Goal: Transaction & Acquisition: Purchase product/service

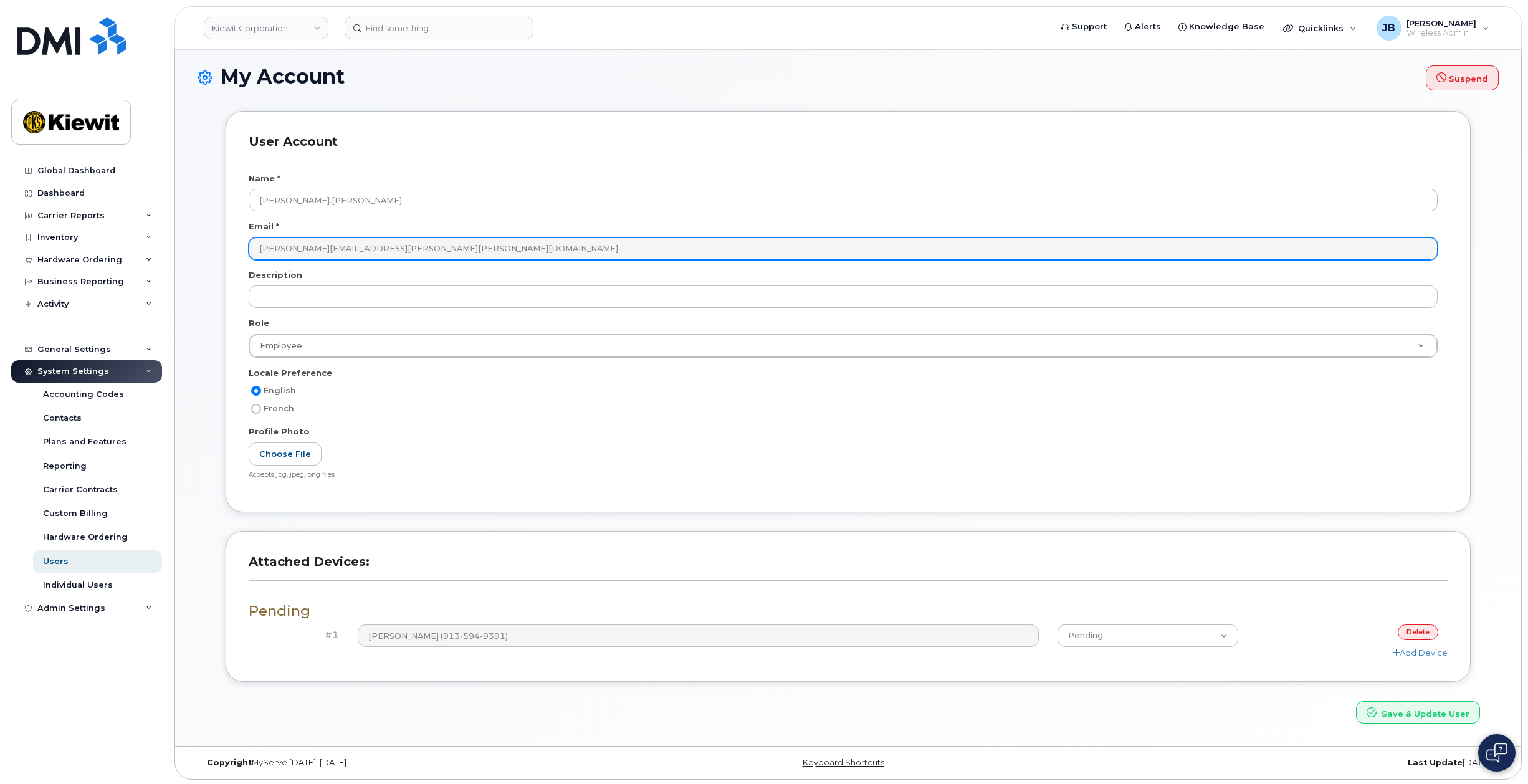
scroll to position [73, 0]
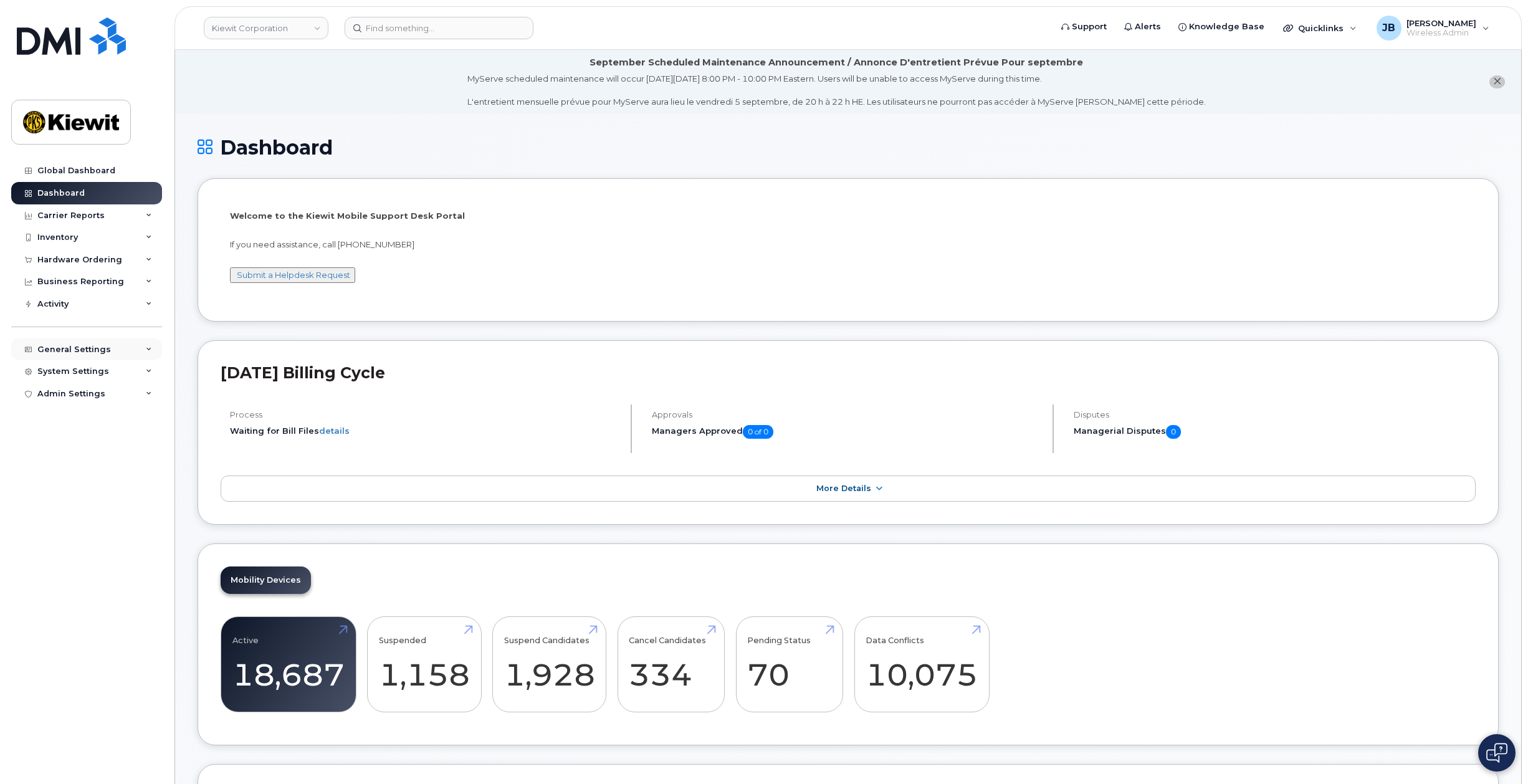
click at [60, 351] on div "General Settings" at bounding box center [74, 350] width 74 height 10
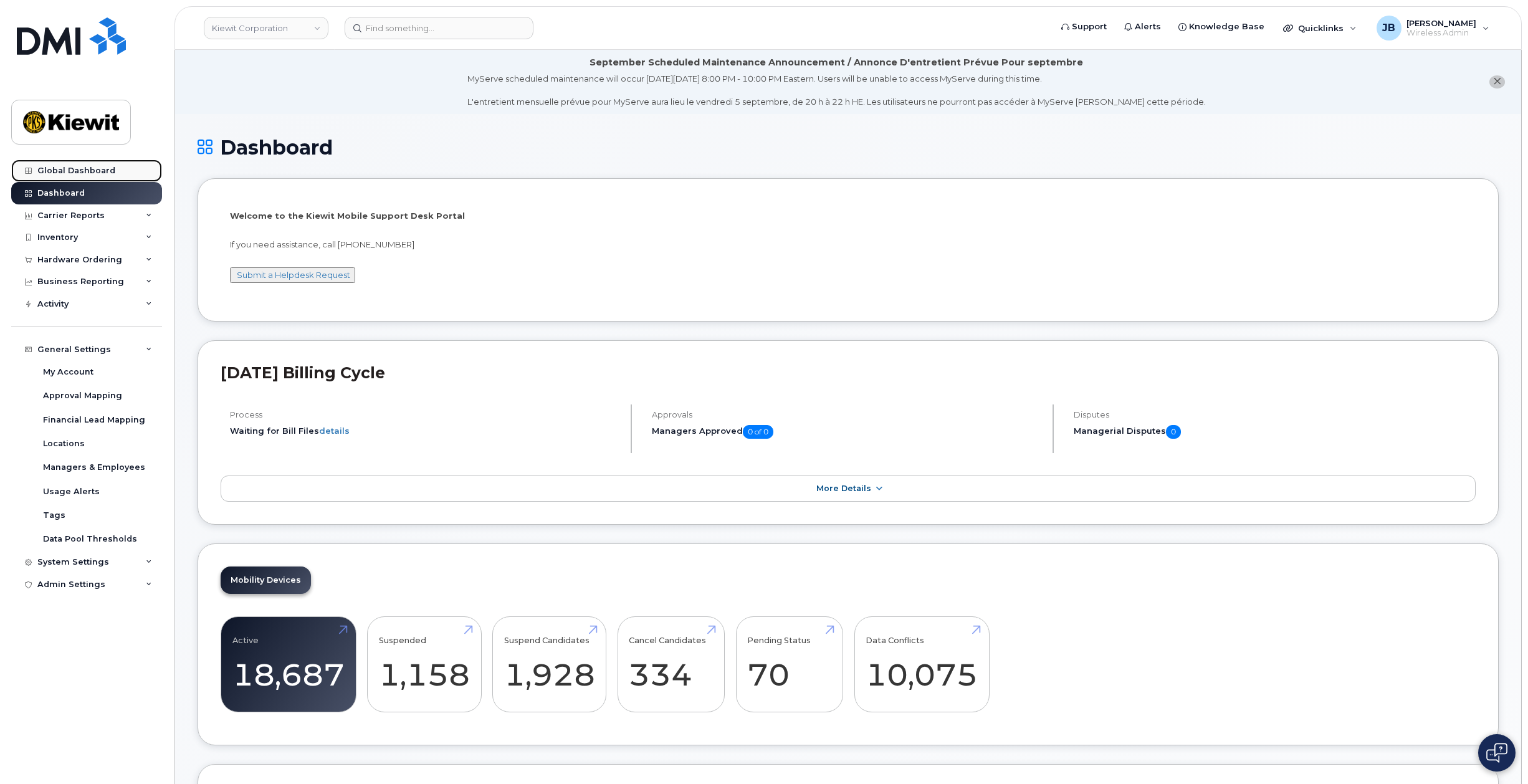
click at [54, 168] on div "Global Dashboard" at bounding box center [77, 171] width 78 height 10
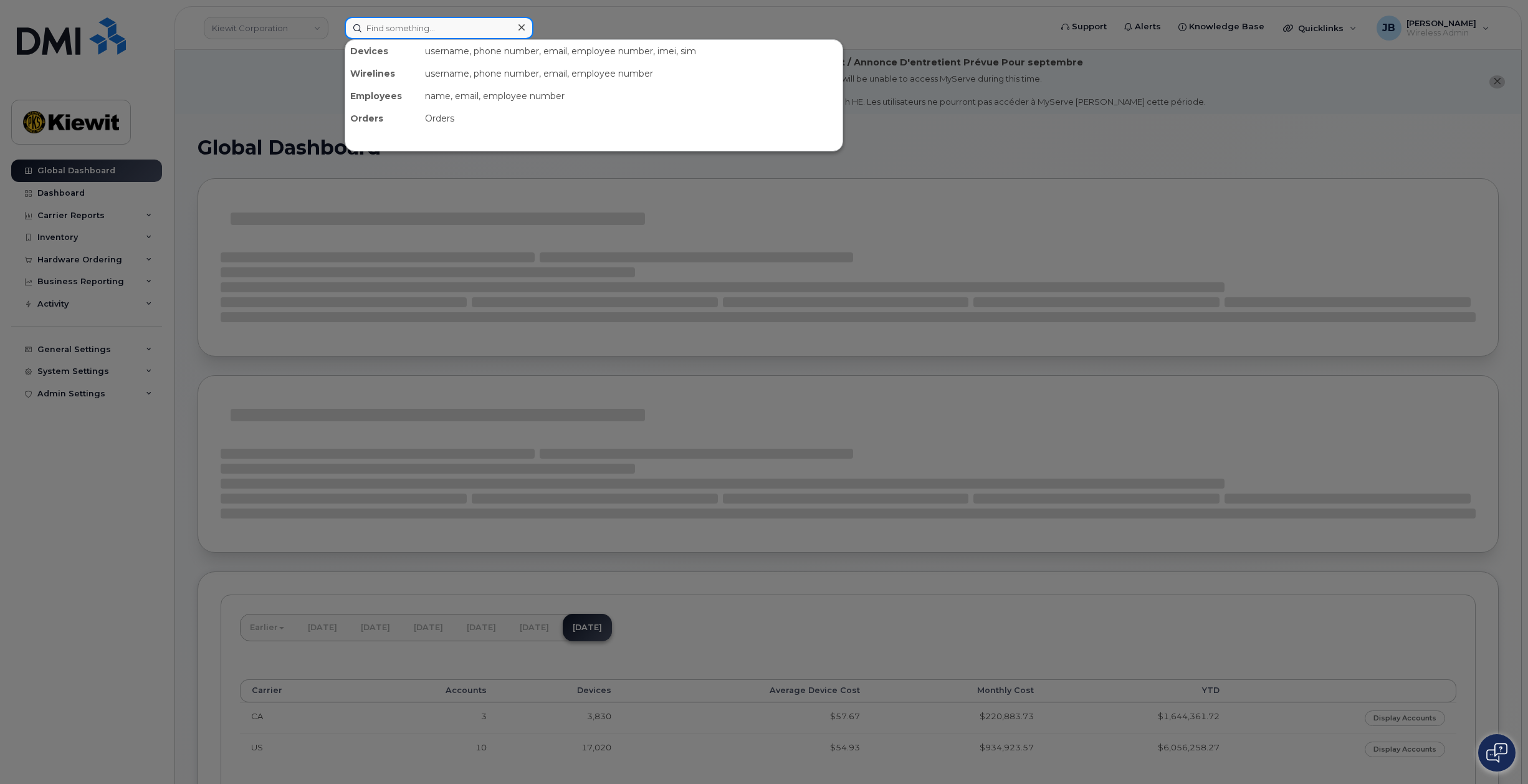
click at [409, 23] on input at bounding box center [439, 28] width 189 height 22
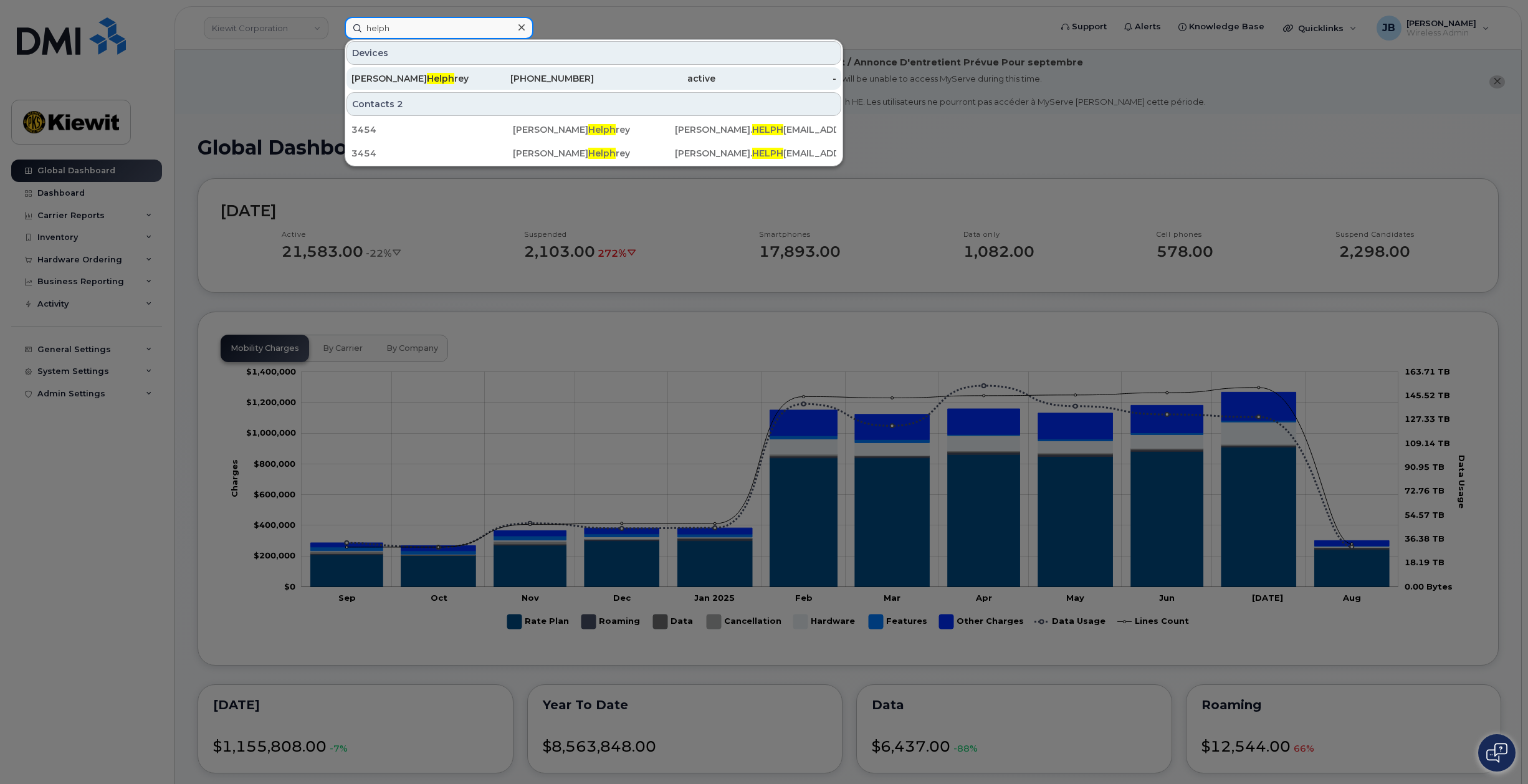
type input "helph"
click at [473, 79] on div "402-578-2014" at bounding box center [533, 78] width 122 height 13
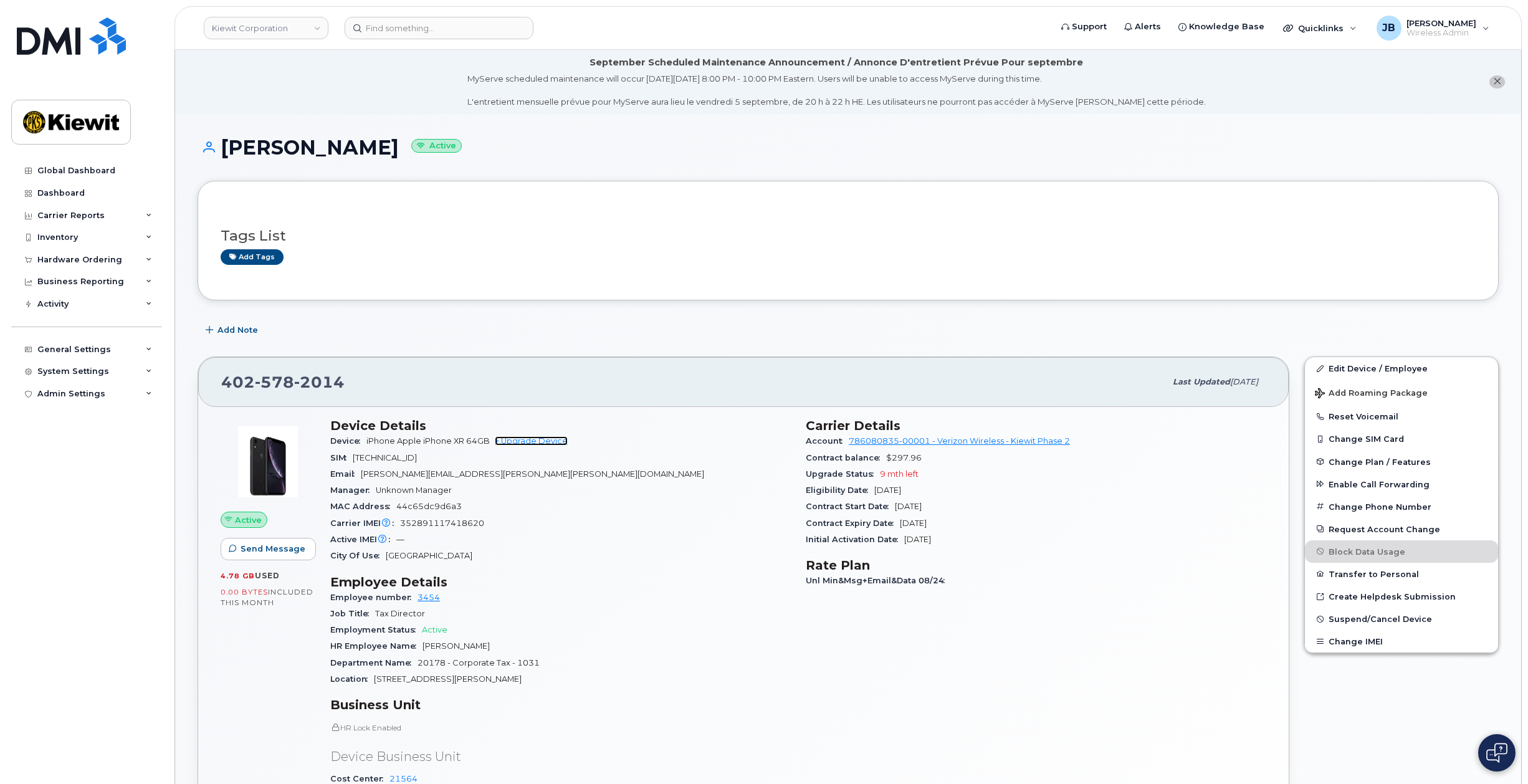
click at [538, 441] on link "+ Upgrade Device" at bounding box center [531, 440] width 73 height 10
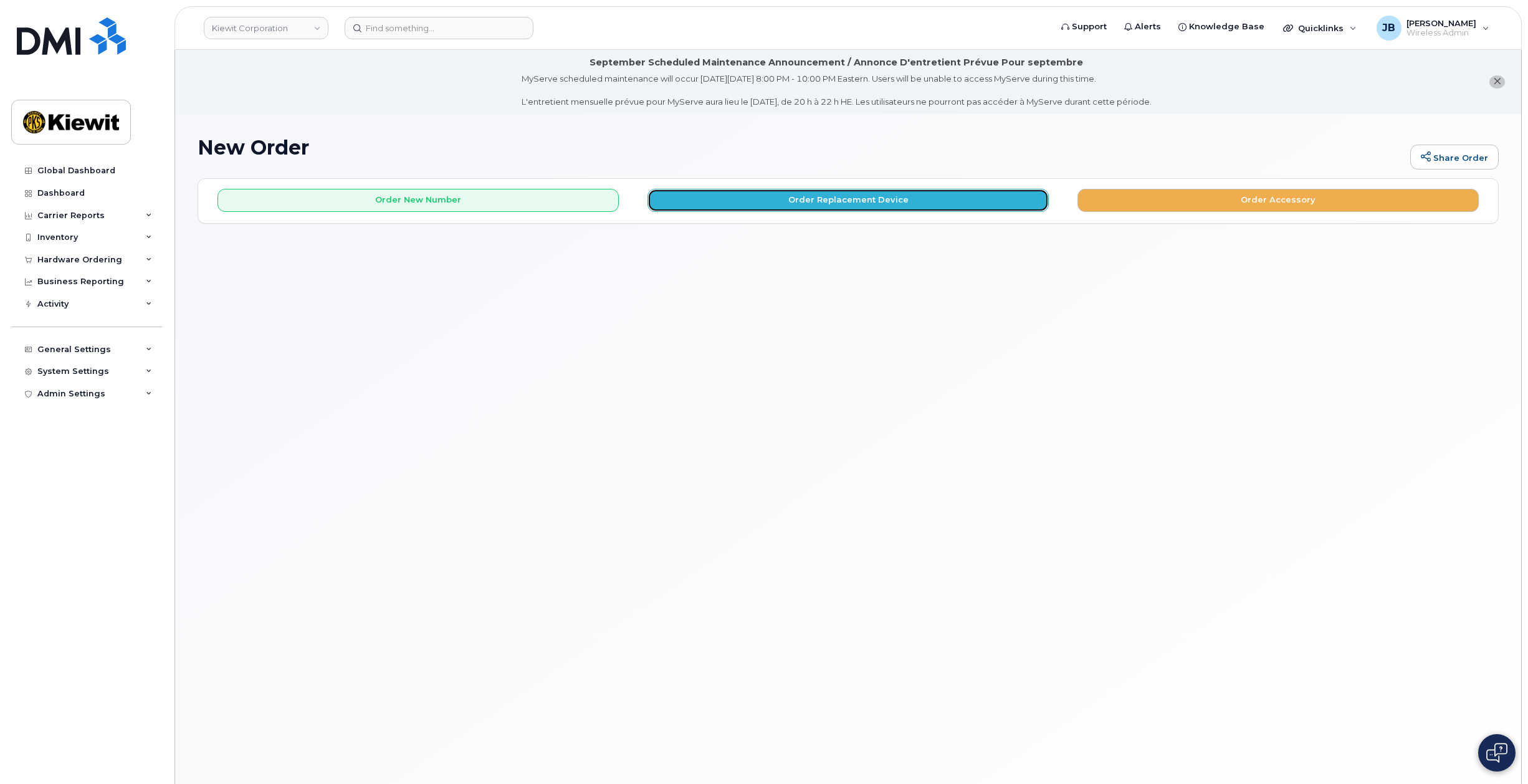
click at [835, 199] on button "Order Replacement Device" at bounding box center [848, 199] width 401 height 23
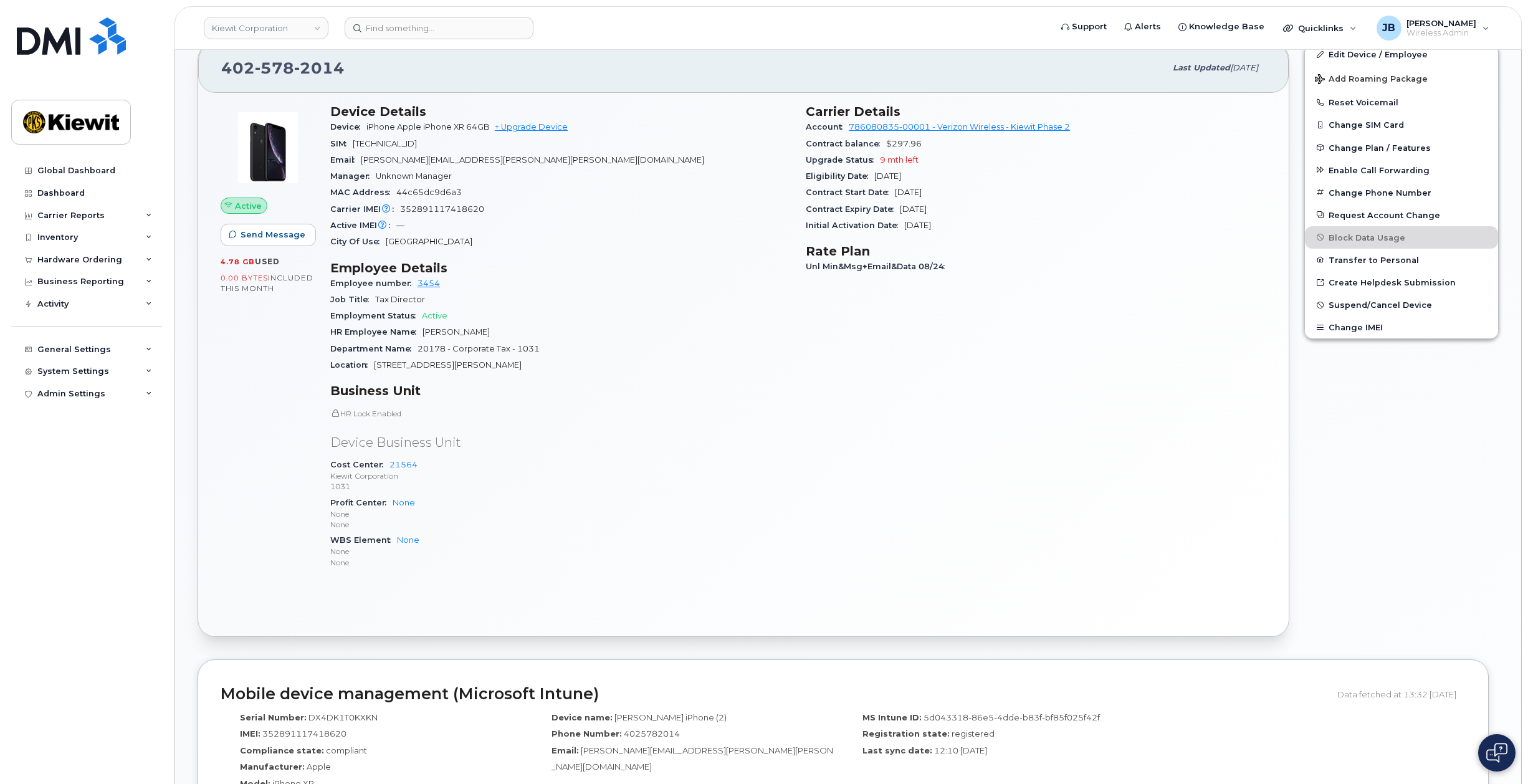
scroll to position [311, 0]
click at [534, 131] on link "+ Upgrade Device" at bounding box center [531, 129] width 73 height 10
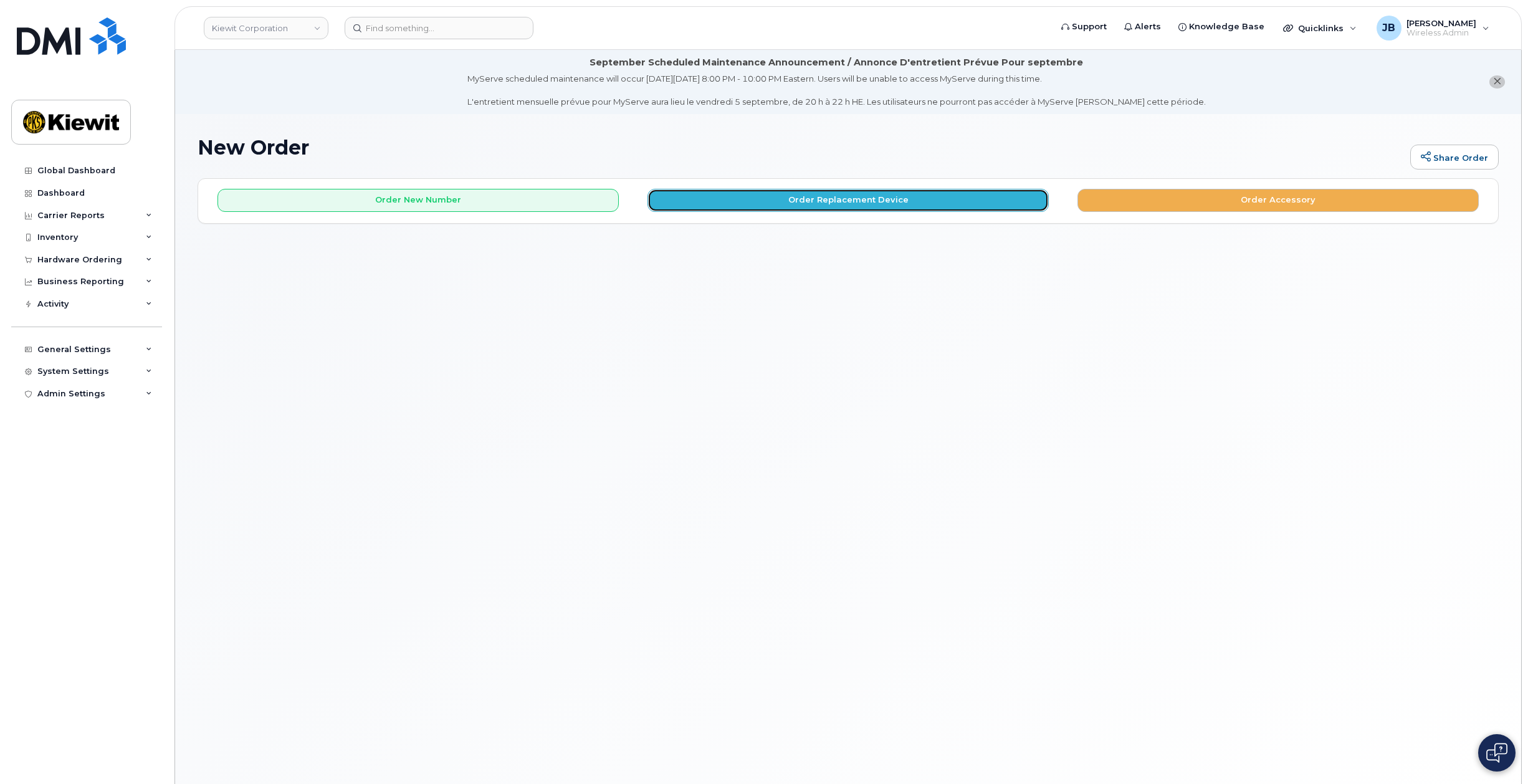
click at [864, 195] on button "Order Replacement Device" at bounding box center [848, 199] width 401 height 23
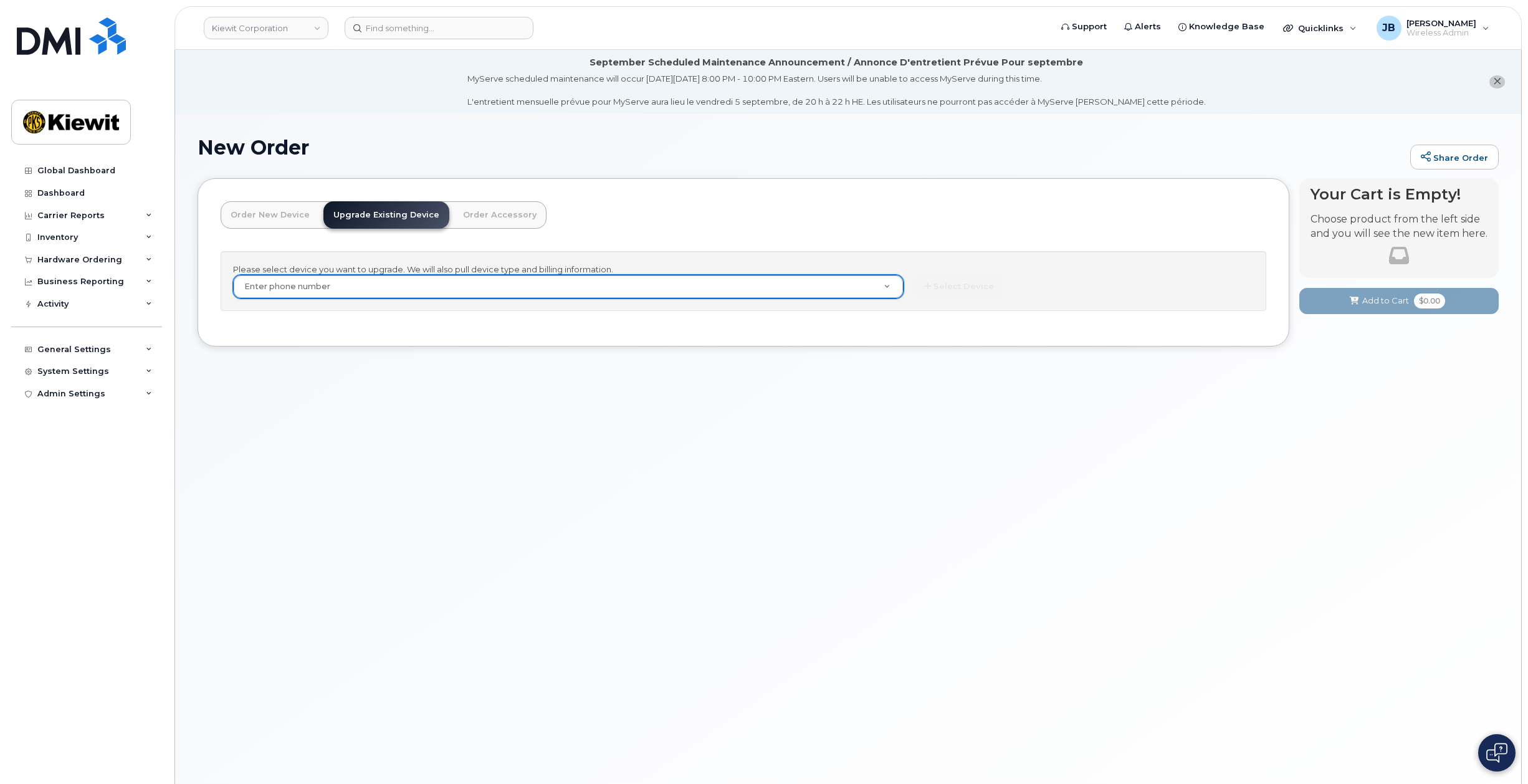
type input "4"
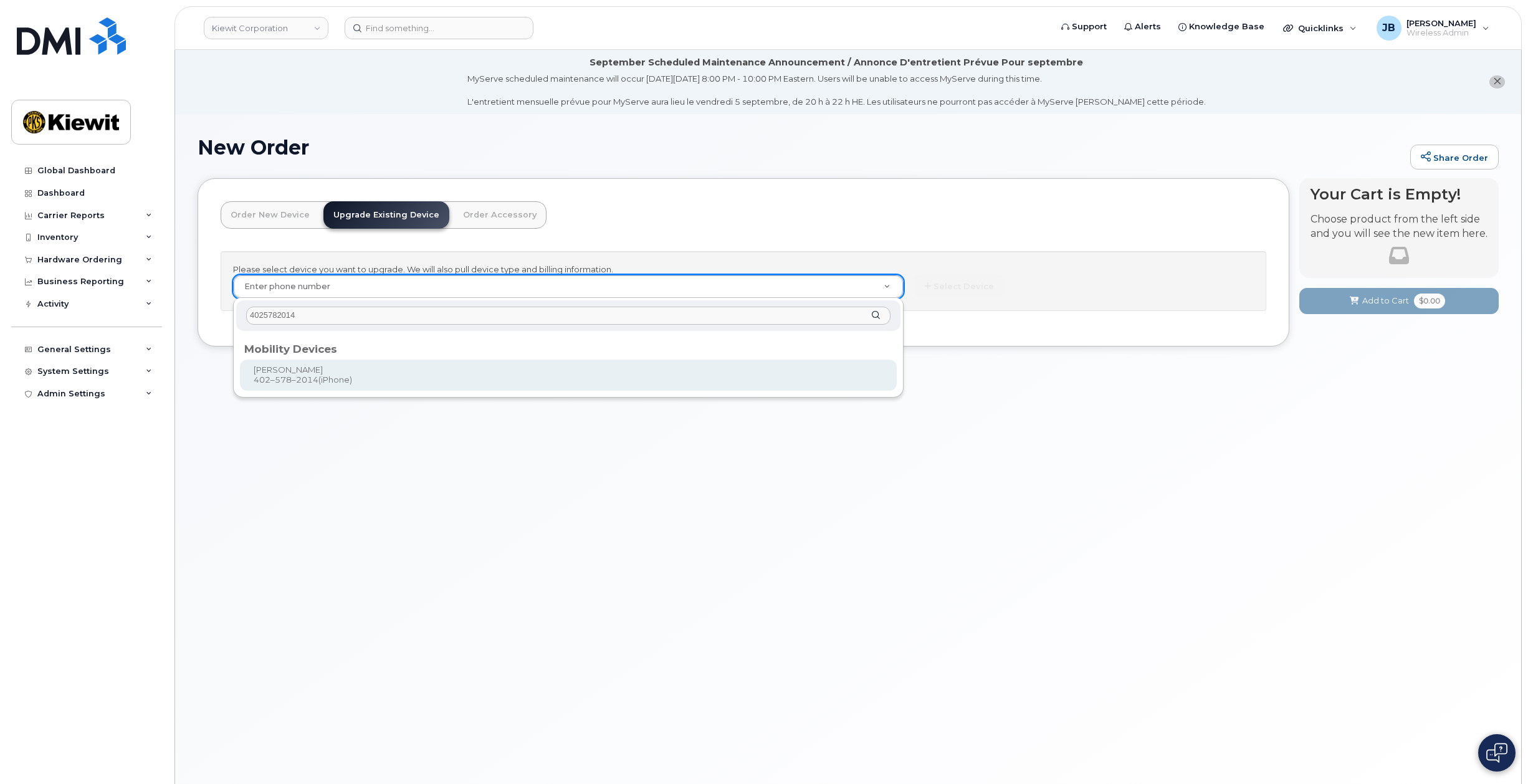
type input "4025782014"
type input "1167609"
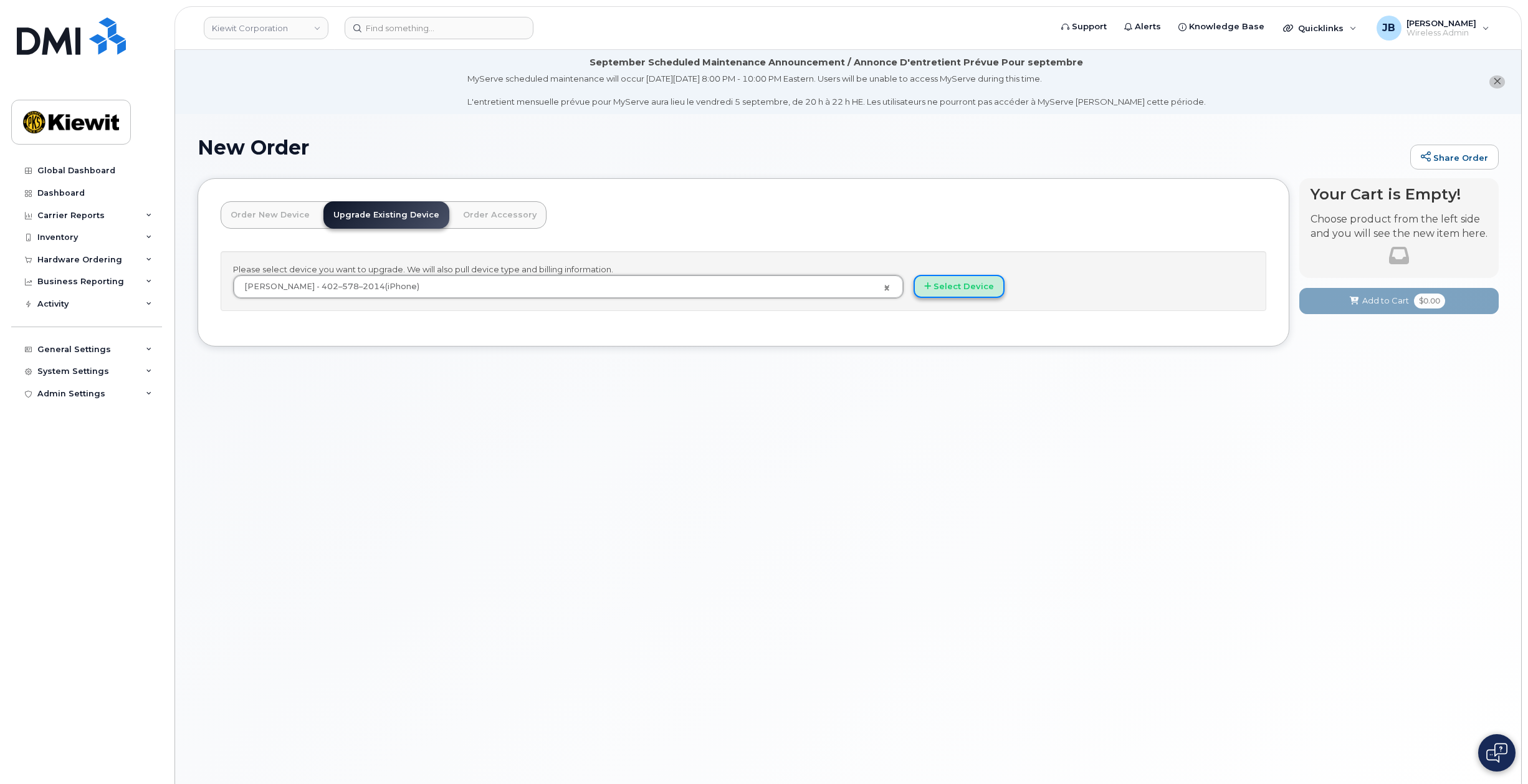
click at [948, 285] on button "Select Device" at bounding box center [960, 286] width 91 height 23
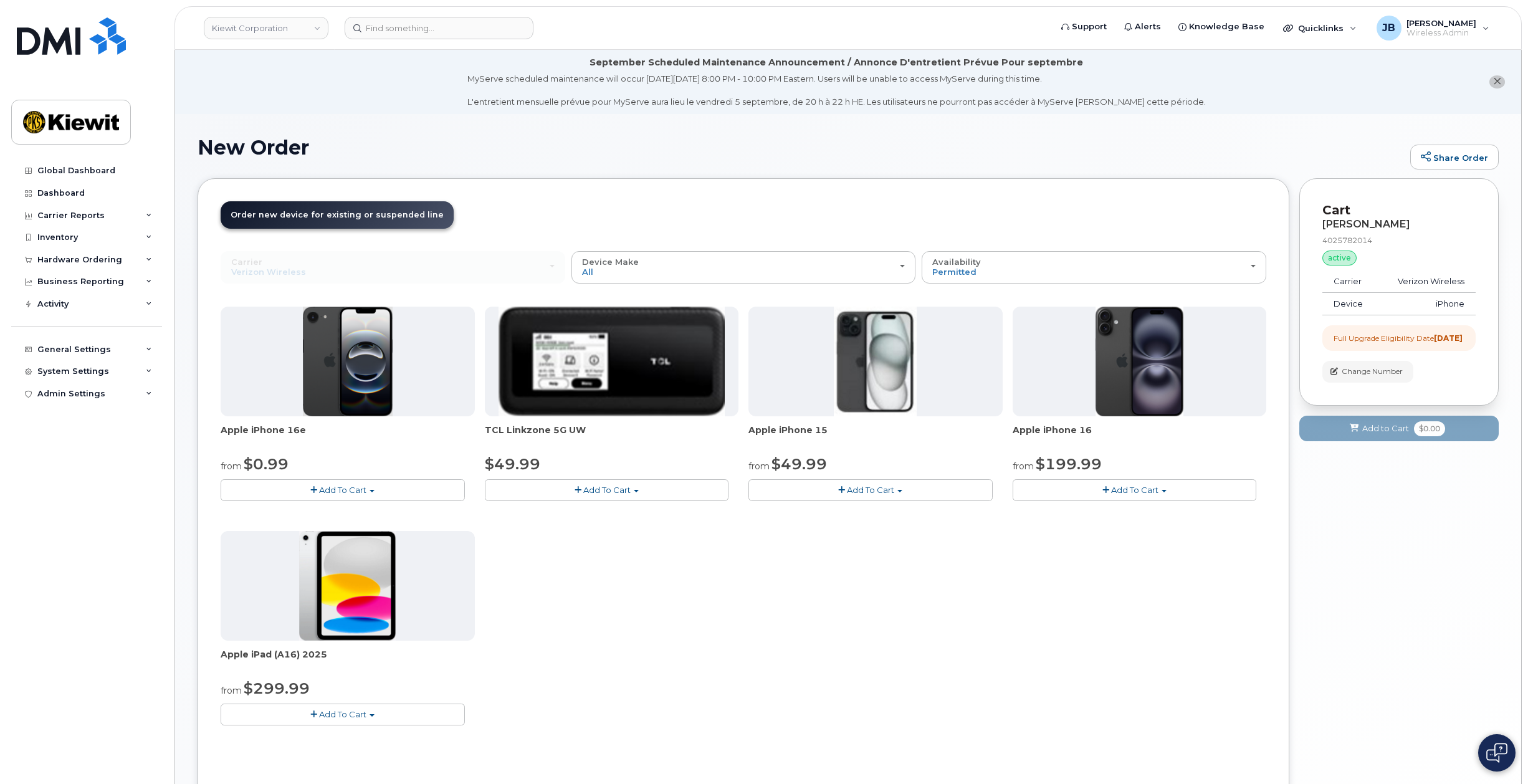
click at [867, 490] on span "Add To Cart" at bounding box center [870, 490] width 47 height 10
click at [873, 513] on link "$49.99 - 2 Year Upgrade (128GB)" at bounding box center [833, 512] width 162 height 15
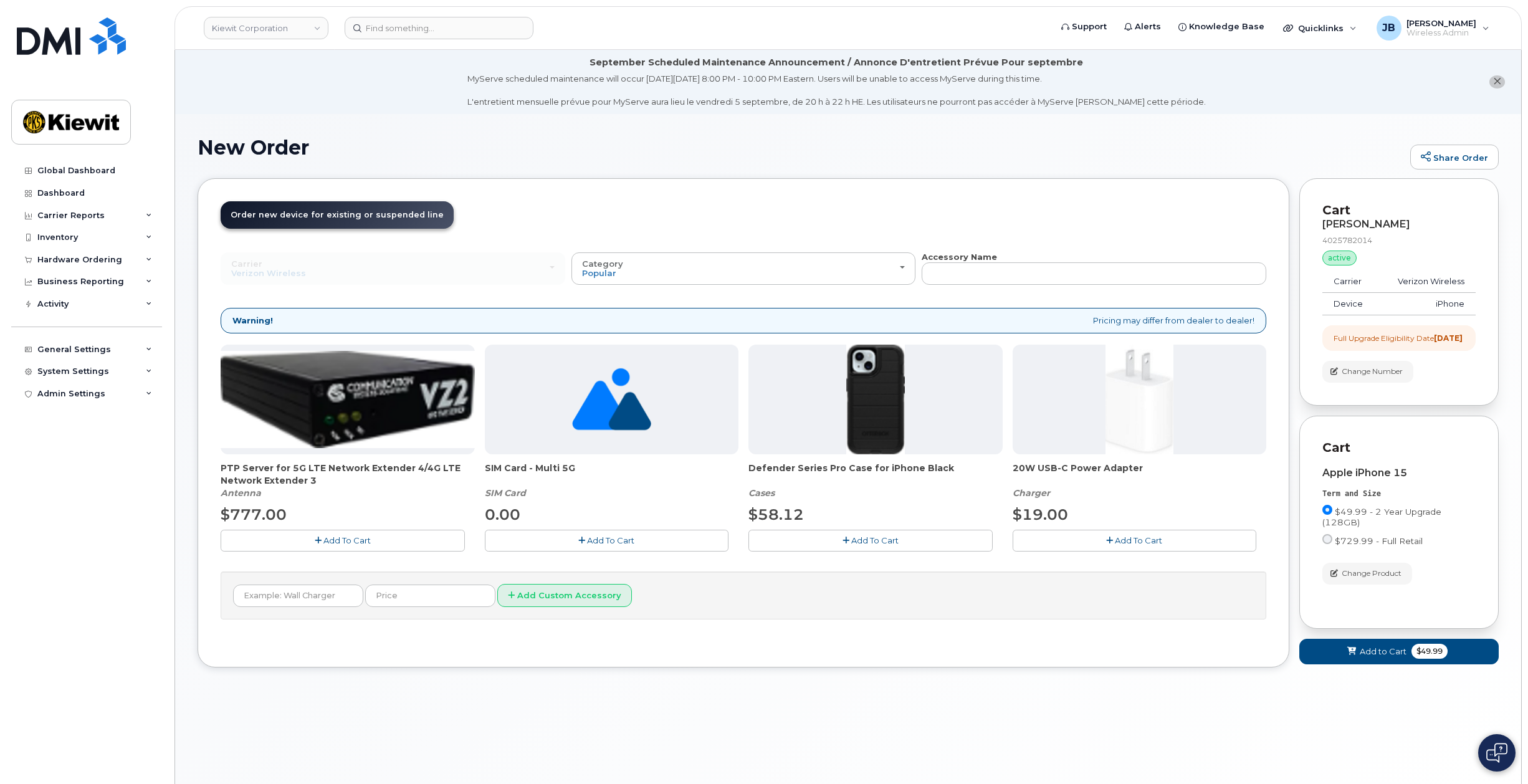
click at [1051, 537] on button "Add To Cart" at bounding box center [1135, 540] width 244 height 22
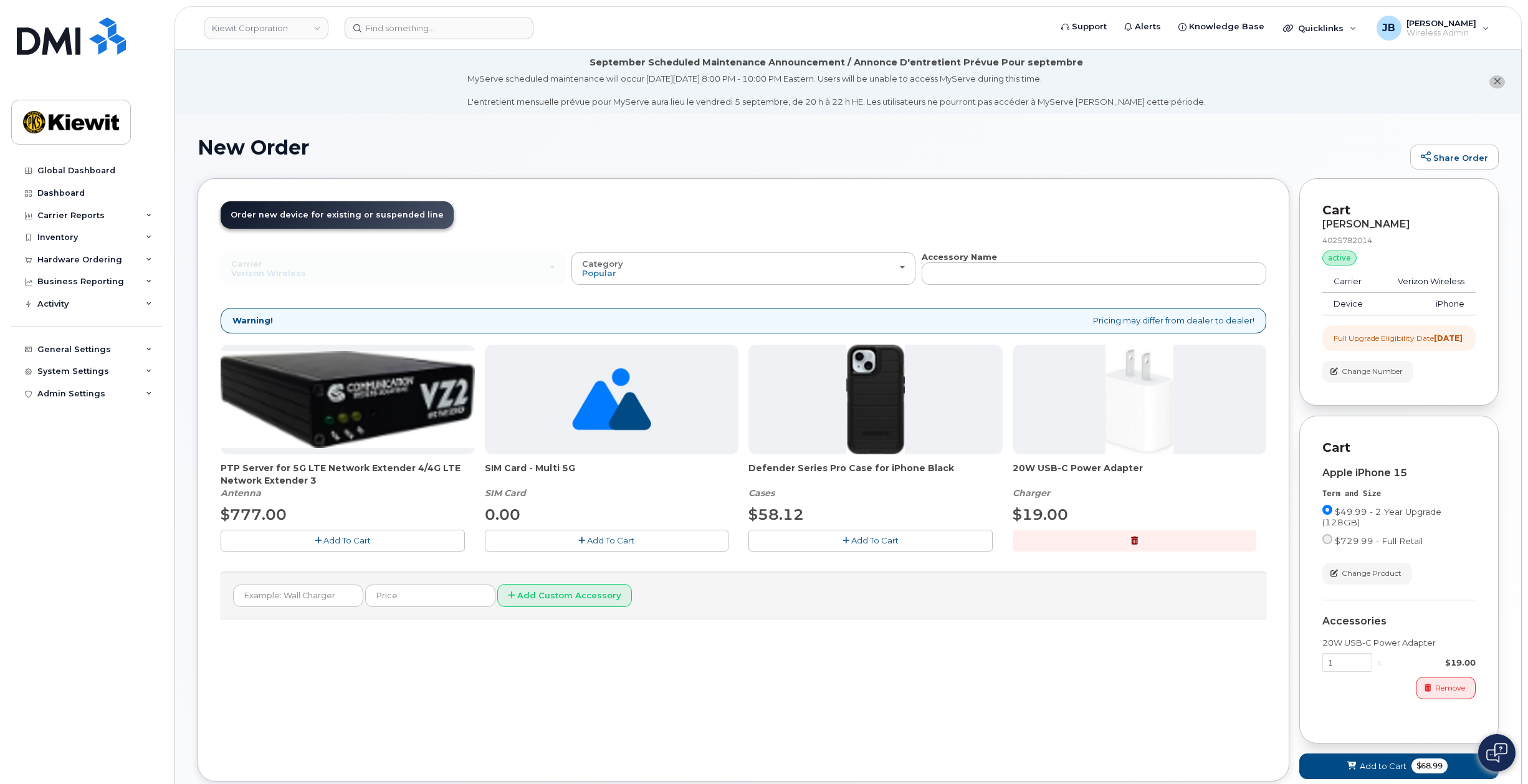
click at [927, 534] on button "Add To Cart" at bounding box center [871, 540] width 244 height 22
click at [856, 537] on button "button" at bounding box center [871, 540] width 244 height 22
click at [790, 279] on button "Category Popular" at bounding box center [744, 269] width 345 height 32
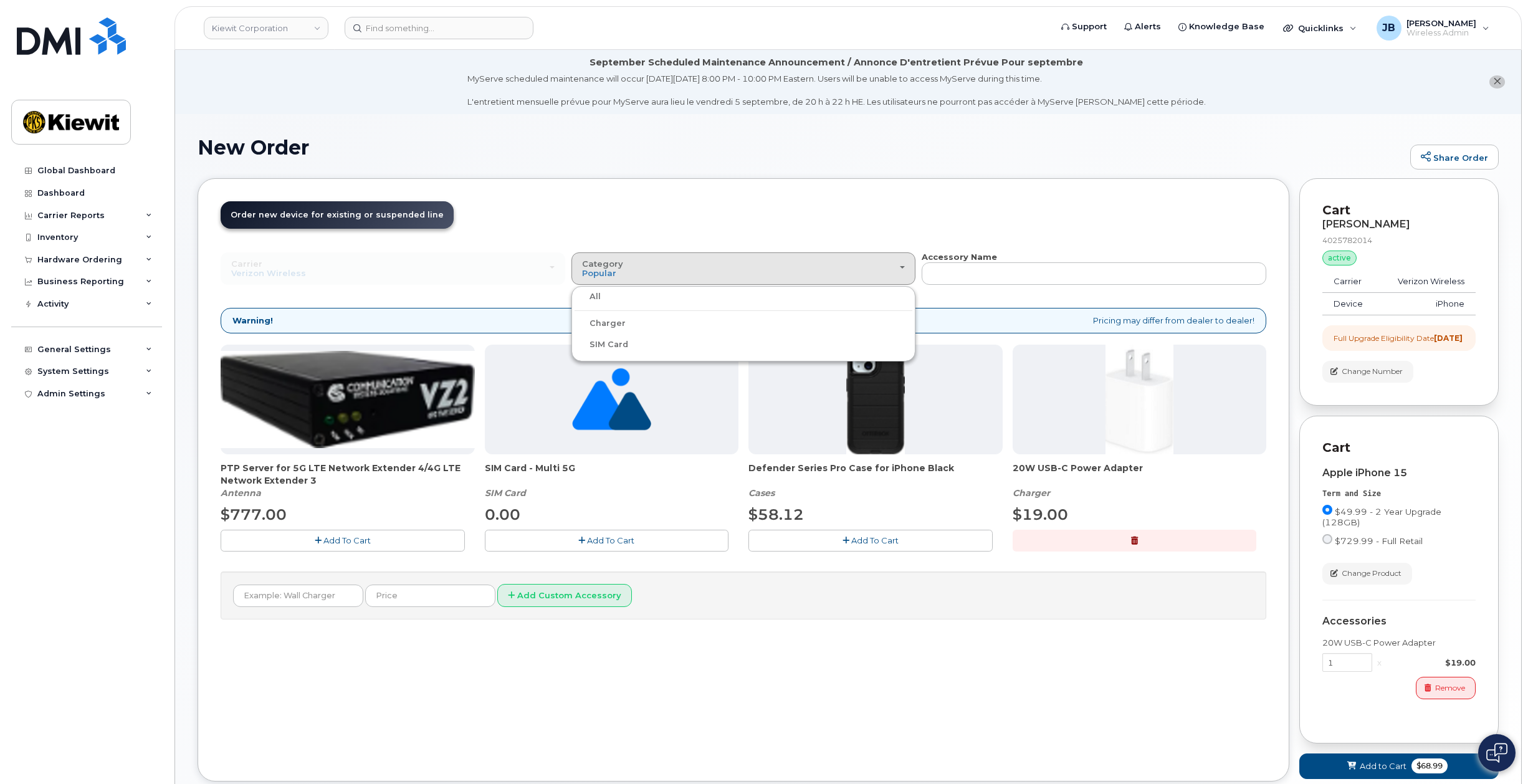
click at [780, 293] on div "All" at bounding box center [744, 297] width 339 height 15
click at [662, 277] on div "Category Popular" at bounding box center [744, 269] width 323 height 19
click at [592, 303] on label "All" at bounding box center [588, 297] width 27 height 15
click at [0, 0] on input "All" at bounding box center [0, 0] width 0 height 0
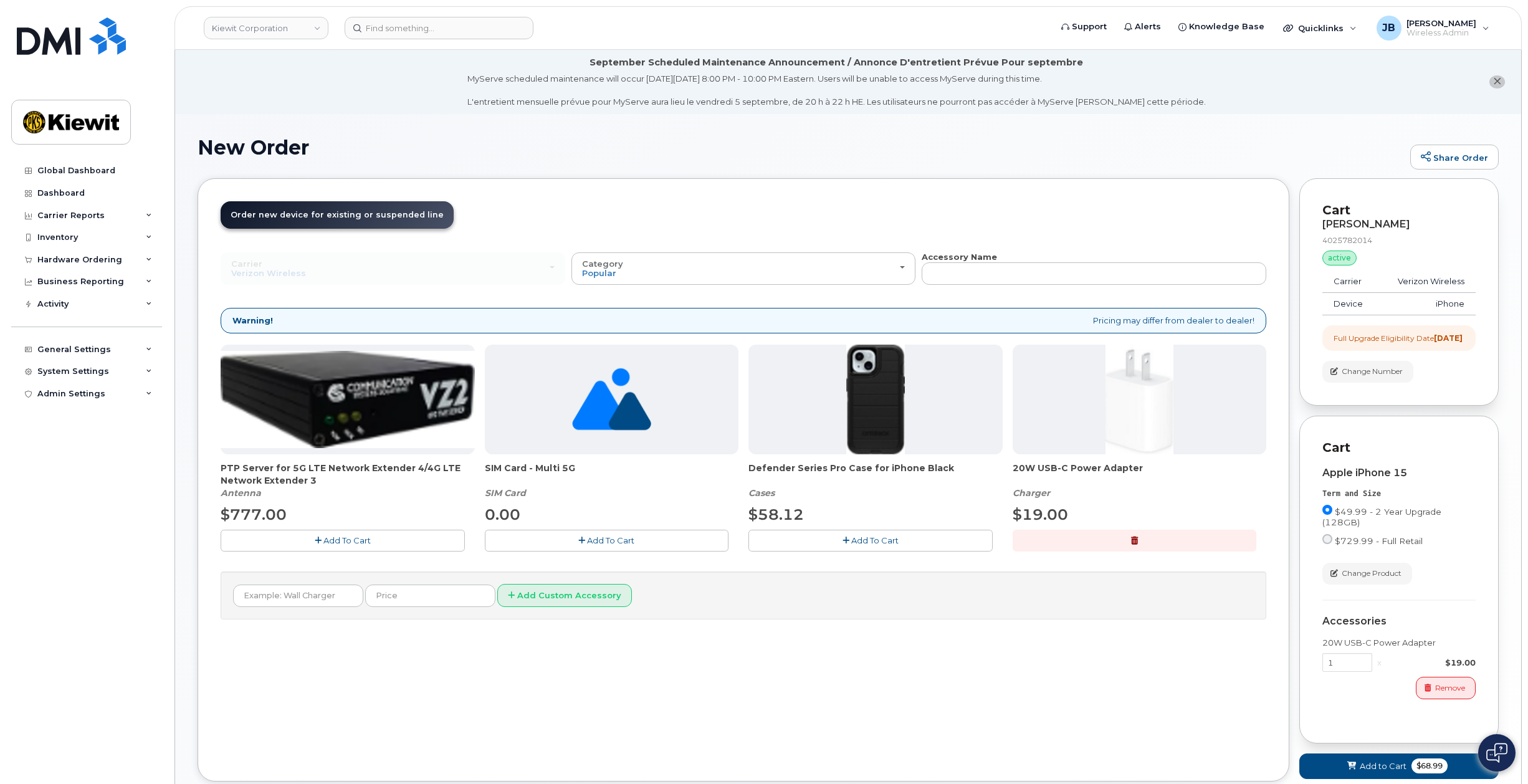
click at [809, 540] on button "Add To Cart" at bounding box center [871, 540] width 244 height 22
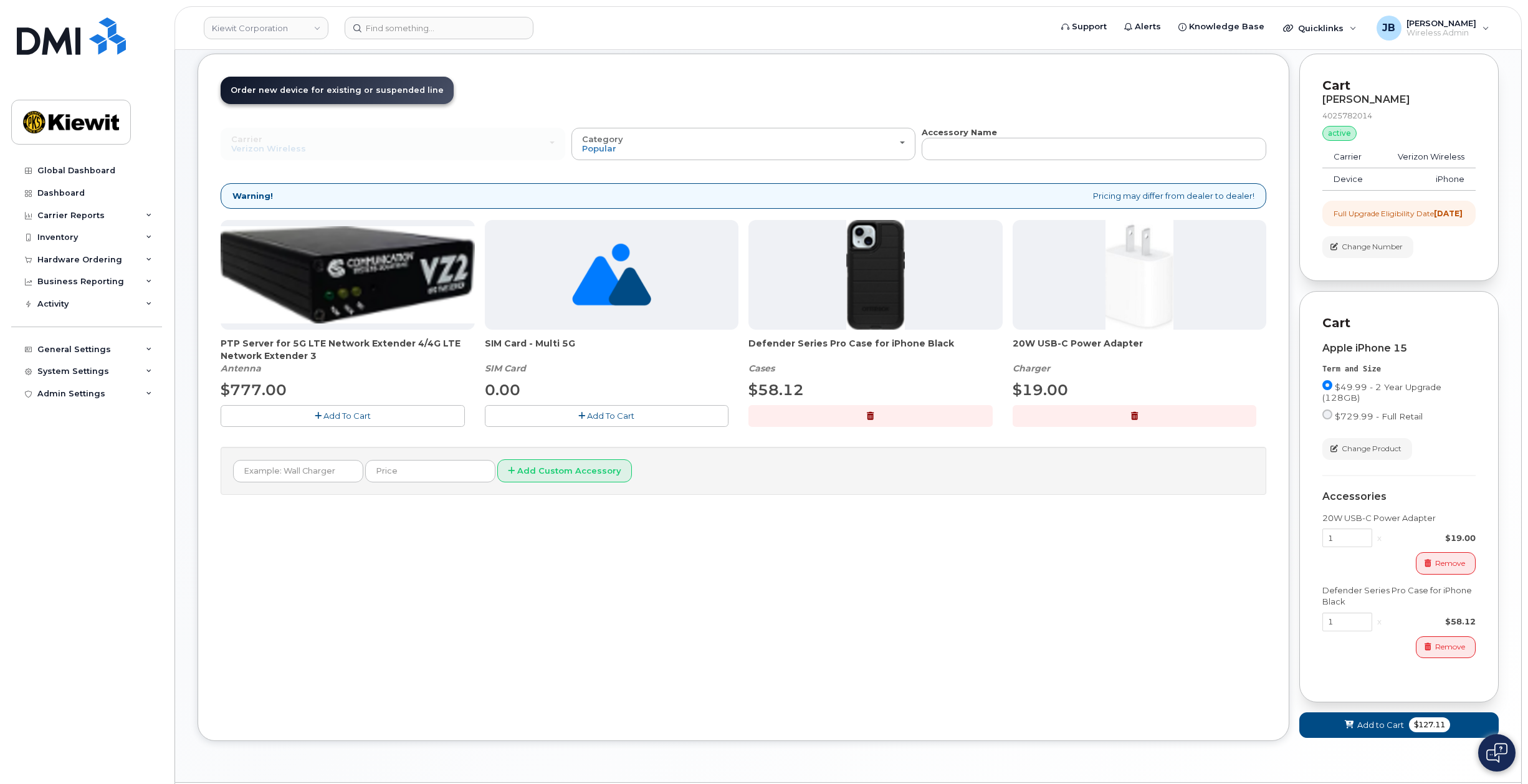
scroll to position [173, 0]
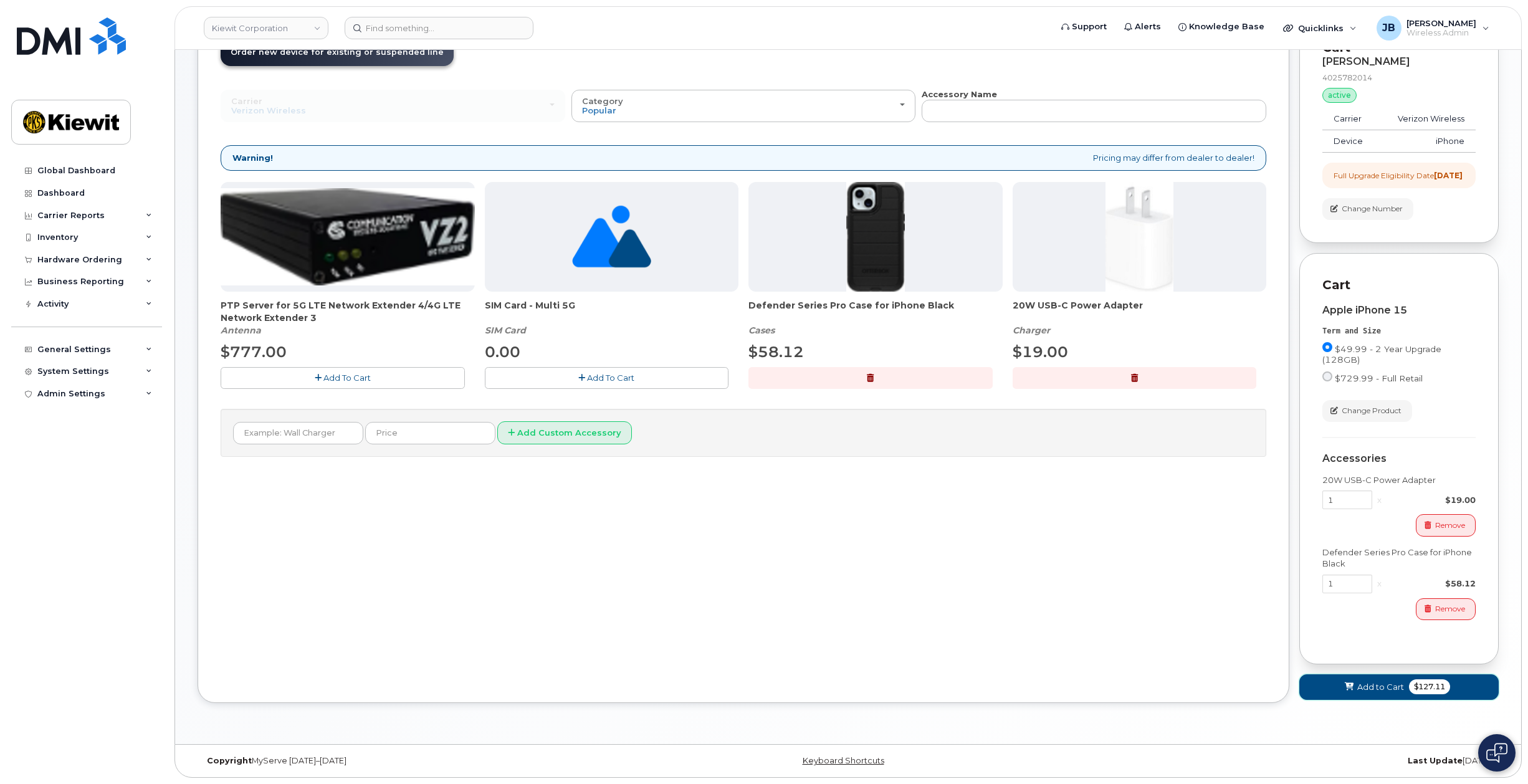
click at [1331, 689] on button "Add to Cart $127.11" at bounding box center [1399, 687] width 200 height 26
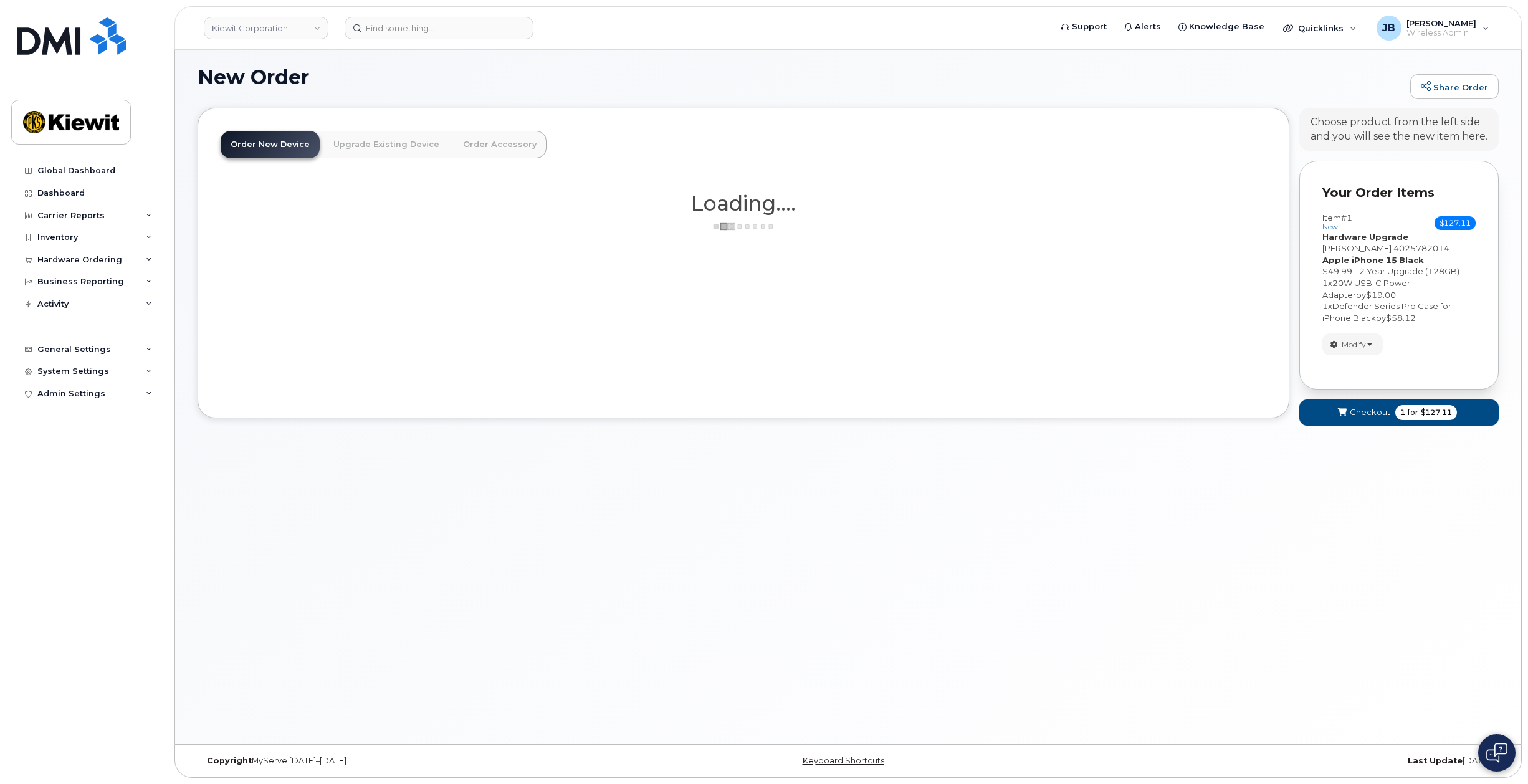
scroll to position [105, 0]
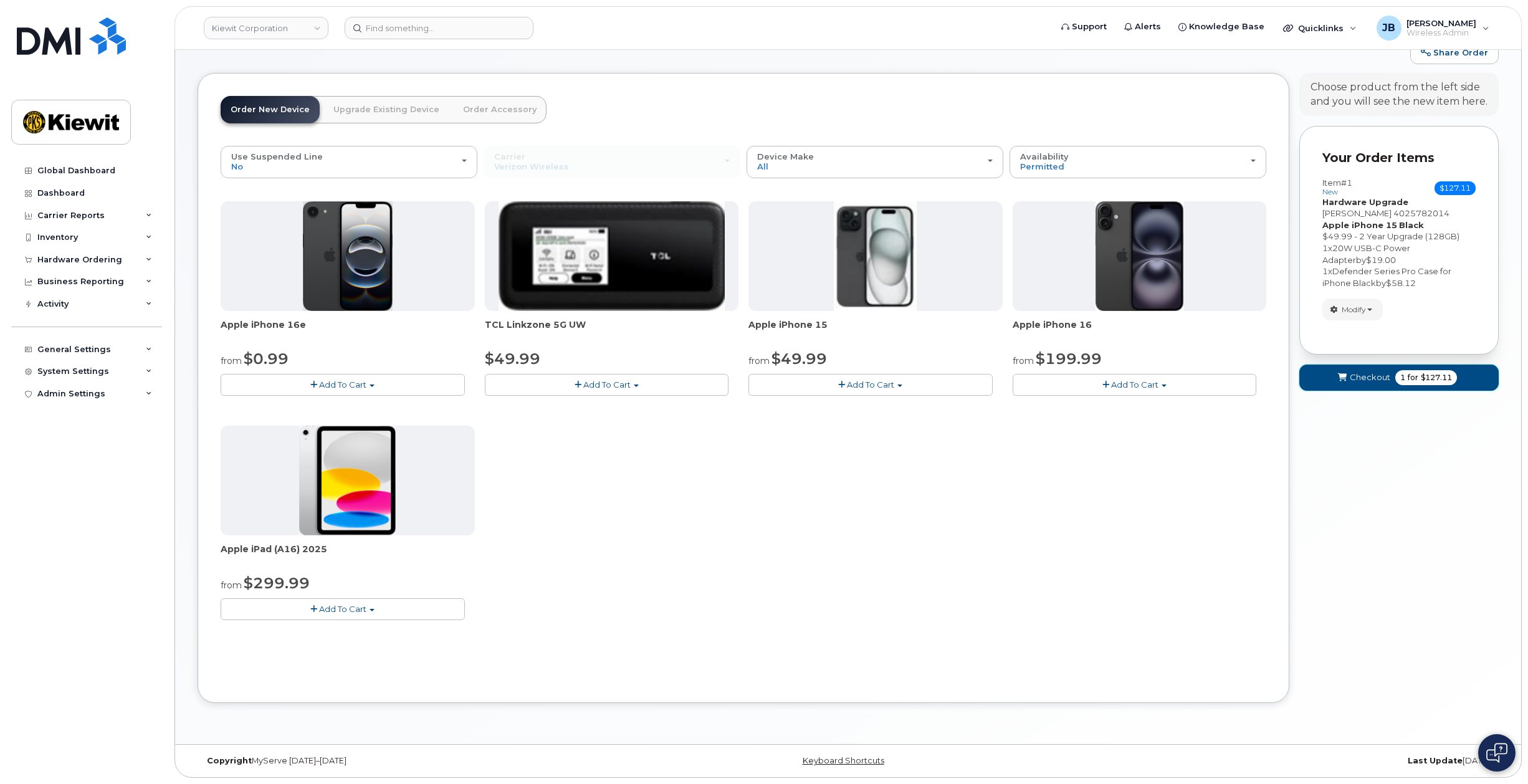
click at [1366, 380] on span "Checkout" at bounding box center [1370, 377] width 41 height 12
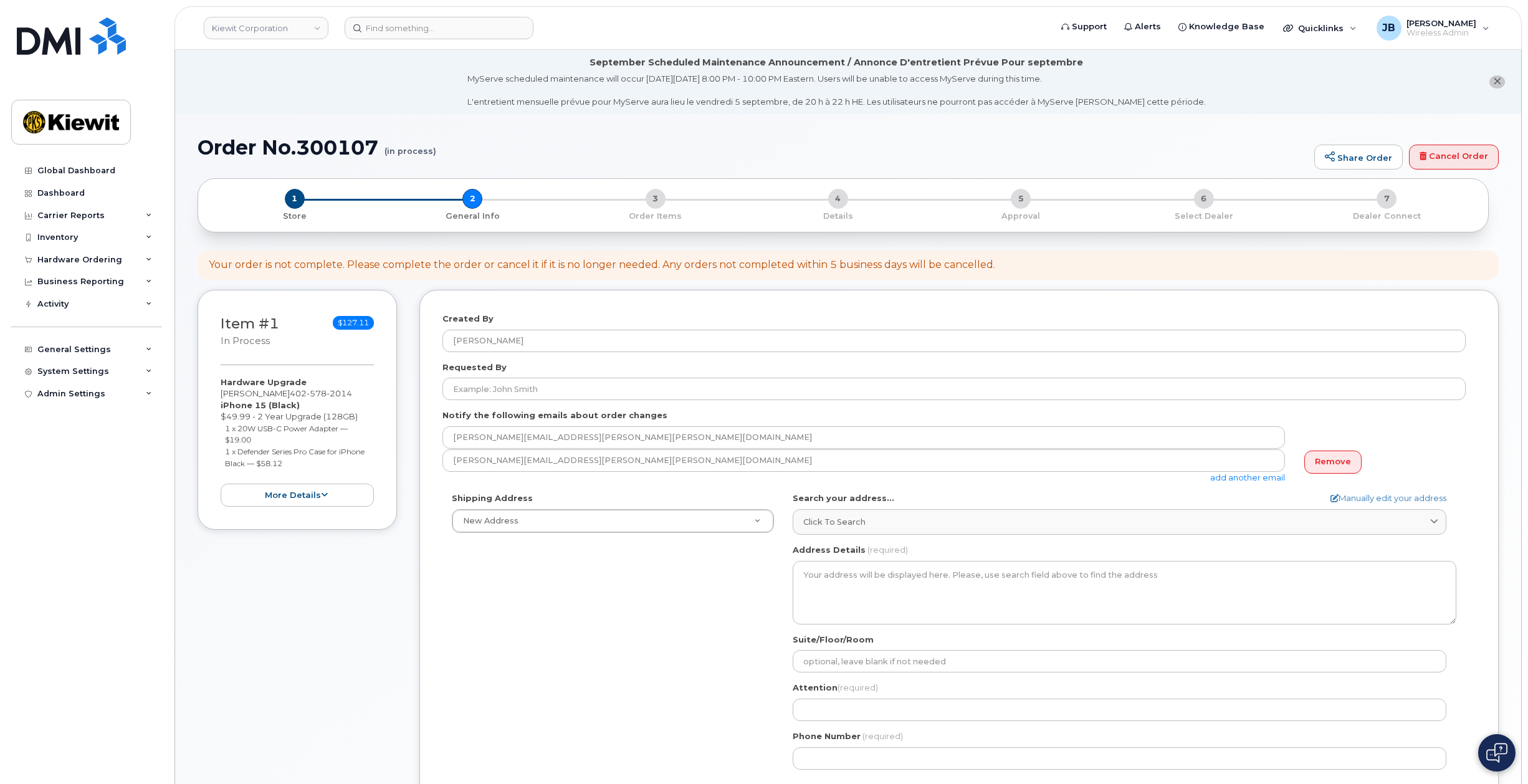
select select
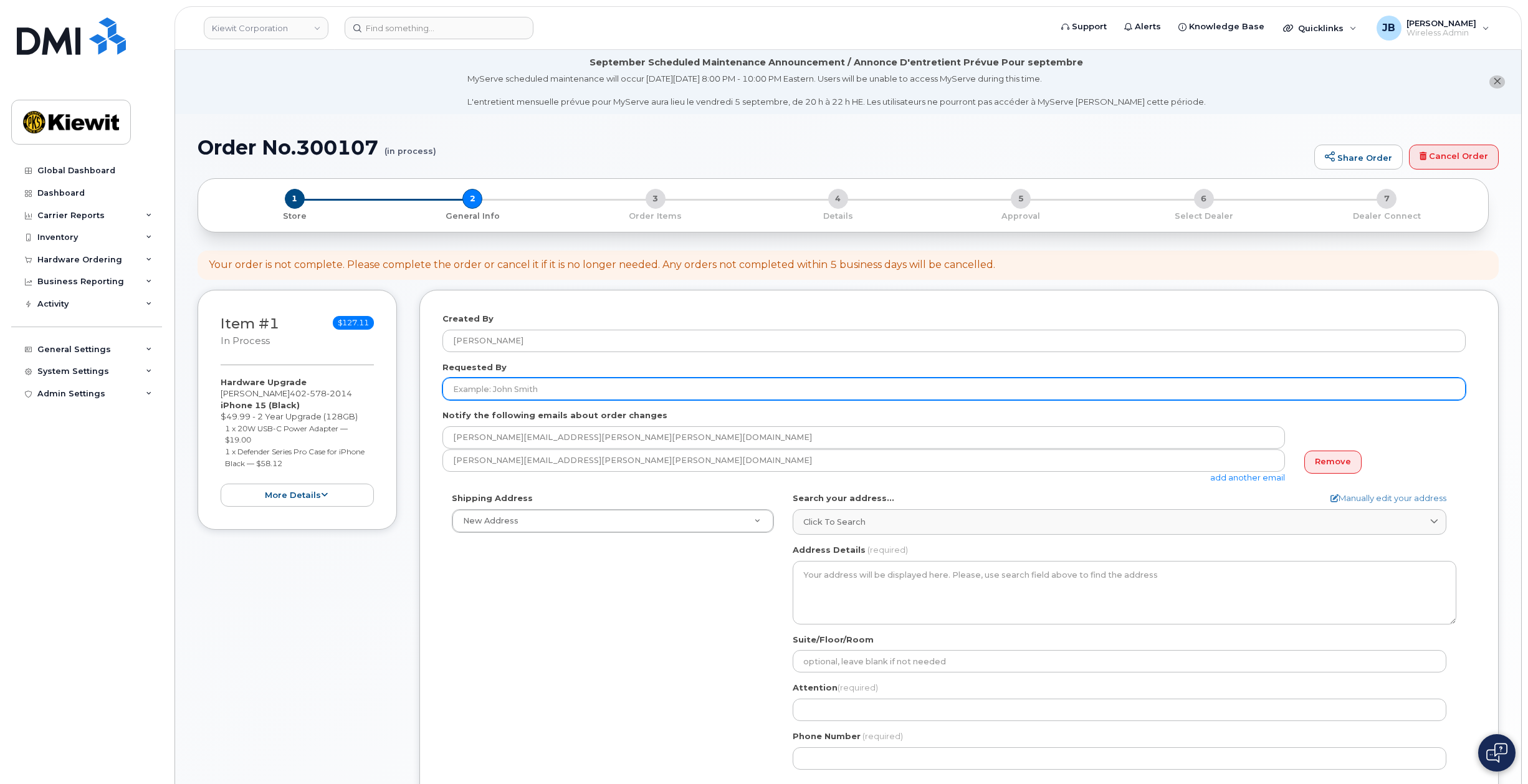
click at [563, 384] on input "Requested By" at bounding box center [954, 389] width 1024 height 22
click at [558, 392] on input "Requested By" at bounding box center [954, 389] width 1024 height 22
click at [557, 386] on input "Requested By" at bounding box center [954, 389] width 1024 height 22
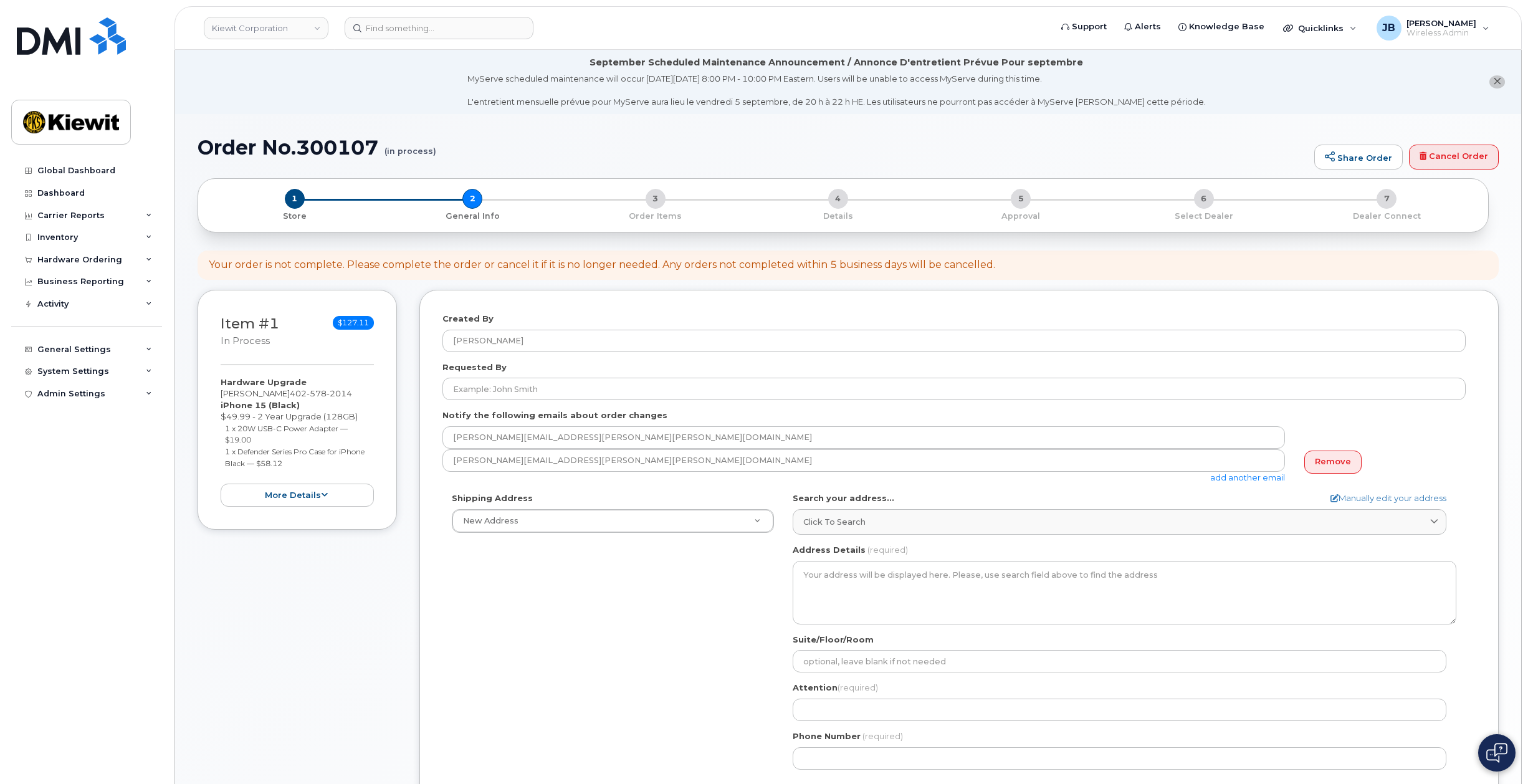
click at [595, 483] on div "jonathan.barfield@kiewit.com add another email" at bounding box center [869, 466] width 853 height 35
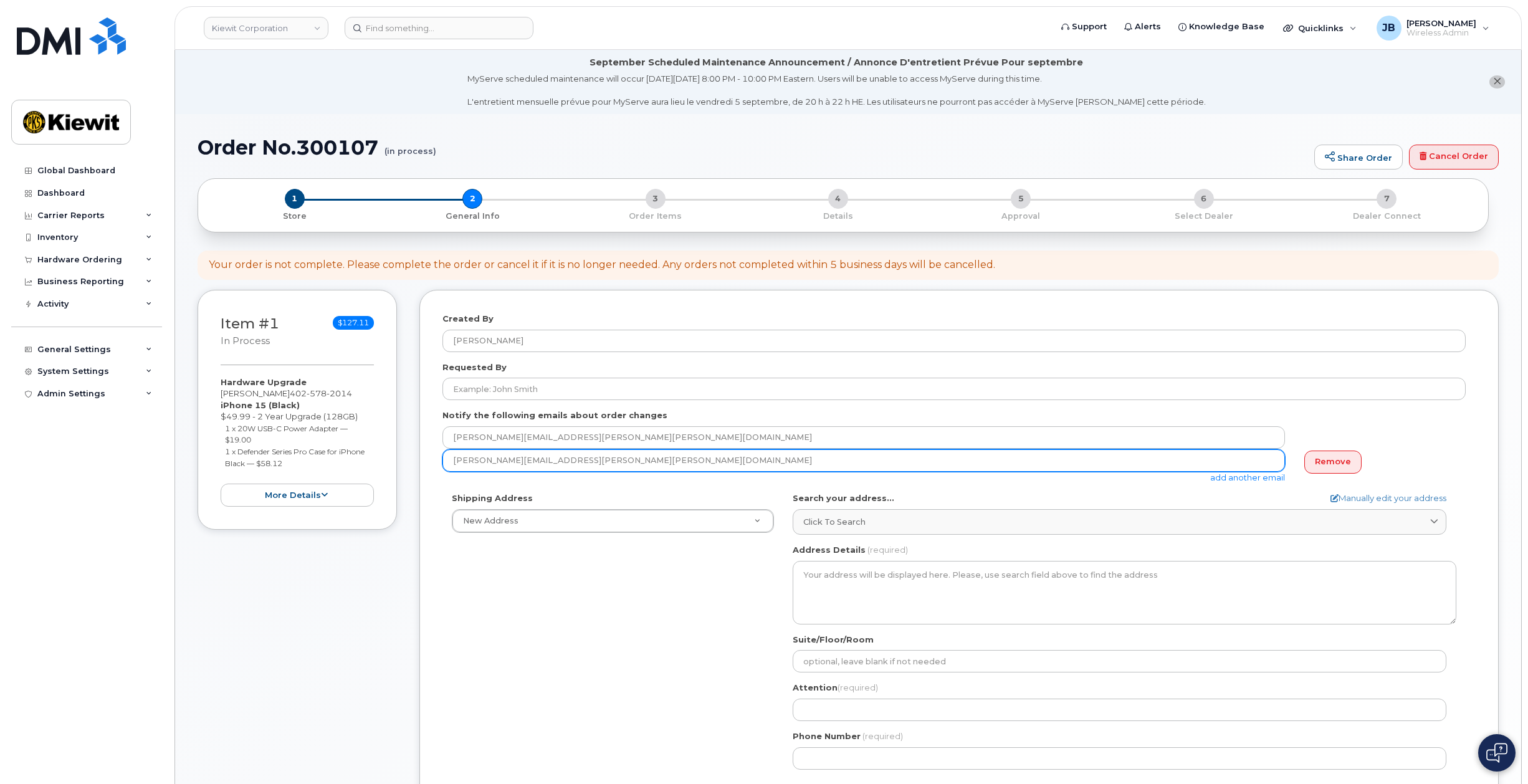
click at [594, 467] on input "jonathan.barfield@kiewit.com" at bounding box center [864, 460] width 842 height 22
click at [594, 463] on input "jonathan.barfield@kiewit.com" at bounding box center [864, 460] width 842 height 22
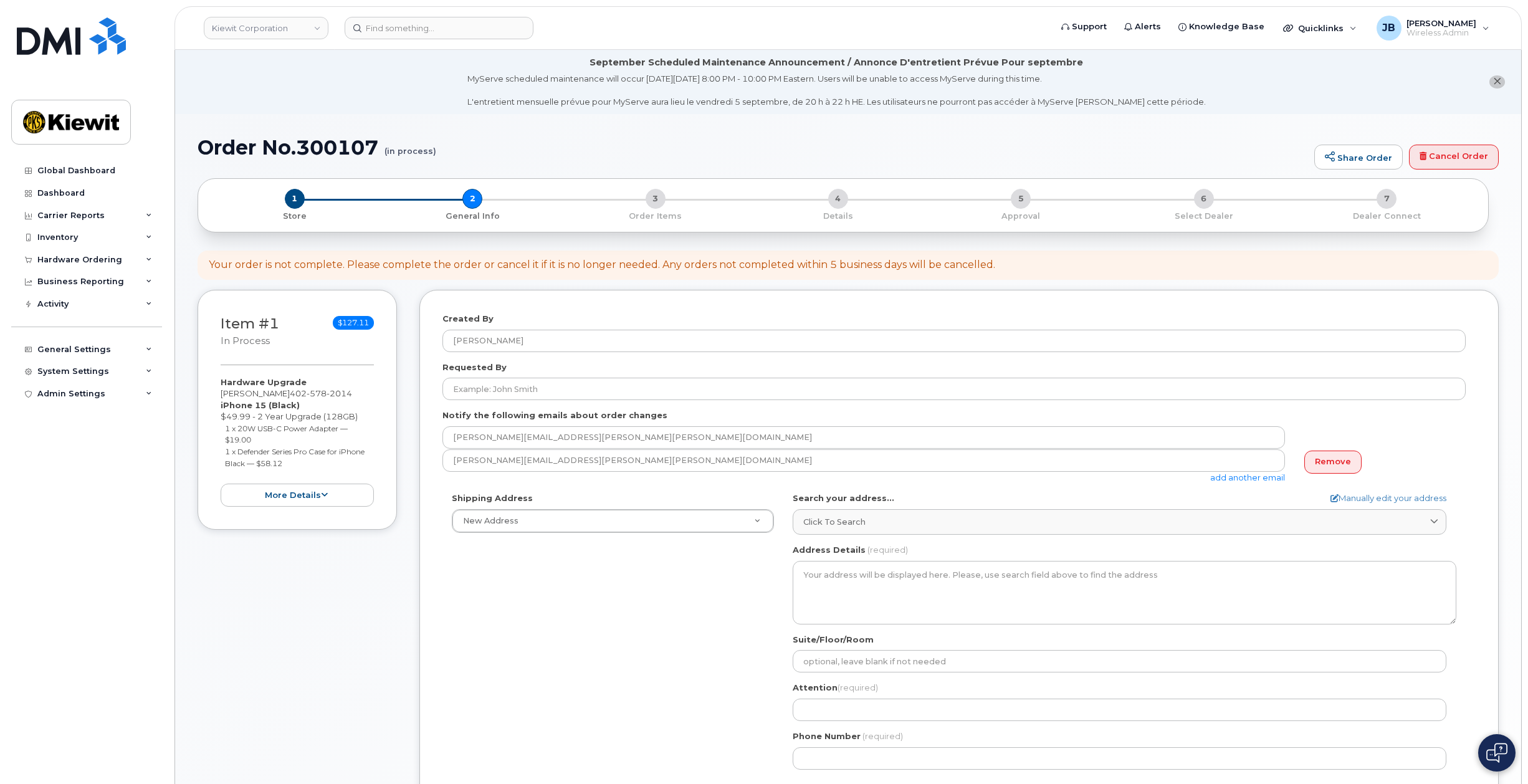
click at [602, 484] on form "Created By Jonathan Barfield Requested By Notify the following emails about ord…" at bounding box center [959, 562] width 1033 height 498
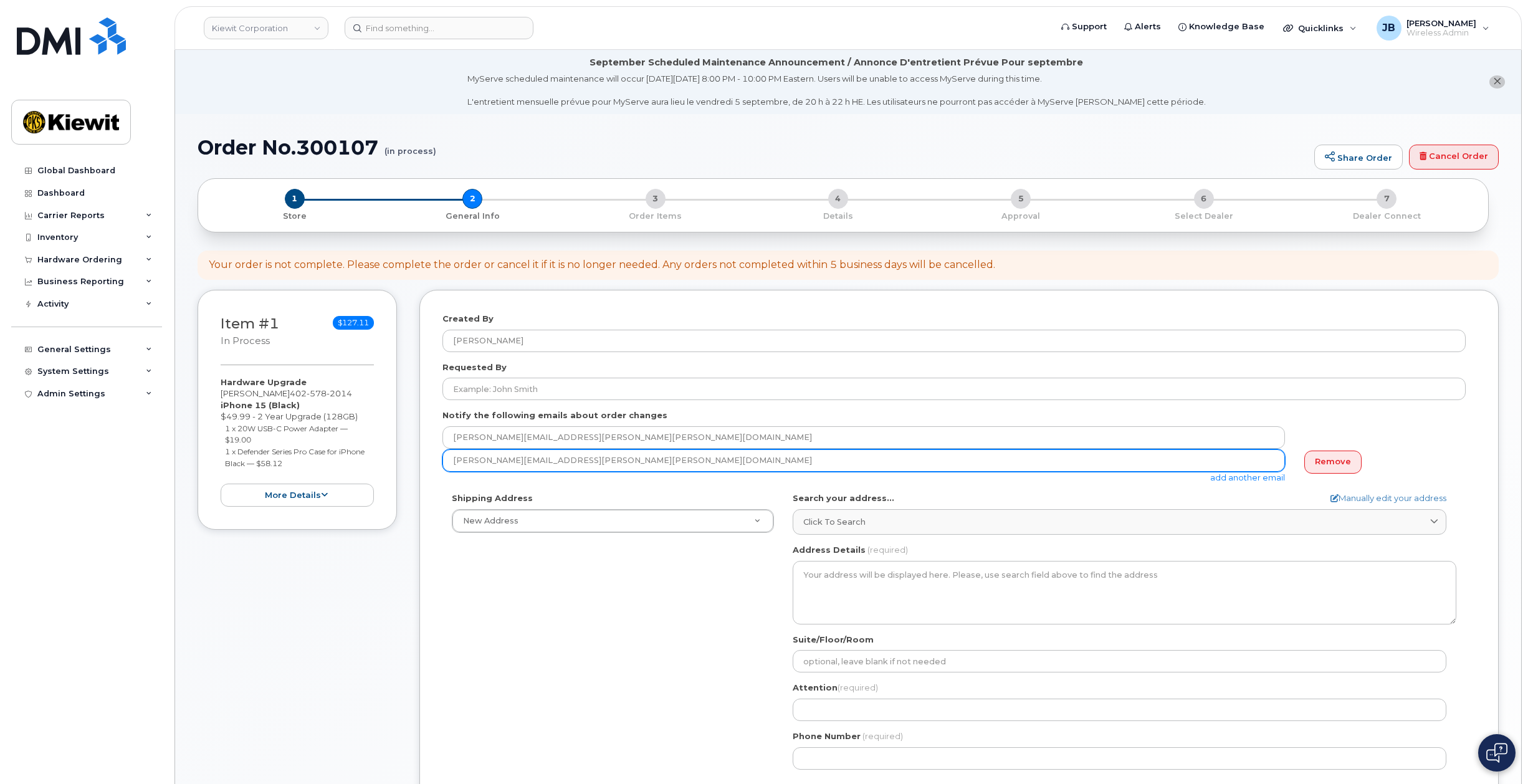
click at [605, 459] on input "jonathan.barfield@kiewit.com" at bounding box center [864, 460] width 842 height 22
click at [603, 459] on input "jonathan.barfield@kiewit.com" at bounding box center [864, 460] width 842 height 22
drag, startPoint x: 610, startPoint y: 462, endPoint x: 323, endPoint y: 473, distance: 287.2
click at [323, 473] on div "Item #1 in process $127.11 Hardware Upgrade Terry Helphrey 402 578 2014 iPhone …" at bounding box center [848, 571] width 1301 height 562
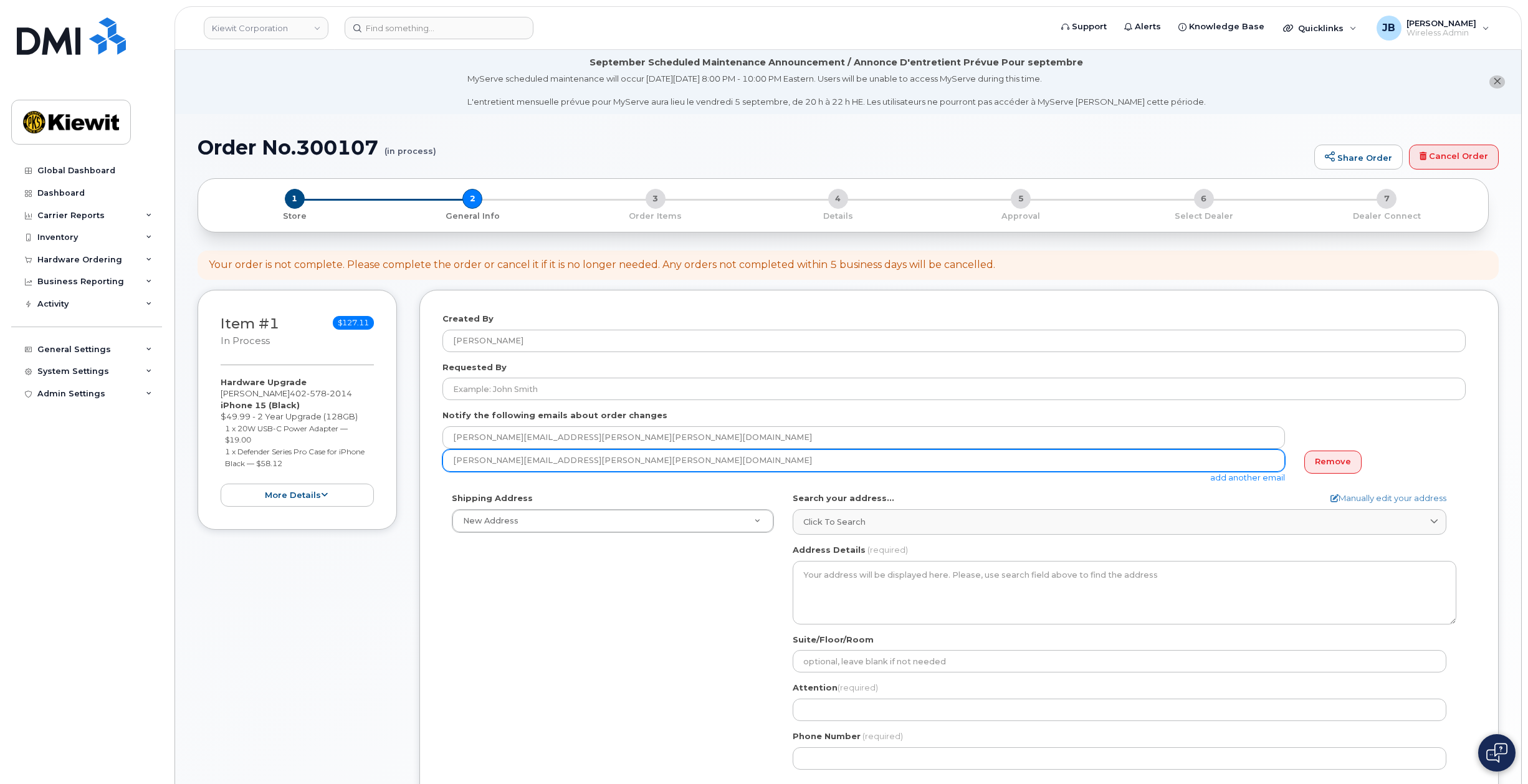
type input "natalie.ludwig@kiewit.com"
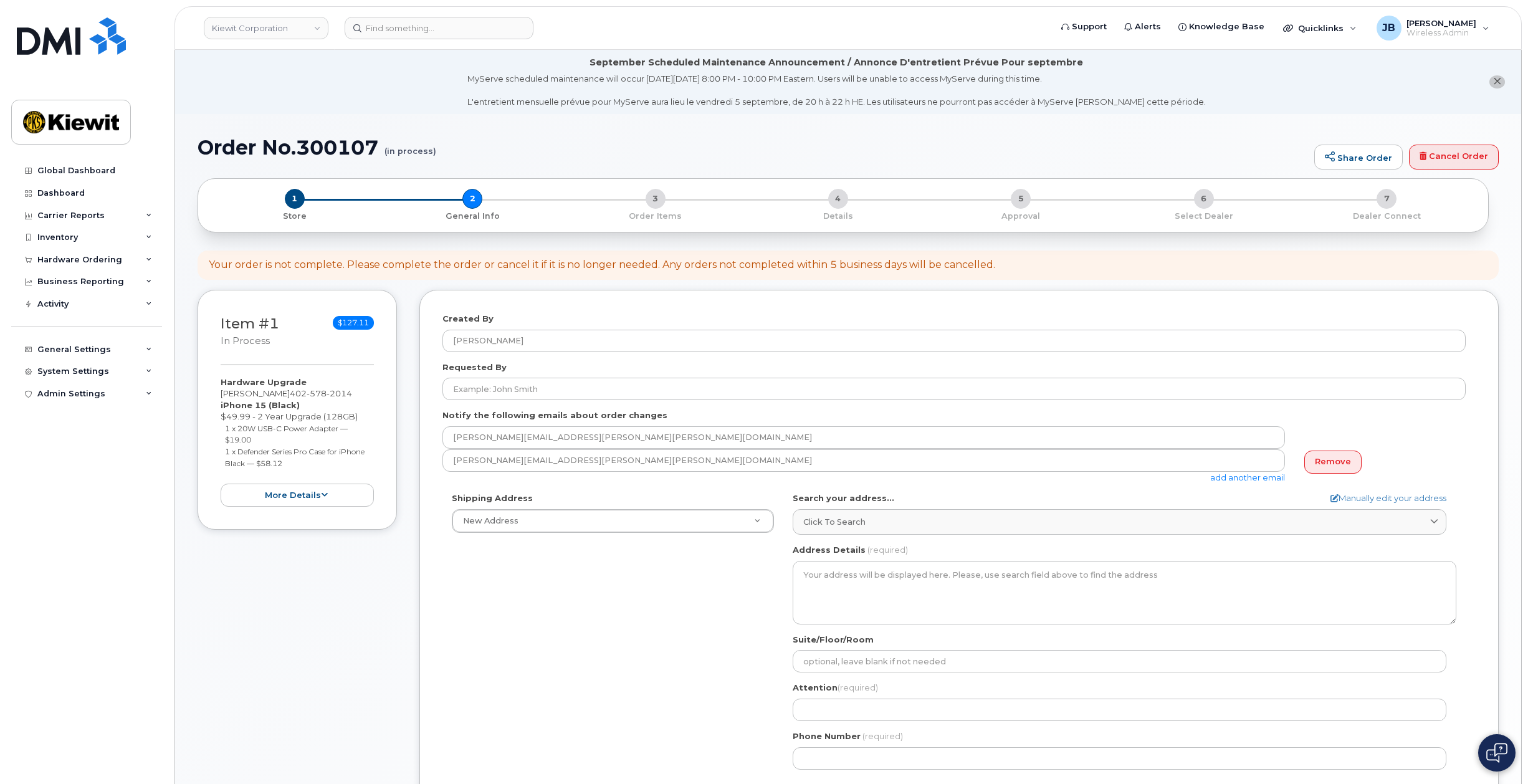
click at [661, 612] on div "Shipping Address New Address New Address 125 Neecee Dr AB Search your address..…" at bounding box center [954, 635] width 1024 height 286
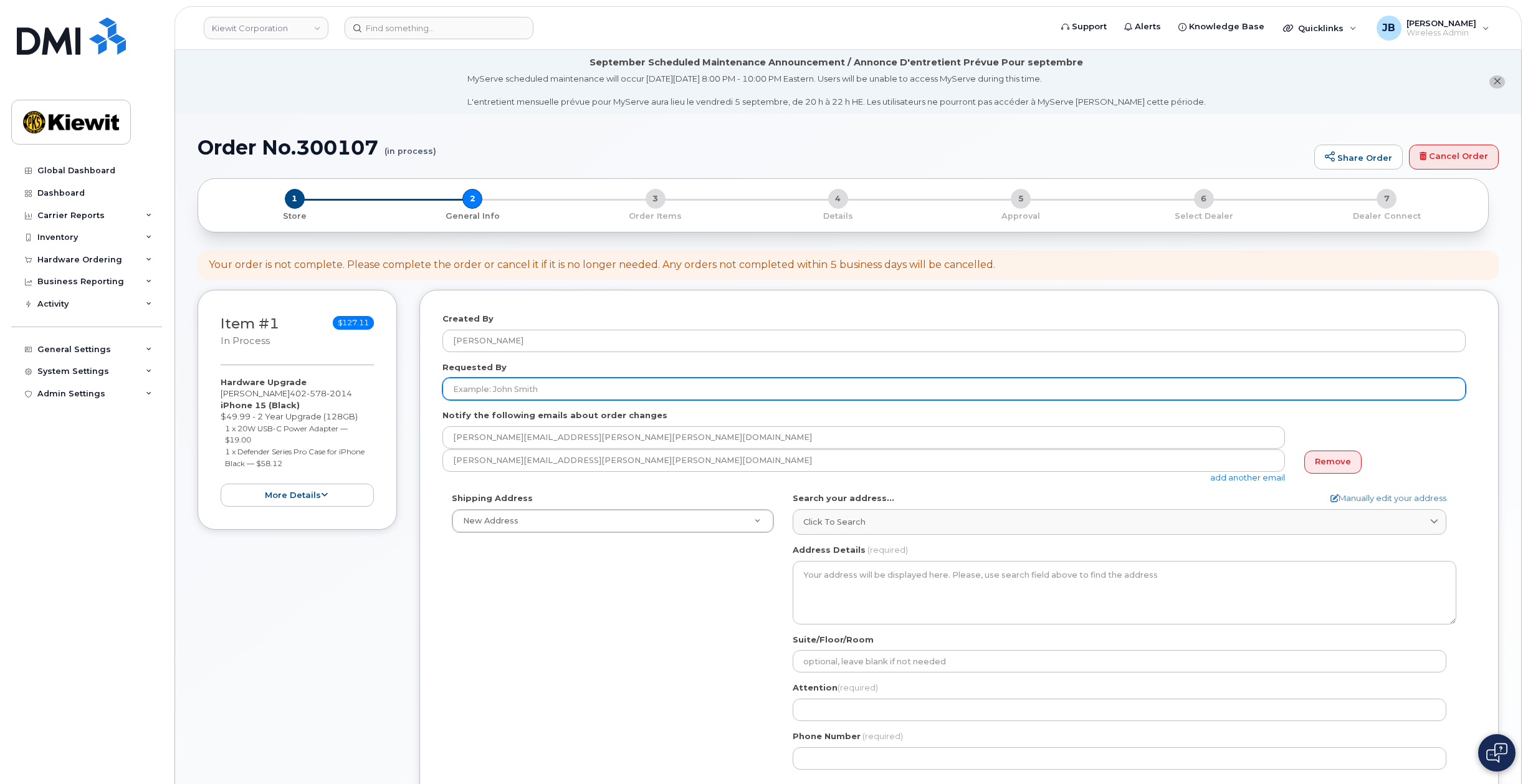
click at [574, 389] on input "Requested By" at bounding box center [954, 389] width 1024 height 22
type input "Natalie Ludwig"
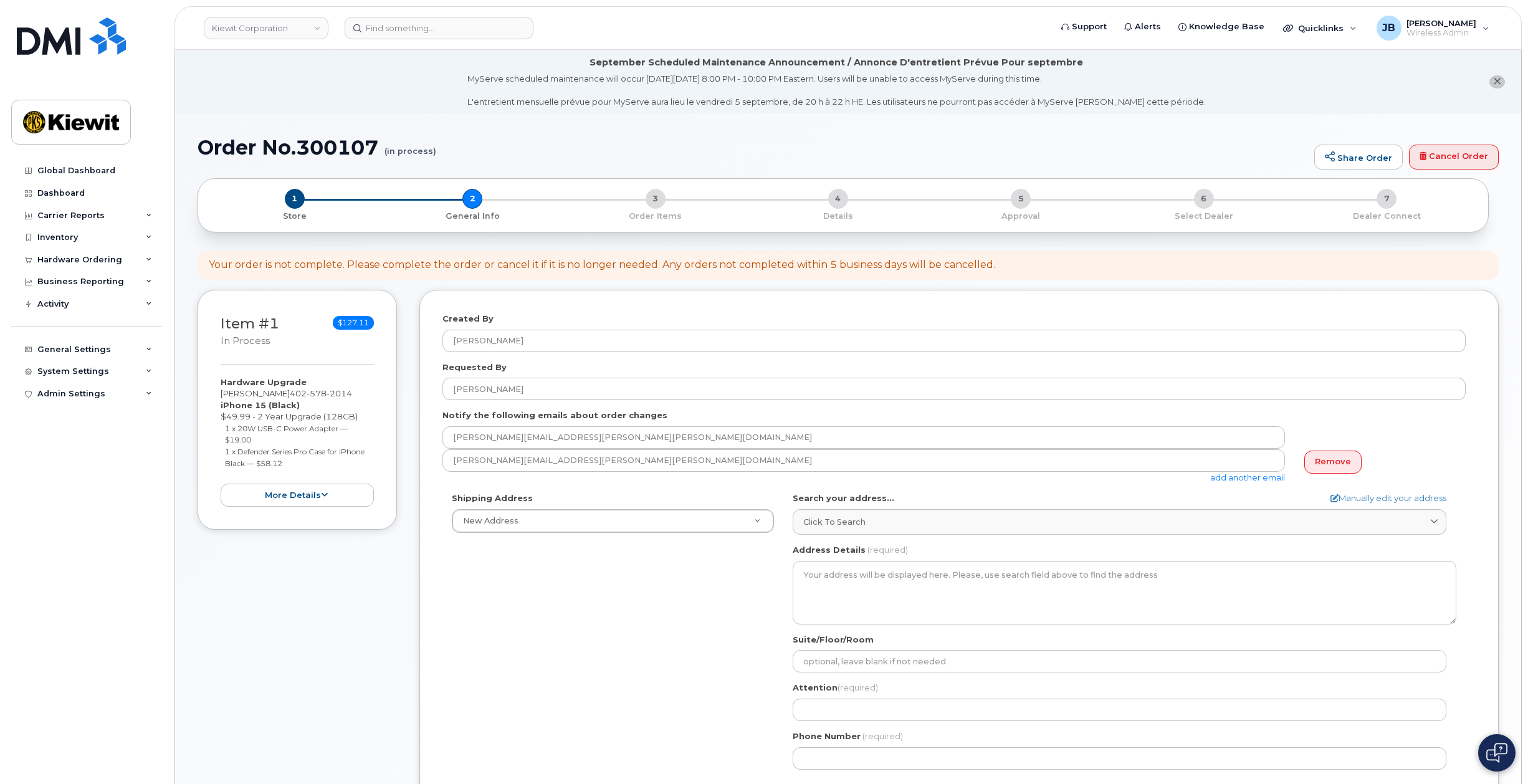
click at [599, 637] on div "Shipping Address New Address New Address 125 Neecee Dr AB Search your address..…" at bounding box center [954, 635] width 1024 height 286
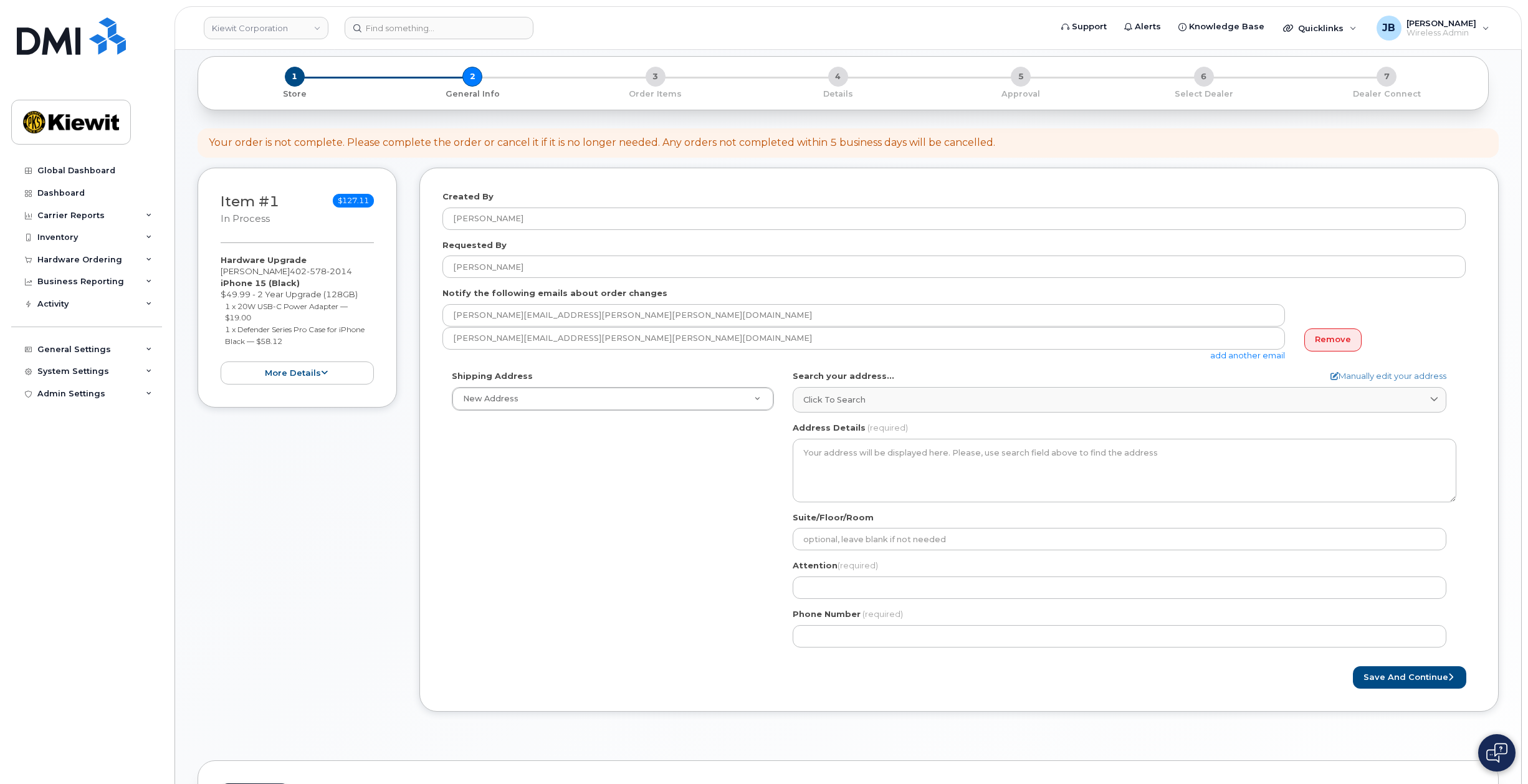
scroll to position [124, 0]
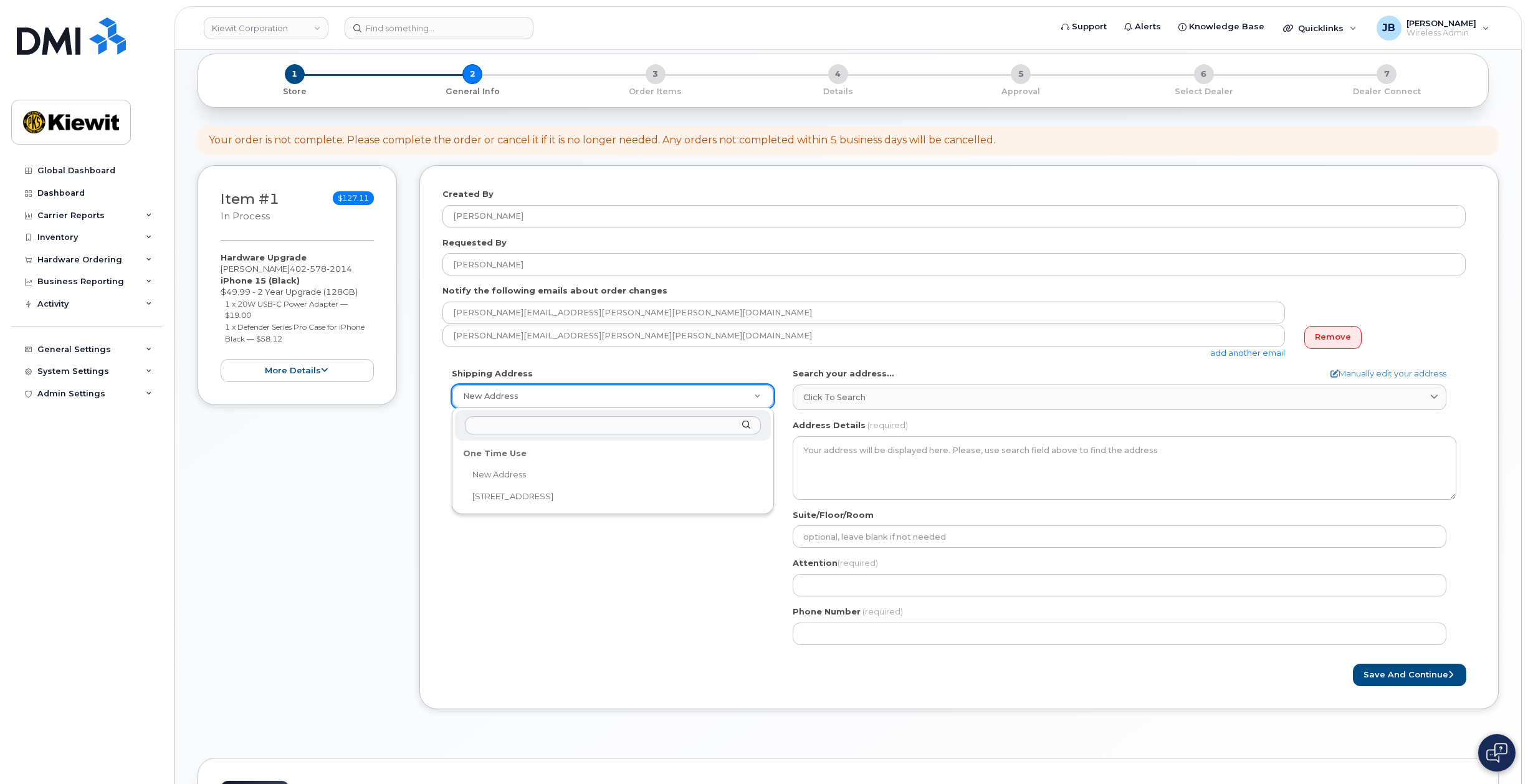
click at [504, 452] on div "One Time Use" at bounding box center [613, 453] width 309 height 19
select select
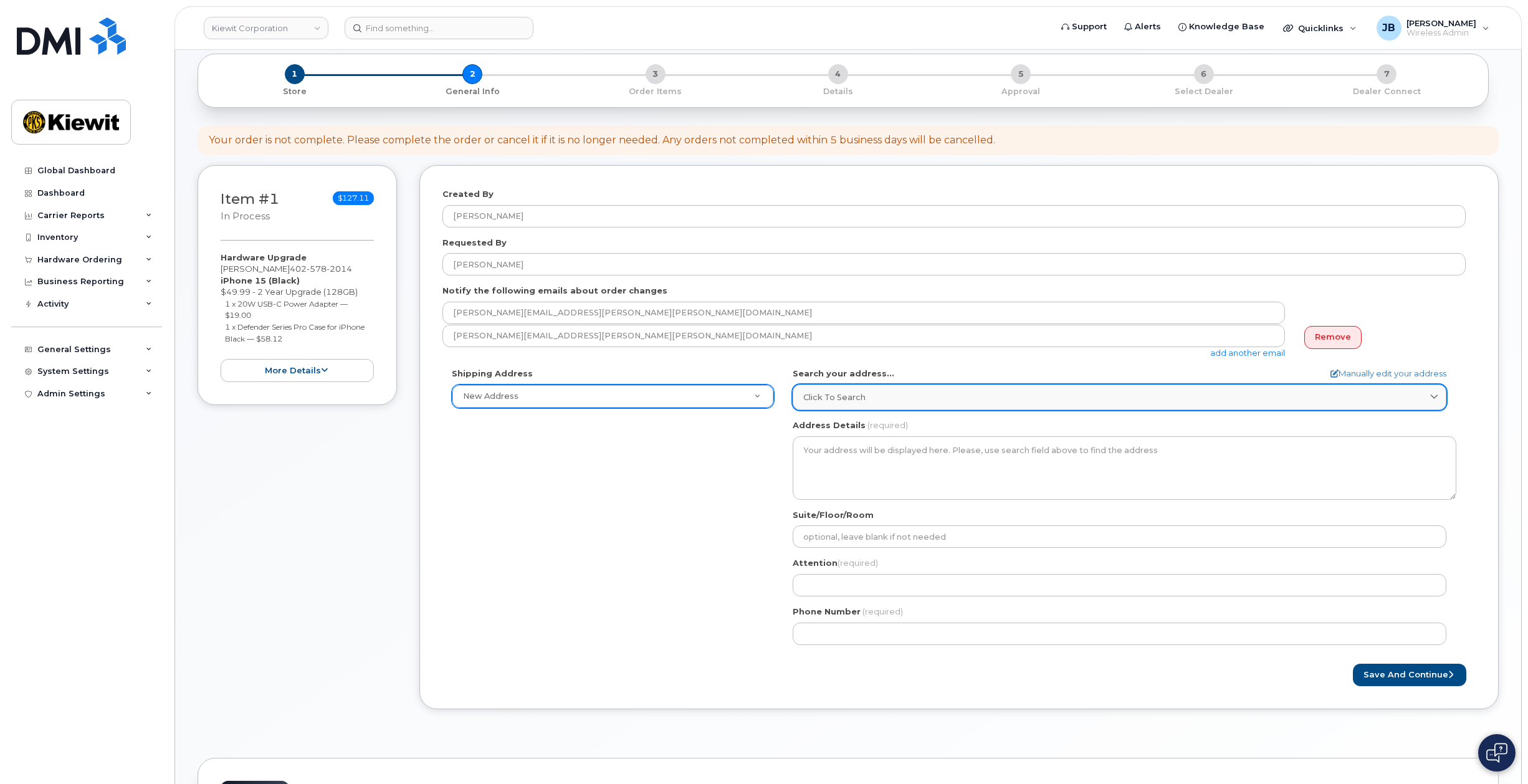
click at [903, 392] on div "Click to search" at bounding box center [1119, 398] width 633 height 12
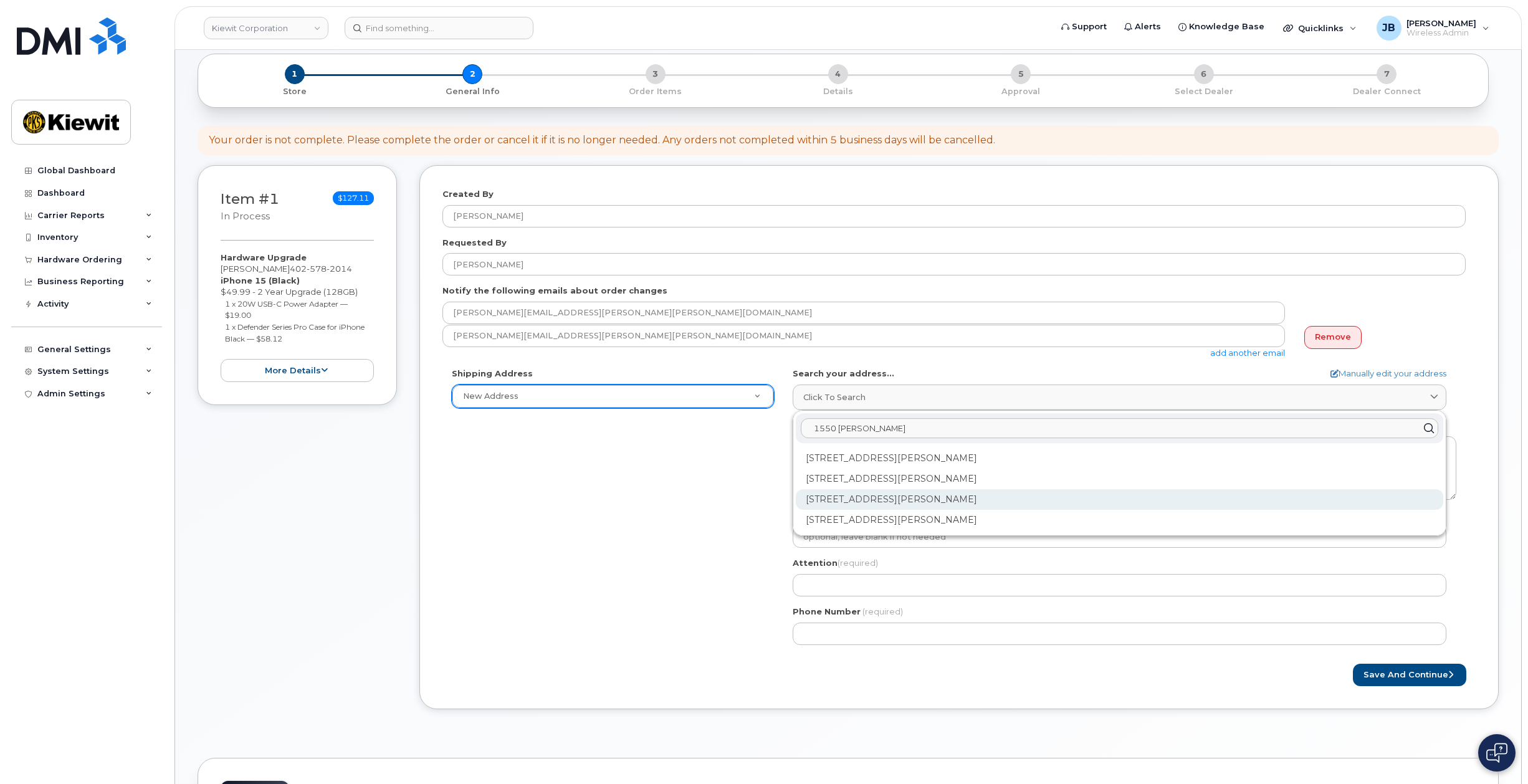
type input "1550 mike"
click at [910, 498] on div "1550 Mike Fahey St Omaha NE 68102-4722" at bounding box center [1119, 499] width 647 height 21
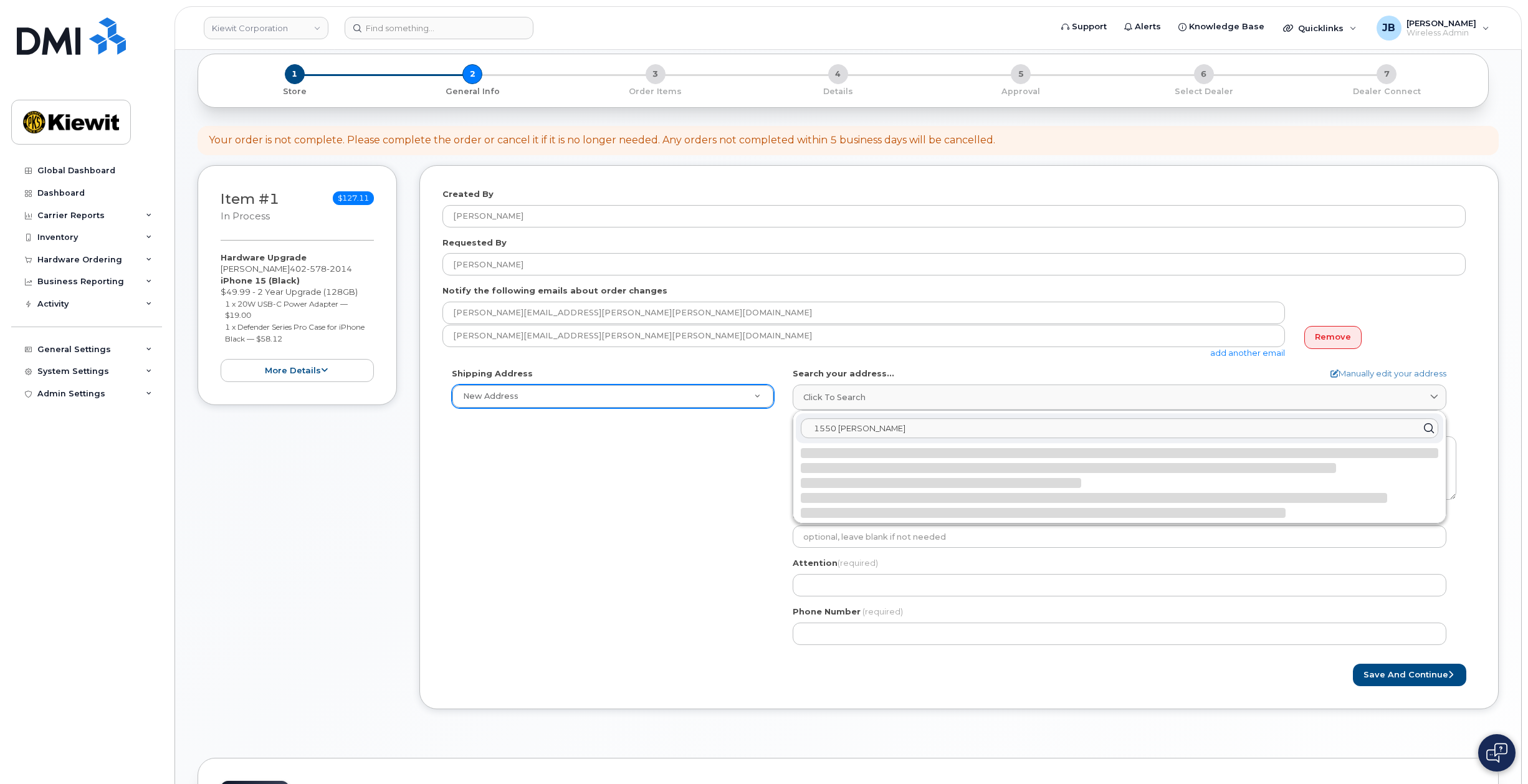
select select
type textarea "1550 Mike Fahey St OMAHA NE 68102-4722 UNITED STATES"
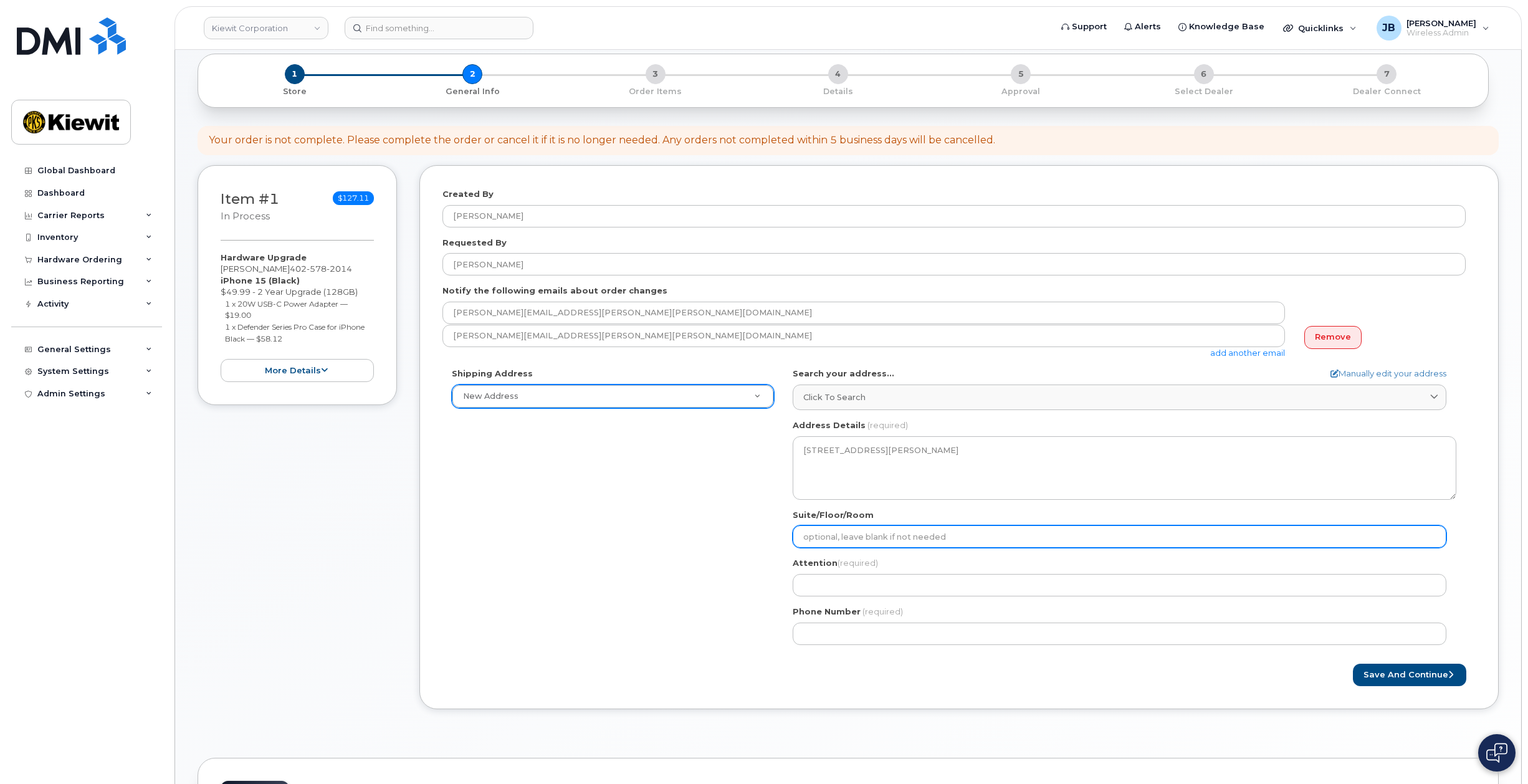
click at [834, 531] on input "Suite/Floor/Room" at bounding box center [1120, 537] width 654 height 22
click at [912, 537] on input "Suite/Floor/Room" at bounding box center [1120, 537] width 654 height 22
select select
type input "5"
select select
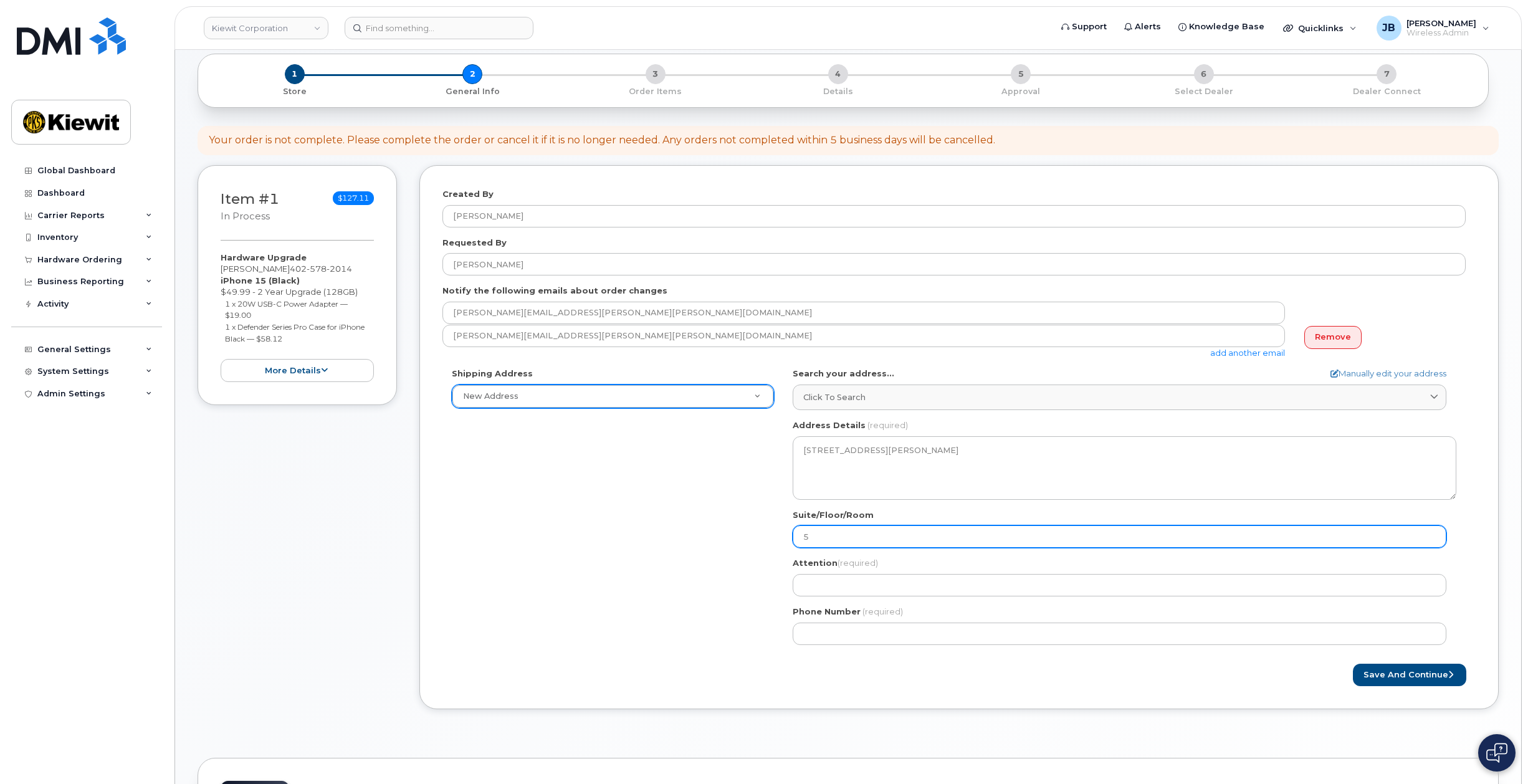
type input "5t"
select select
type input "5th"
select select
type input "5th f"
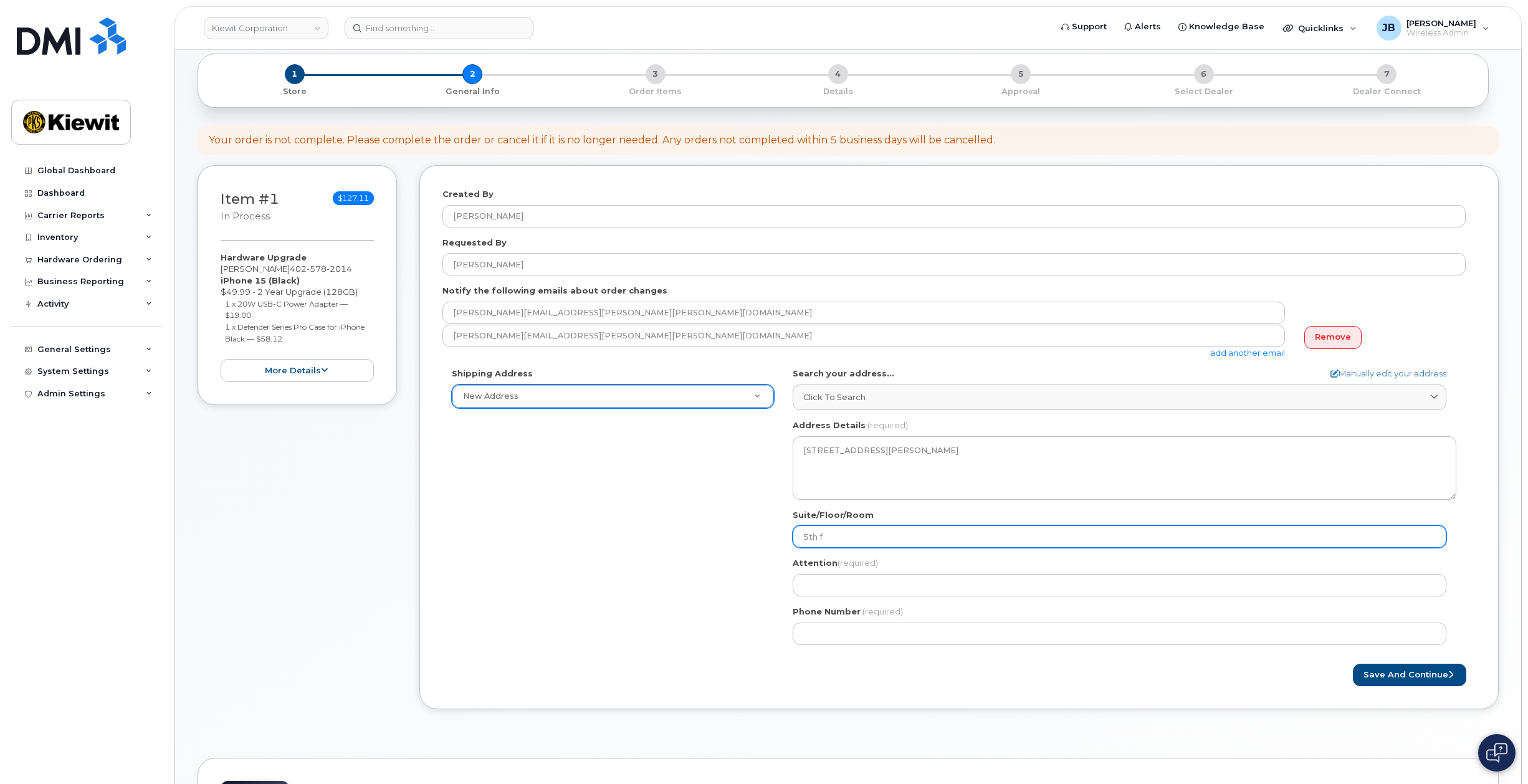
select select
type input "5th fl"
select select
type input "5th f"
select select
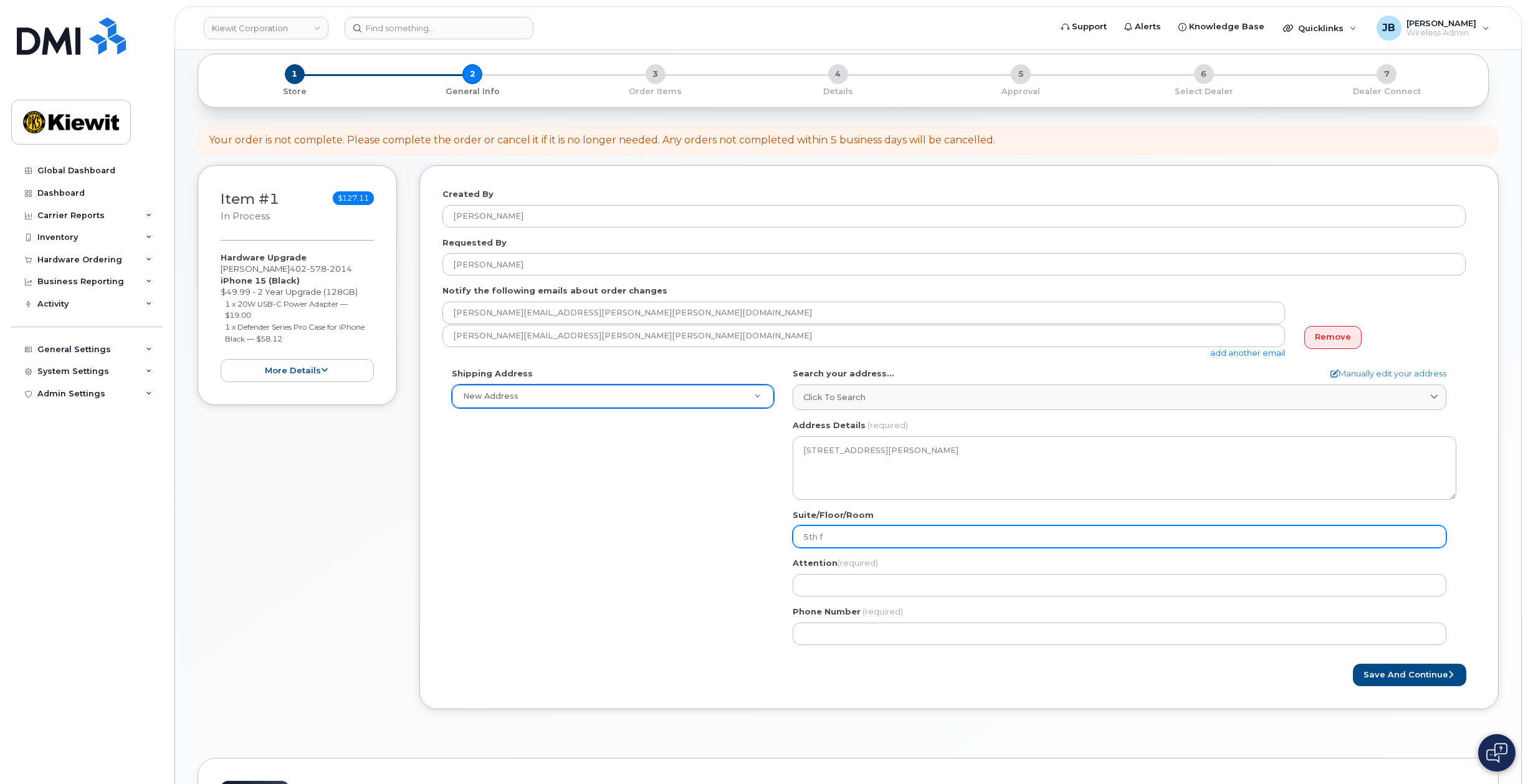
type input "5th"
select select
type input "5th F"
select select
type input "5th Fl"
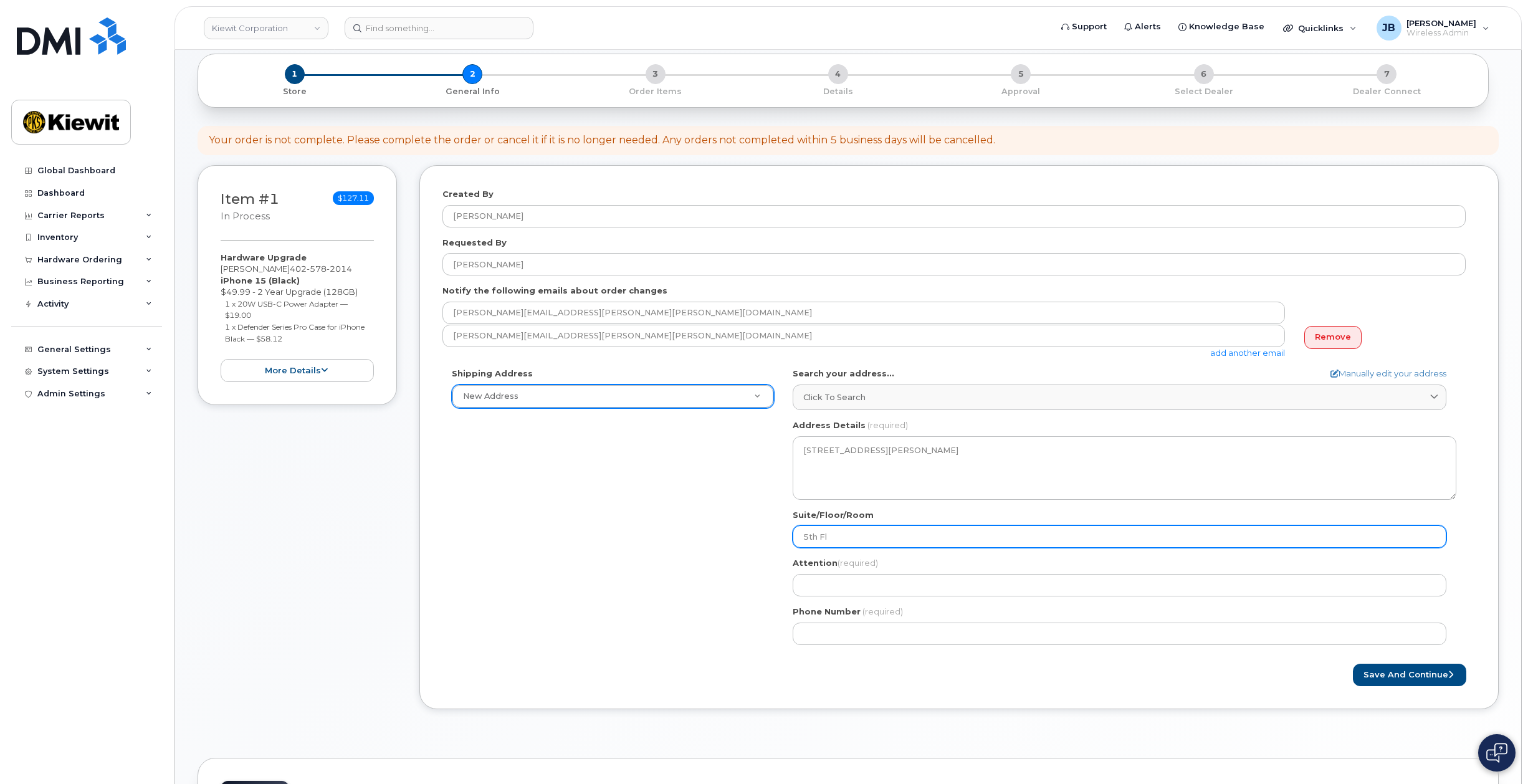
select select
type input "5th Flo"
select select
type input "5th Floo"
select select
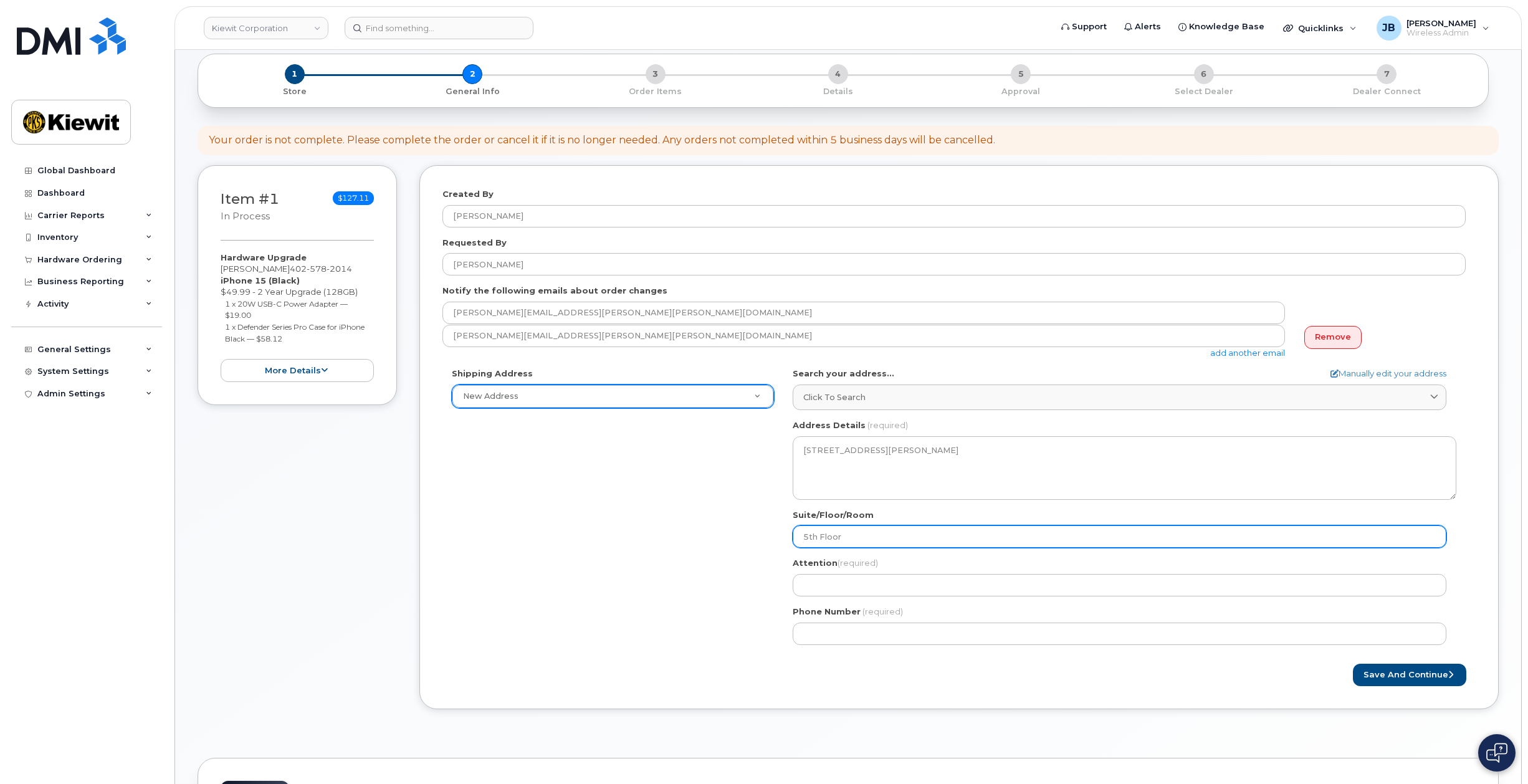
type input "5th Floor"
select select
type input "5th Floor O"
select select
type input "5th Floor Of"
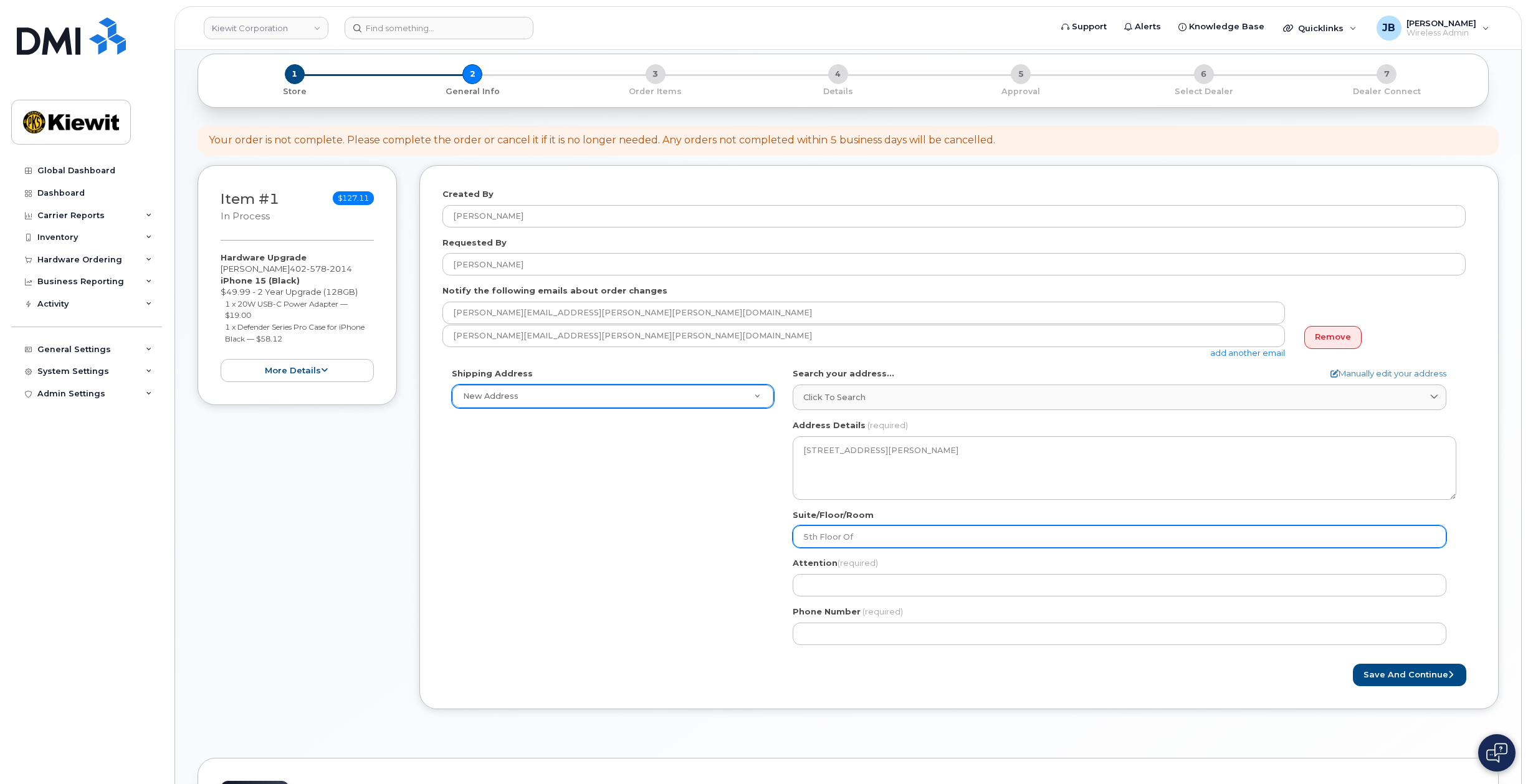
select select
type input "5th Floor Off"
select select
type input "5th Floor Offi"
select select
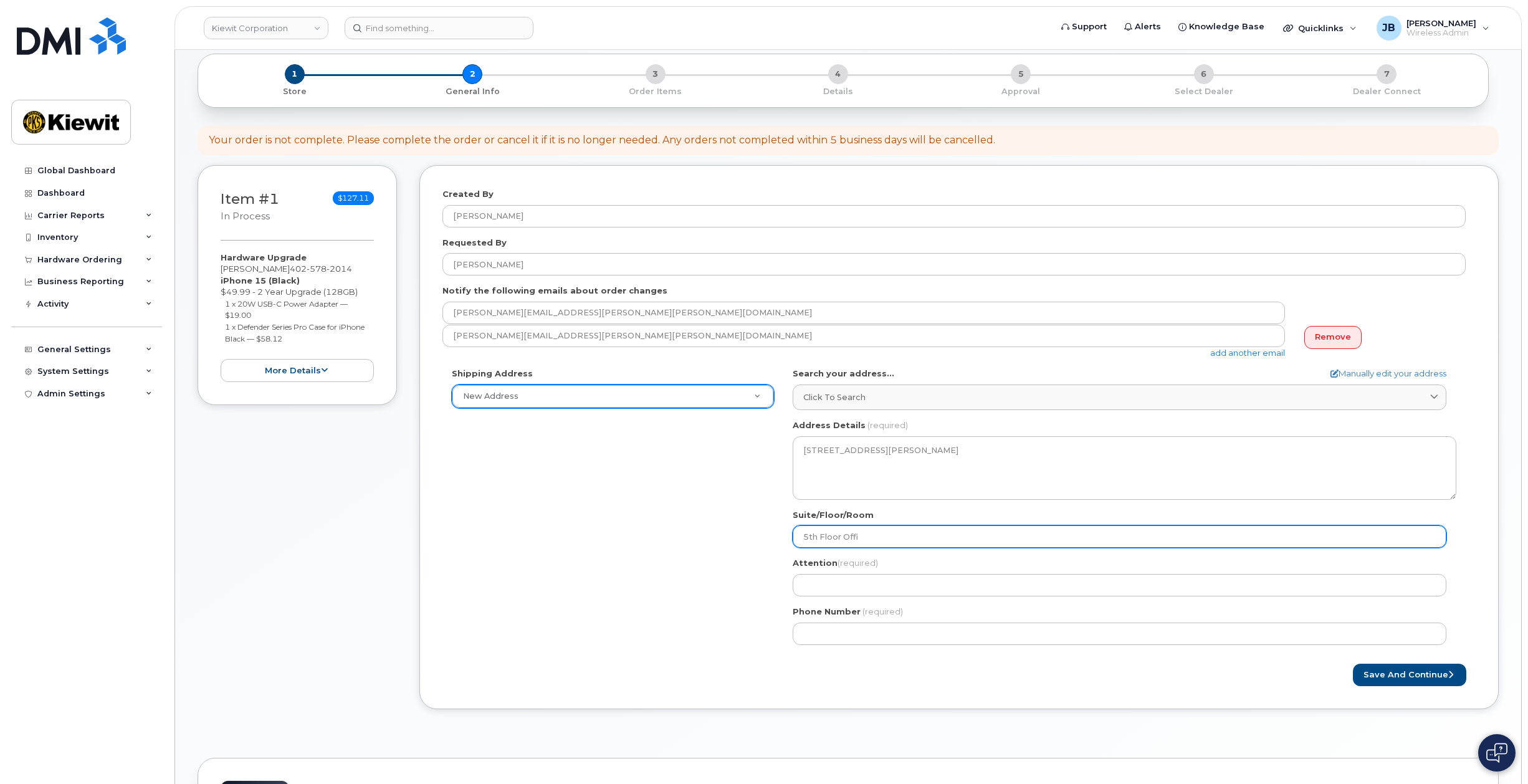
type input "5th Floor Offic"
select select
type input "5th Floor Office"
select select
type input "5th Floor Office 5"
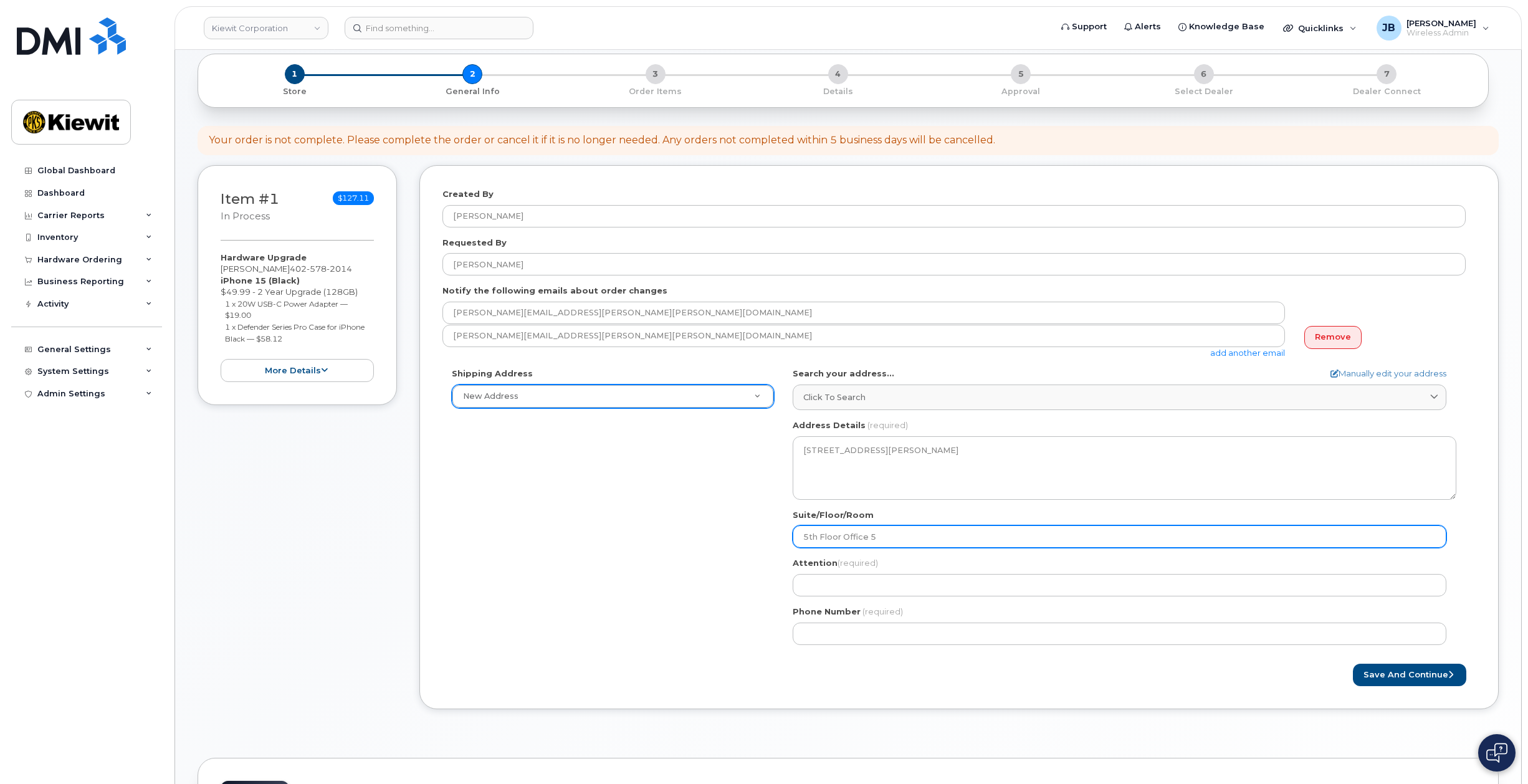
select select
type input "5th Floor Office 53"
select select
type input "5th Floor Office 531"
select select
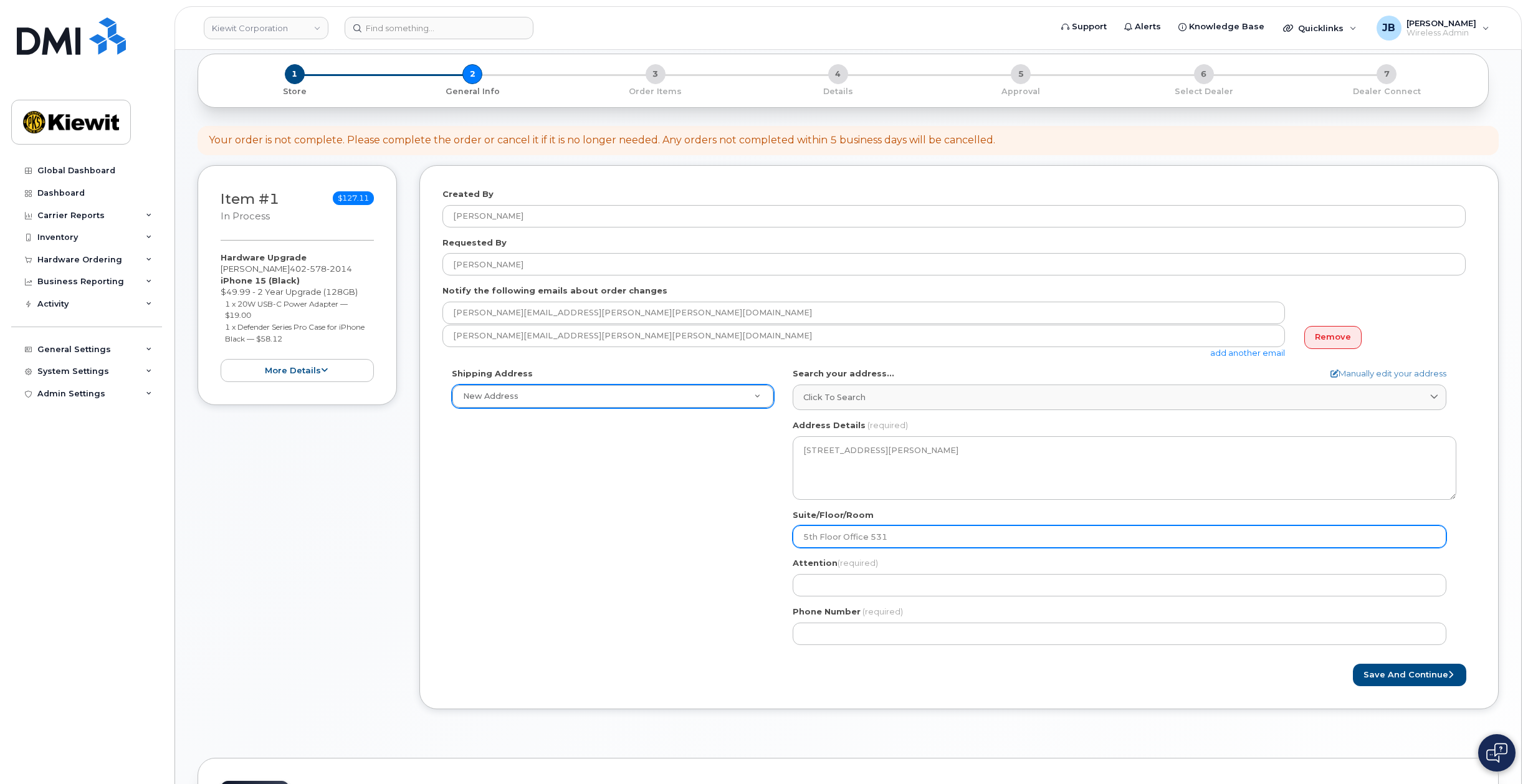
type input "5th Floor Office 531."
select select
type input "5th Floor Office 531.3"
select select
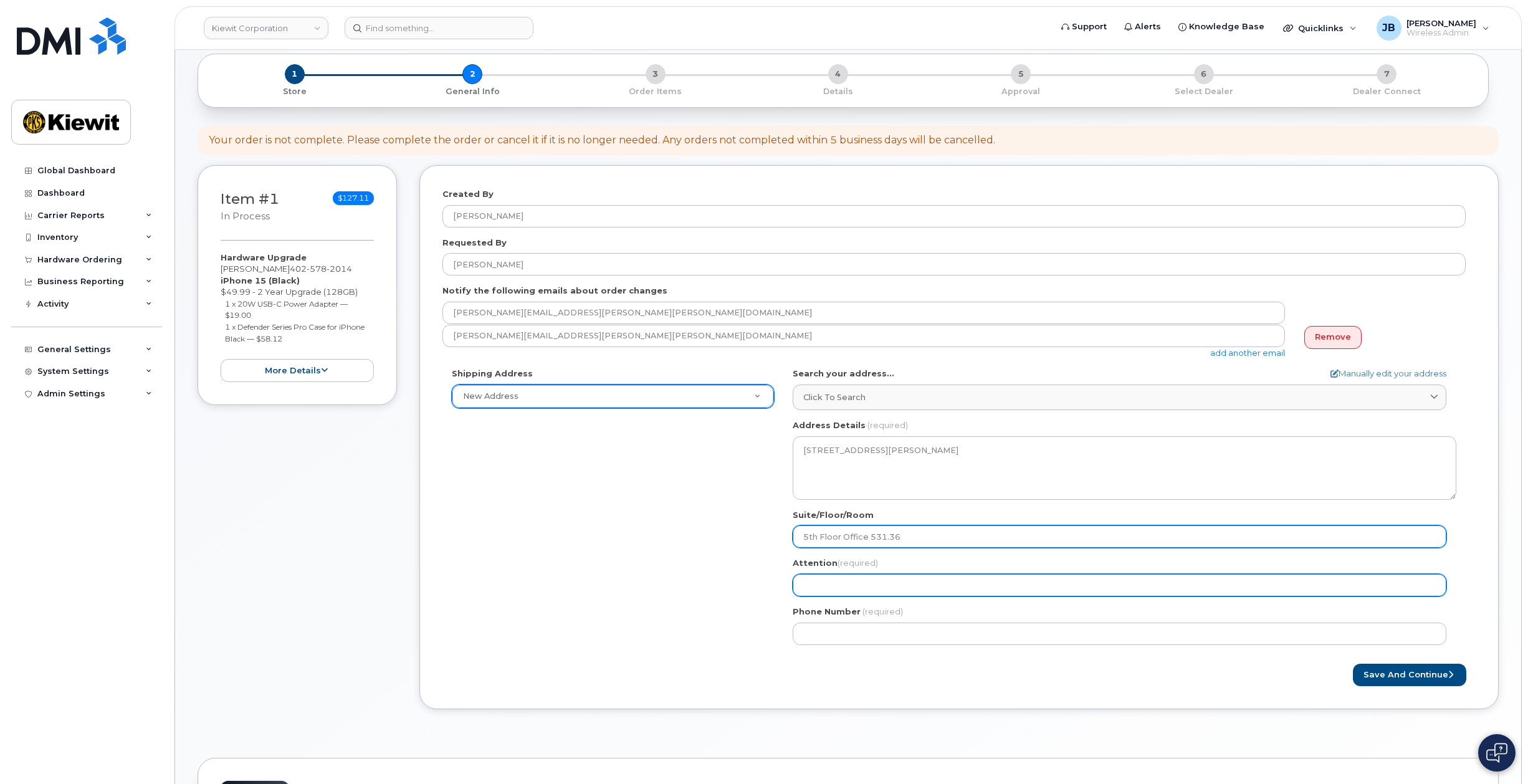
type input "5th Floor Office 531.36"
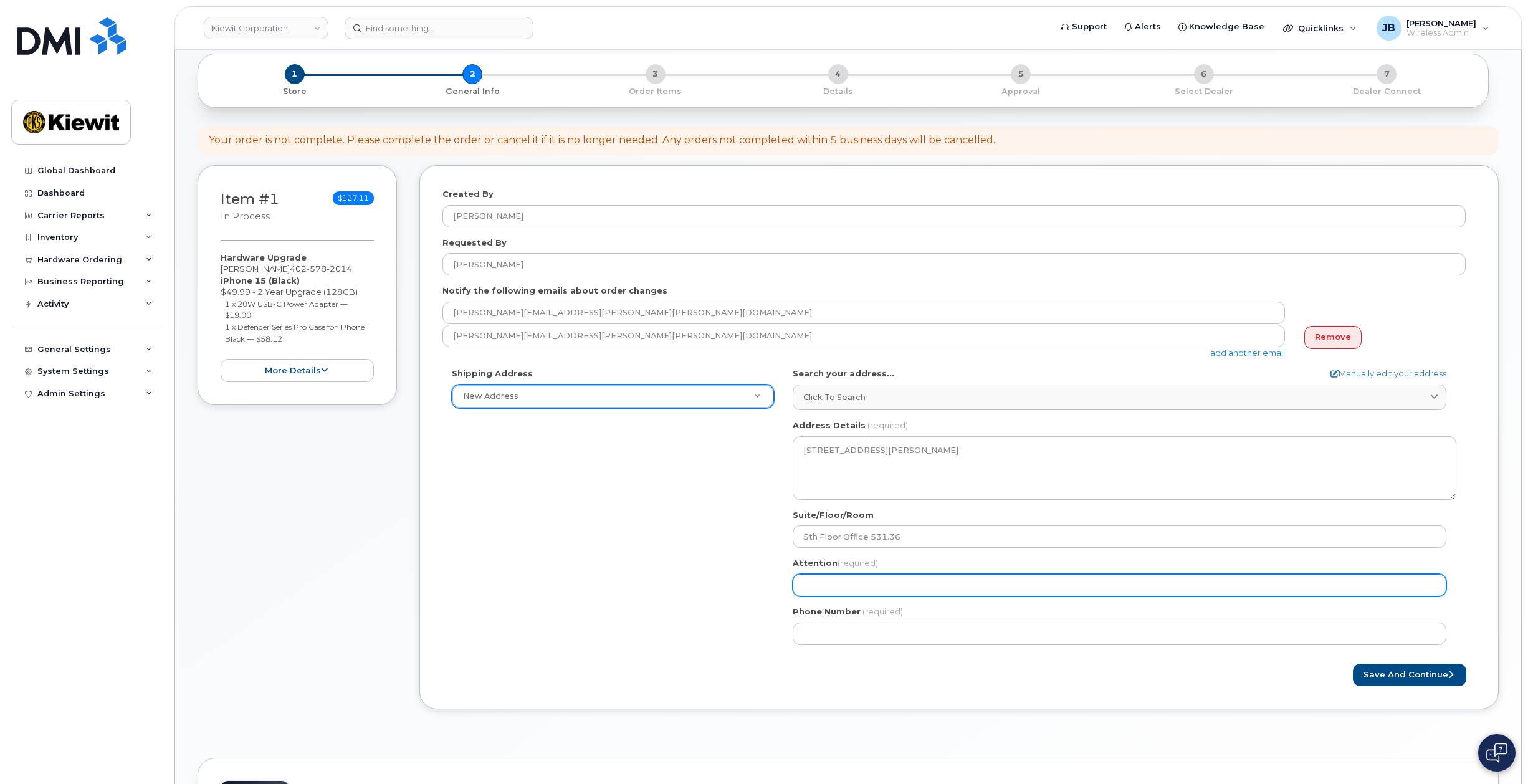
click at [856, 590] on input "Attention (required)" at bounding box center [1120, 585] width 654 height 22
select select
type input "T"
select select
type input "Te"
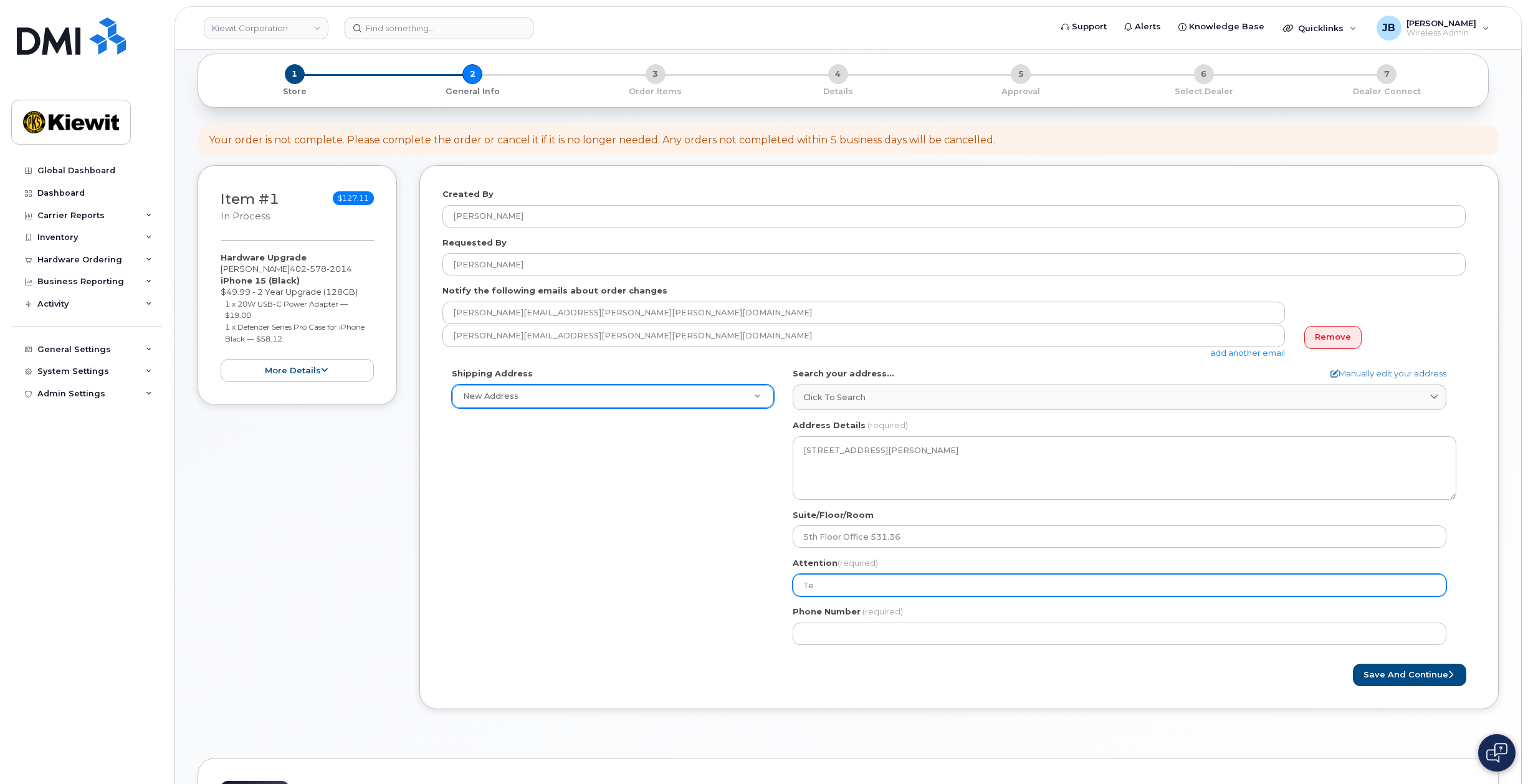
select select
type input "Ter"
select select
type input "Terr"
select select
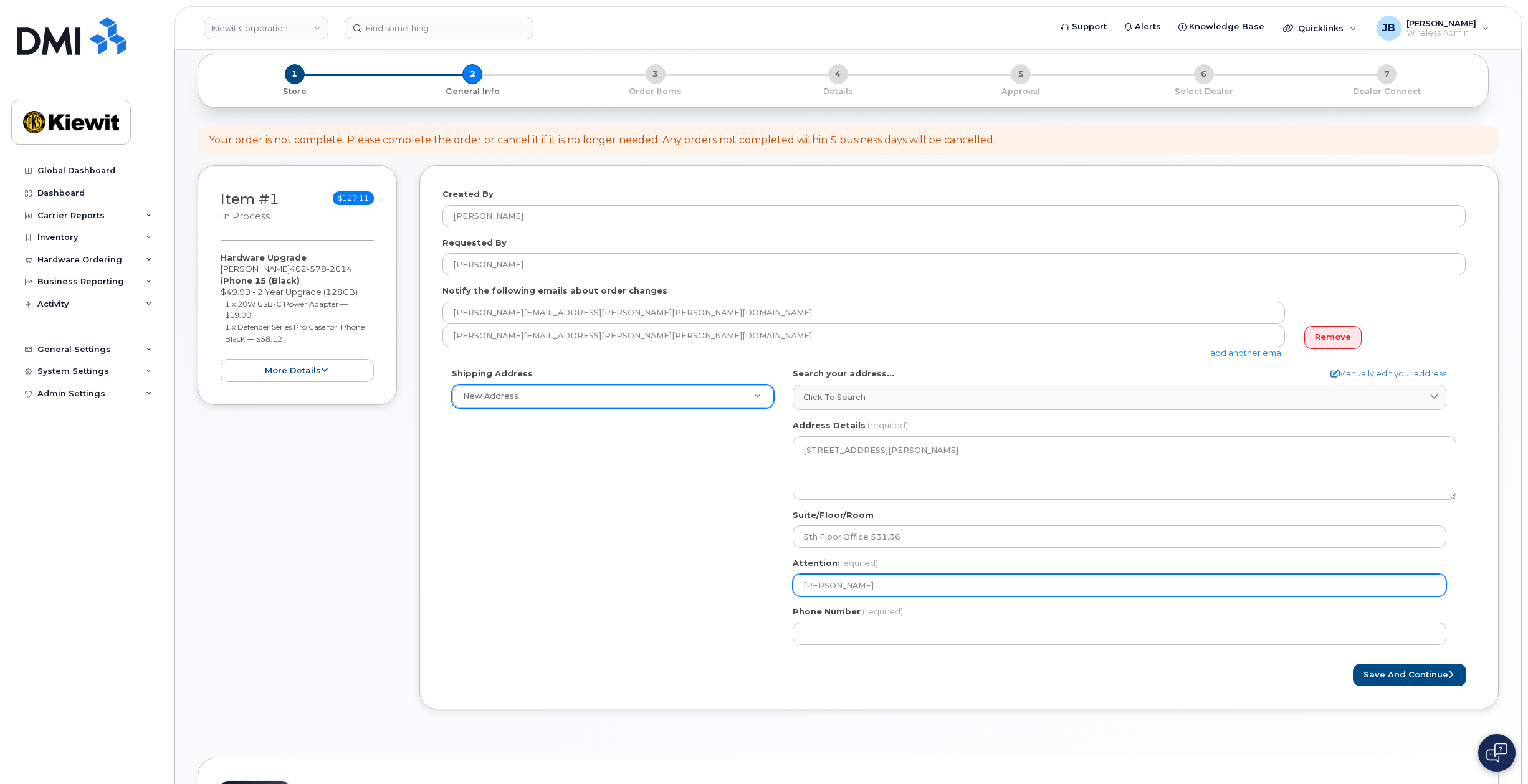
type input "Terry"
select select
type input "Terry H"
select select
type input "Terry He"
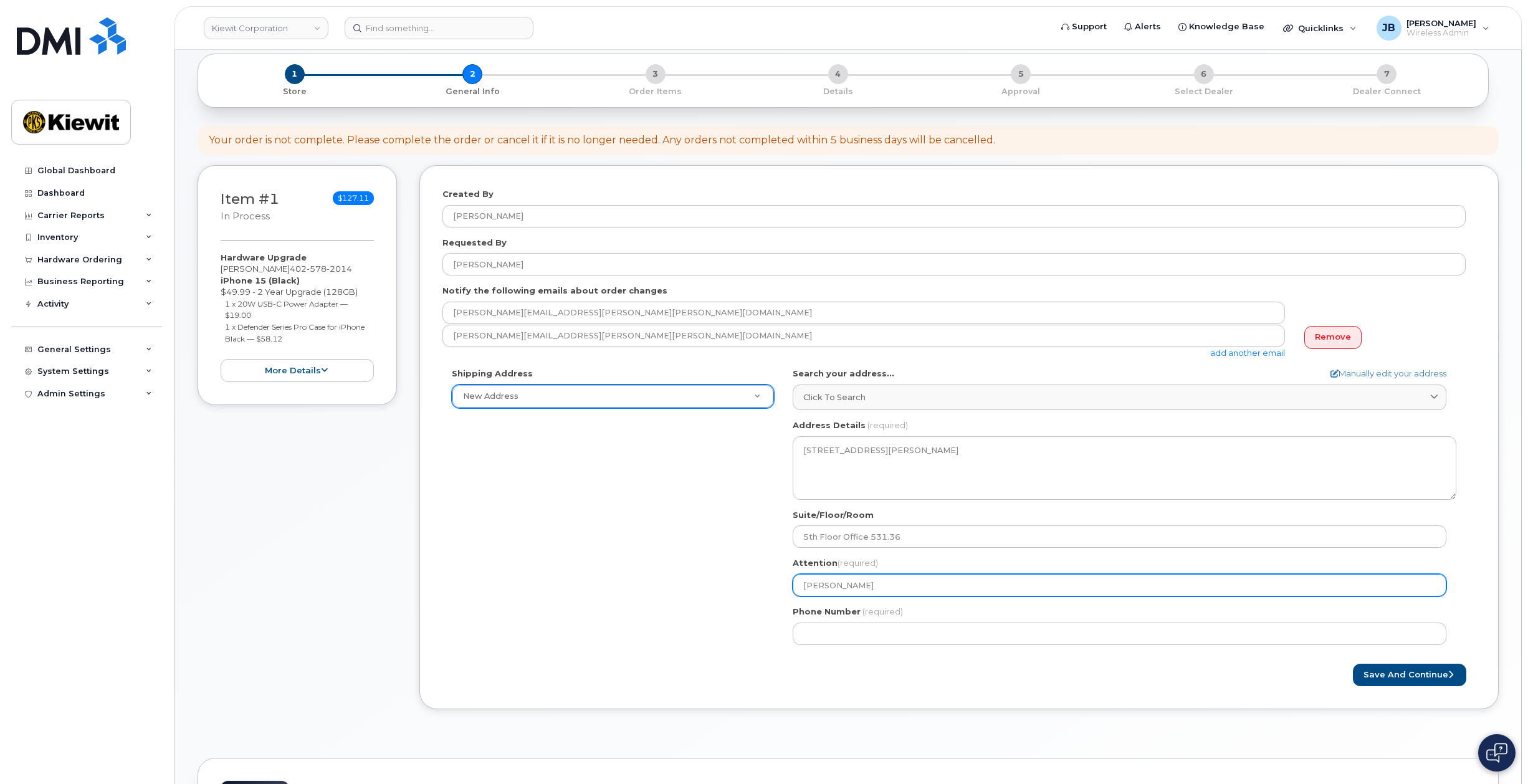
select select
type input "Terry Hel"
select select
type input "Terry Help"
select select
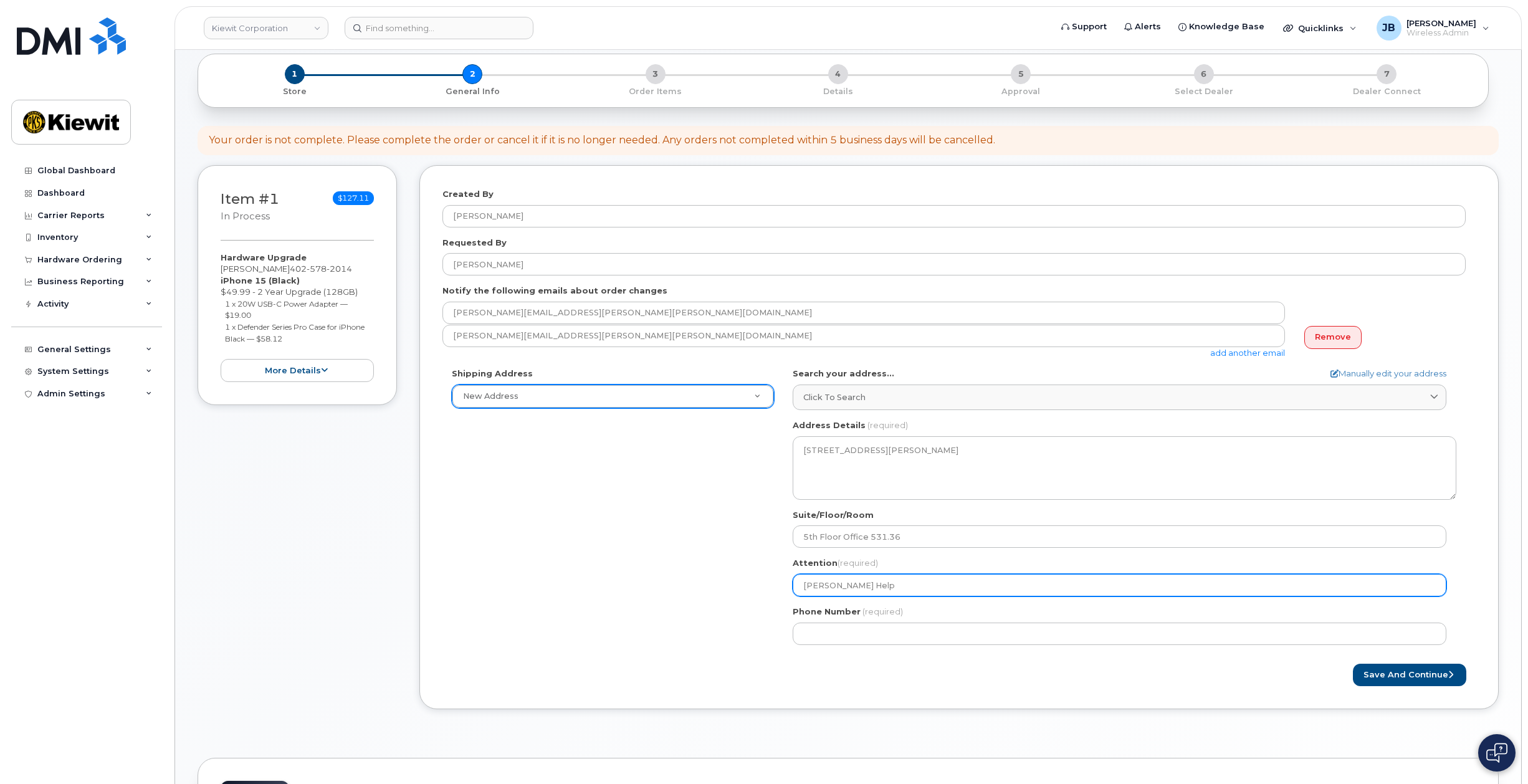
type input "Terry Helph"
select select
type input "Terry Helphr"
select select
type input "Terry Helphre"
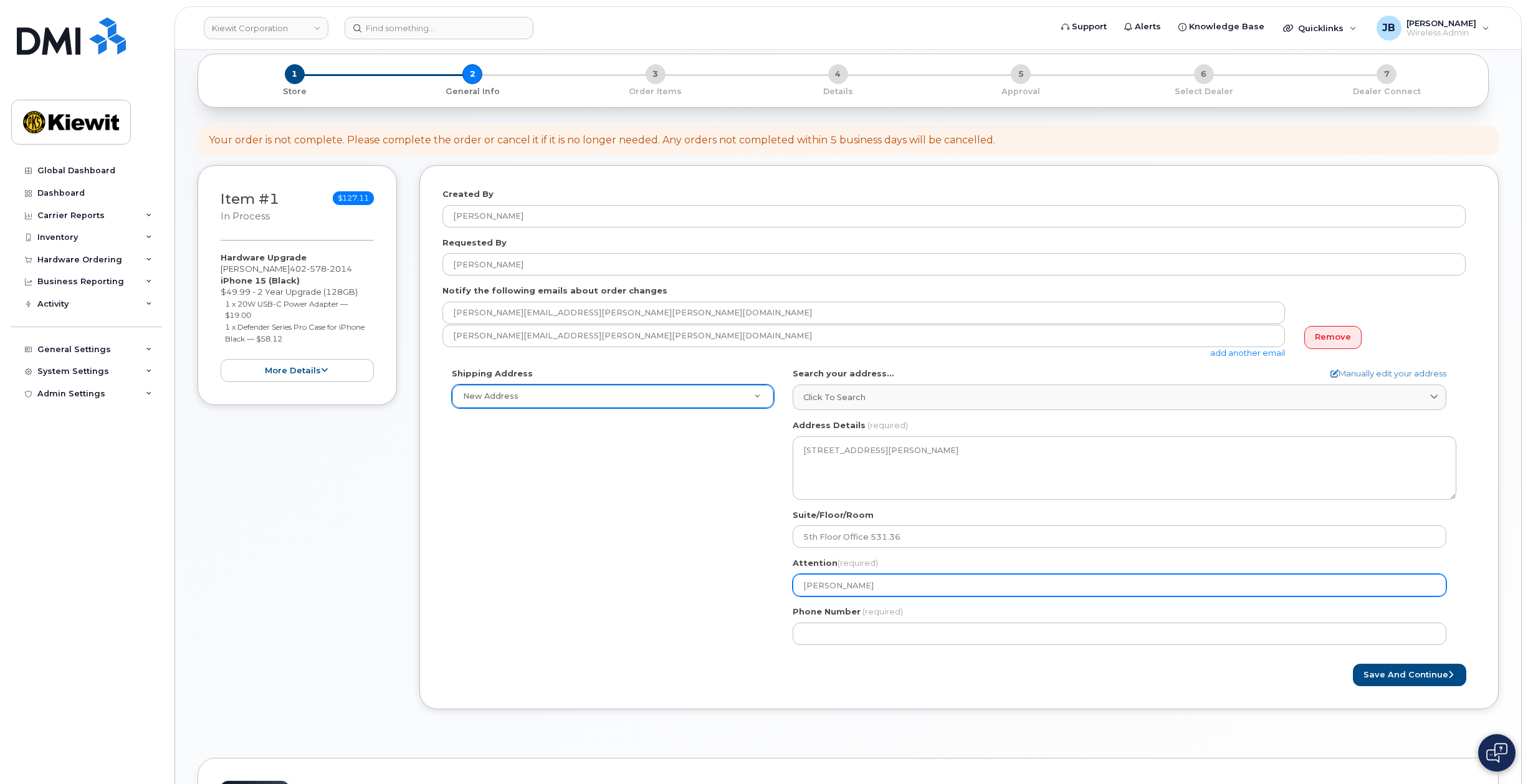
select select
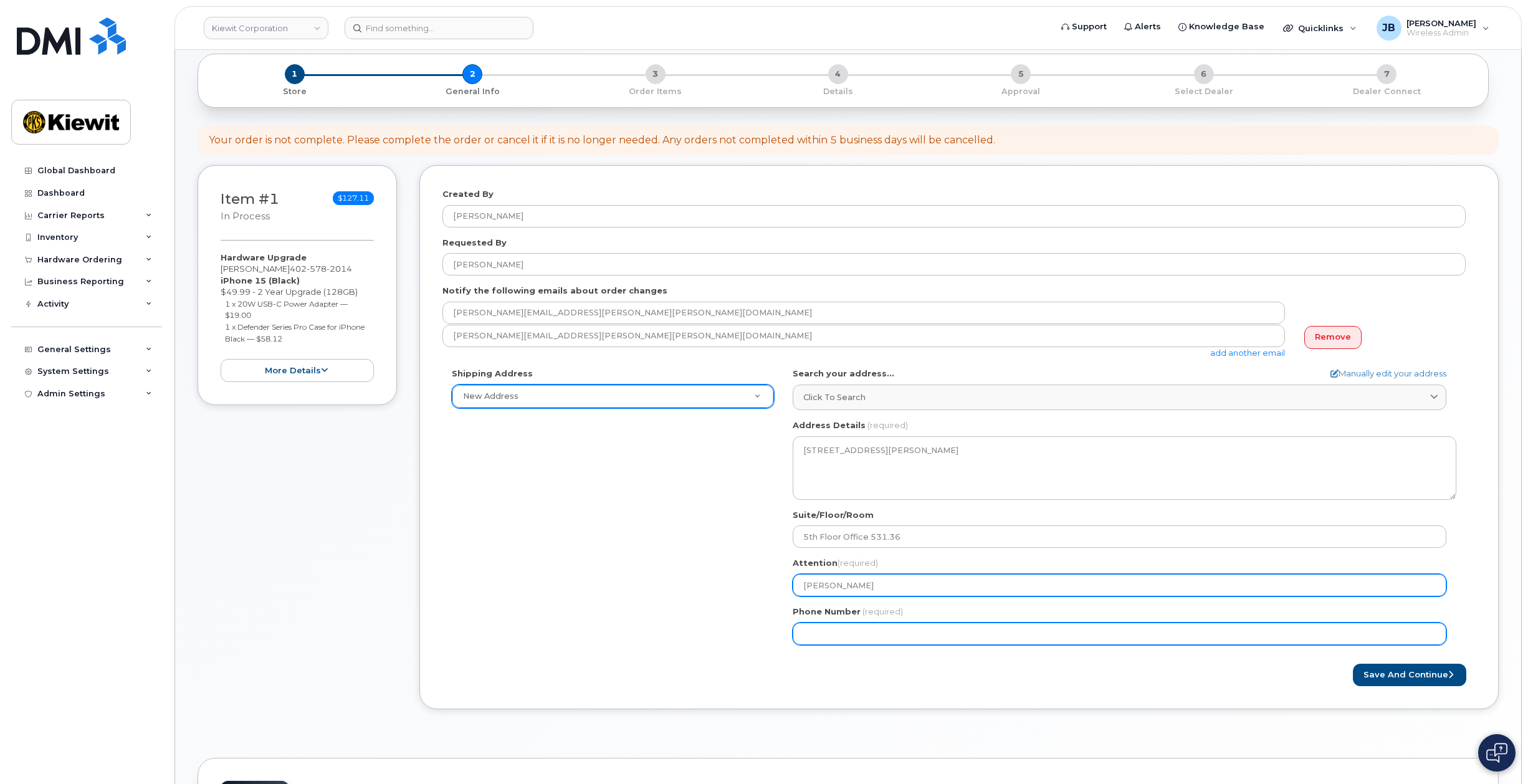
type input "Terry Helphrey"
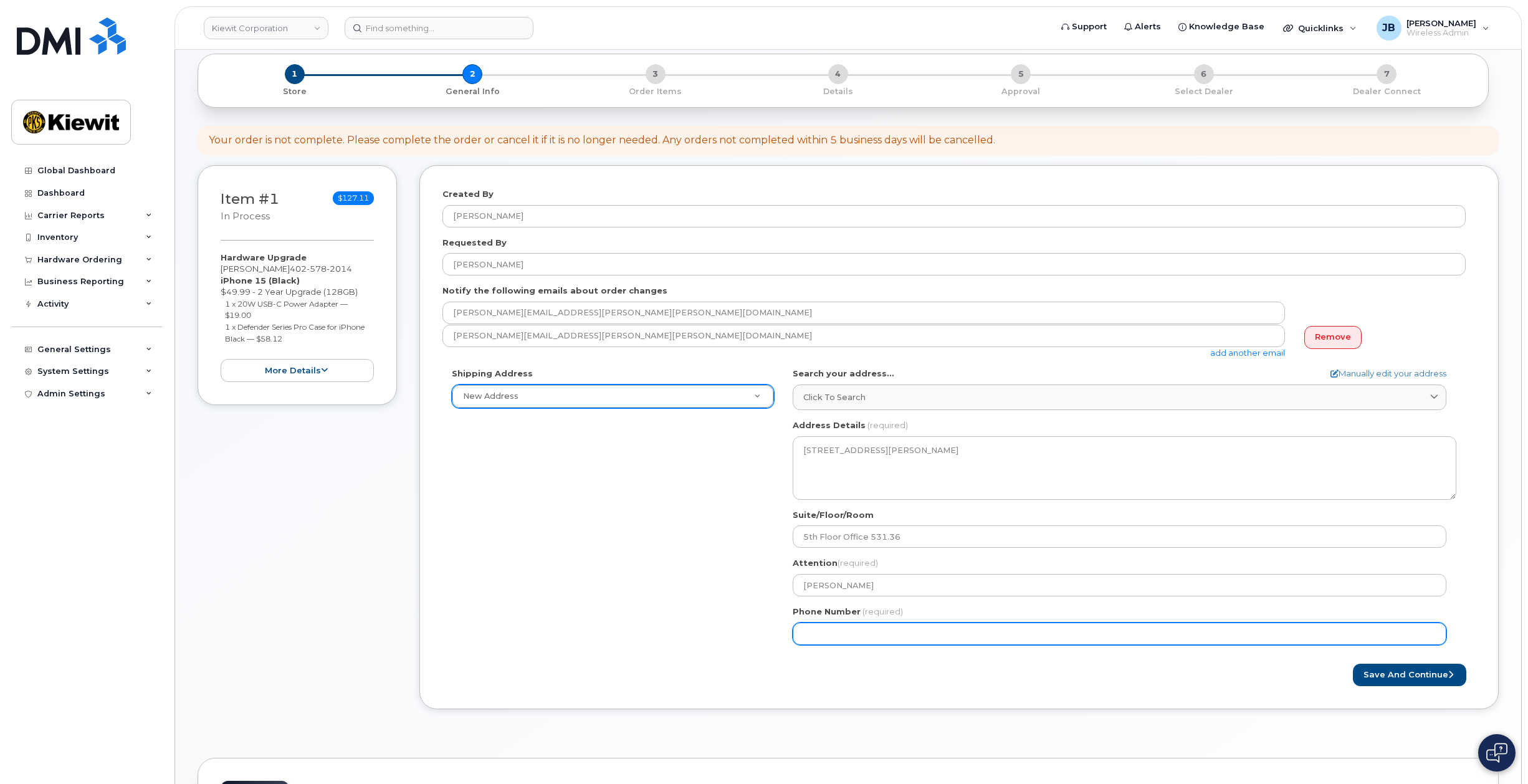
click at [844, 629] on input "Phone Number" at bounding box center [1120, 634] width 654 height 22
type input "402"
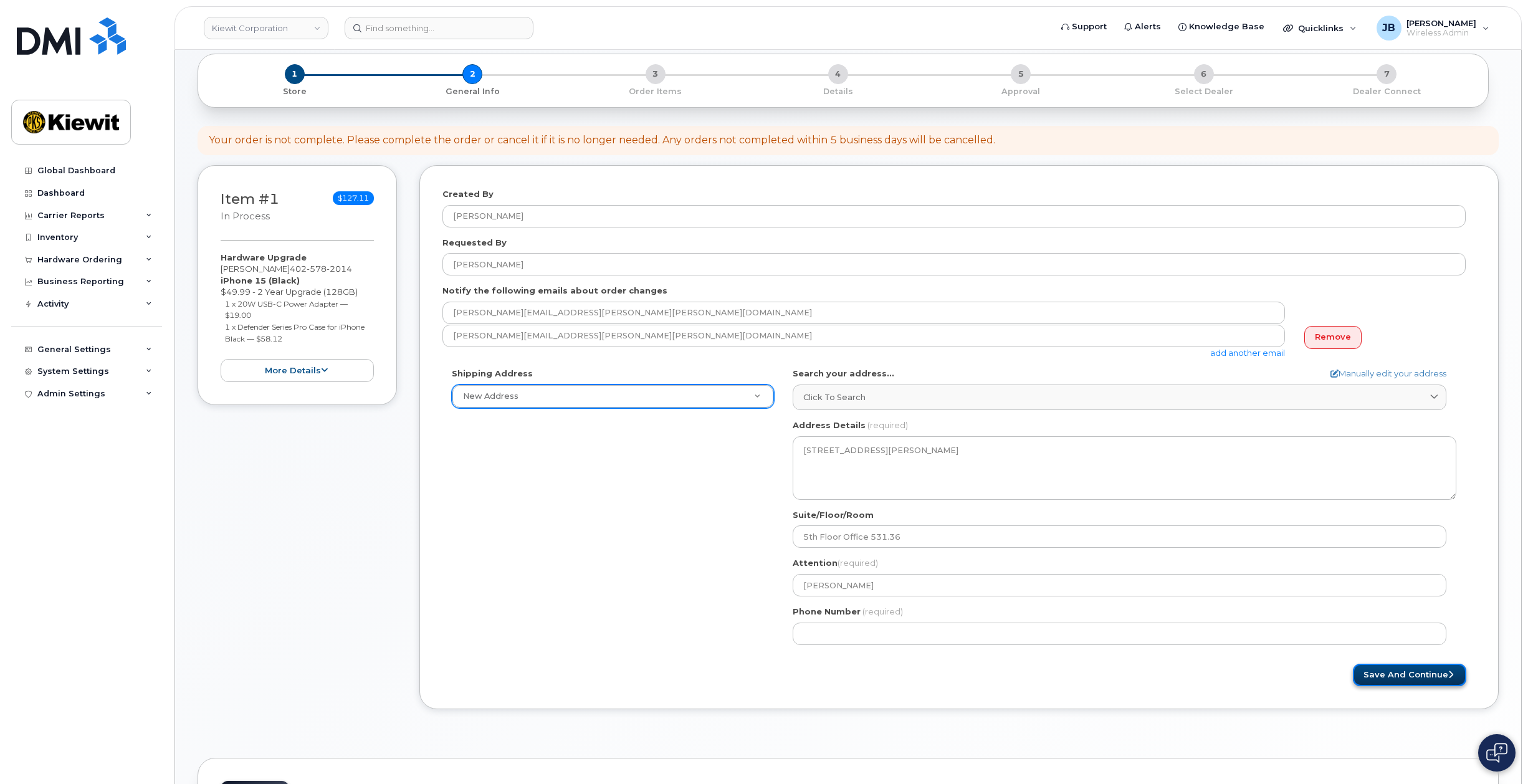
click at [1423, 678] on button "Save and Continue" at bounding box center [1409, 674] width 113 height 23
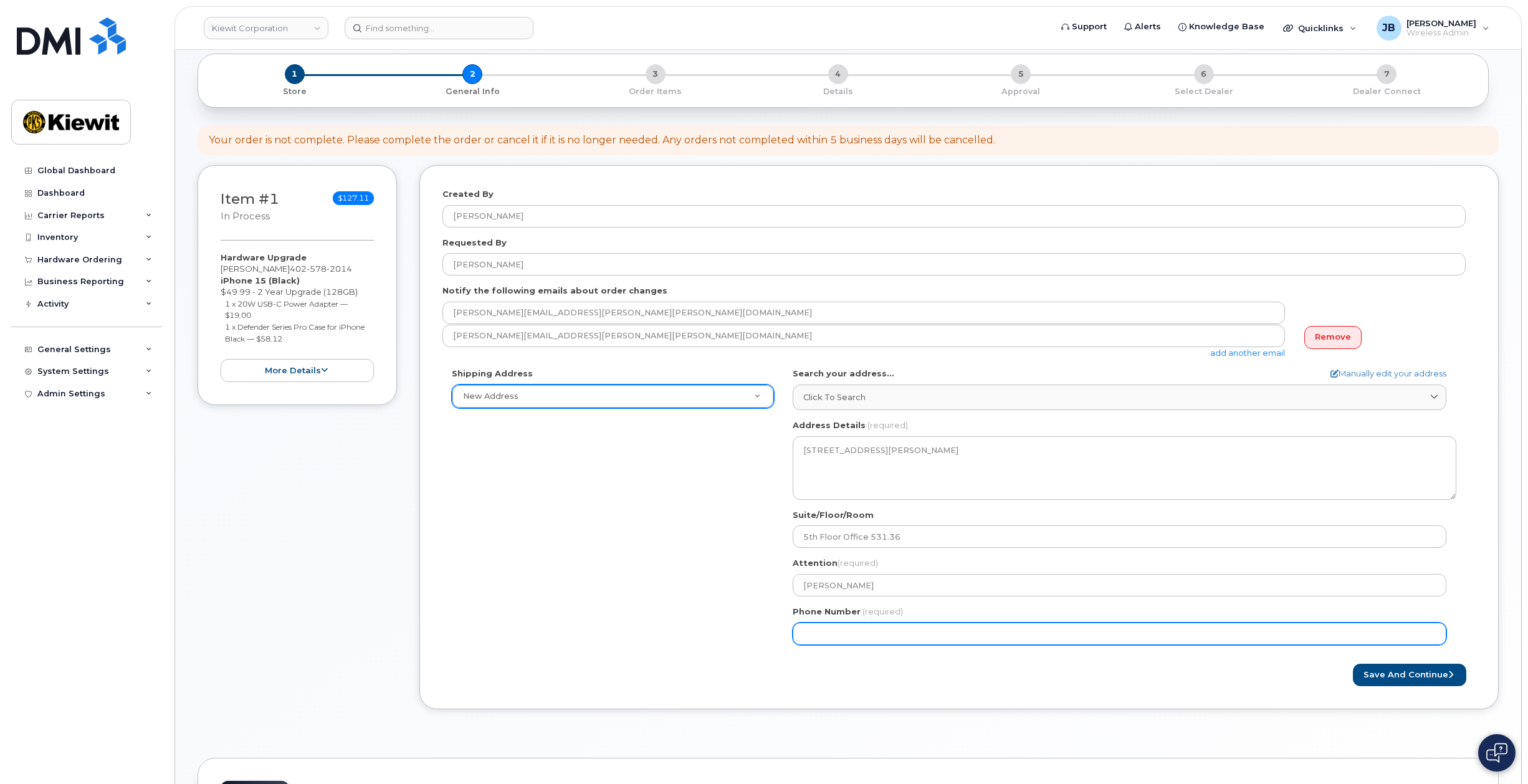
click at [966, 626] on input "Phone Number" at bounding box center [1120, 634] width 654 height 22
type input "402943149"
select select
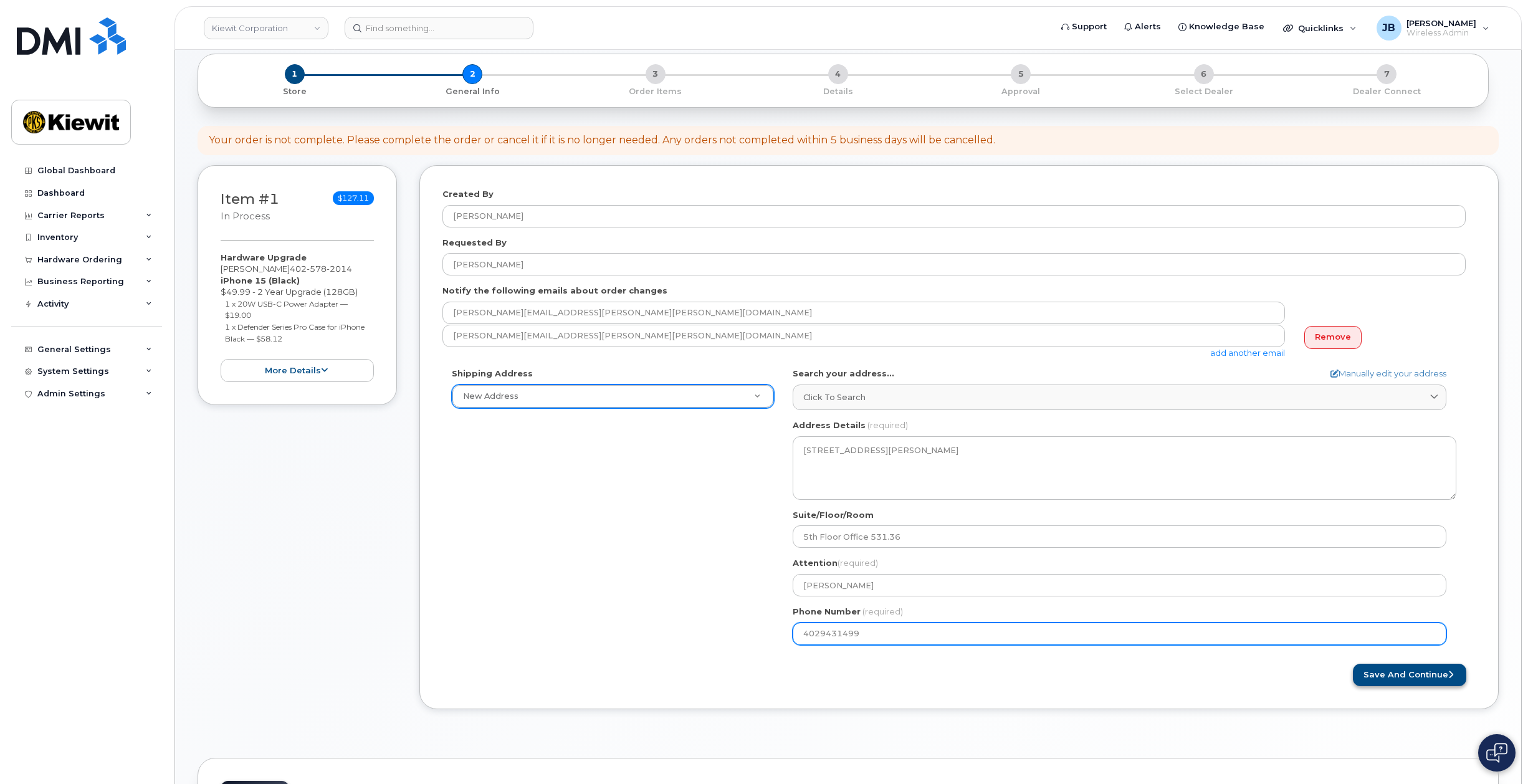
type input "4029431499"
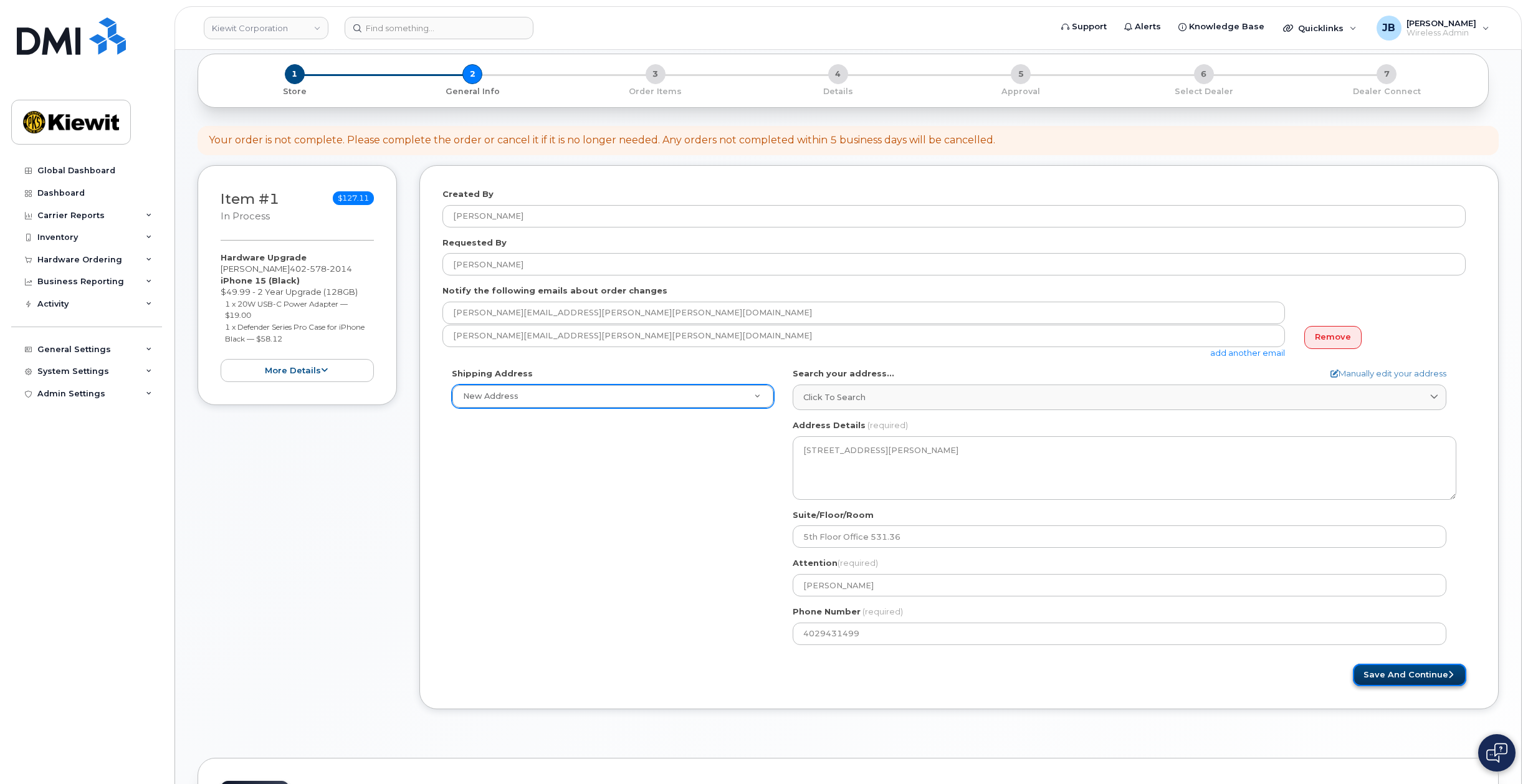
click at [1394, 675] on button "Save and Continue" at bounding box center [1409, 674] width 113 height 23
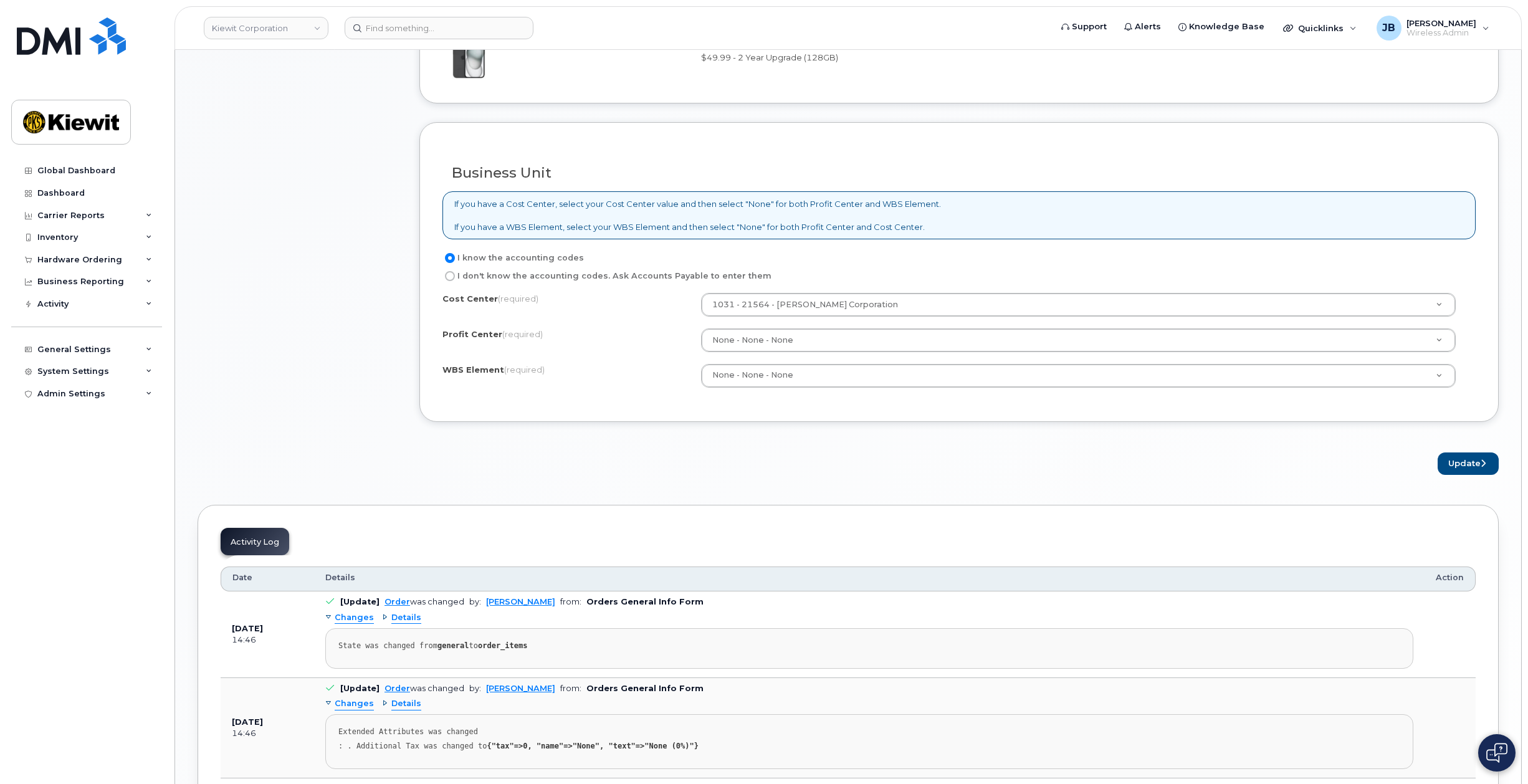
scroll to position [997, 0]
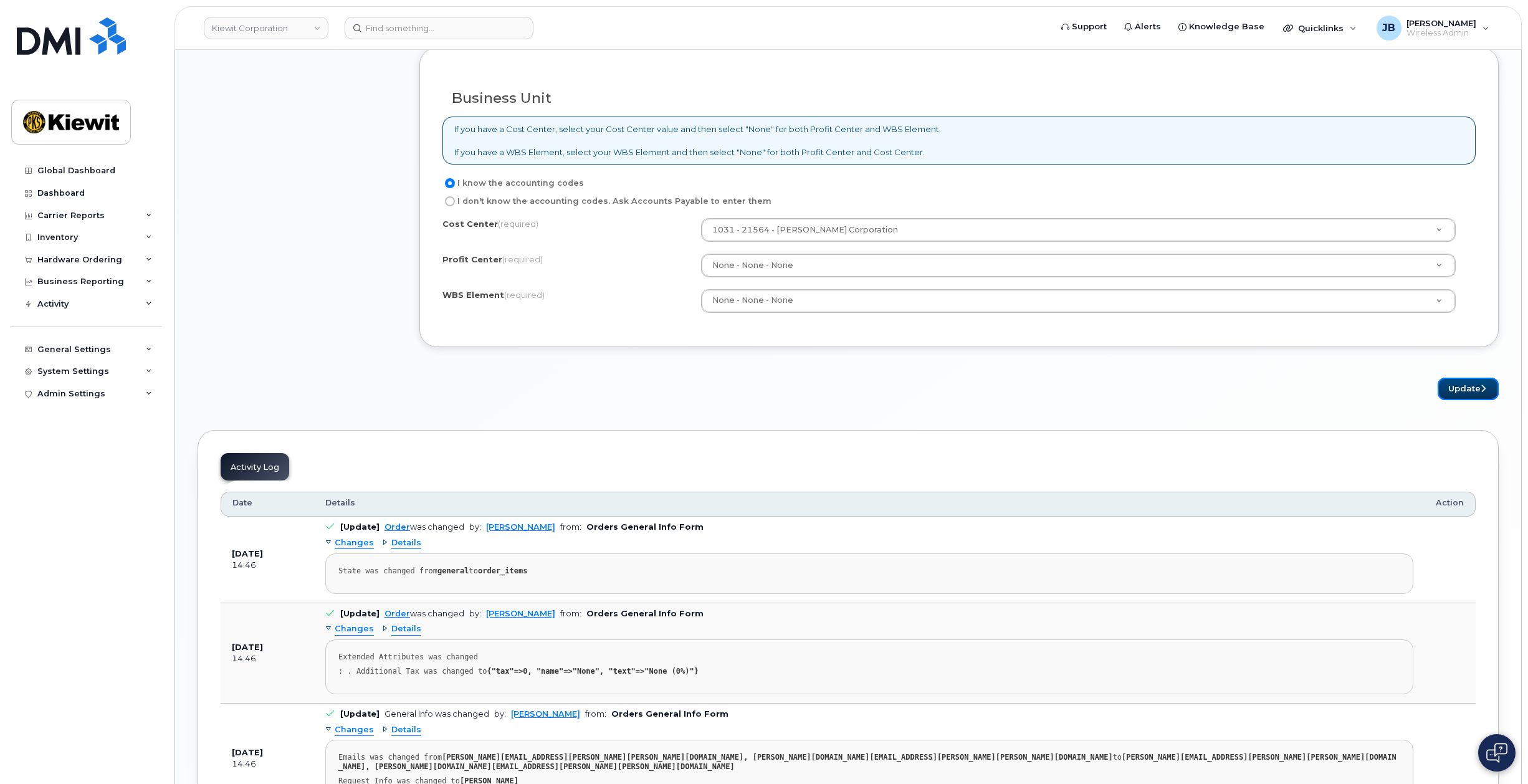
click at [1452, 386] on button "Update" at bounding box center [1468, 389] width 61 height 23
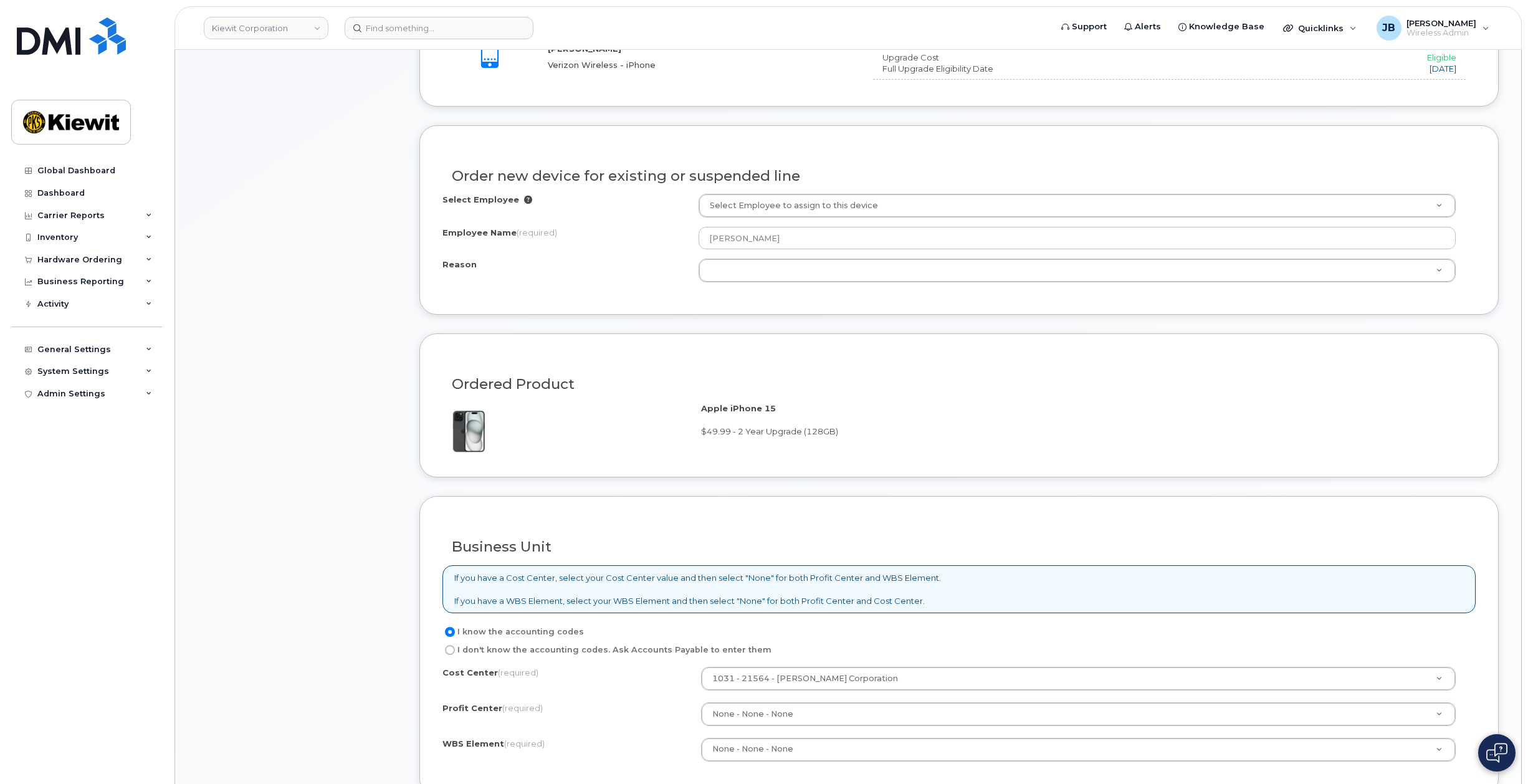
scroll to position [558, 0]
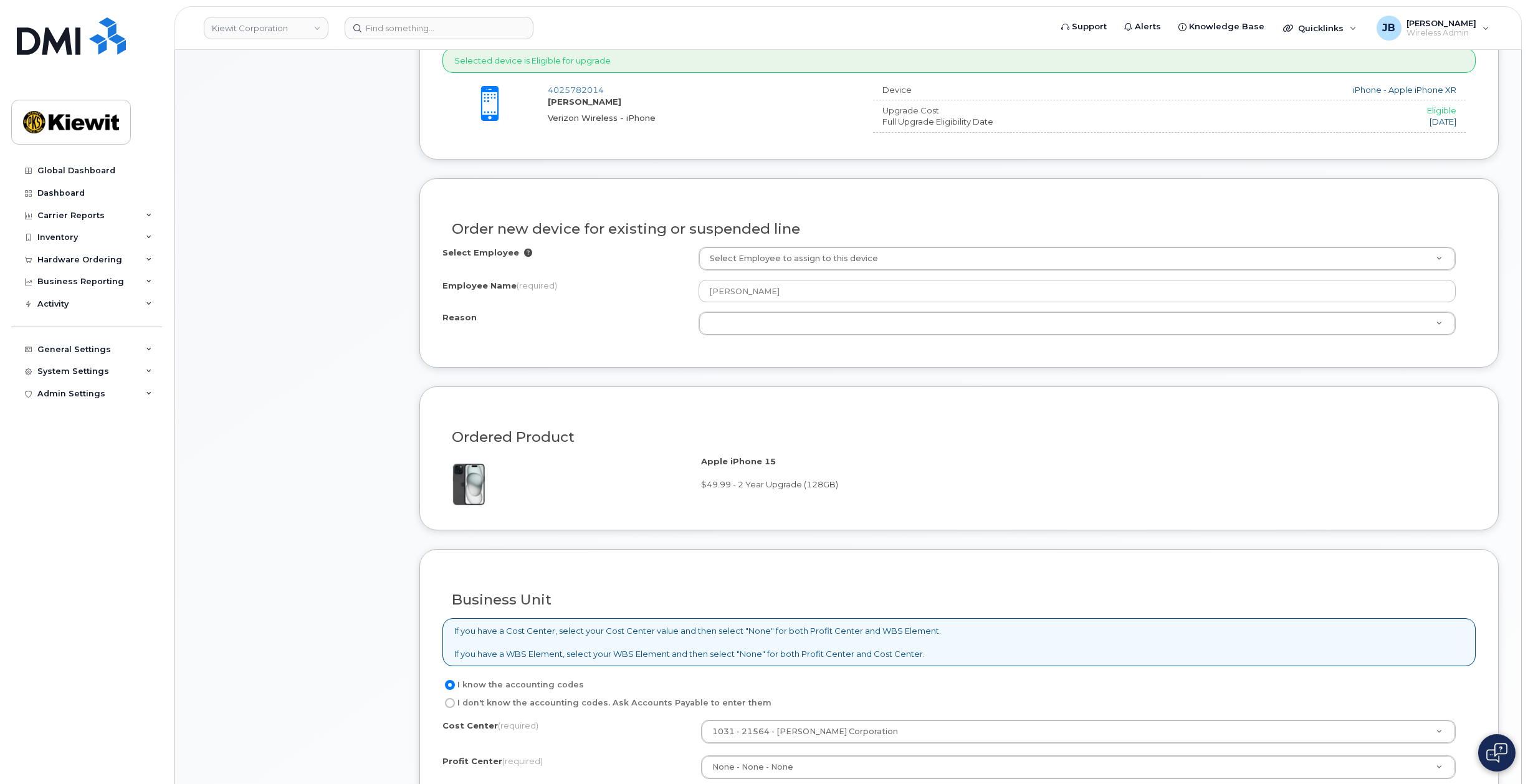
click at [767, 209] on div "Order new device for existing or suspended line" at bounding box center [959, 224] width 1033 height 46
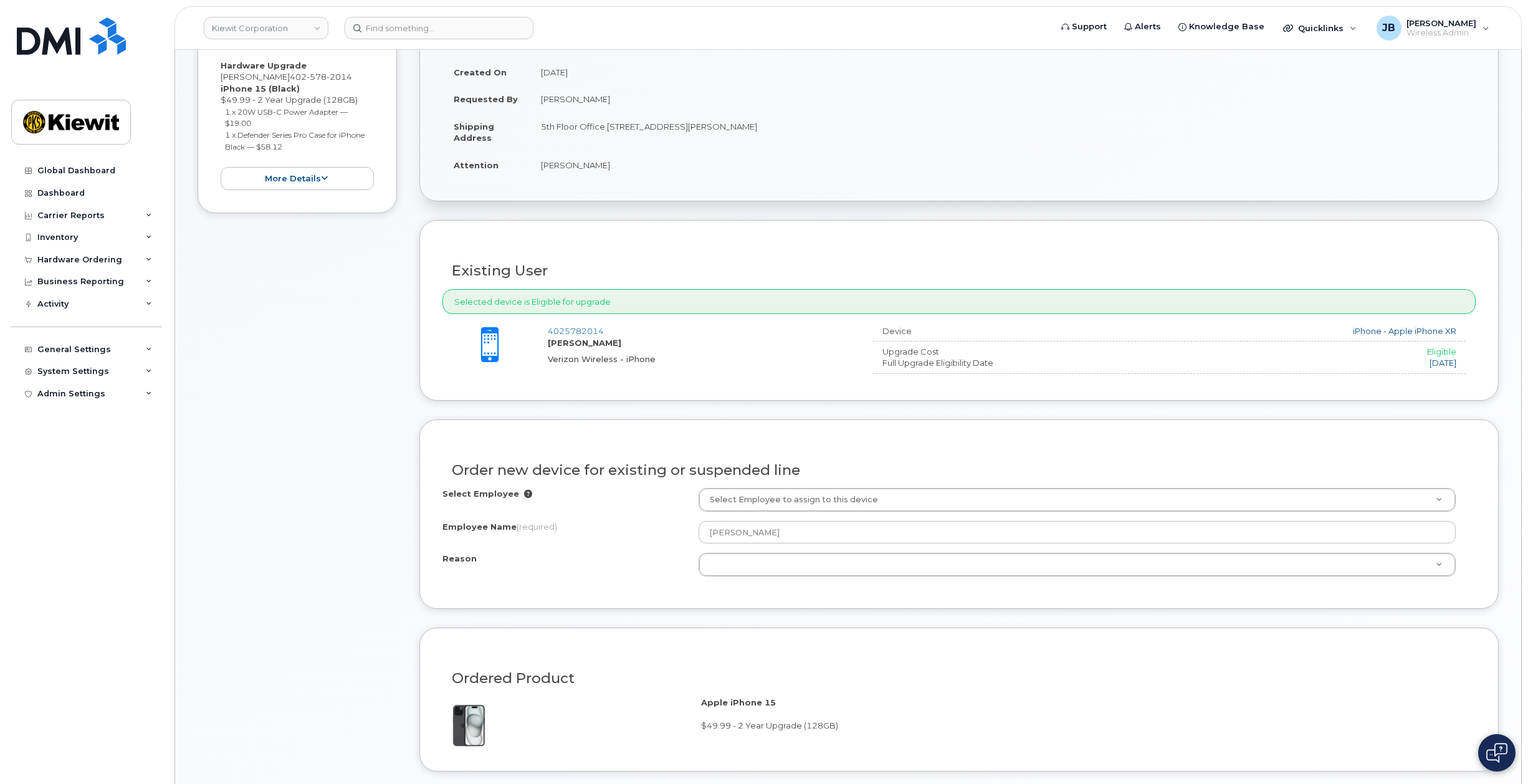
scroll to position [433, 0]
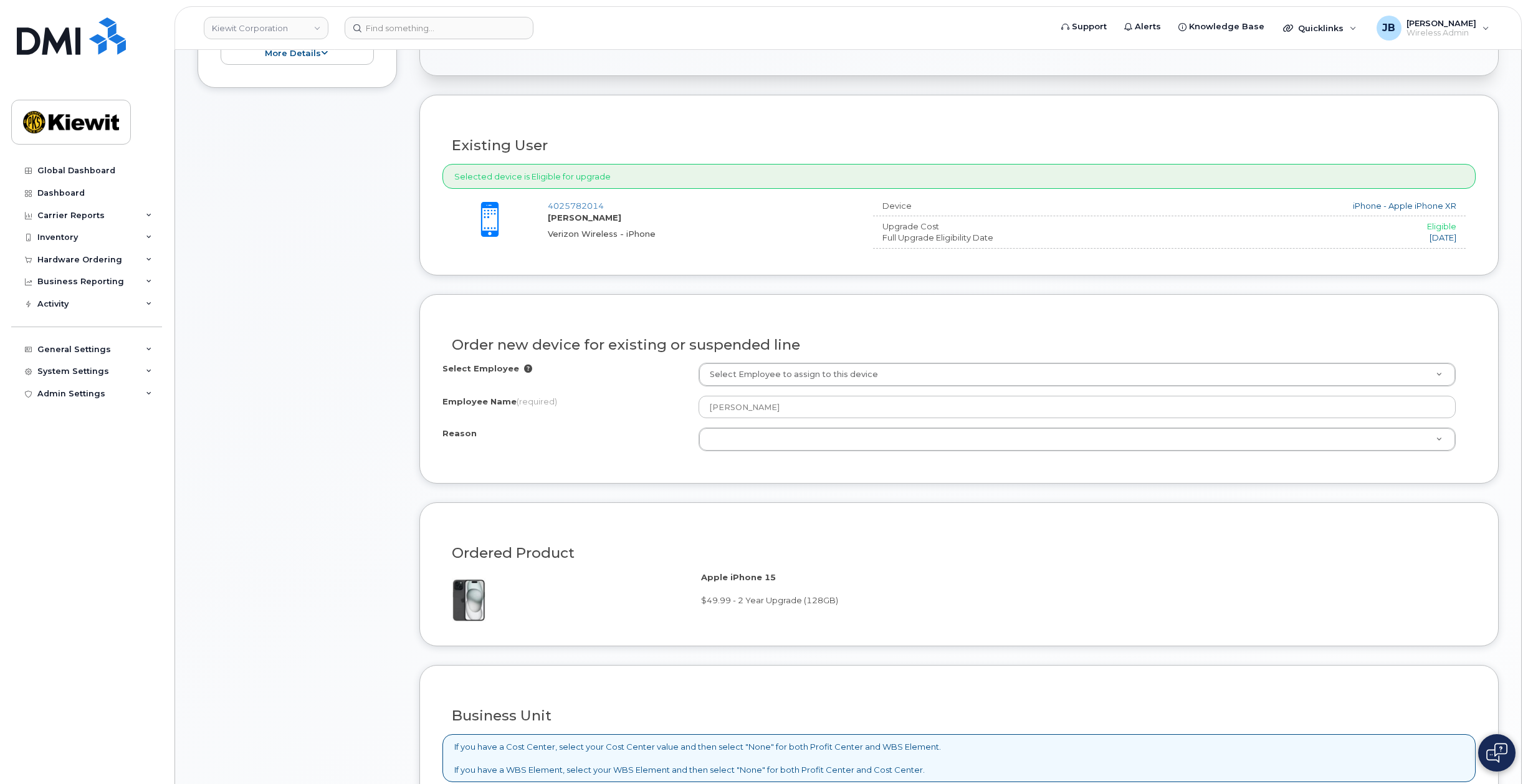
drag, startPoint x: 645, startPoint y: 405, endPoint x: 646, endPoint y: 420, distance: 15.0
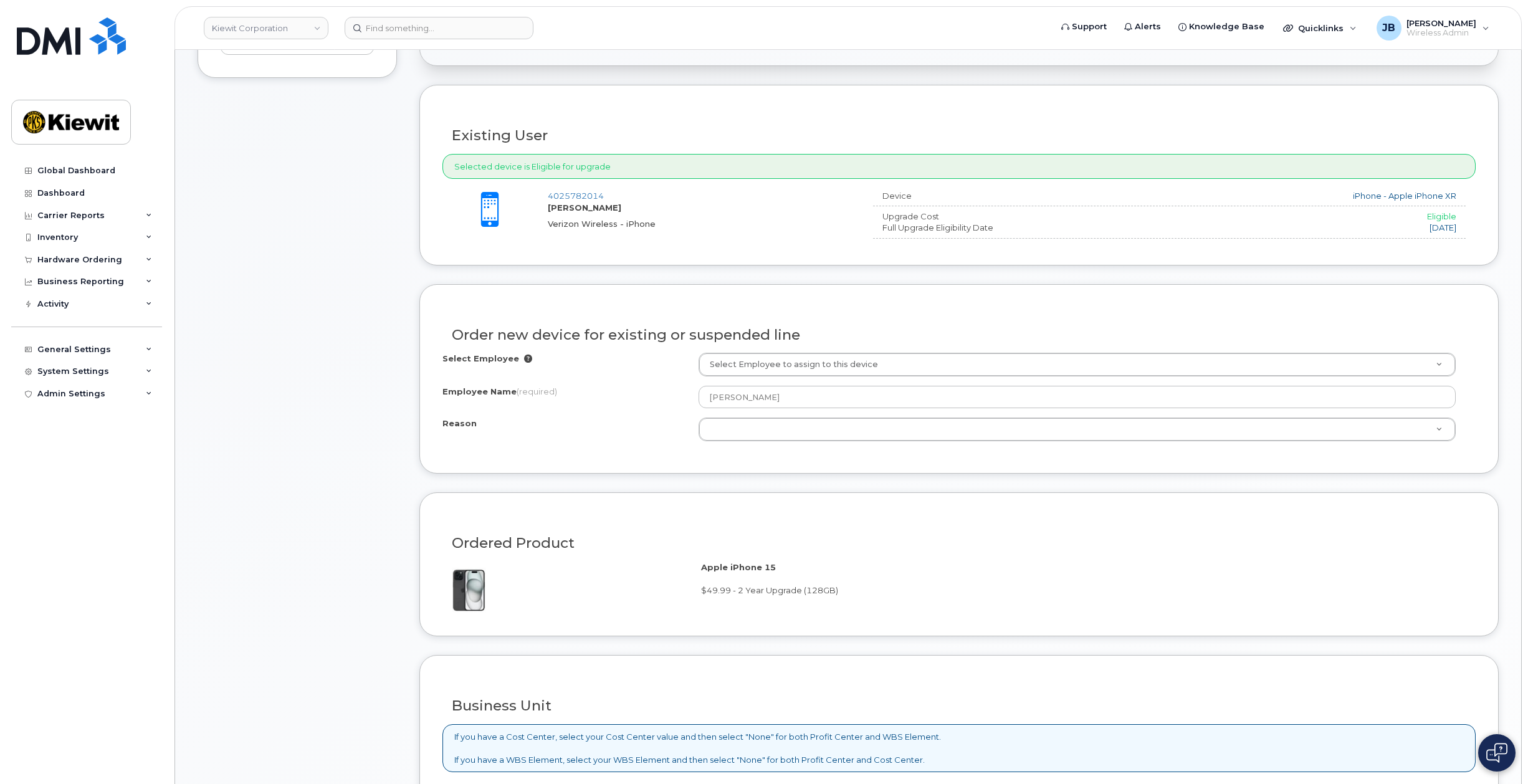
drag, startPoint x: 648, startPoint y: 386, endPoint x: 644, endPoint y: 409, distance: 23.3
click at [624, 364] on div "Select Employee" at bounding box center [571, 356] width 256 height 17
click at [761, 213] on div "Verizon Wireless - iPhone" at bounding box center [700, 219] width 306 height 12
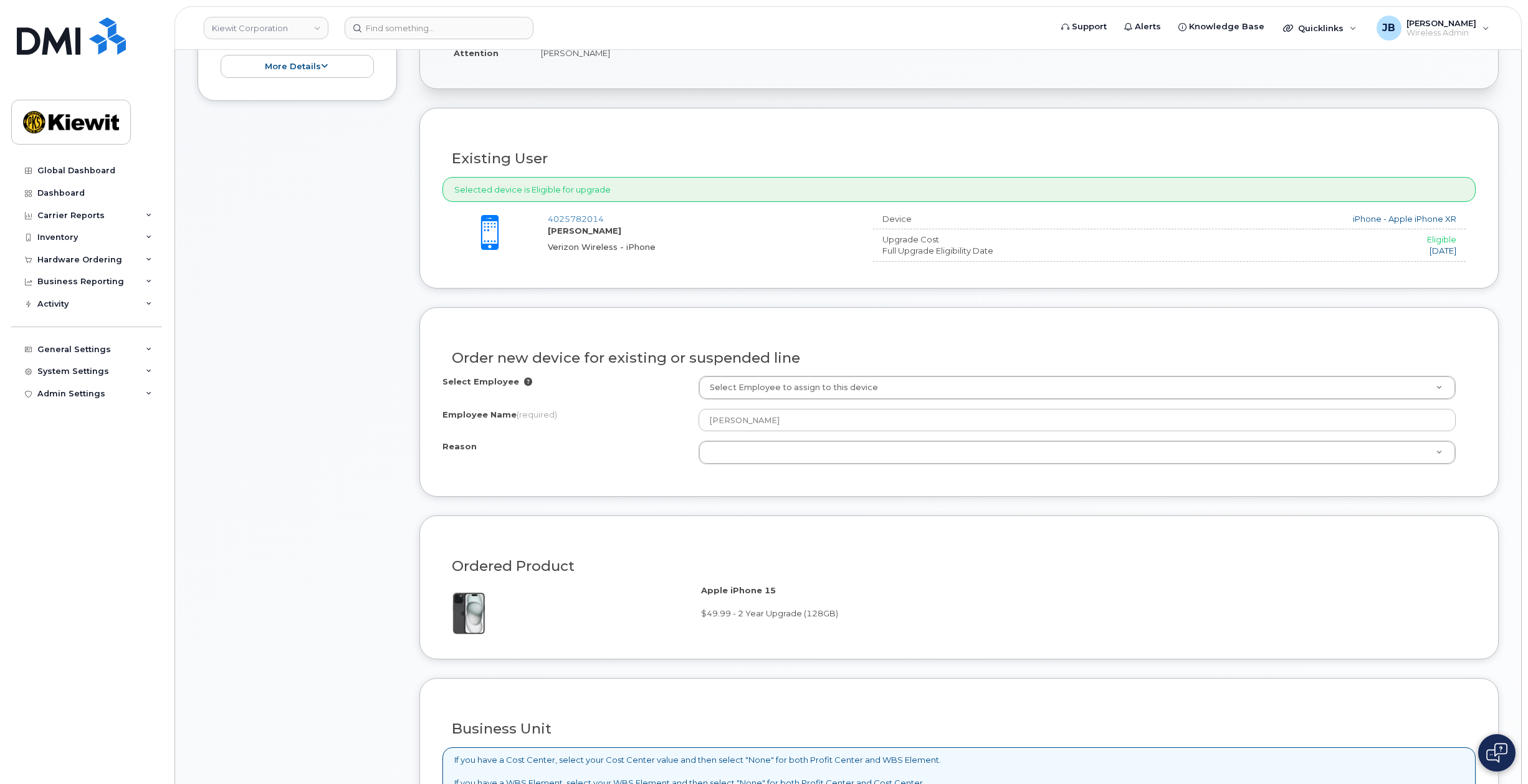
scroll to position [269, 0]
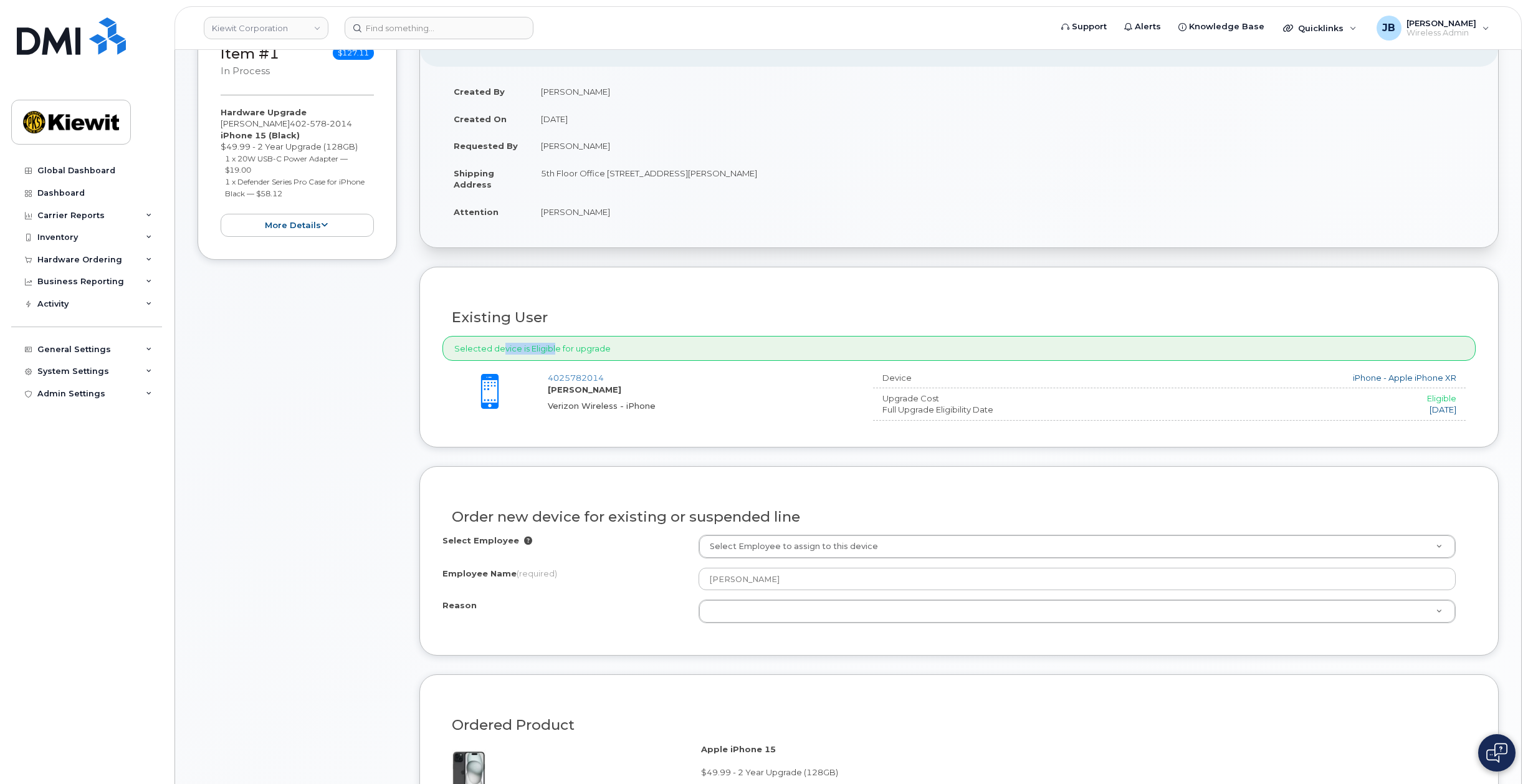
drag, startPoint x: 497, startPoint y: 350, endPoint x: 607, endPoint y: 347, distance: 110.0
click at [560, 348] on div "Selected device is Eligible for upgrade" at bounding box center [959, 348] width 1033 height 26
click at [607, 347] on div "Selected device is Eligible for upgrade" at bounding box center [959, 348] width 1033 height 26
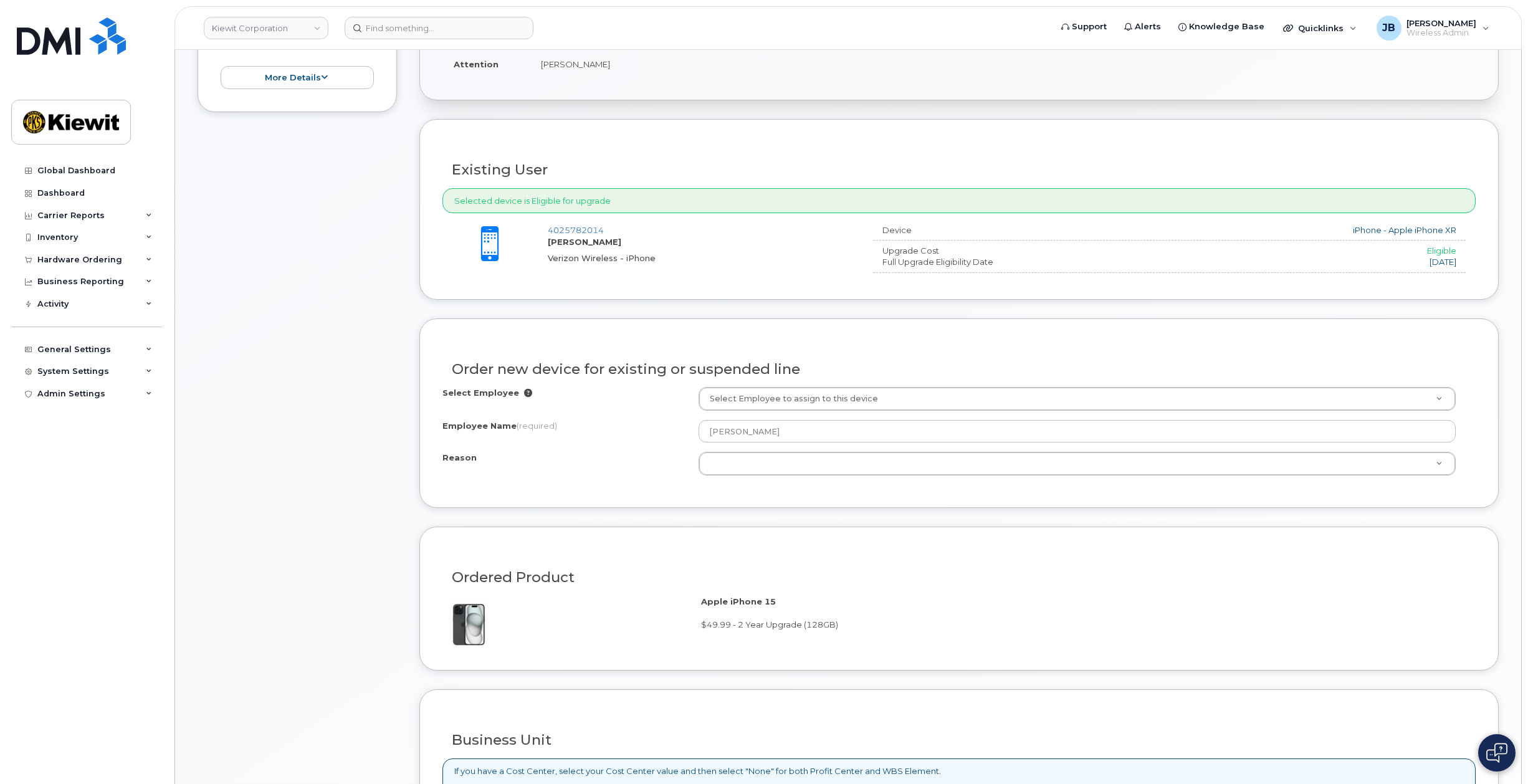
scroll to position [582, 0]
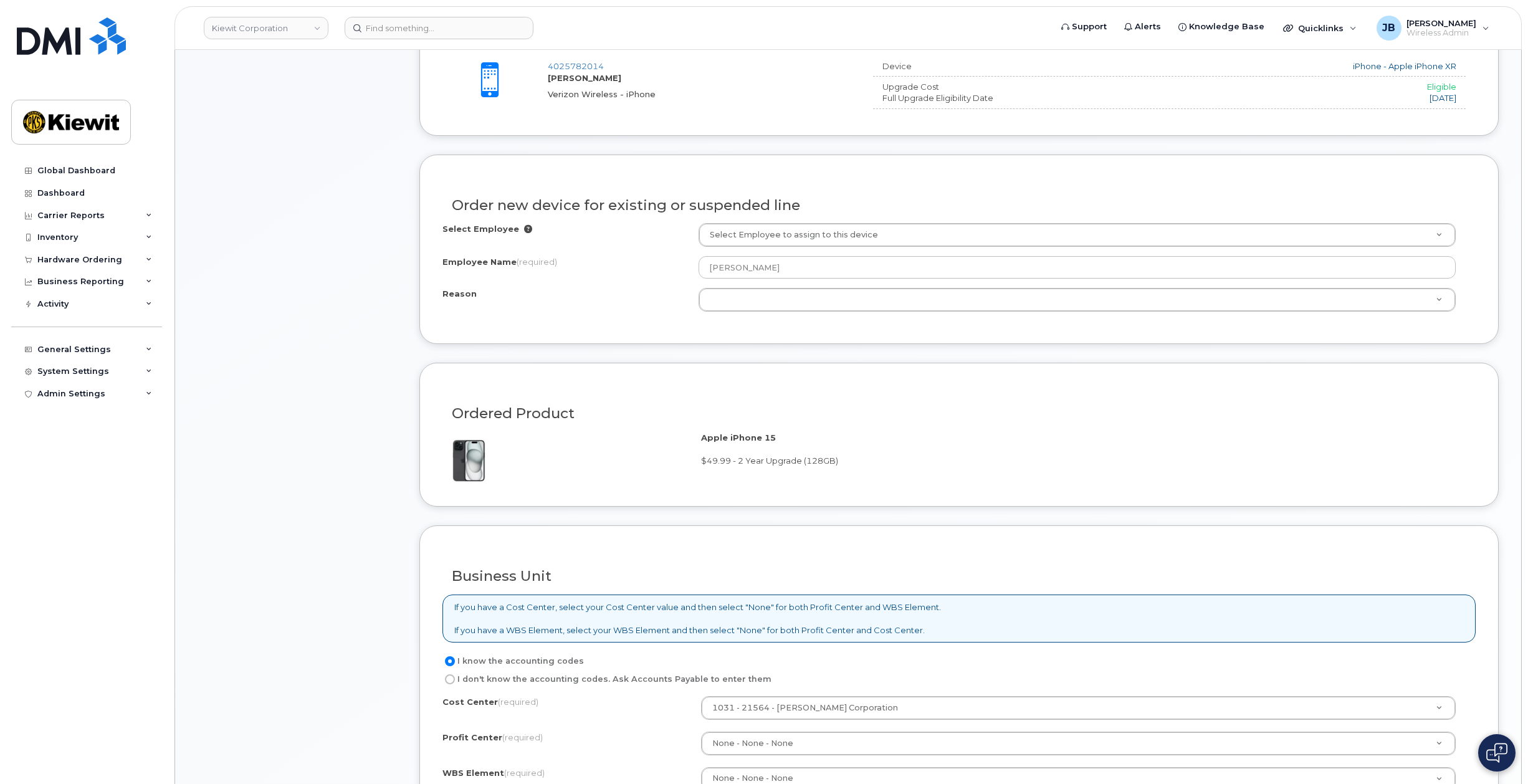
click at [639, 411] on h3 "Ordered Product" at bounding box center [960, 413] width 1015 height 15
click at [602, 264] on div "Employee Name (required)" at bounding box center [571, 264] width 256 height 17
click at [608, 289] on div "Reason" at bounding box center [571, 296] width 256 height 17
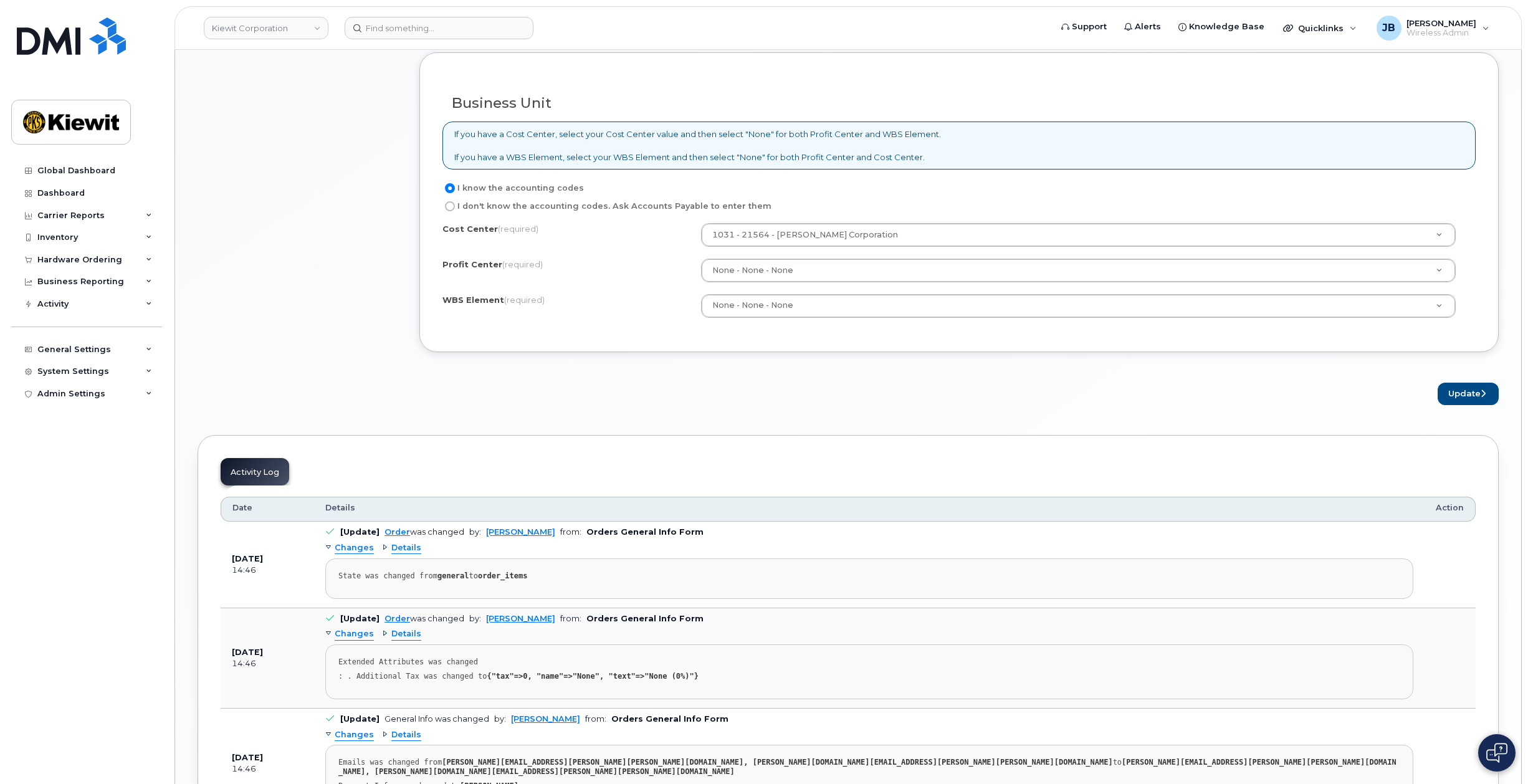
scroll to position [1080, 0]
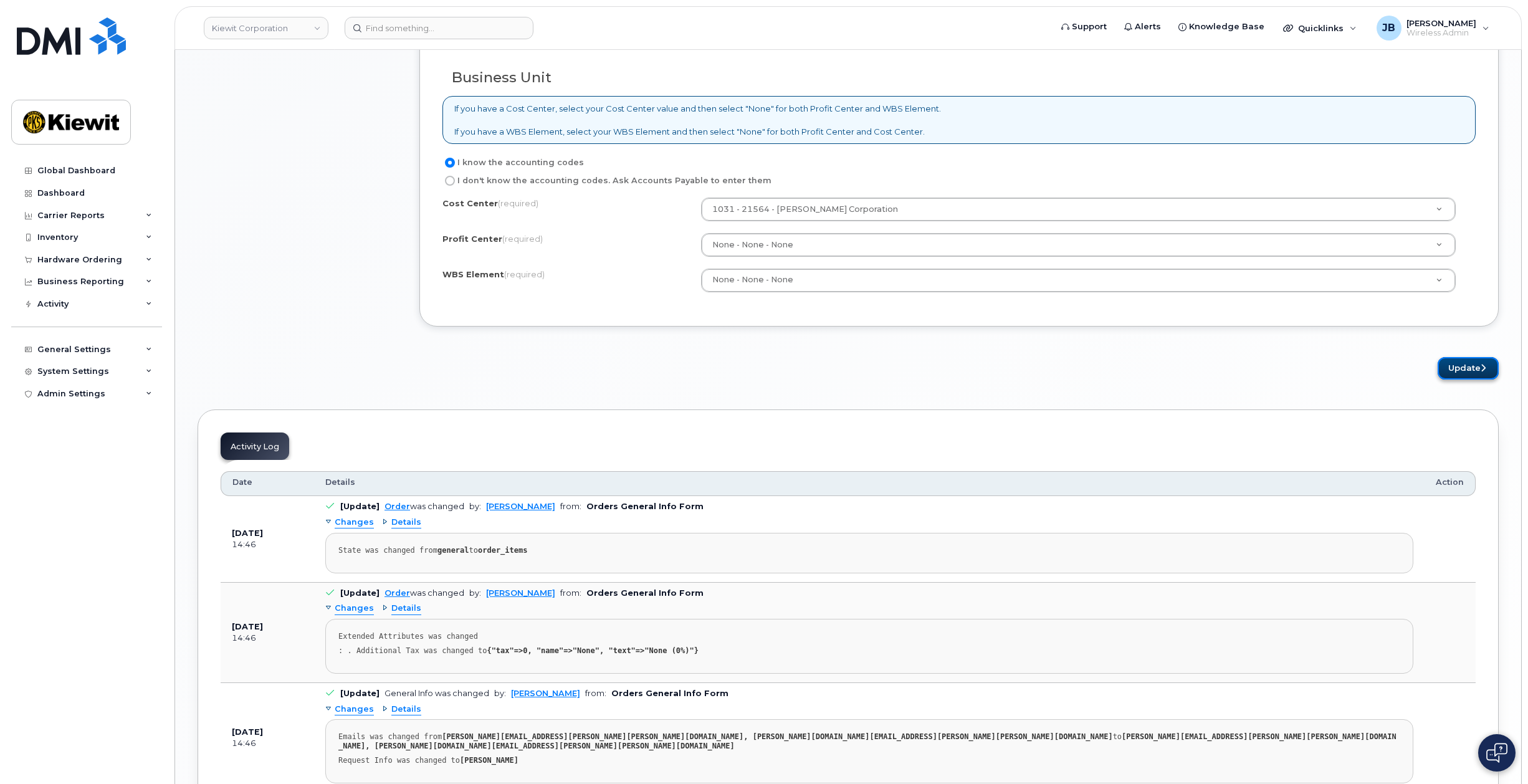
click at [1457, 368] on button "Update" at bounding box center [1468, 368] width 61 height 23
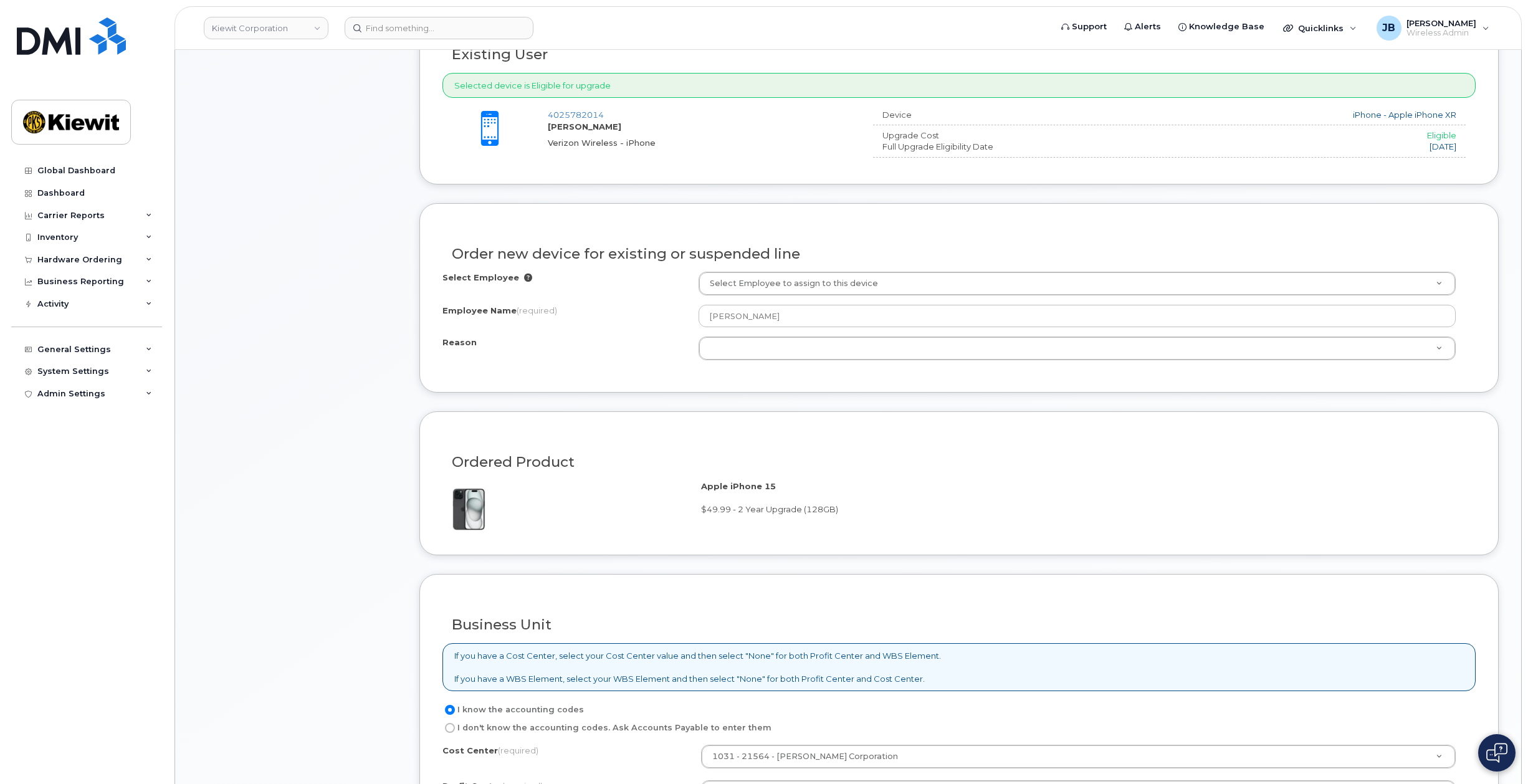
scroll to position [495, 0]
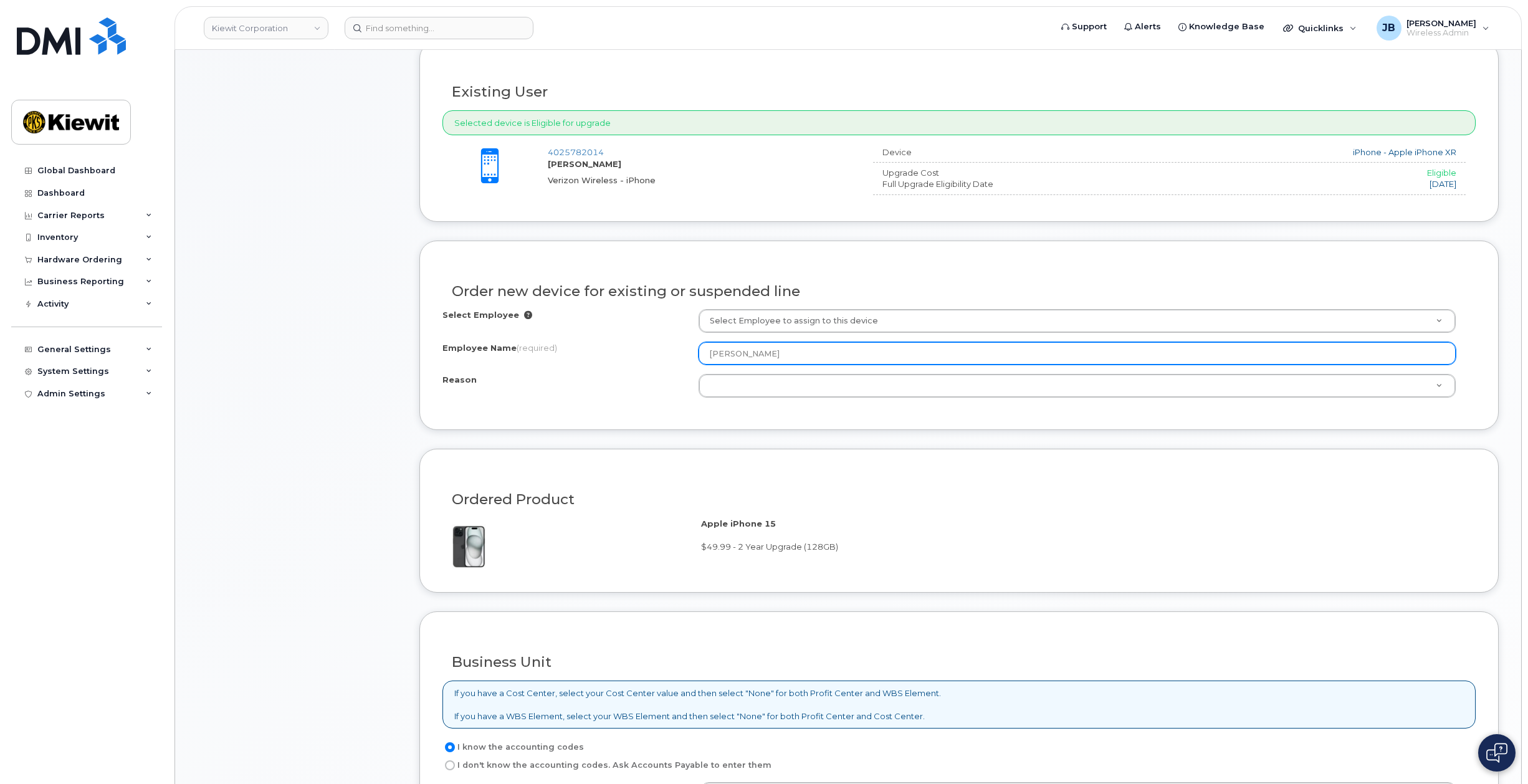
click at [714, 356] on input "Terry Helphrey" at bounding box center [1077, 353] width 758 height 22
click at [809, 345] on input "Terry Helphrey" at bounding box center [1077, 353] width 758 height 22
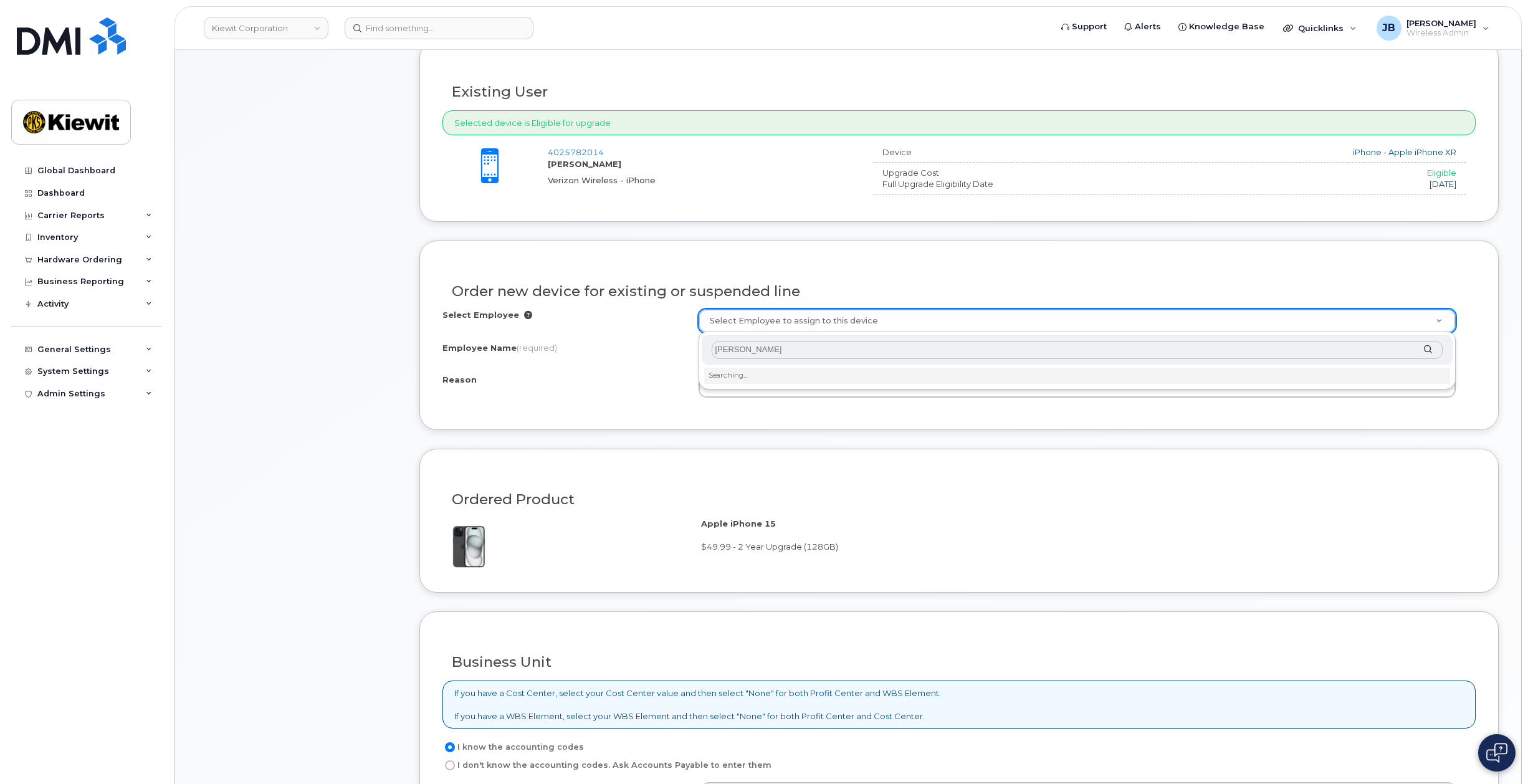
type input "terry help"
type input "2144342"
select select
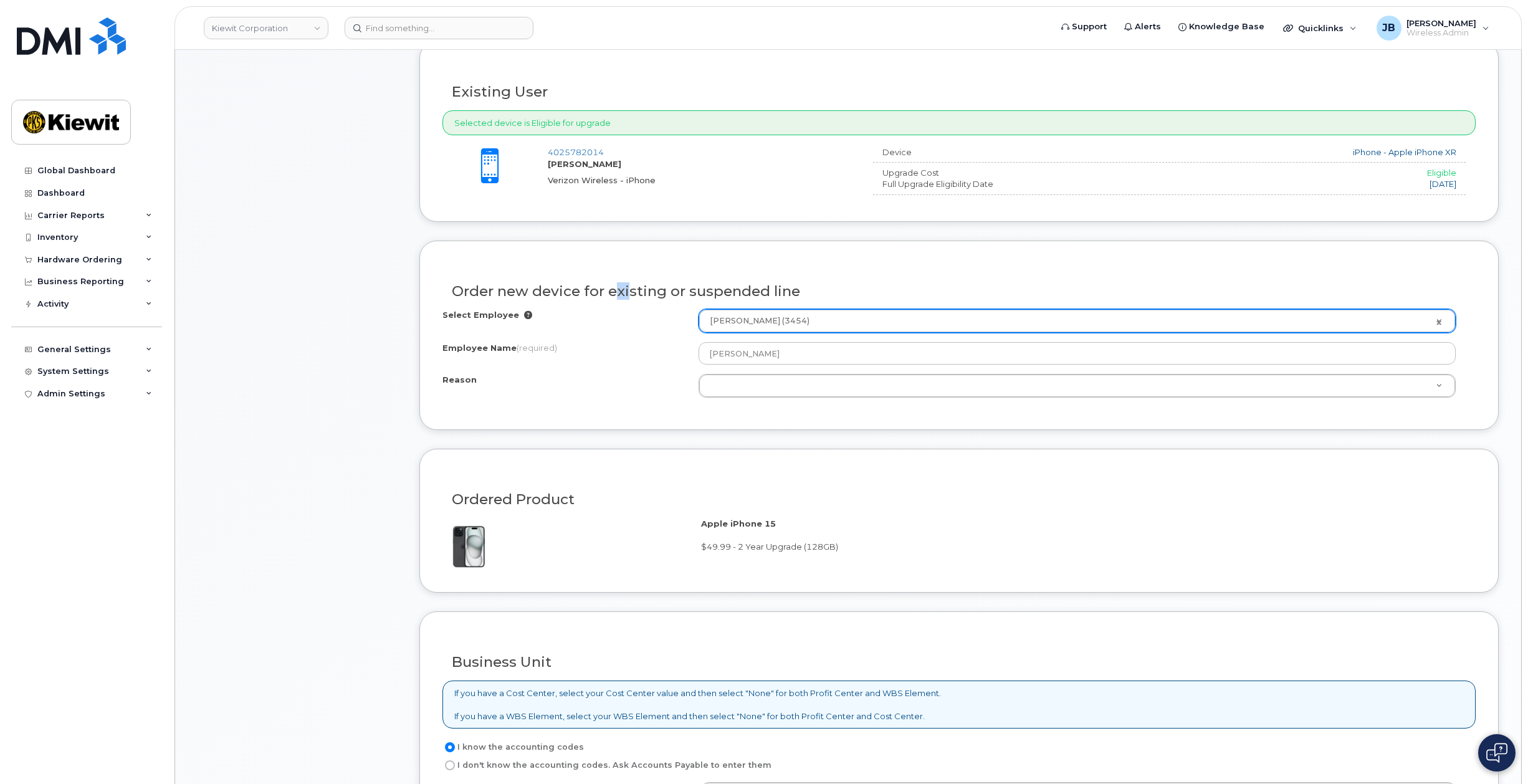
drag, startPoint x: 608, startPoint y: 290, endPoint x: 628, endPoint y: 290, distance: 20.0
click at [628, 290] on h3 "Order new device for existing or suspended line" at bounding box center [960, 291] width 1015 height 15
click at [635, 291] on h3 "Order new device for existing or suspended line" at bounding box center [960, 291] width 1015 height 15
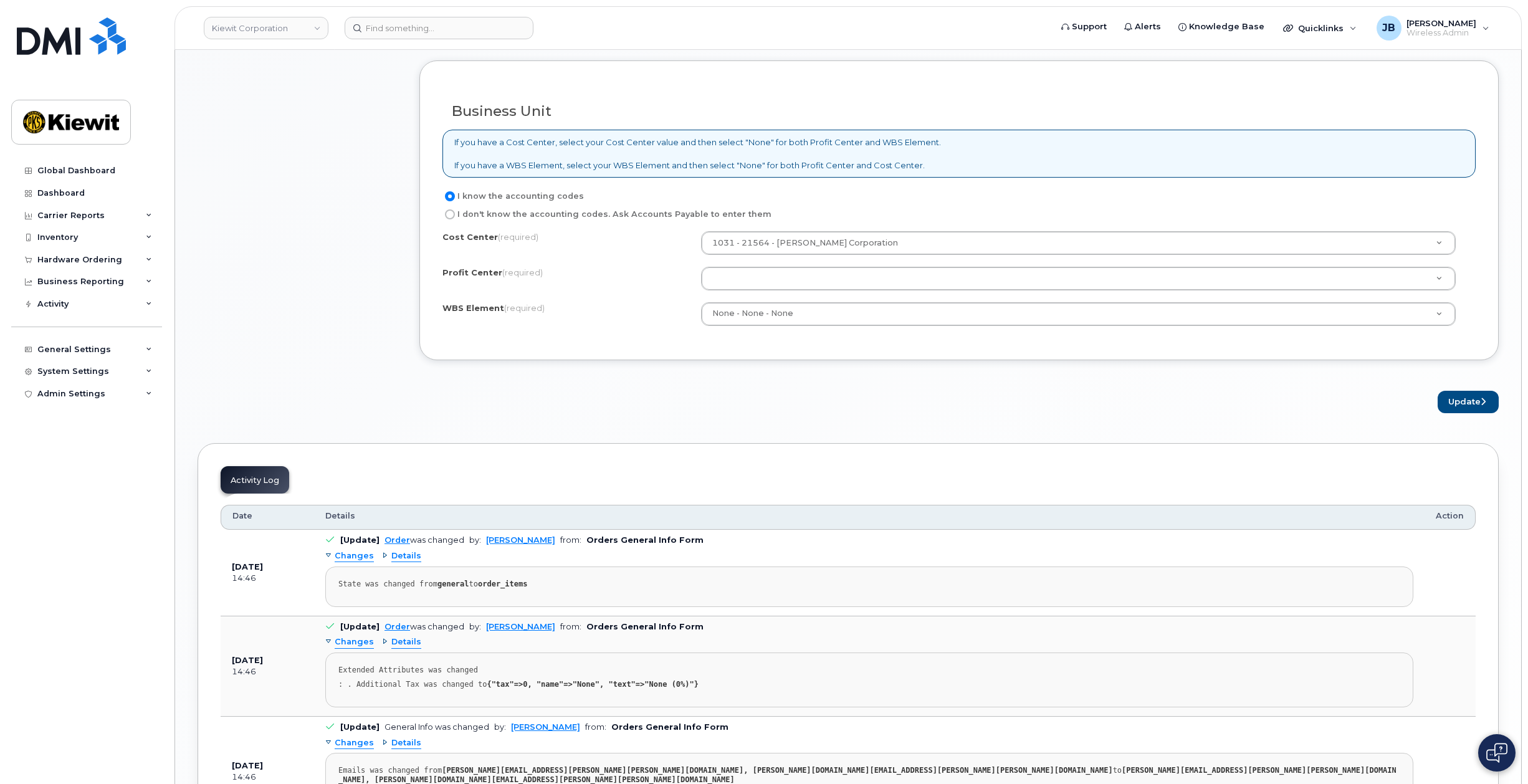
scroll to position [1056, 0]
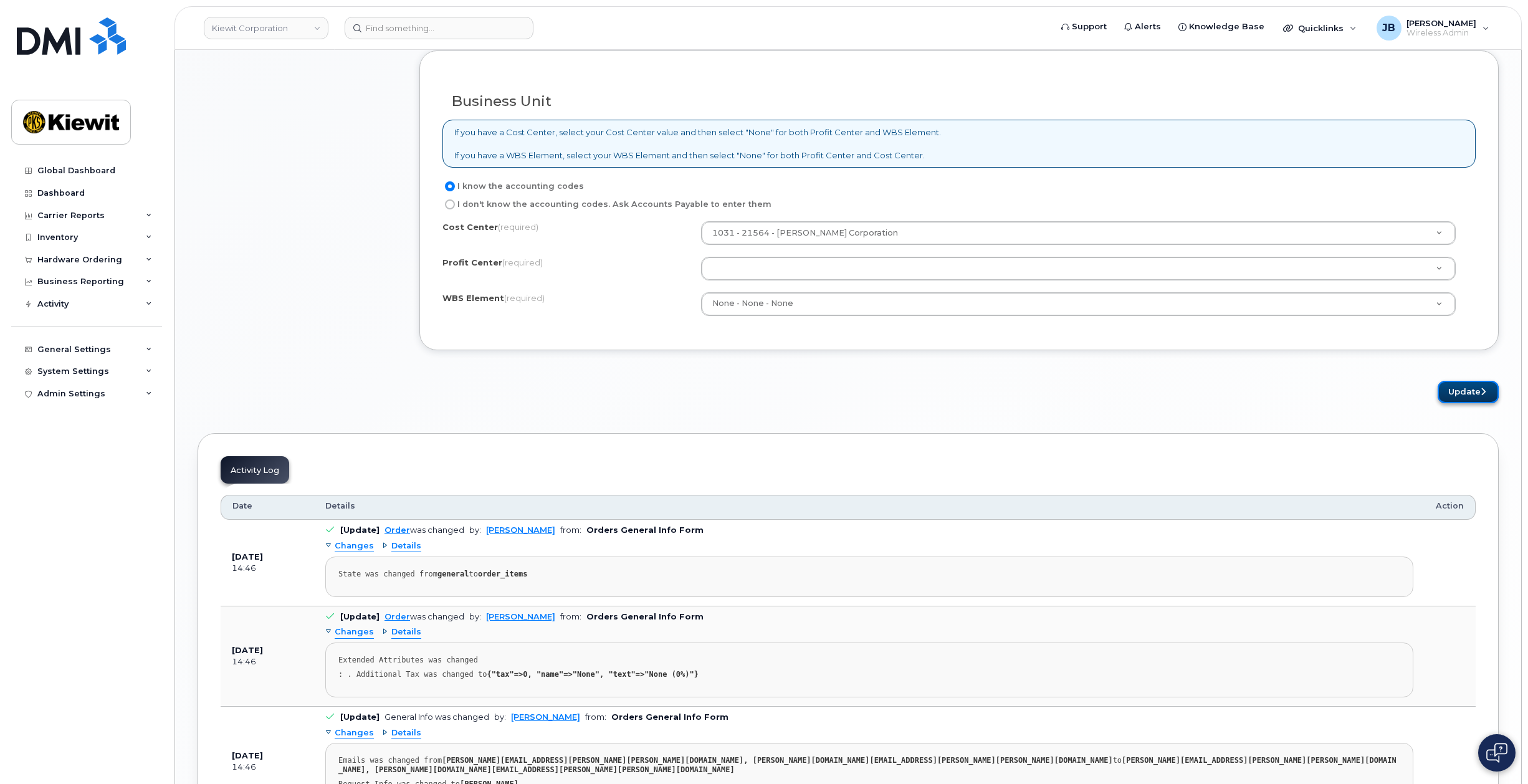
click at [1481, 391] on icon "submit" at bounding box center [1483, 391] width 5 height 8
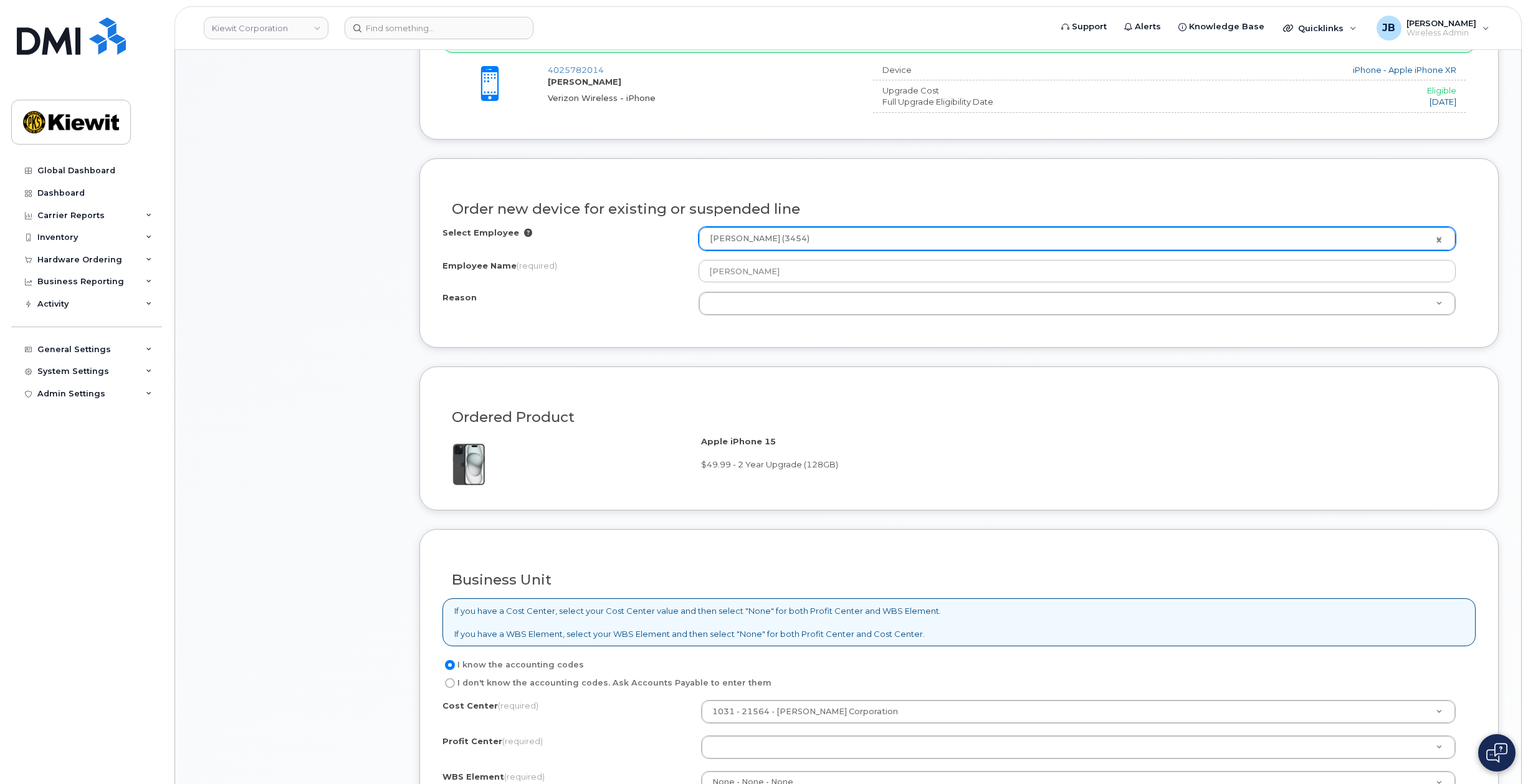
scroll to position [558, 0]
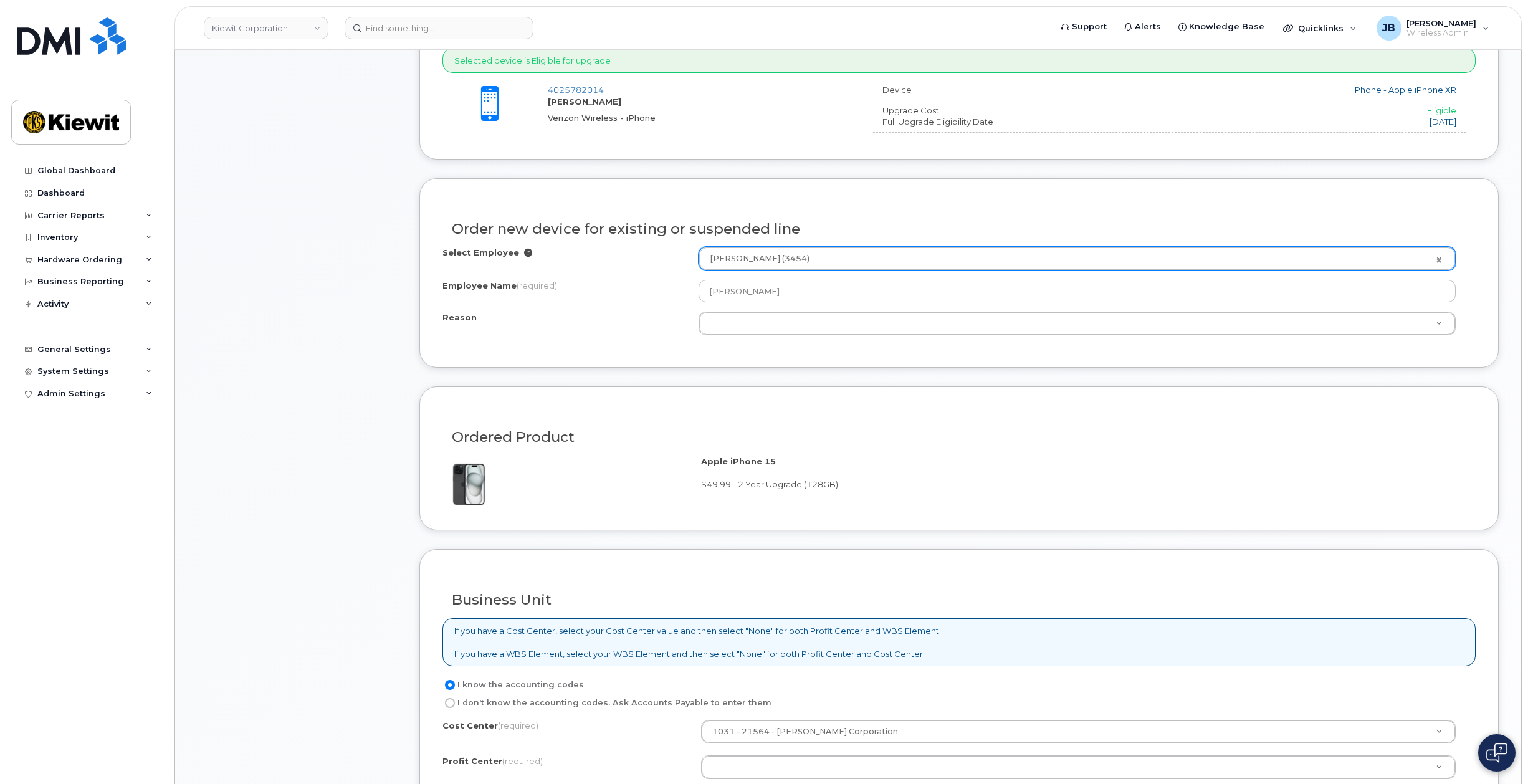
click at [641, 291] on div "Employee Name (required)" at bounding box center [571, 288] width 256 height 17
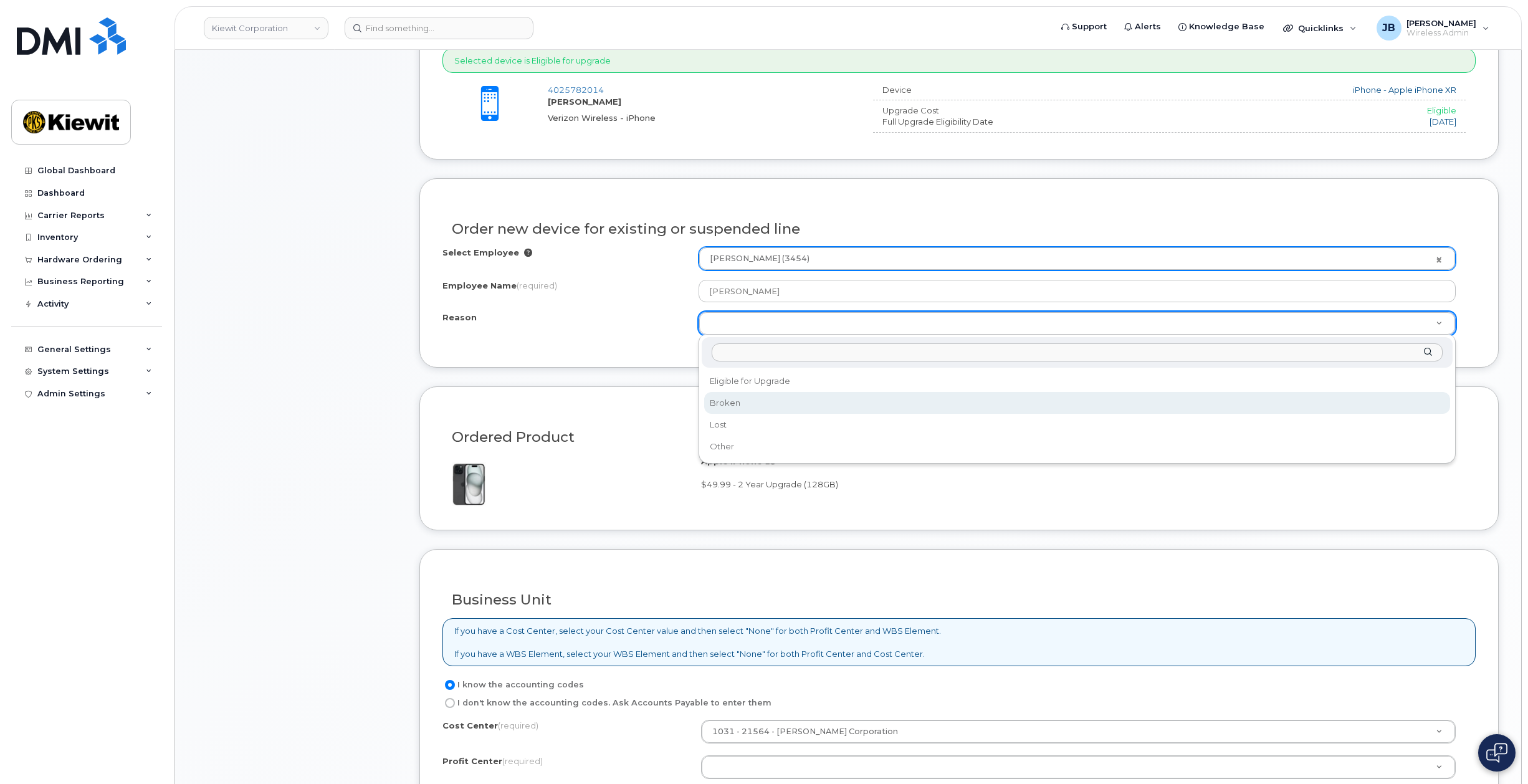
select select "broken"
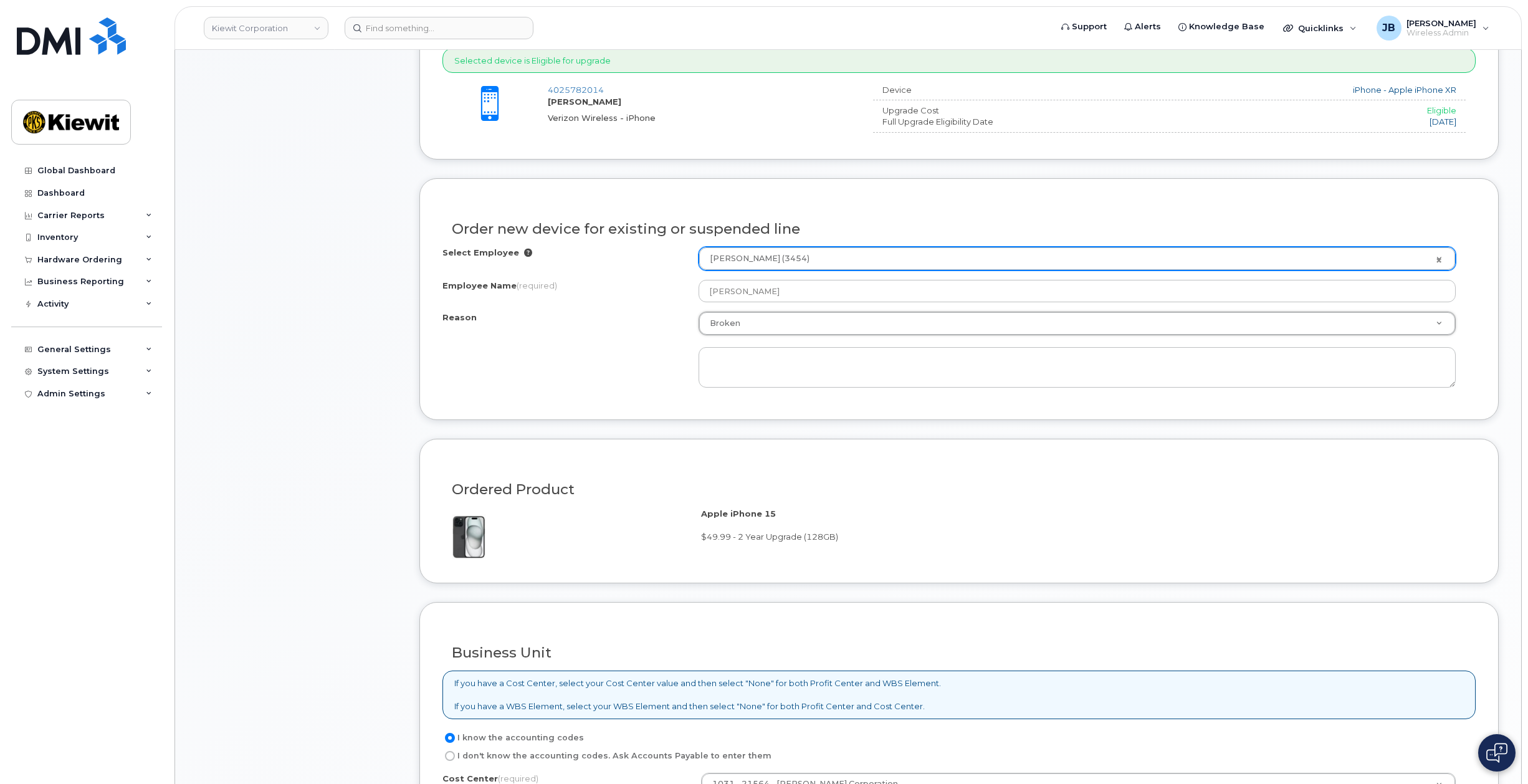
click at [610, 335] on div "Reason Broken Reason Eligible for Upgrade Broken Lost Other" at bounding box center [959, 349] width 1033 height 76
click at [1515, 222] on div "Order No.300107 (in process) Share Order Cancel Order × Share This Order If you…" at bounding box center [848, 579] width 1346 height 2046
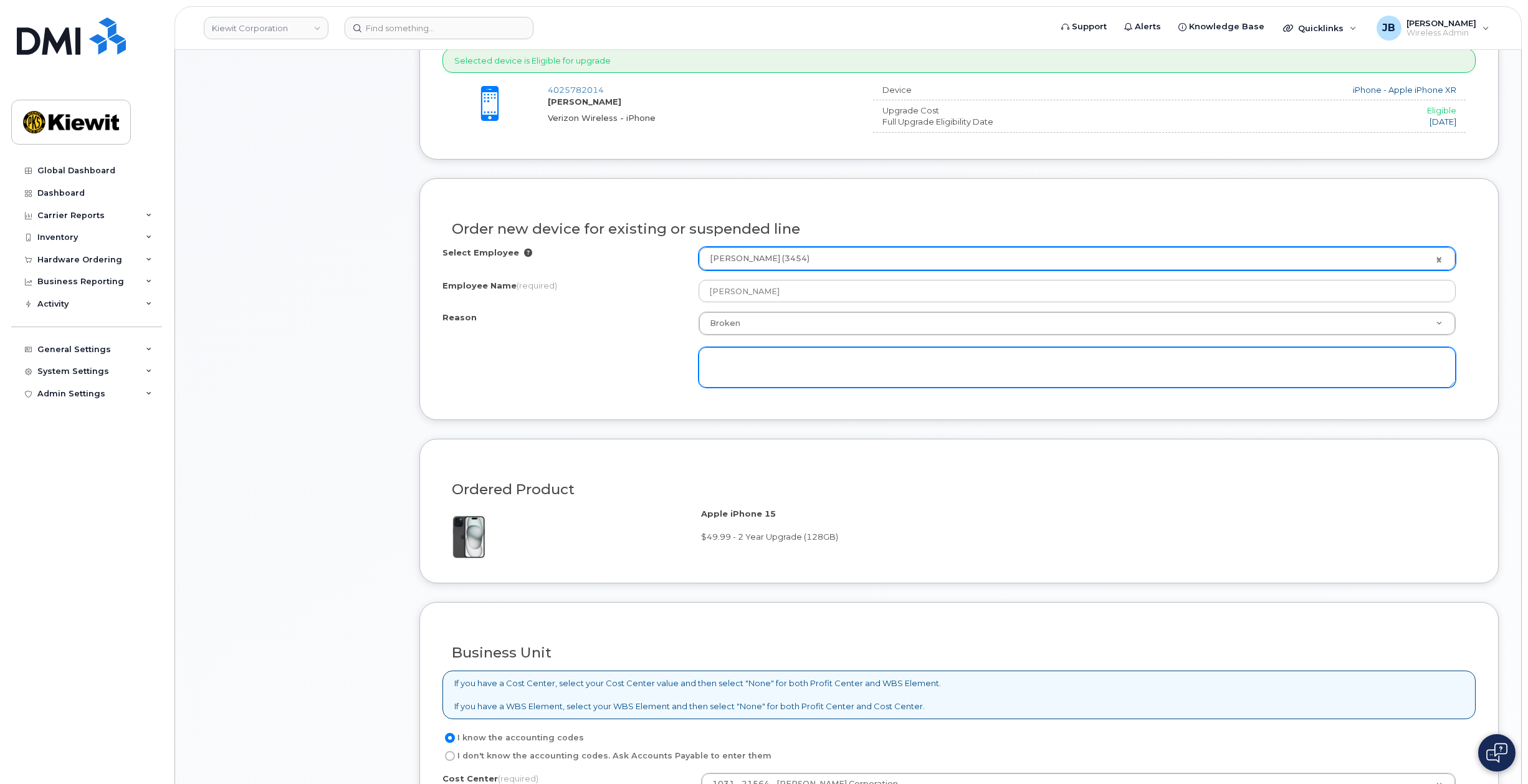
click at [778, 371] on textarea at bounding box center [1077, 367] width 758 height 41
click at [770, 367] on textarea at bounding box center [1077, 367] width 758 height 41
click at [768, 367] on textarea at bounding box center [1077, 367] width 758 height 41
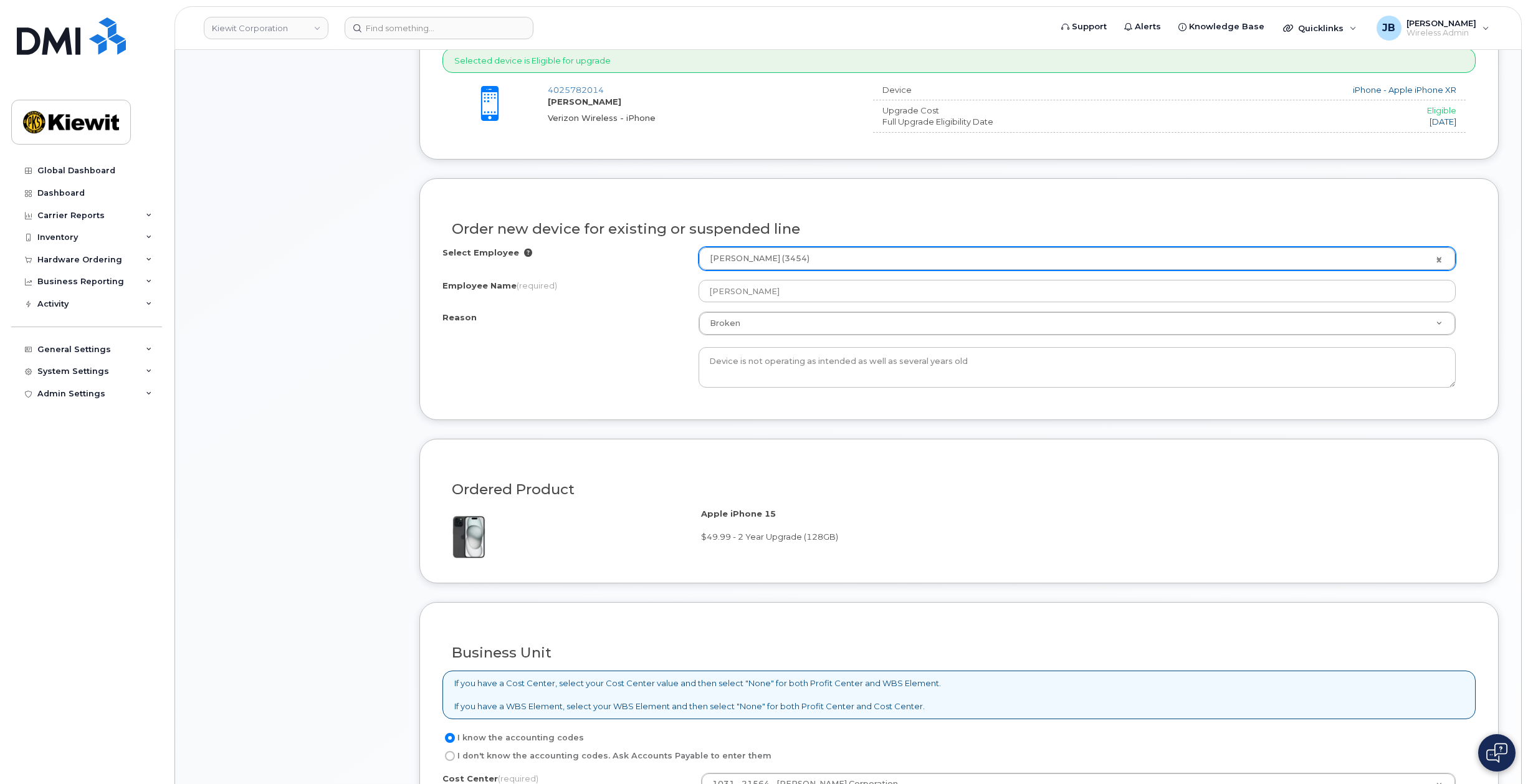
click at [655, 363] on div "Reason Broken Reason Eligible for Upgrade Broken Lost Other Device is not opera…" at bounding box center [959, 349] width 1033 height 76
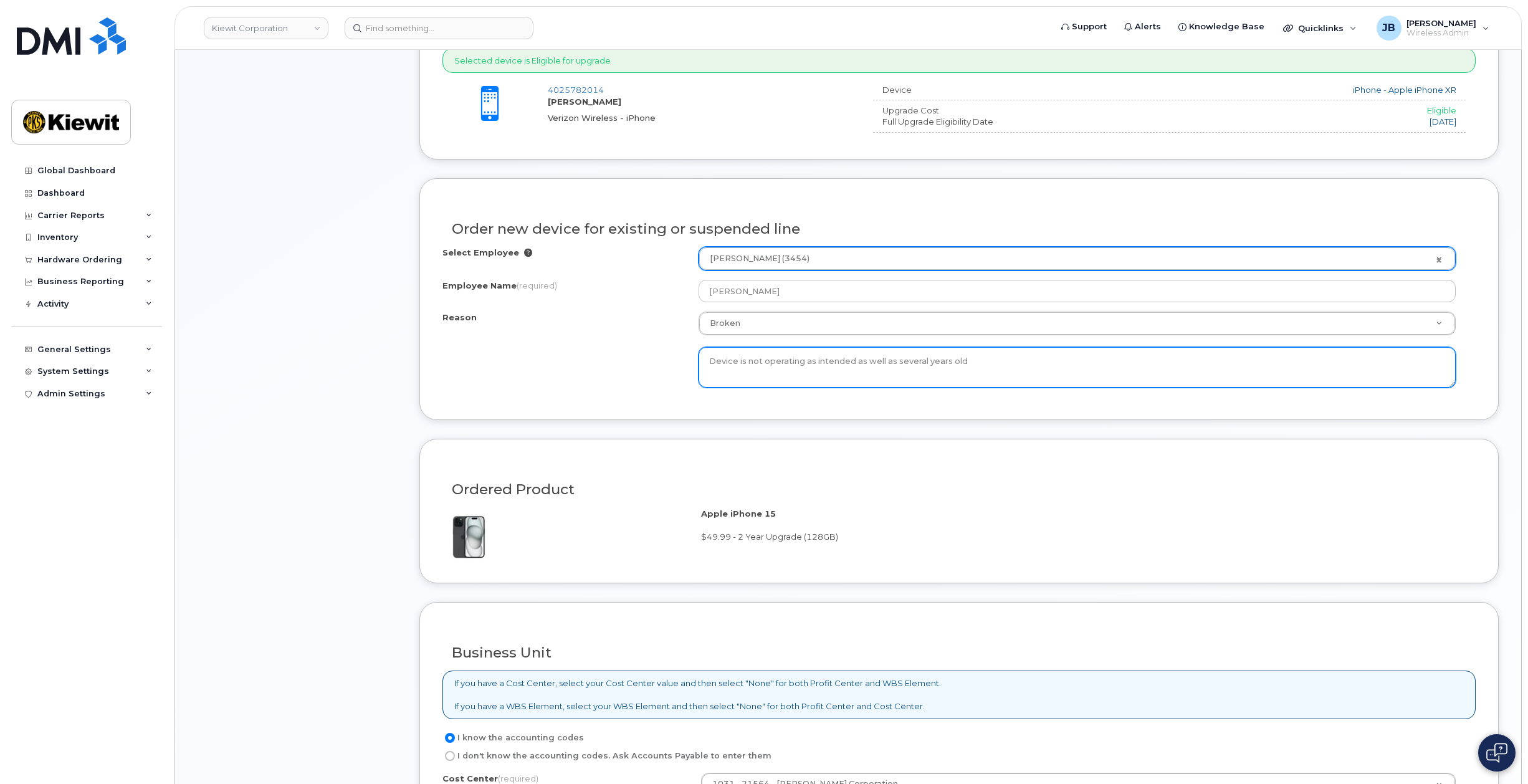
click at [708, 364] on textarea "Device is not operating as intended as well as several years old" at bounding box center [1077, 367] width 758 height 41
type textarea "Existing XR device is not operating as intended as well as several years old"
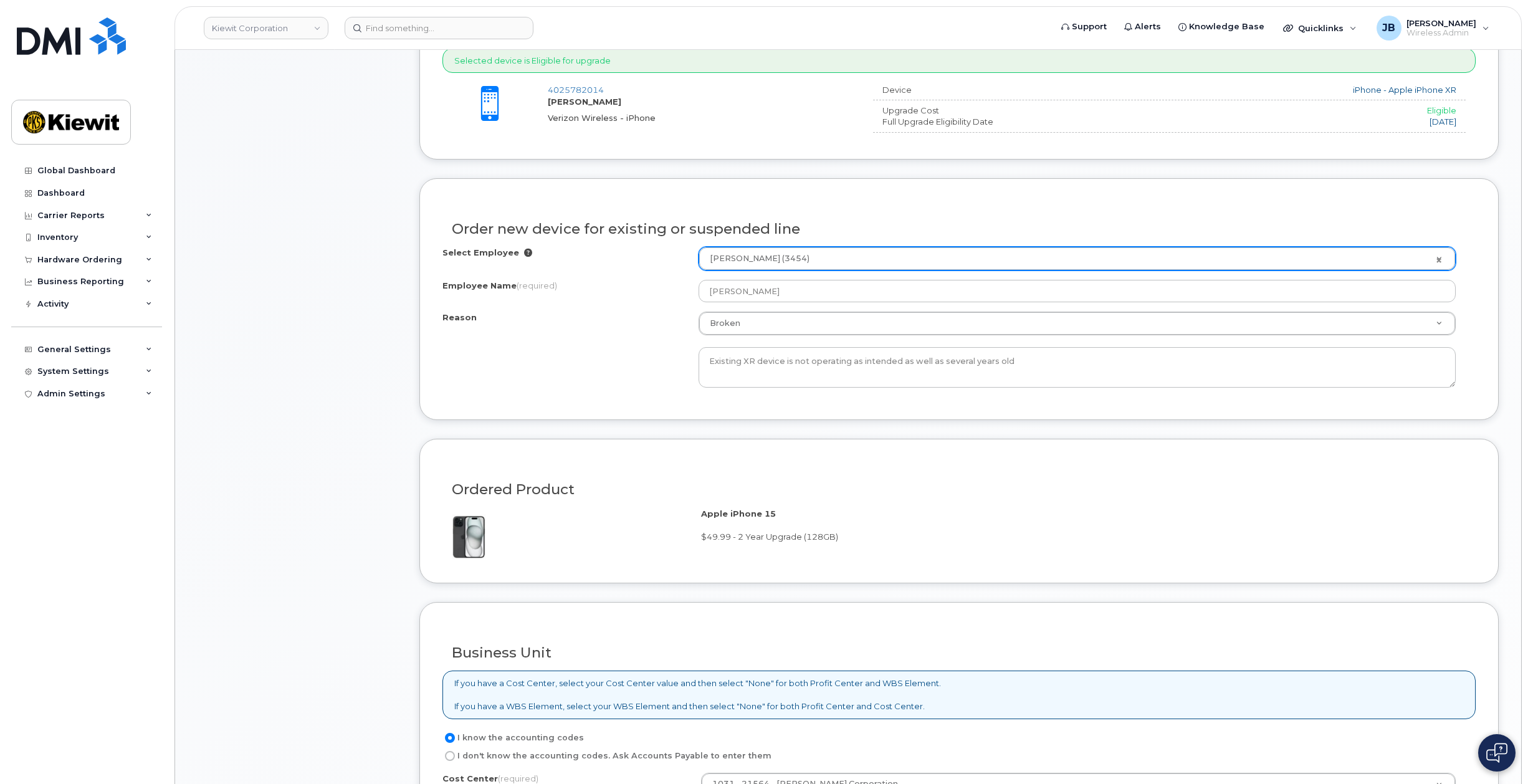
click at [615, 381] on div "Reason Broken Reason Eligible for Upgrade Broken Lost Other Existing XR device …" at bounding box center [959, 349] width 1033 height 76
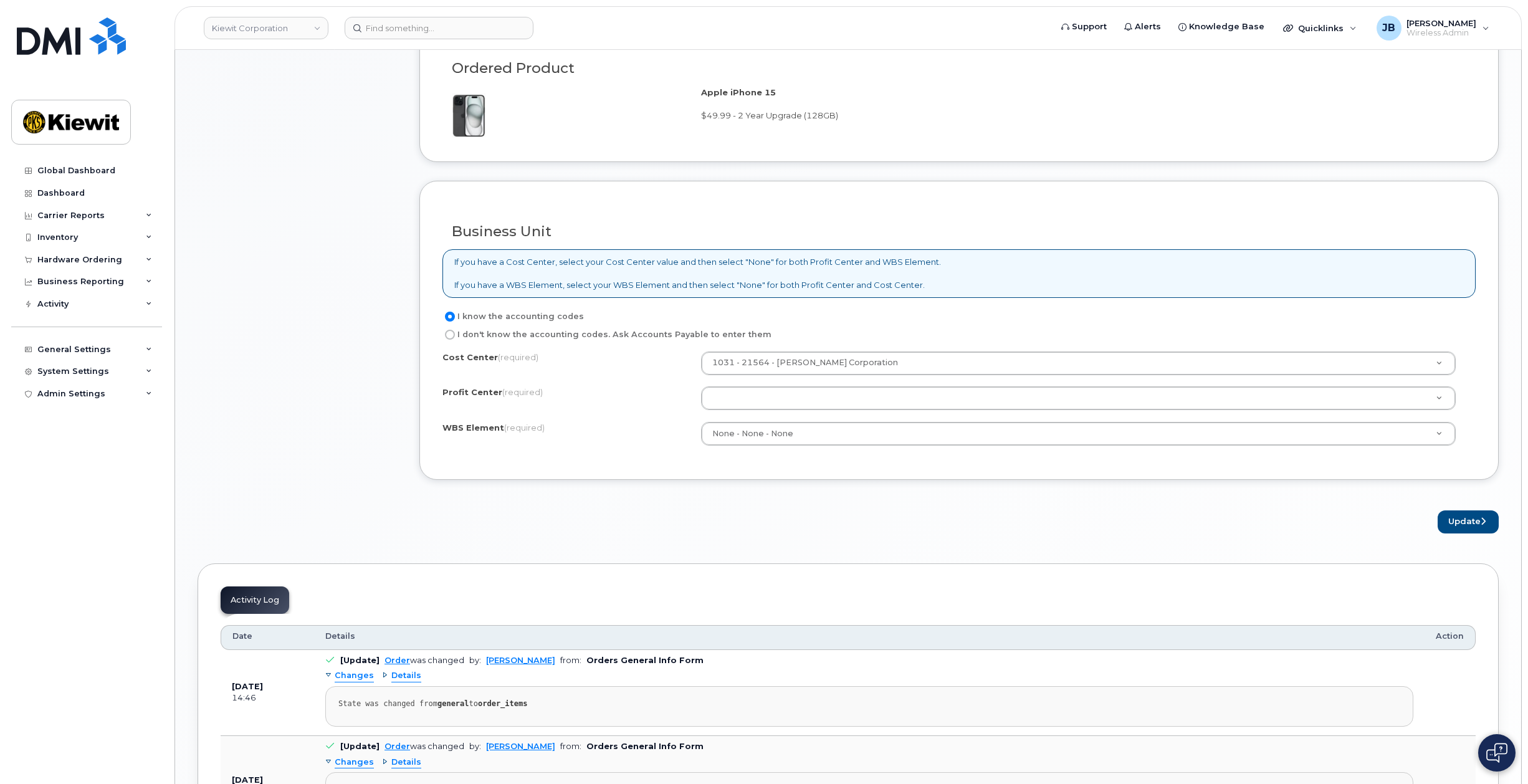
scroll to position [994, 0]
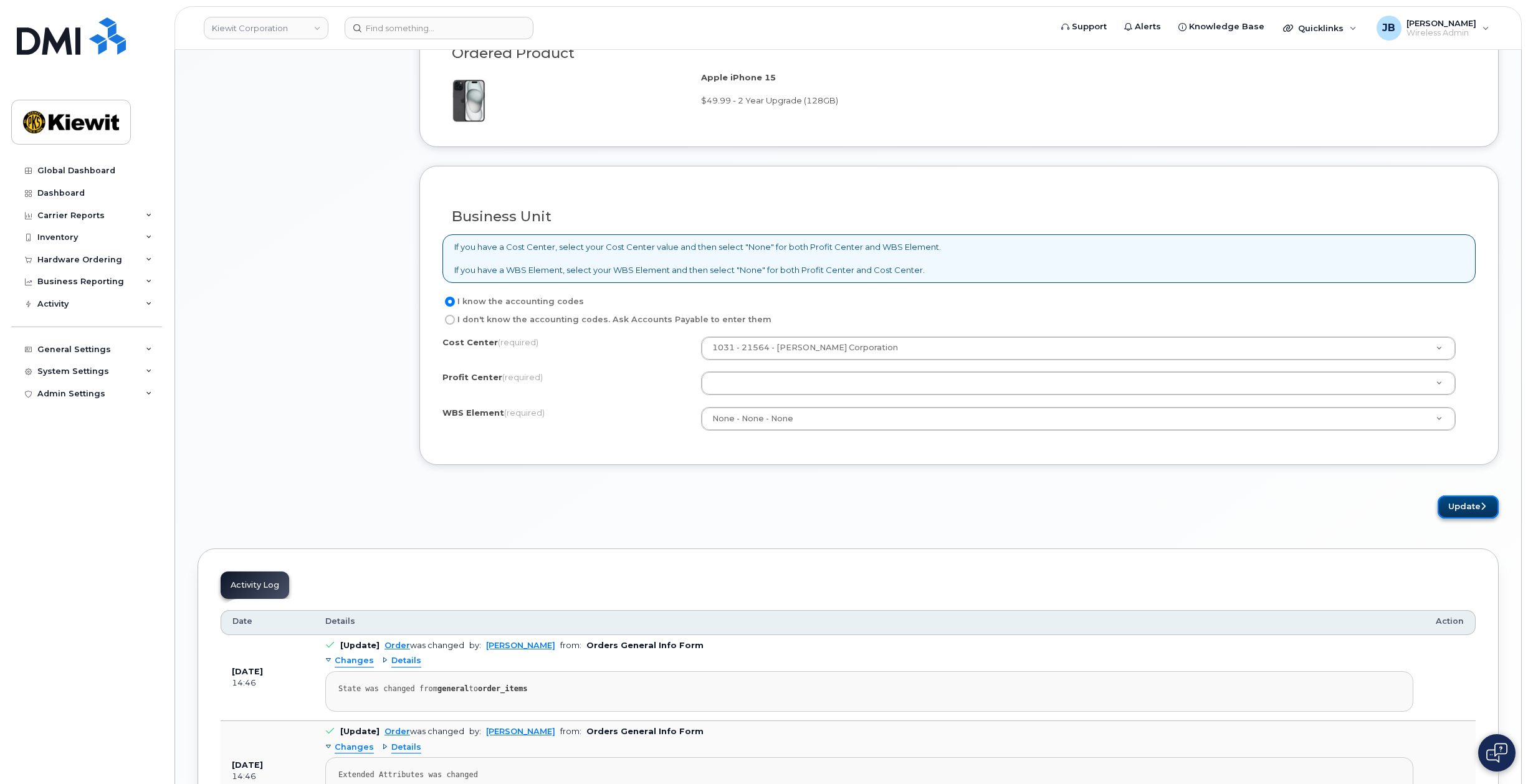
click at [1469, 501] on button "Update" at bounding box center [1468, 506] width 61 height 23
click at [462, 306] on label "I know the accounting codes" at bounding box center [513, 301] width 141 height 15
click at [455, 306] on input "I know the accounting codes" at bounding box center [450, 302] width 10 height 10
click at [620, 401] on div "Cost Center (required) 1031 - 21564 - Kiewit Corporation Profit Center (require…" at bounding box center [959, 389] width 1033 height 106
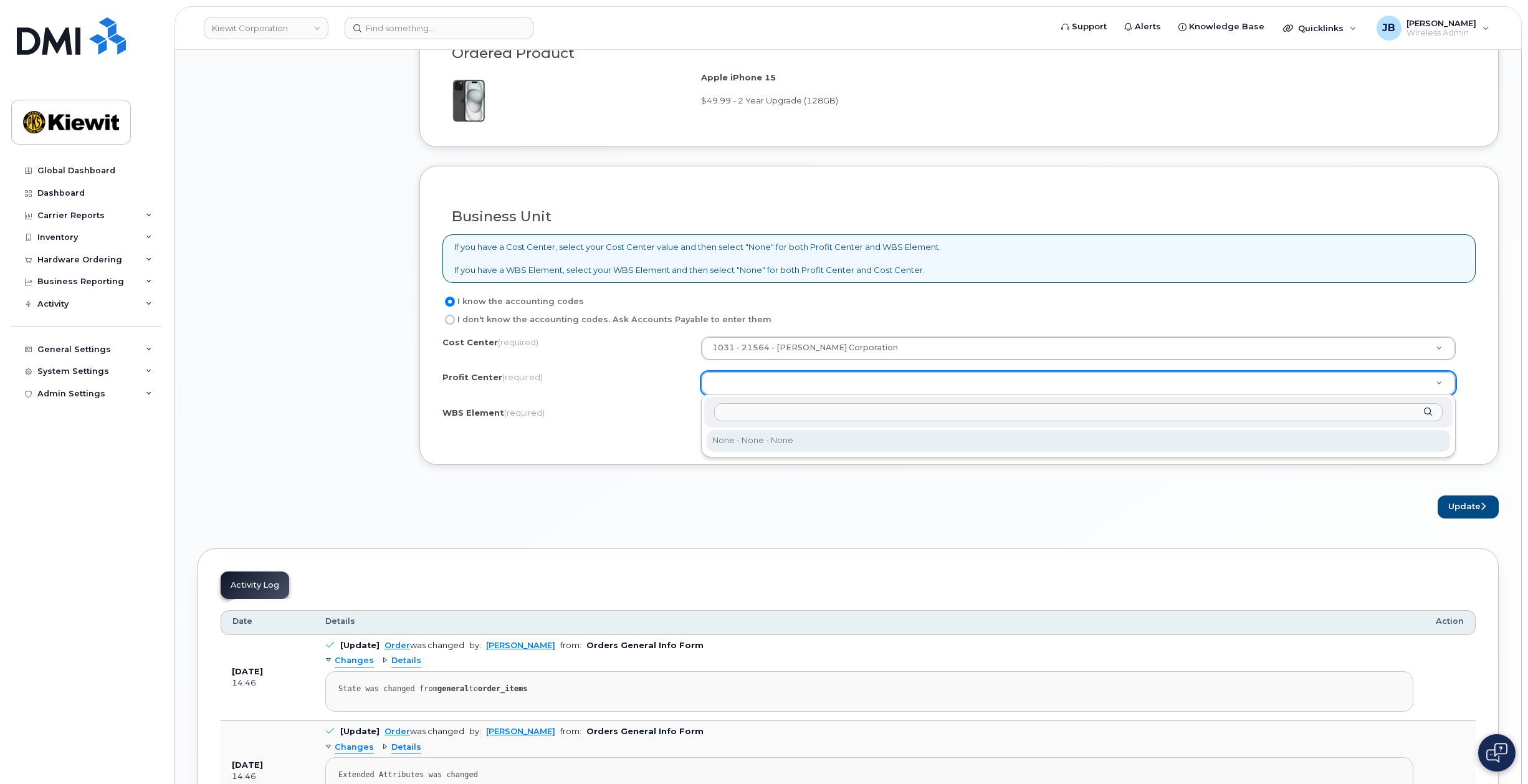
select select "None"
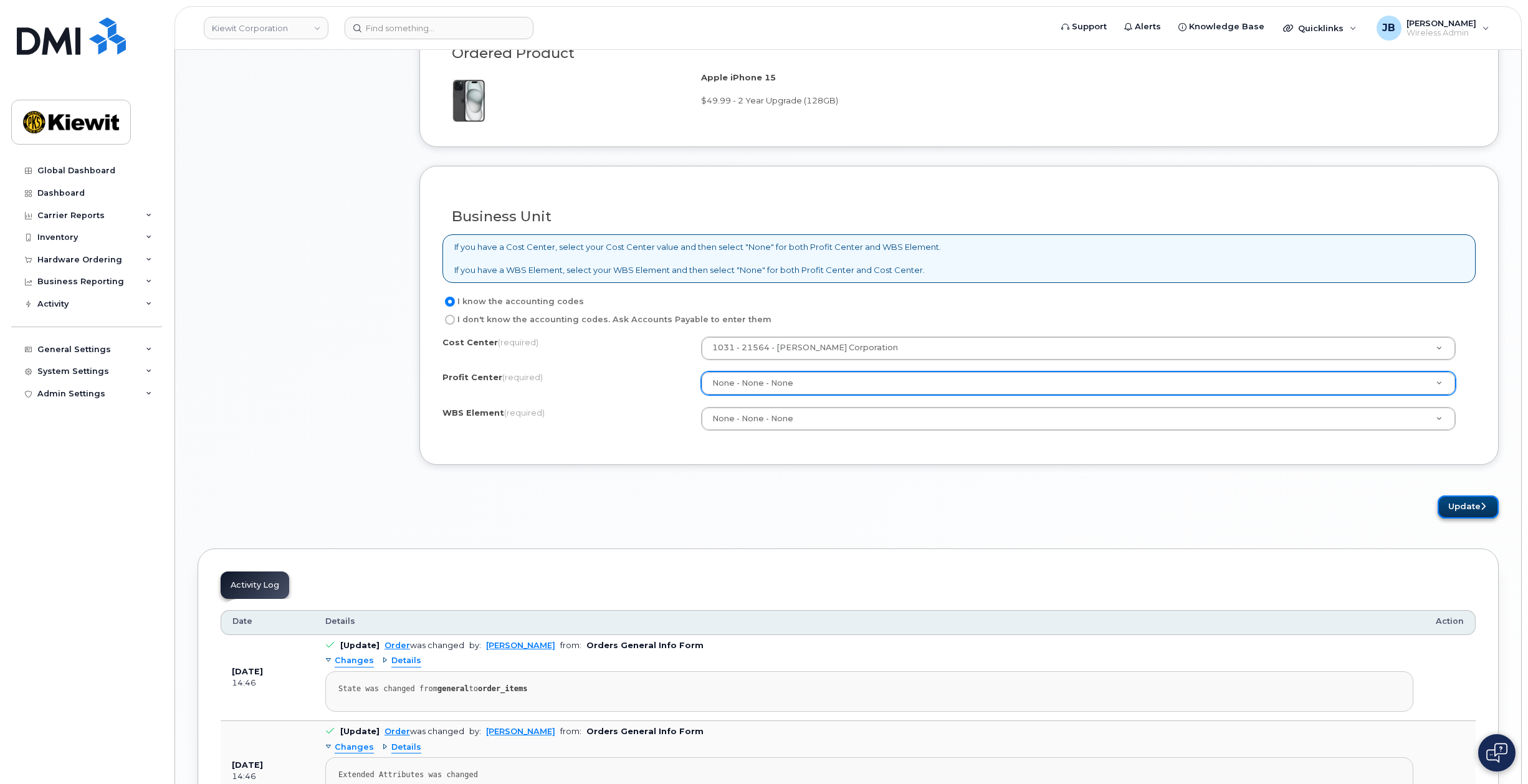
click at [1471, 507] on button "Update" at bounding box center [1468, 506] width 61 height 23
click at [694, 495] on div "Update" at bounding box center [960, 506] width 1080 height 23
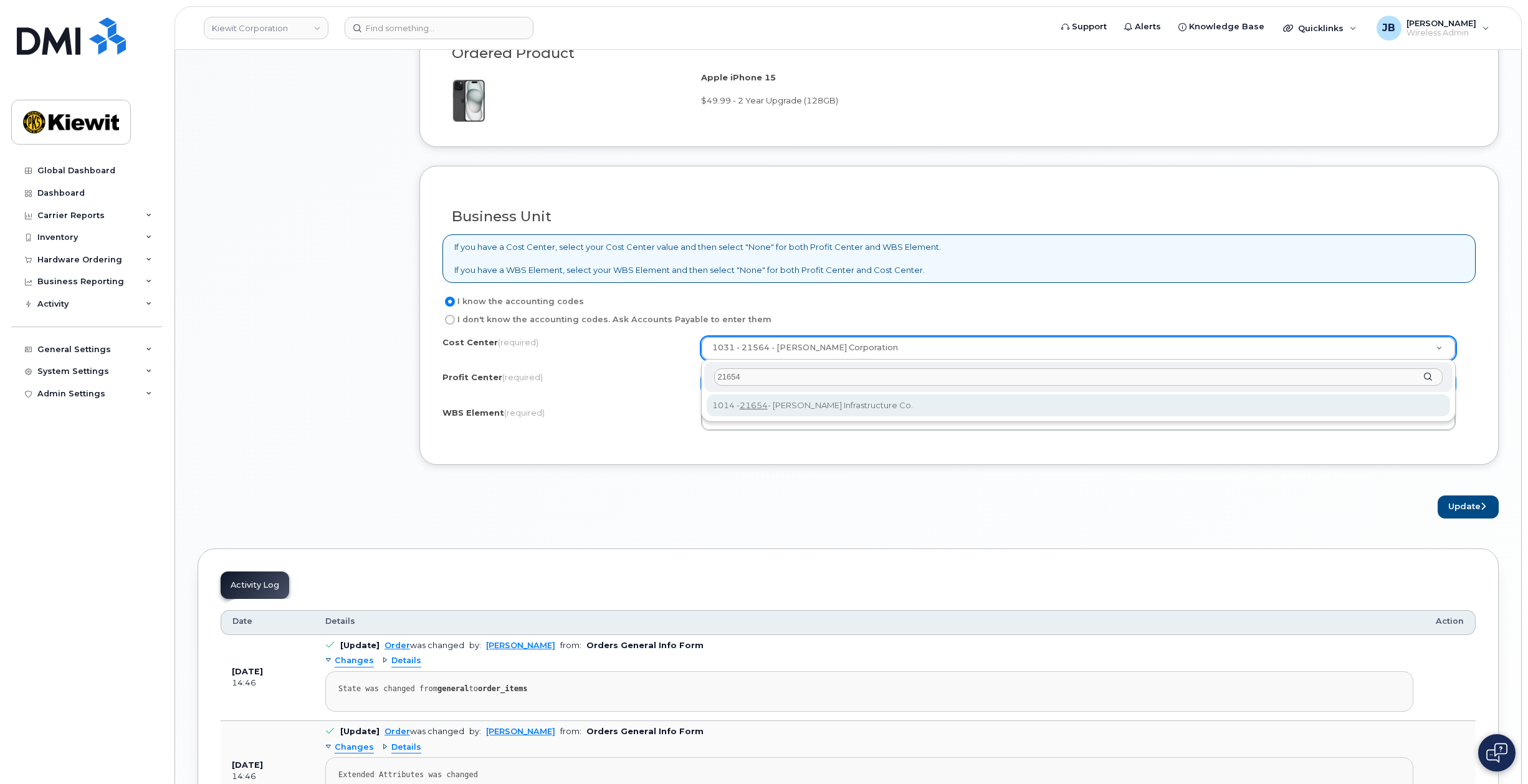
click at [747, 375] on input "21654" at bounding box center [1079, 377] width 729 height 18
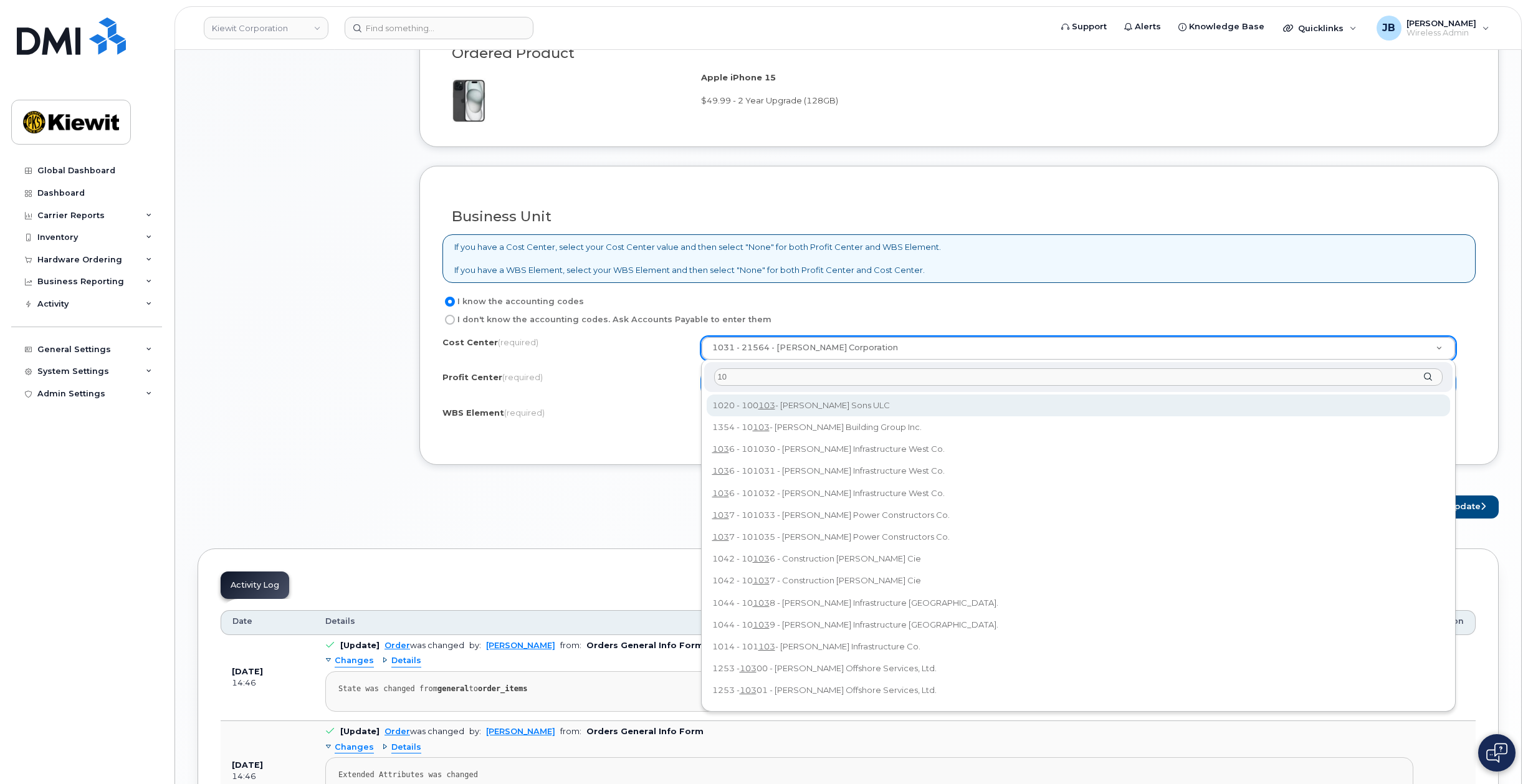
type input "1"
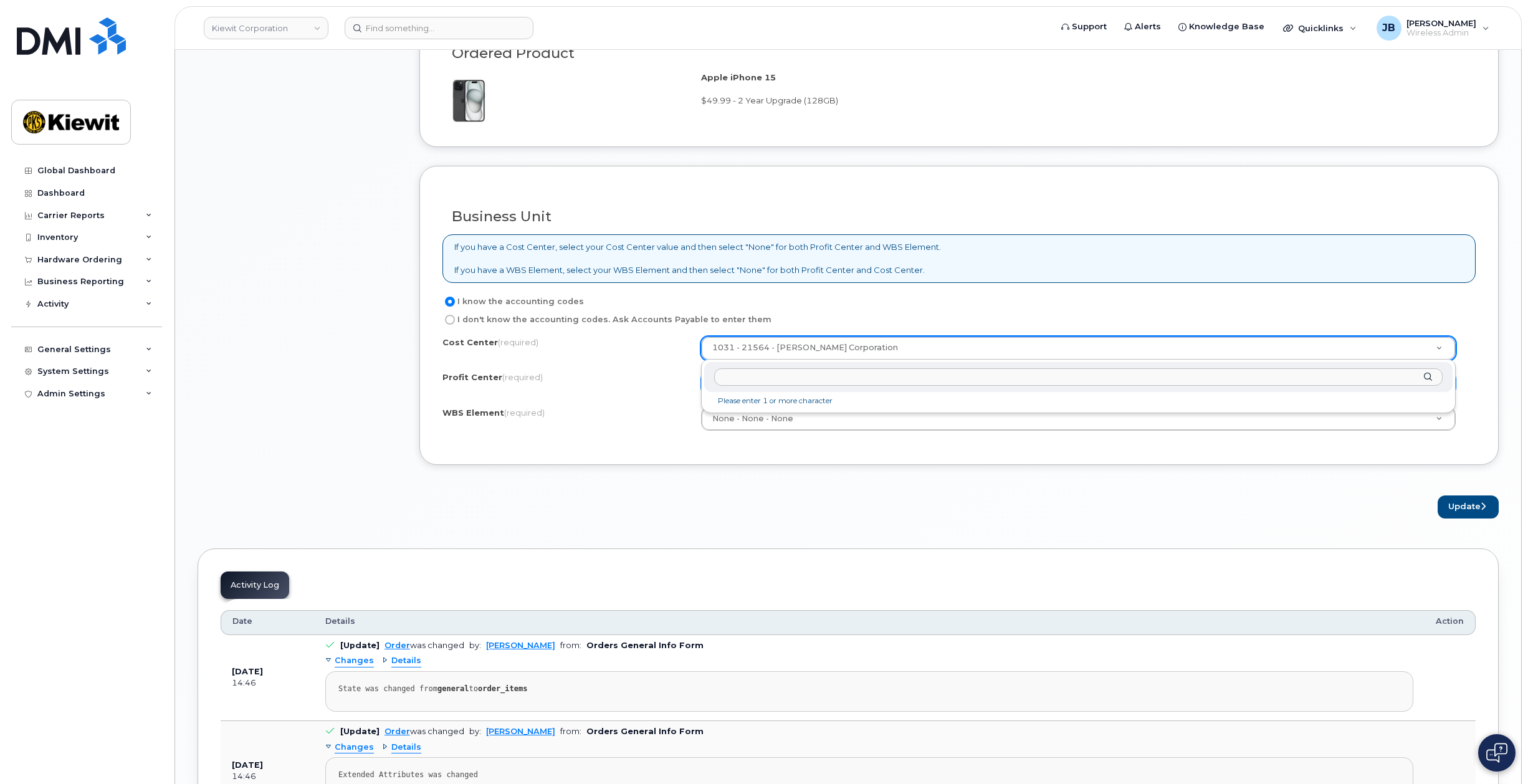
click at [753, 373] on input "text" at bounding box center [1079, 377] width 729 height 18
type input "21564"
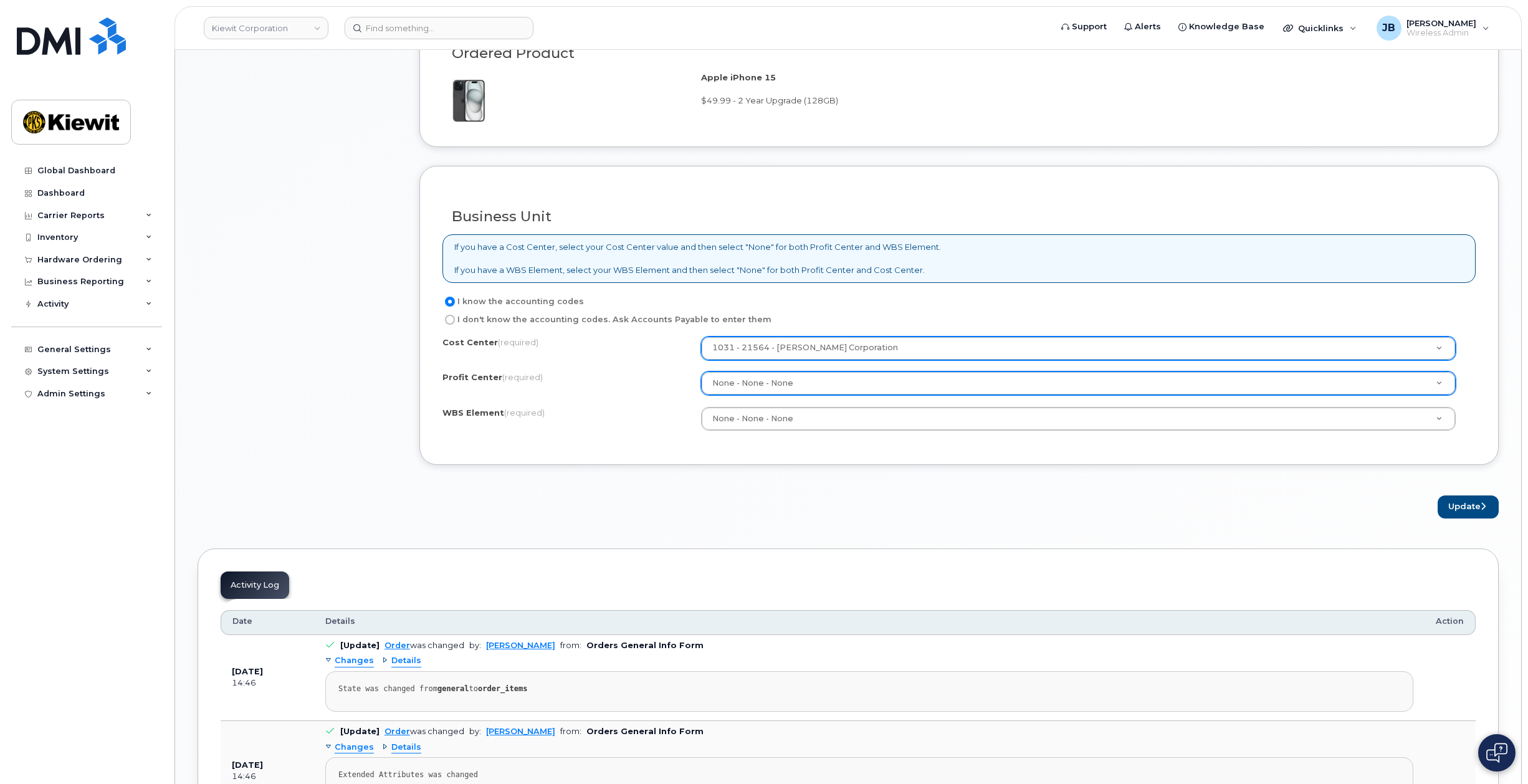
click at [607, 377] on div "Profit Center (required)" at bounding box center [571, 379] width 258 height 17
click at [1448, 509] on button "Update" at bounding box center [1468, 506] width 61 height 23
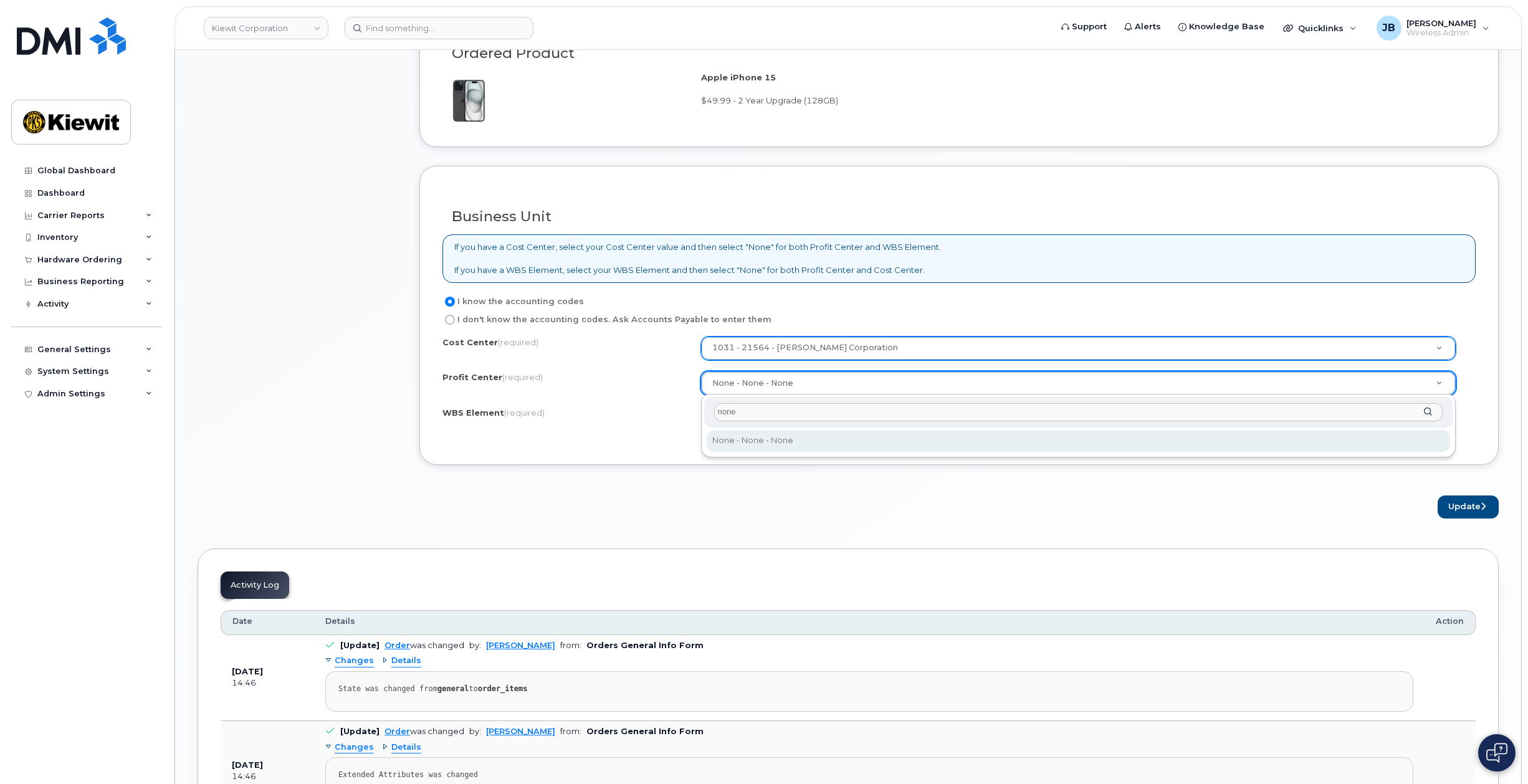
type input "none"
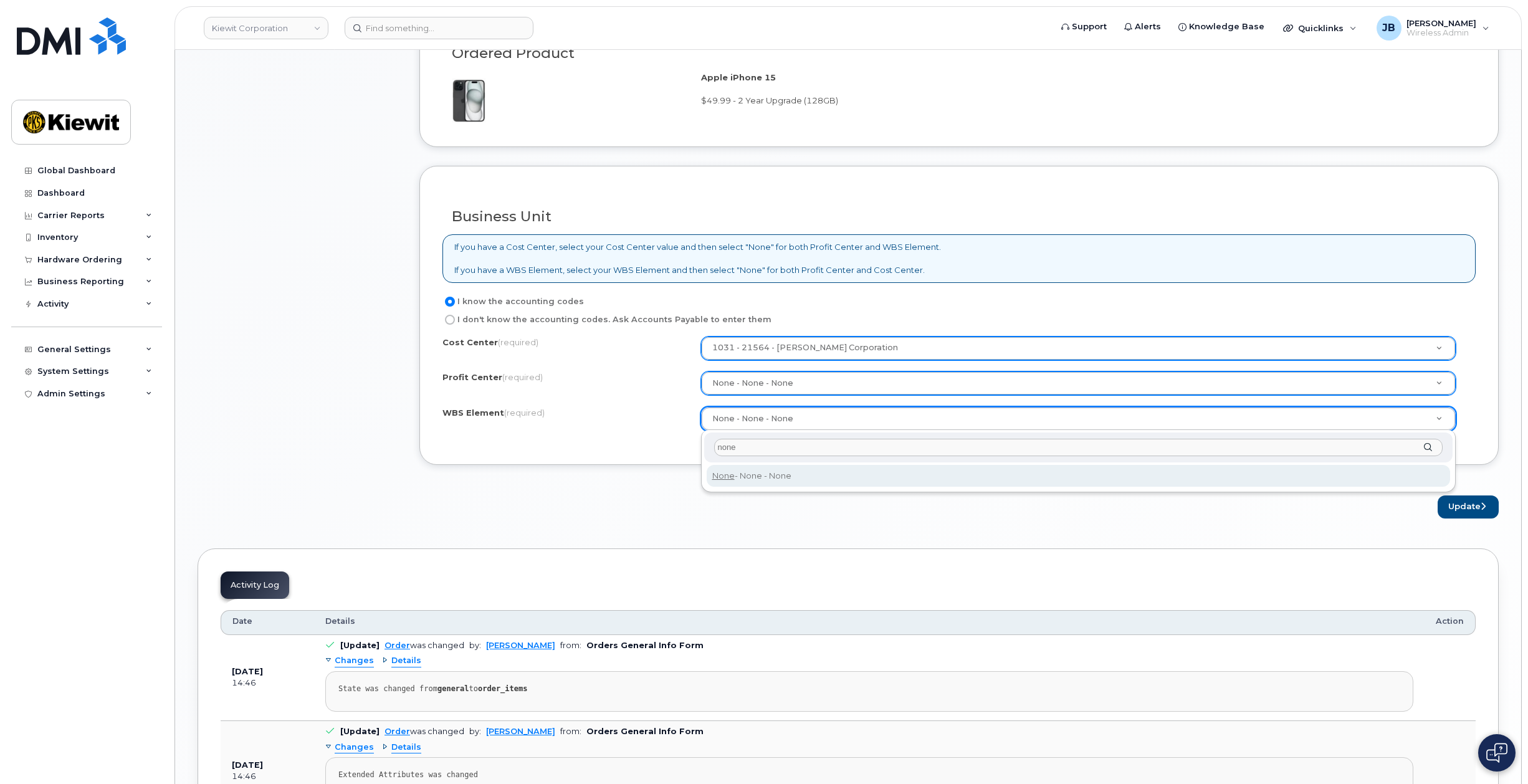
type input "none"
type input "None"
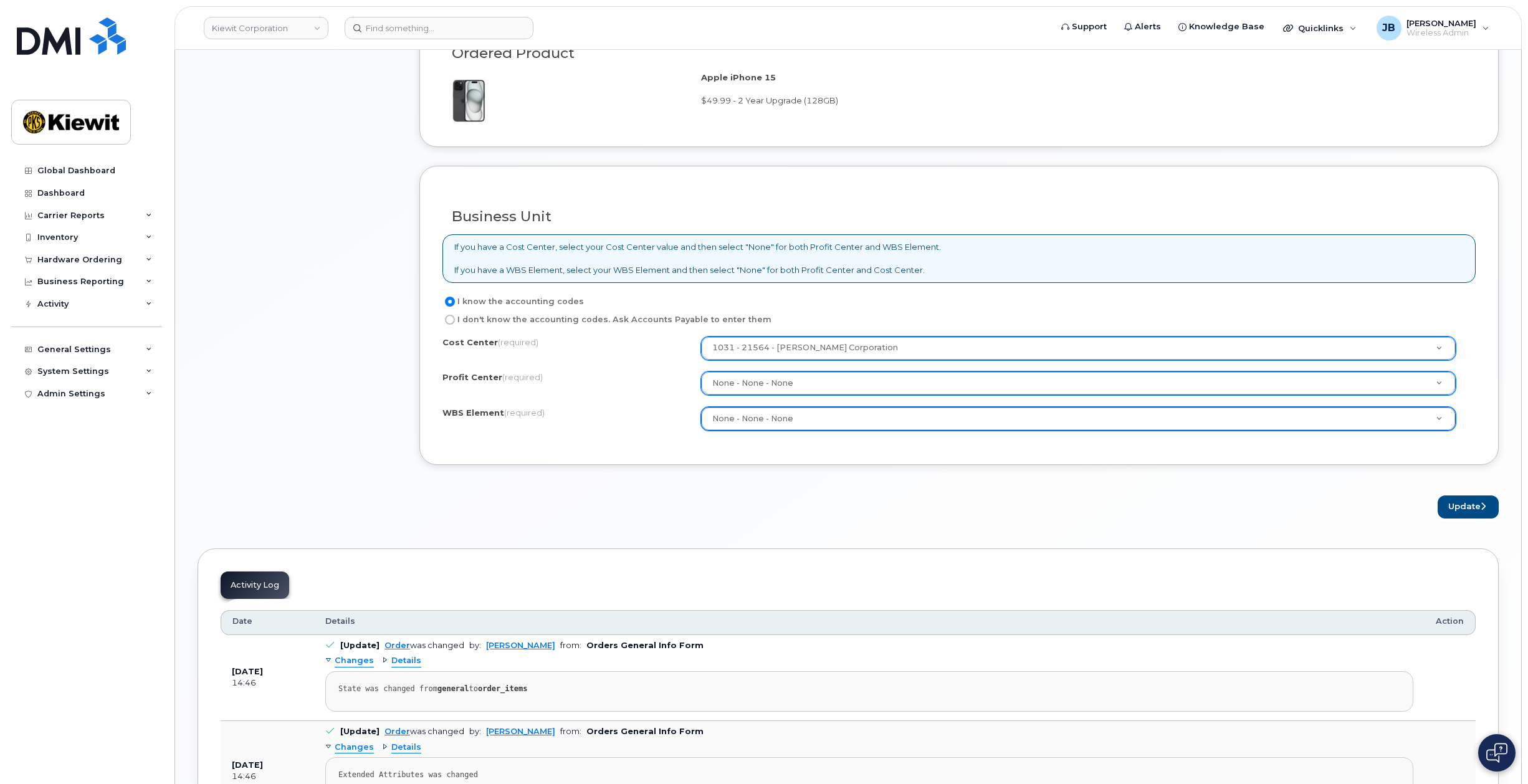
click at [848, 509] on div "Update" at bounding box center [960, 506] width 1080 height 23
click at [1480, 498] on button "Update" at bounding box center [1468, 506] width 61 height 23
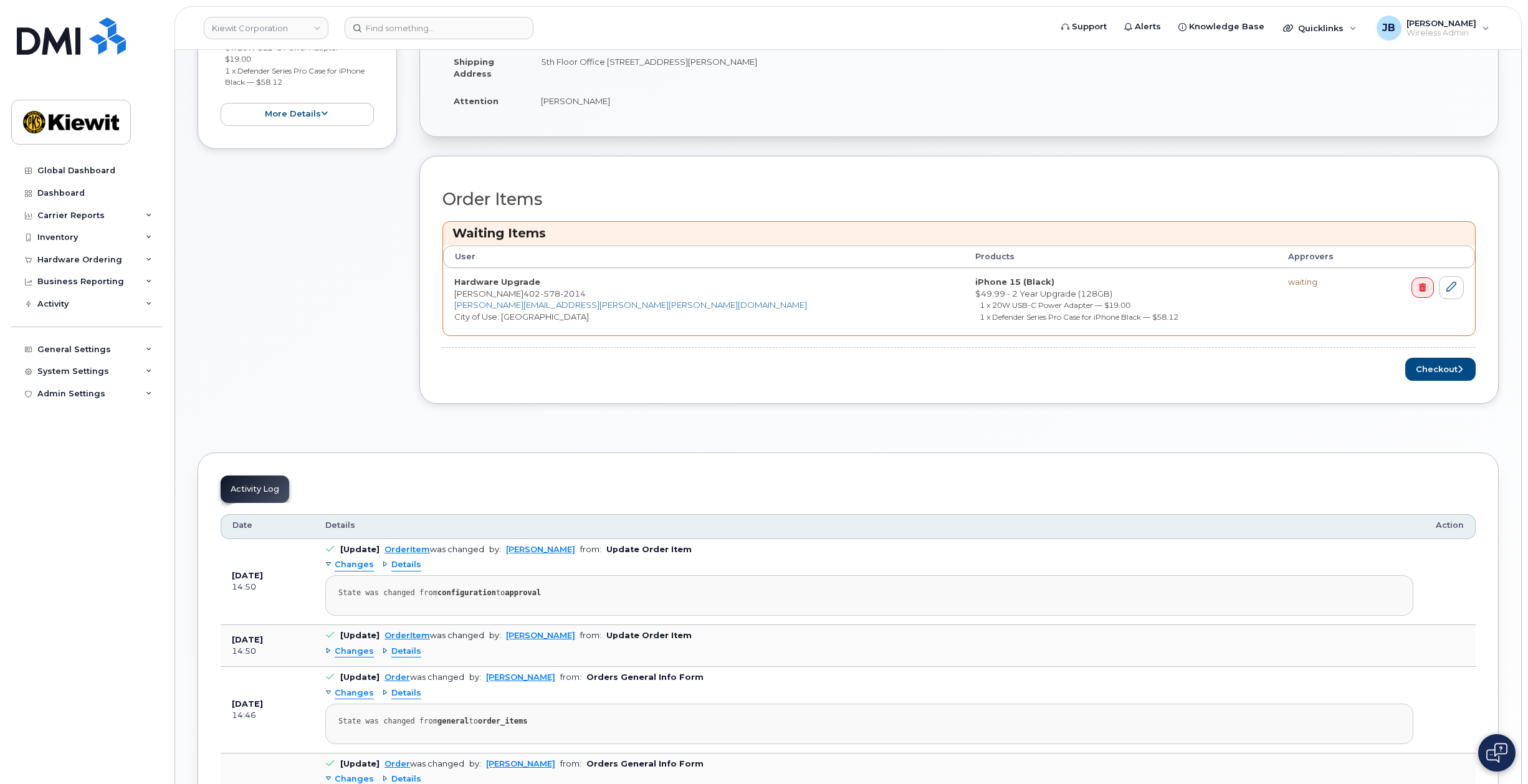
scroll to position [436, 0]
click at [1437, 371] on button "Checkout" at bounding box center [1441, 367] width 71 height 23
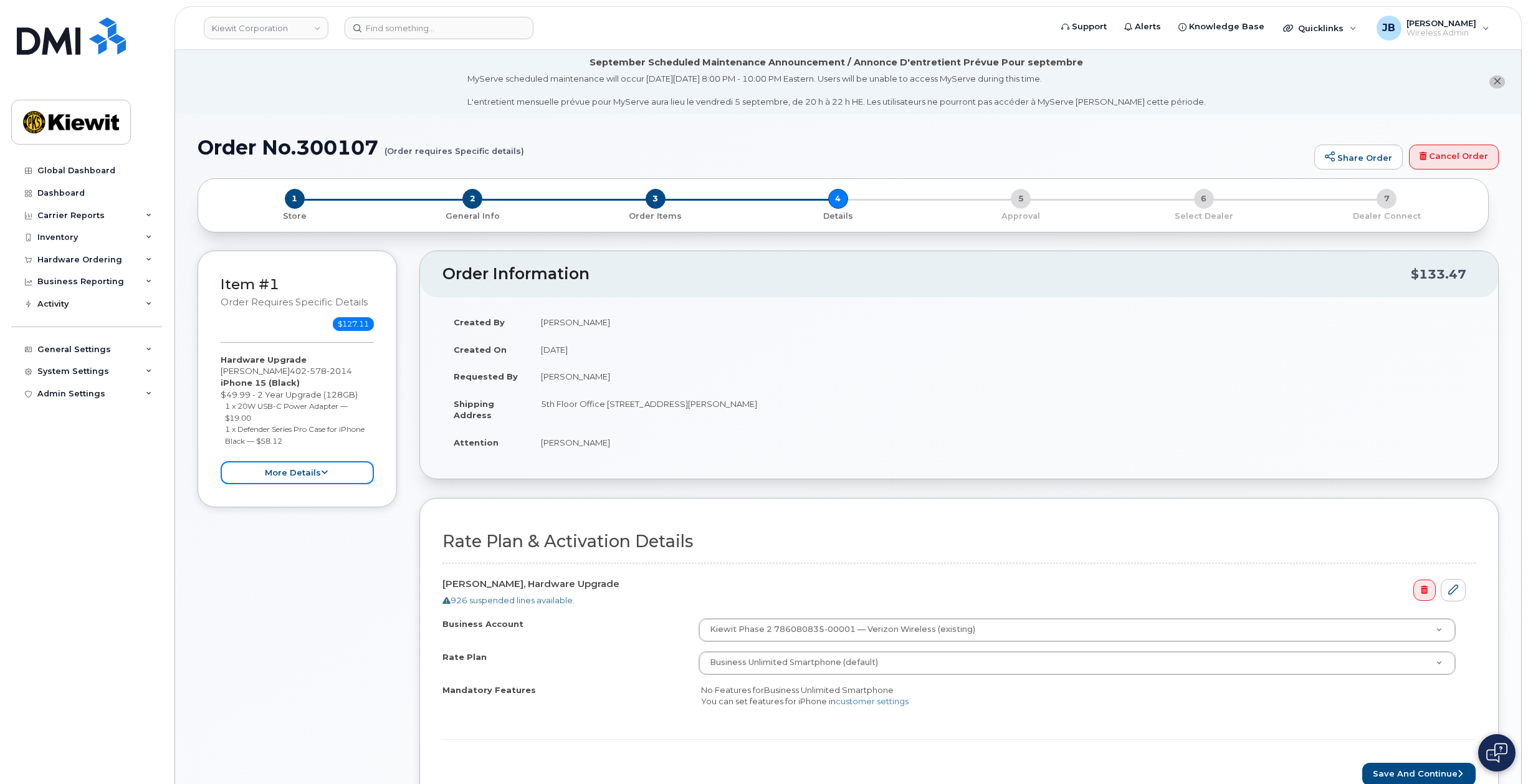
click at [312, 476] on button "more details" at bounding box center [297, 472] width 153 height 23
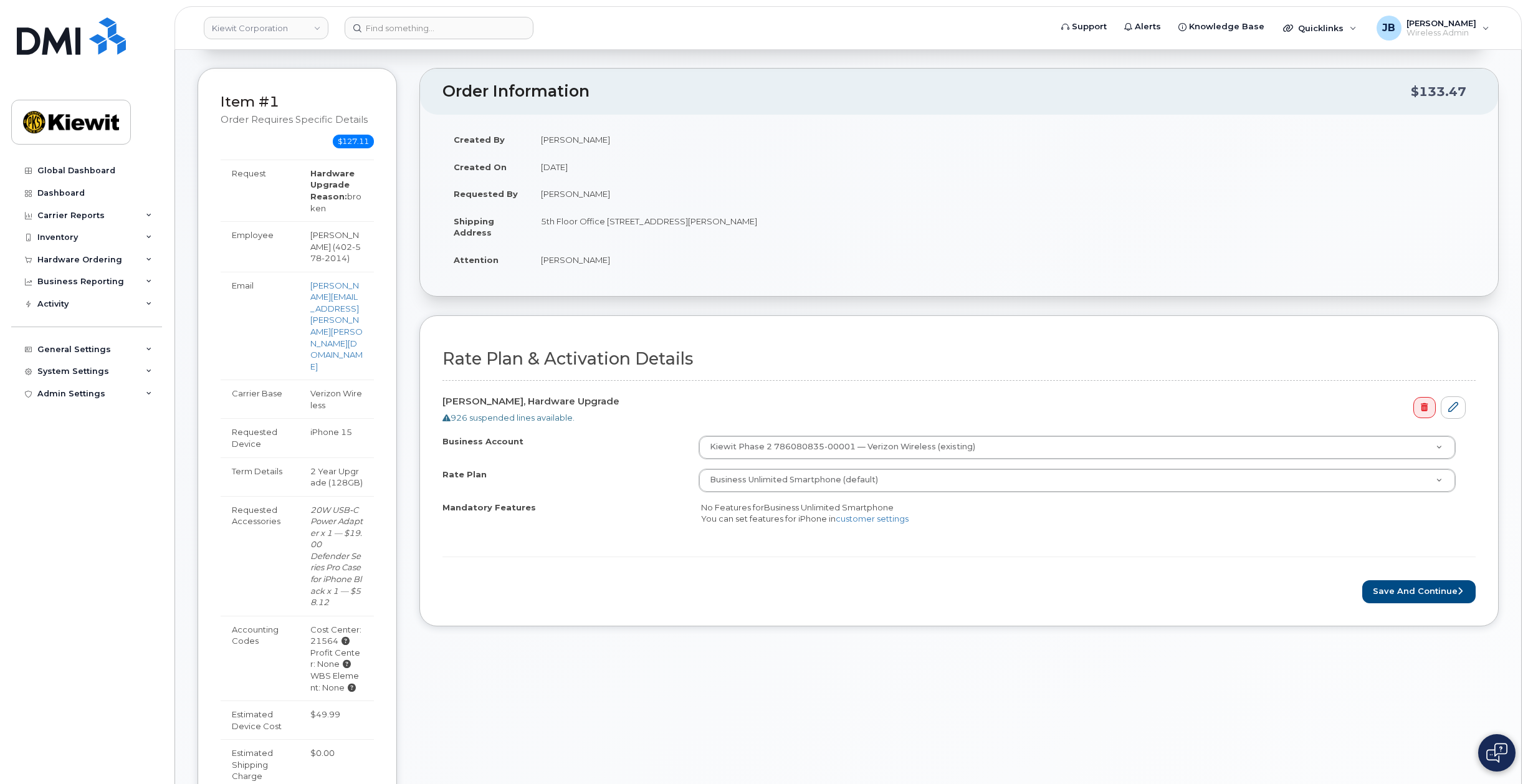
scroll to position [187, 0]
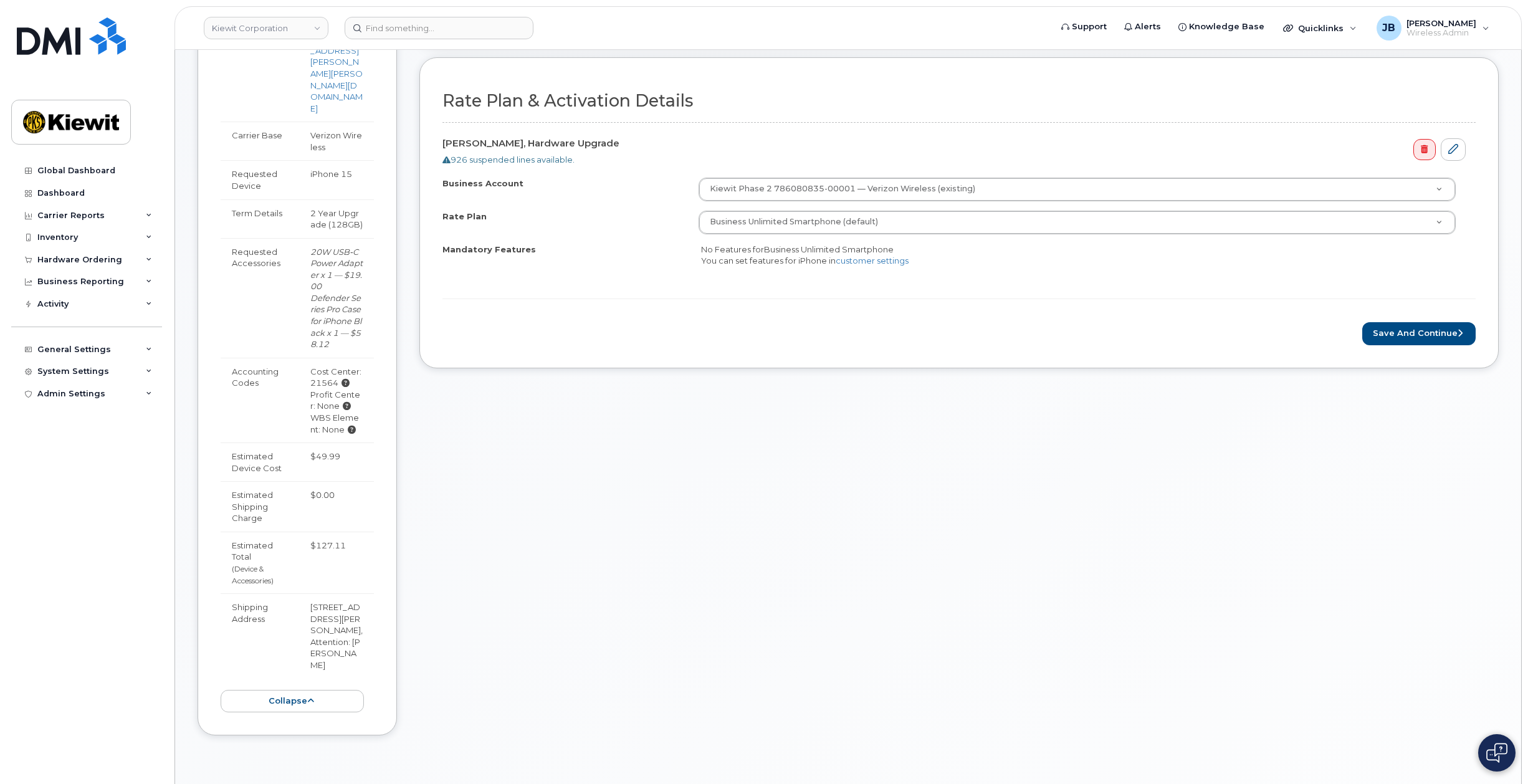
drag, startPoint x: 295, startPoint y: 408, endPoint x: 288, endPoint y: 436, distance: 28.9
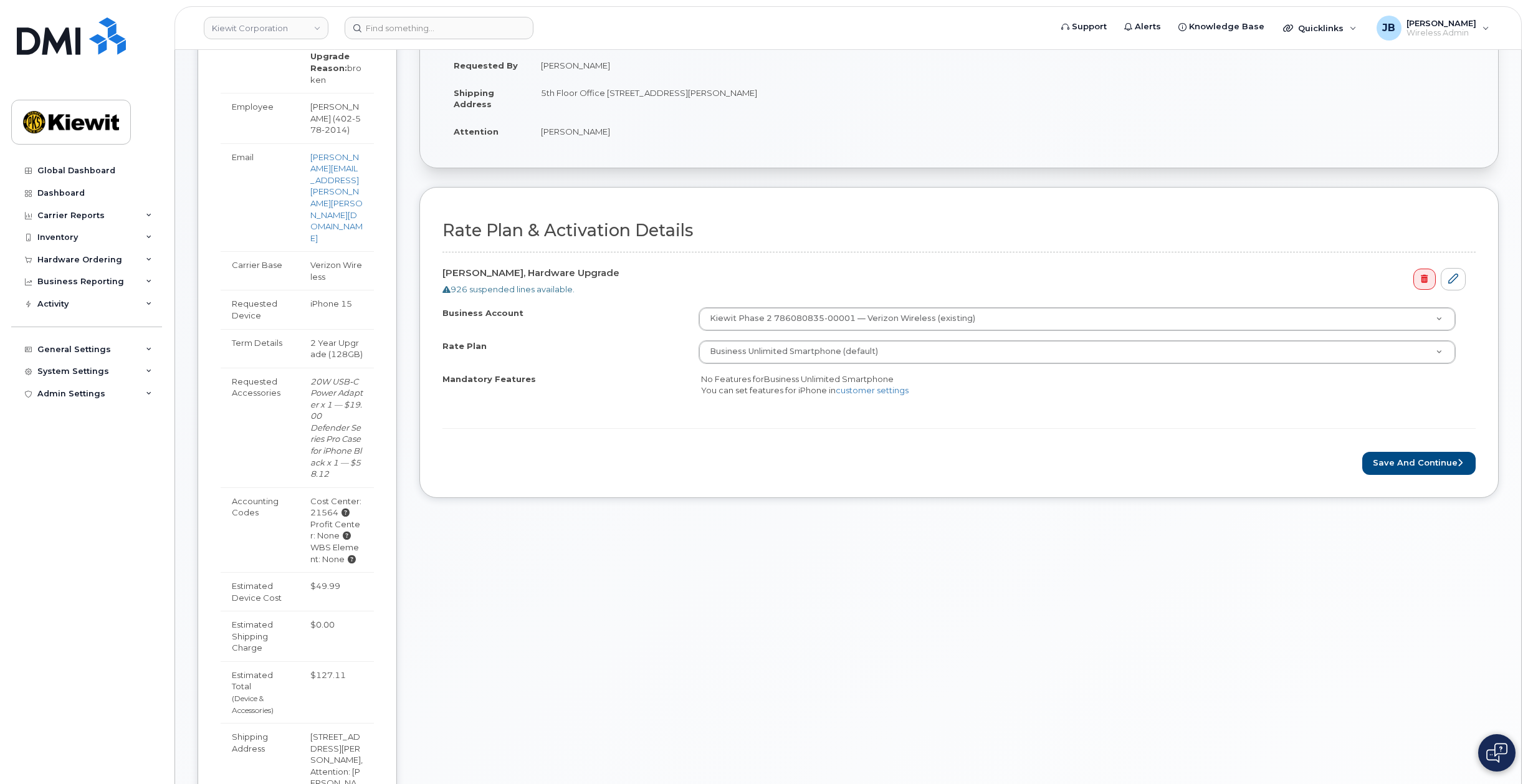
scroll to position [311, 0]
click at [1412, 465] on button "Save and Continue" at bounding box center [1419, 462] width 113 height 23
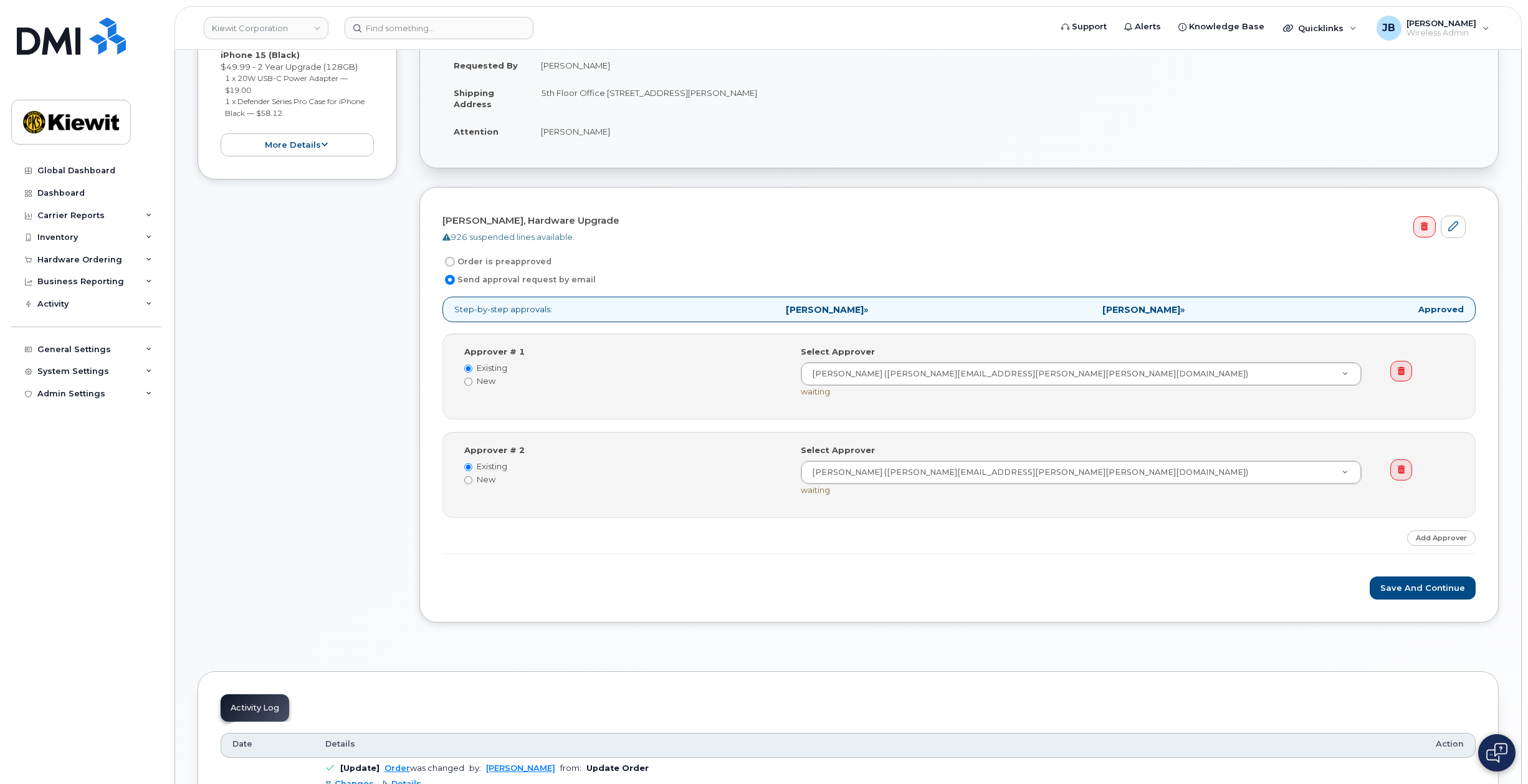
scroll to position [311, 0]
click at [514, 258] on label "Order is preapproved" at bounding box center [497, 261] width 109 height 15
click at [455, 258] on input "Order is preapproved" at bounding box center [450, 261] width 10 height 10
radio input "true"
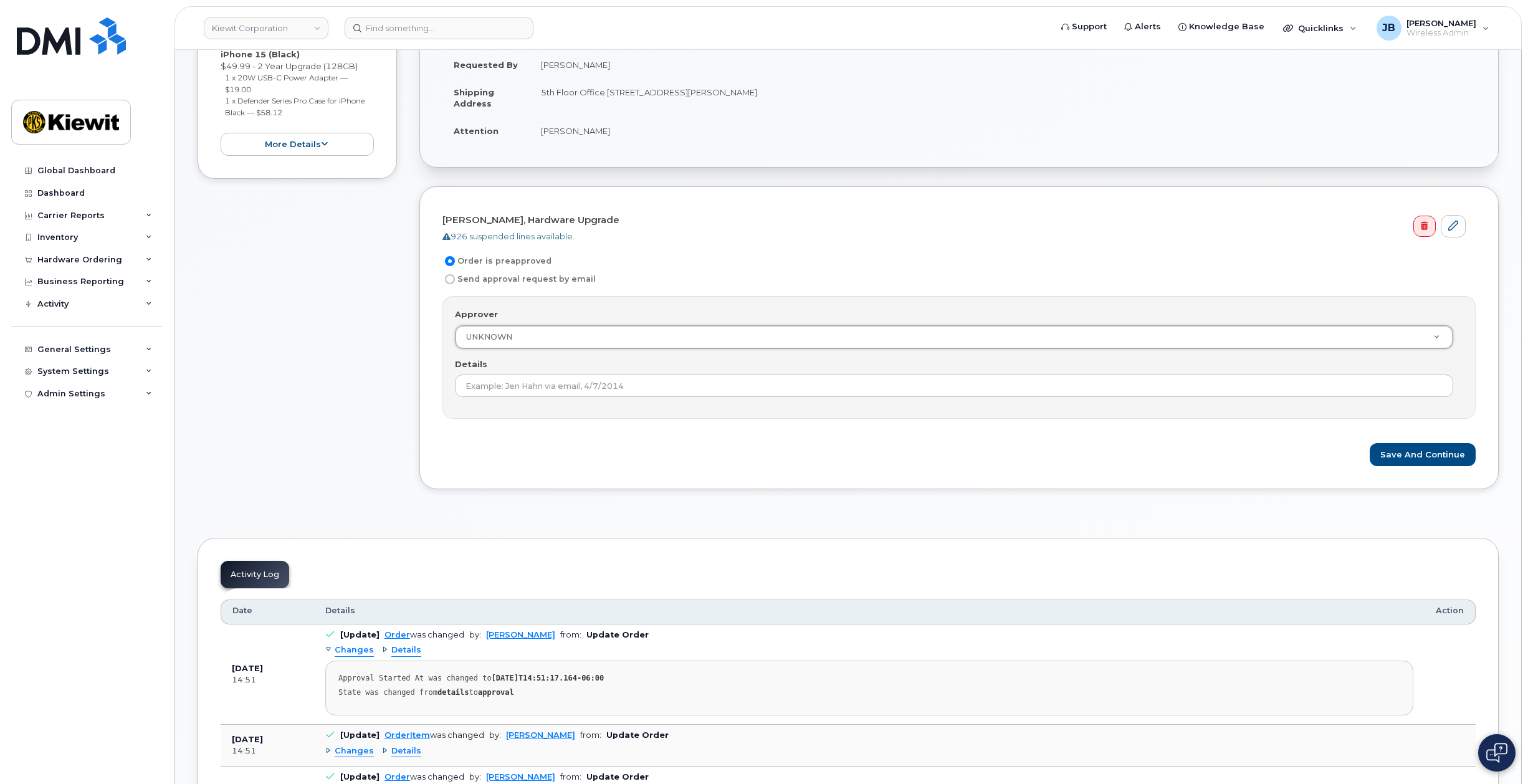
click at [507, 283] on label "Send approval request by email" at bounding box center [519, 279] width 153 height 15
click at [455, 283] on input "Send approval request by email" at bounding box center [450, 279] width 10 height 10
radio input "true"
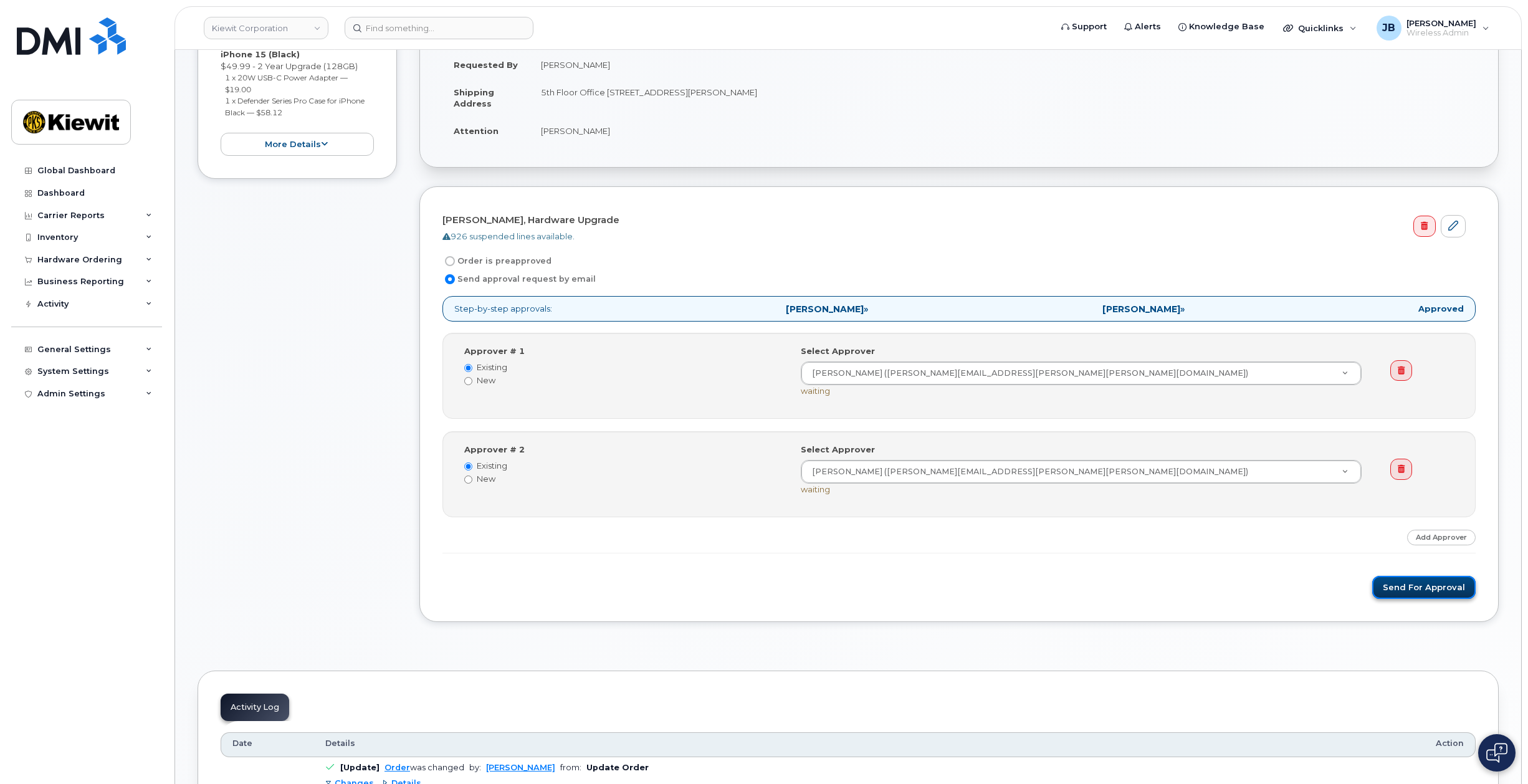
click at [1400, 582] on button "Send for Approval" at bounding box center [1424, 587] width 103 height 23
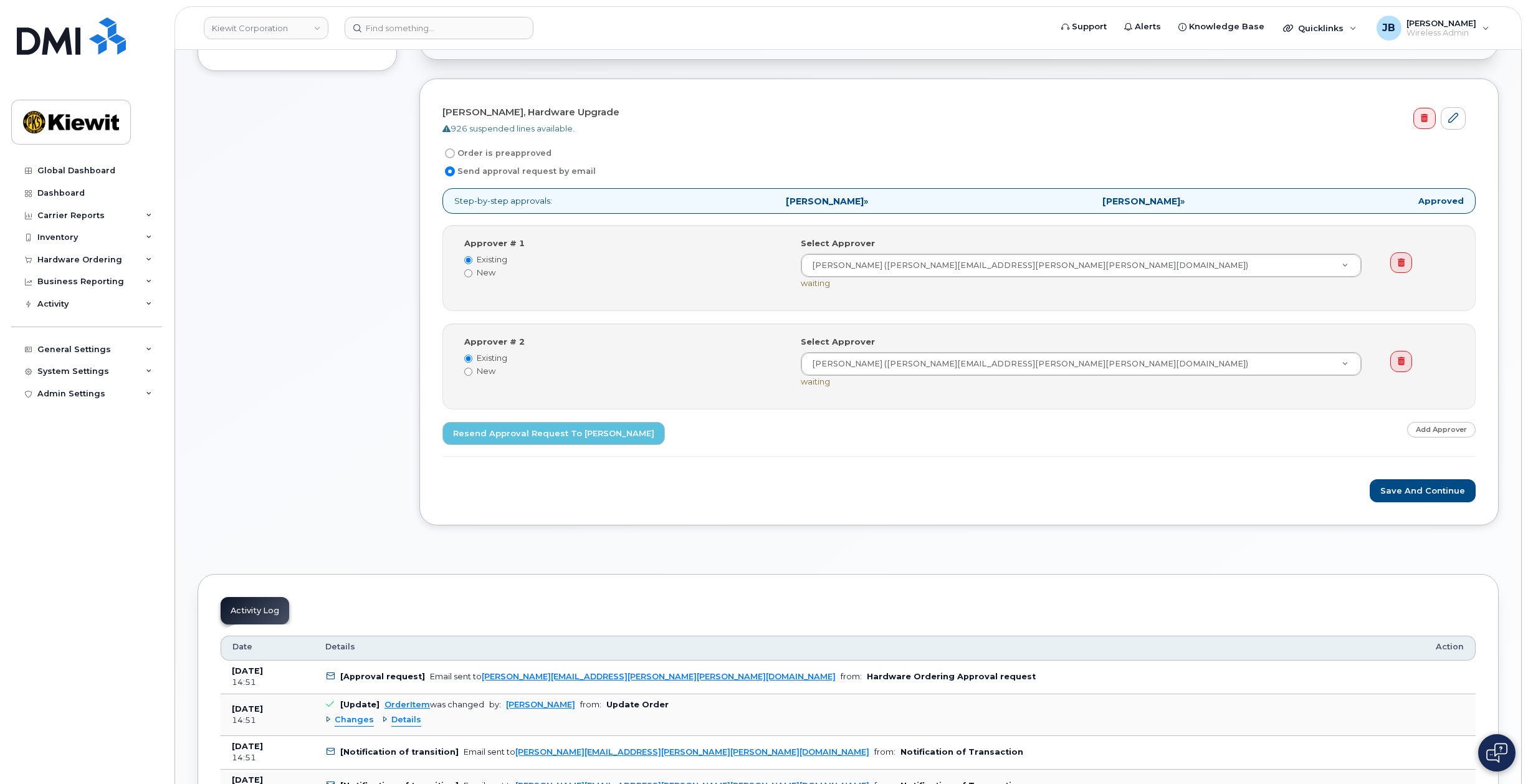
scroll to position [623, 0]
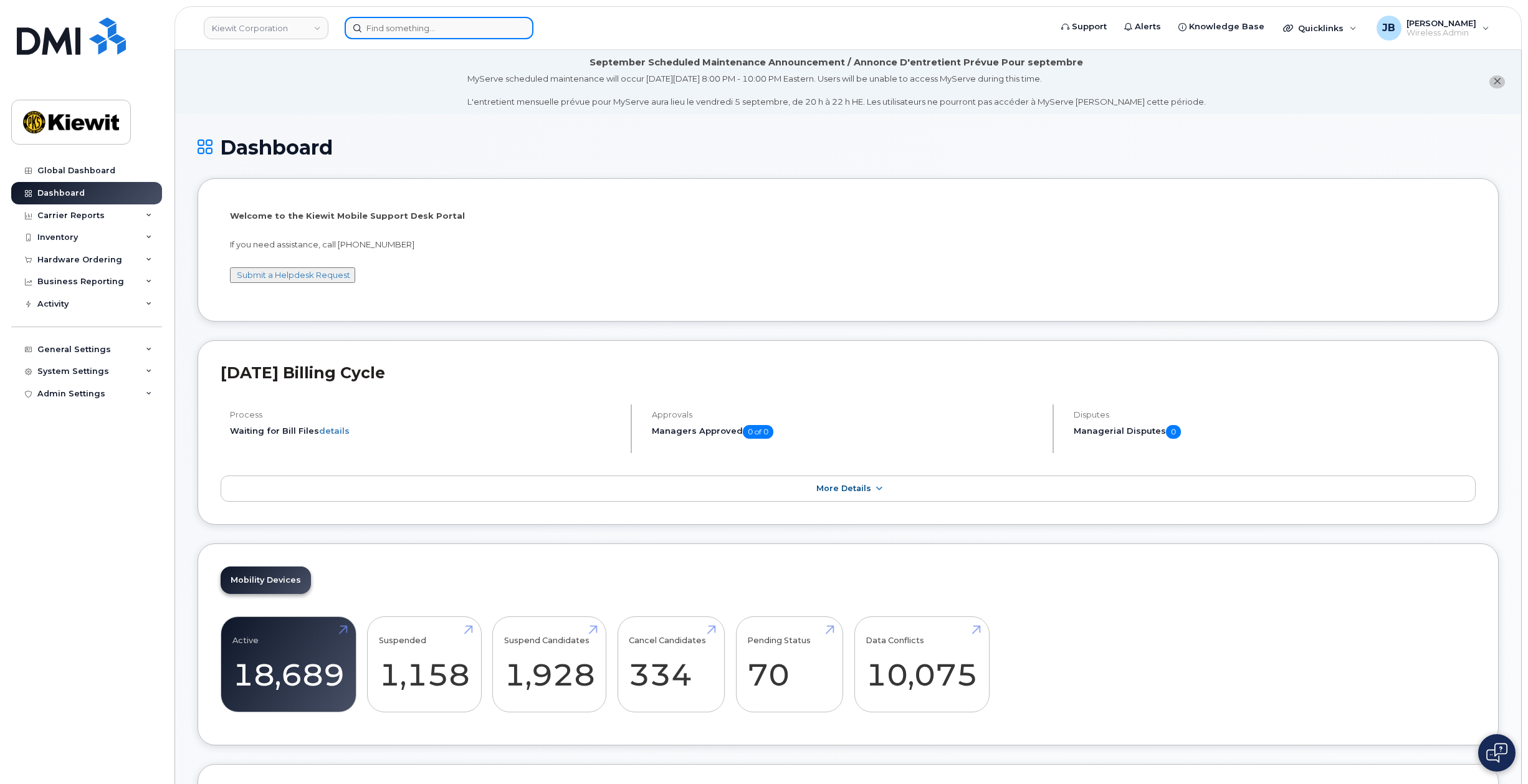
click at [408, 27] on input at bounding box center [439, 28] width 189 height 22
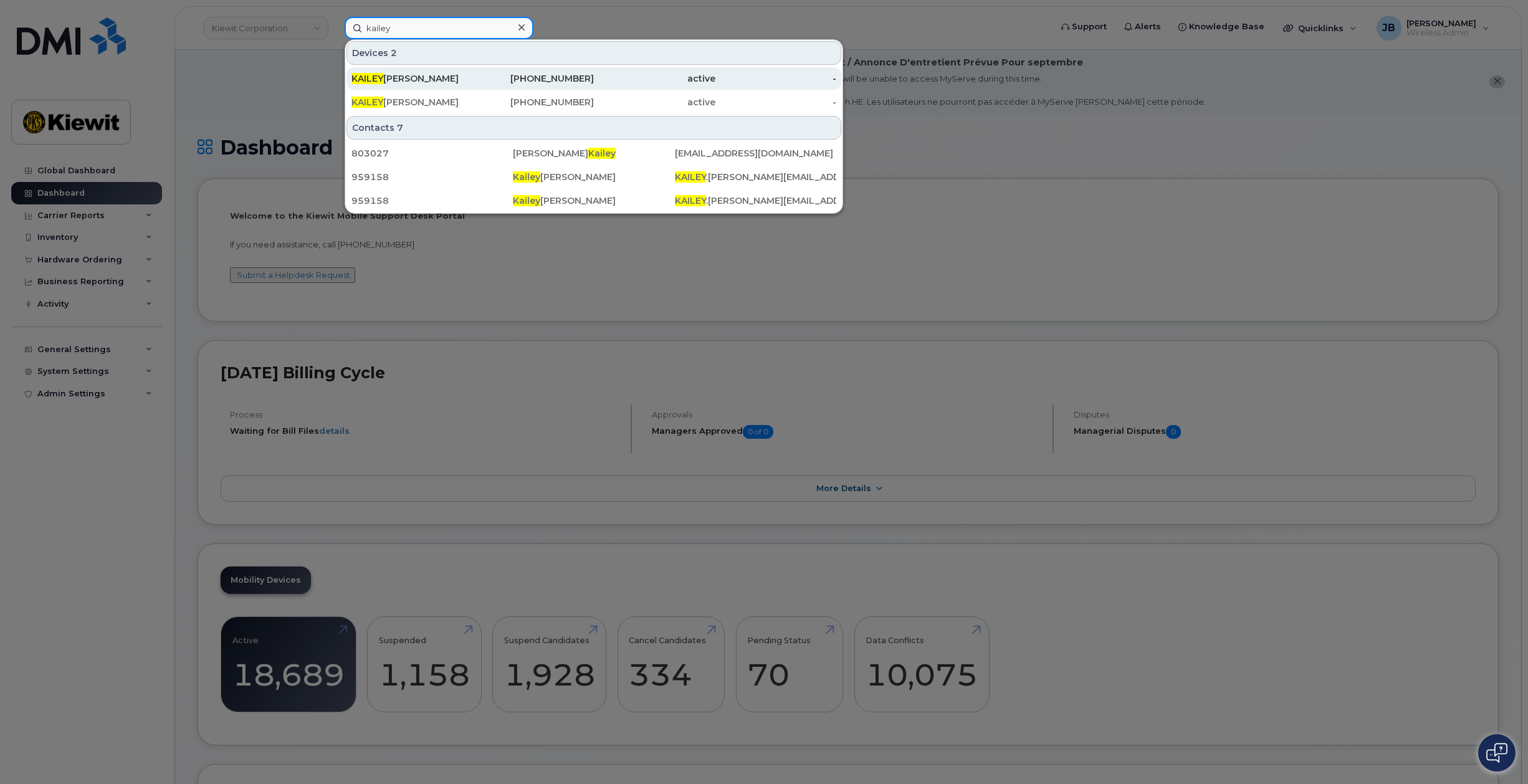
type input "kailey"
click at [468, 81] on div "[PERSON_NAME]" at bounding box center [412, 78] width 122 height 13
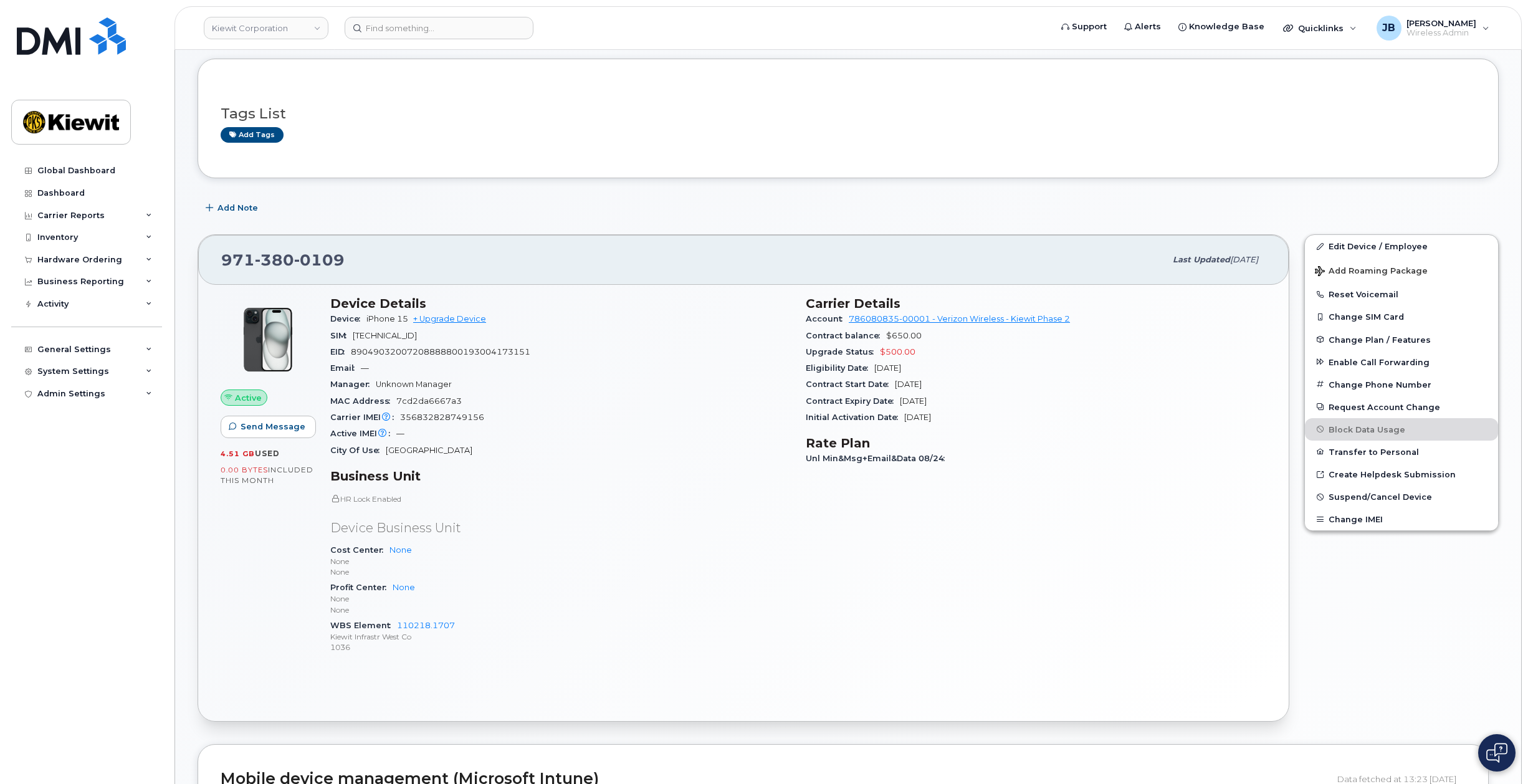
scroll to position [124, 0]
click at [428, 414] on span "356832828749156" at bounding box center [442, 414] width 84 height 10
copy span "356832828749156"
click at [658, 395] on div "MAC Address 7cd2da6667a3" at bounding box center [560, 399] width 460 height 16
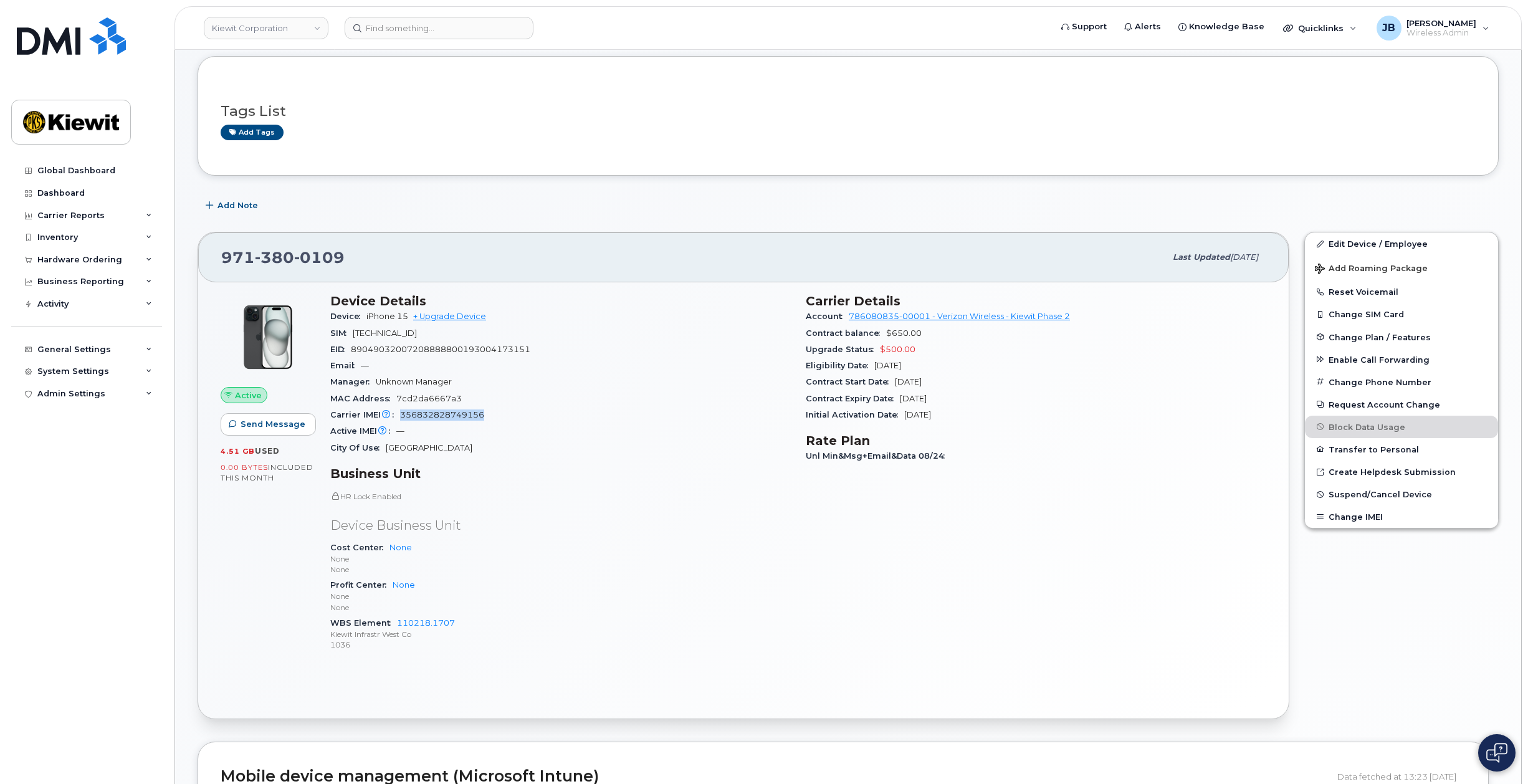
drag, startPoint x: 541, startPoint y: 416, endPoint x: 403, endPoint y: 414, distance: 138.0
click at [403, 414] on div "Carrier IMEI Carrier IMEI is reported during the last billing cycle or change o…" at bounding box center [560, 415] width 460 height 16
copy span "356832828749156"
click at [626, 424] on div "Active IMEI Active IMEI is refreshed daily with a delay of up to 48 hours follo…" at bounding box center [560, 431] width 460 height 16
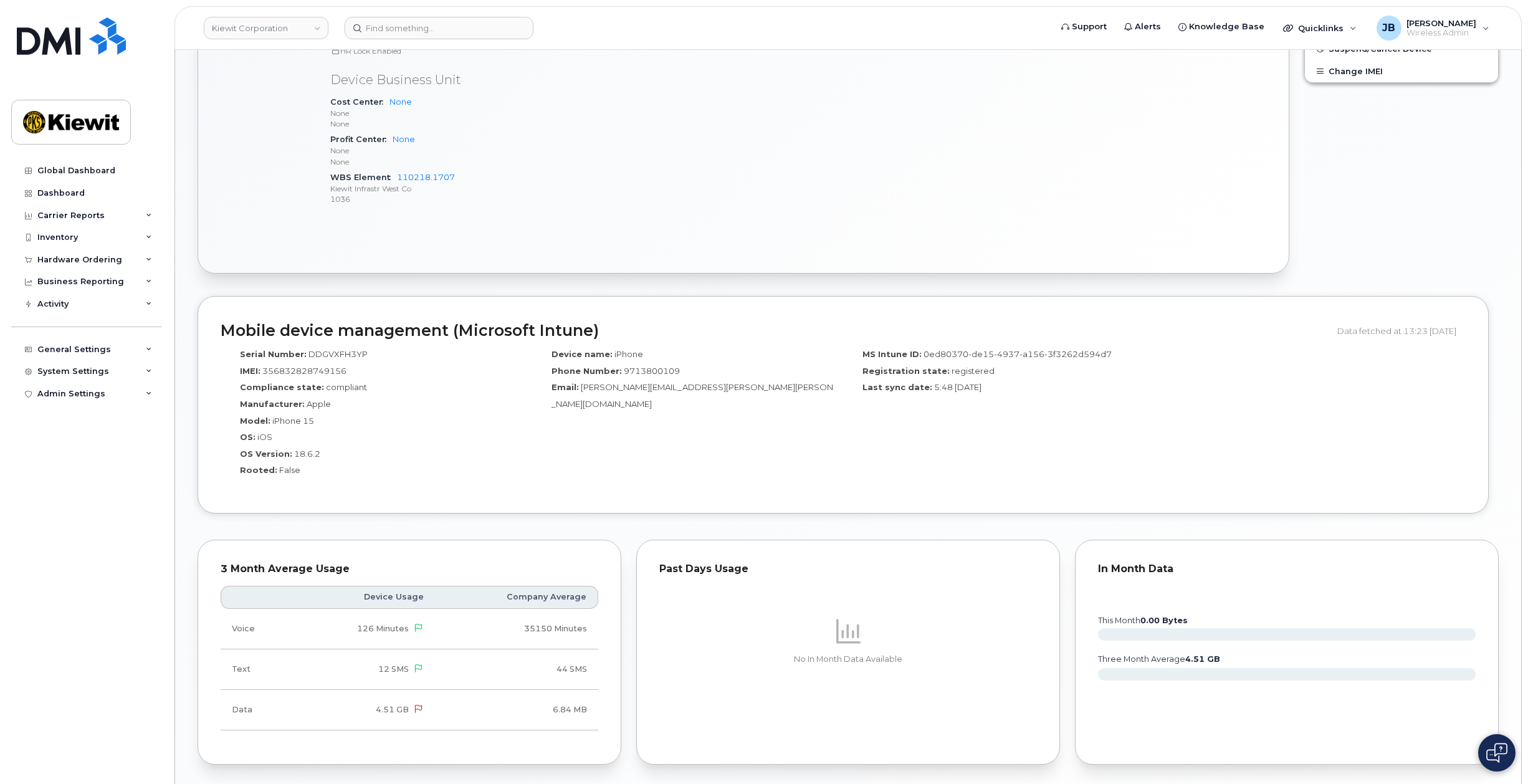
scroll to position [574, 0]
drag, startPoint x: 578, startPoint y: 420, endPoint x: 574, endPoint y: 441, distance: 21.4
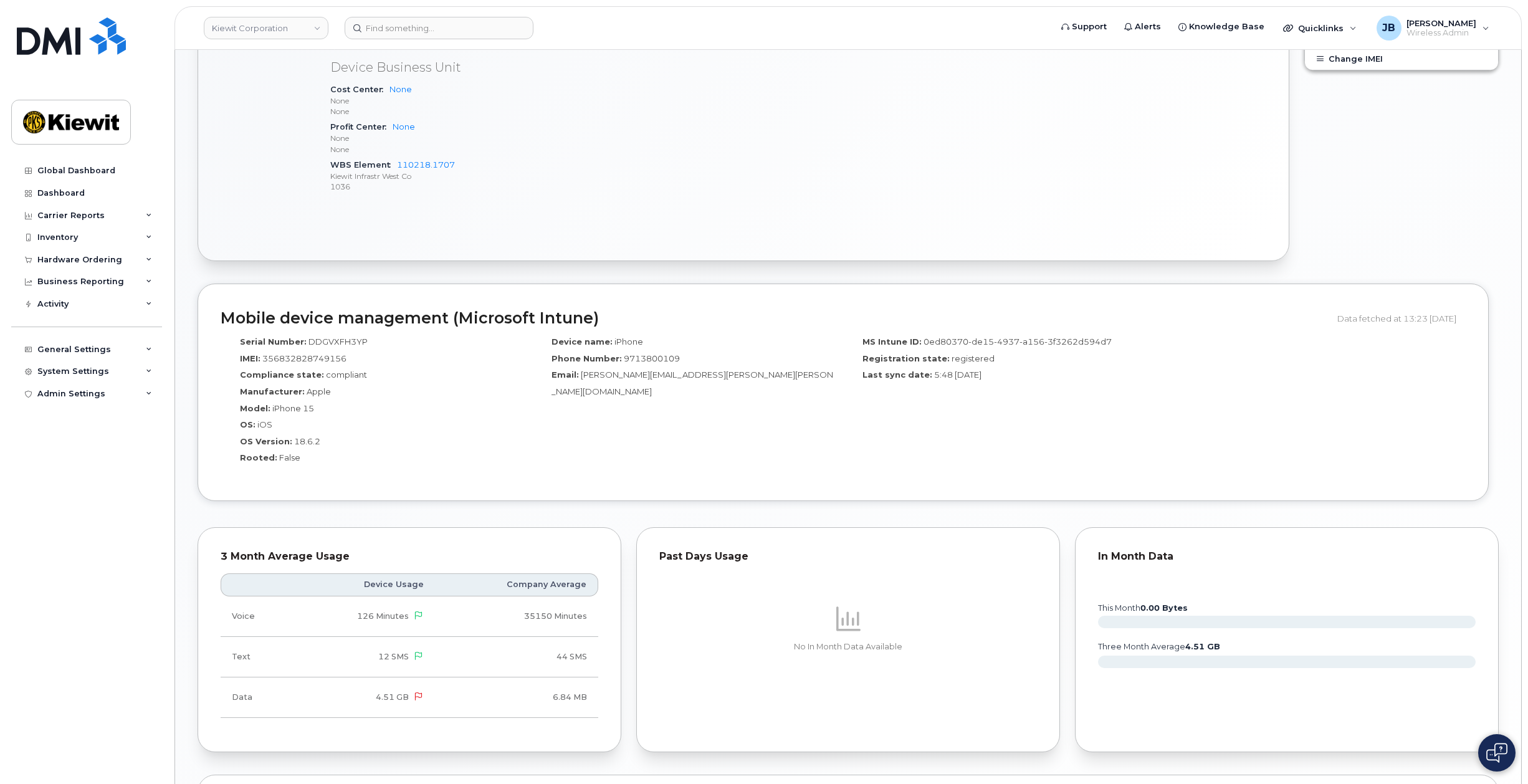
scroll to position [590, 0]
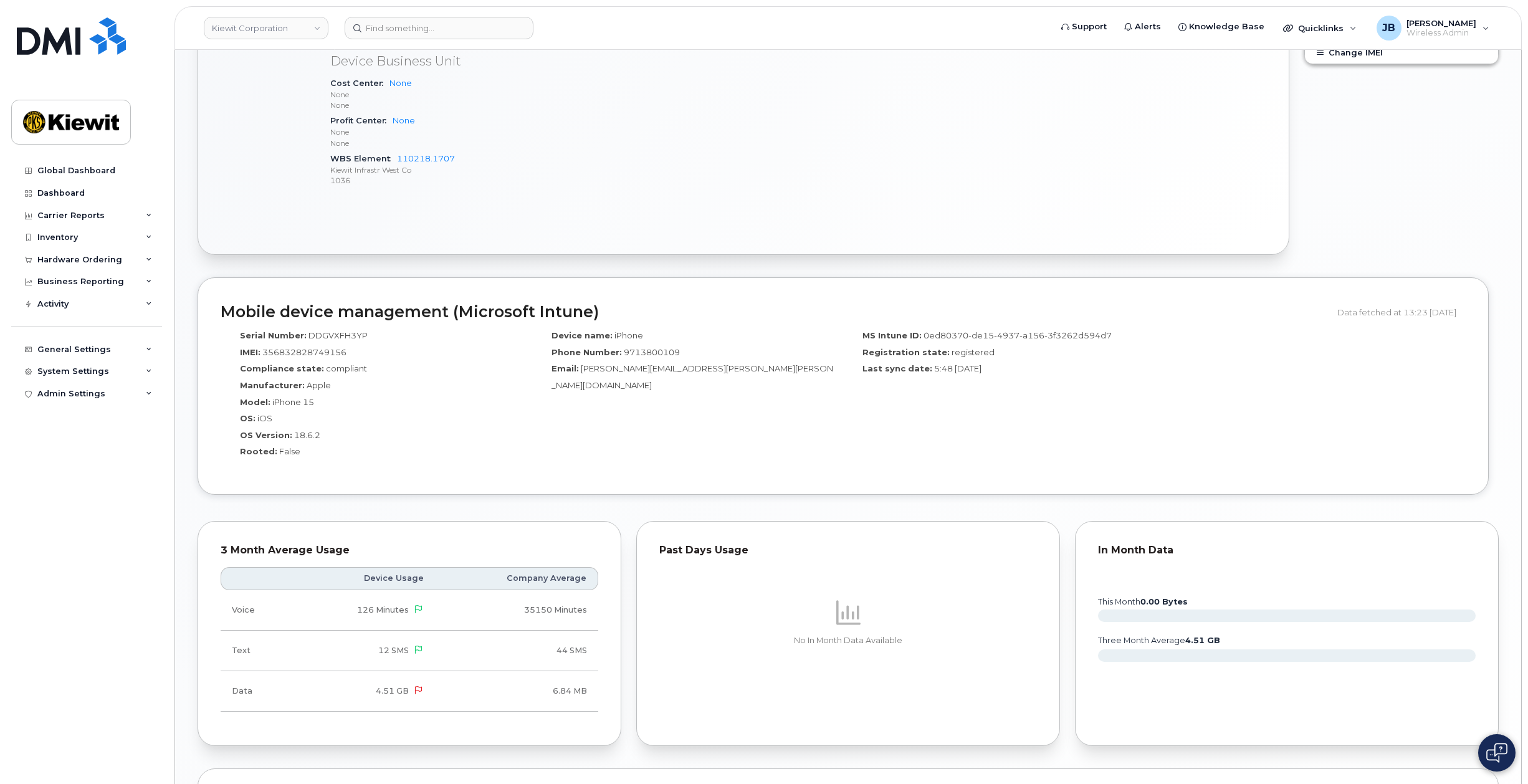
drag, startPoint x: 592, startPoint y: 398, endPoint x: 589, endPoint y: 419, distance: 21.2
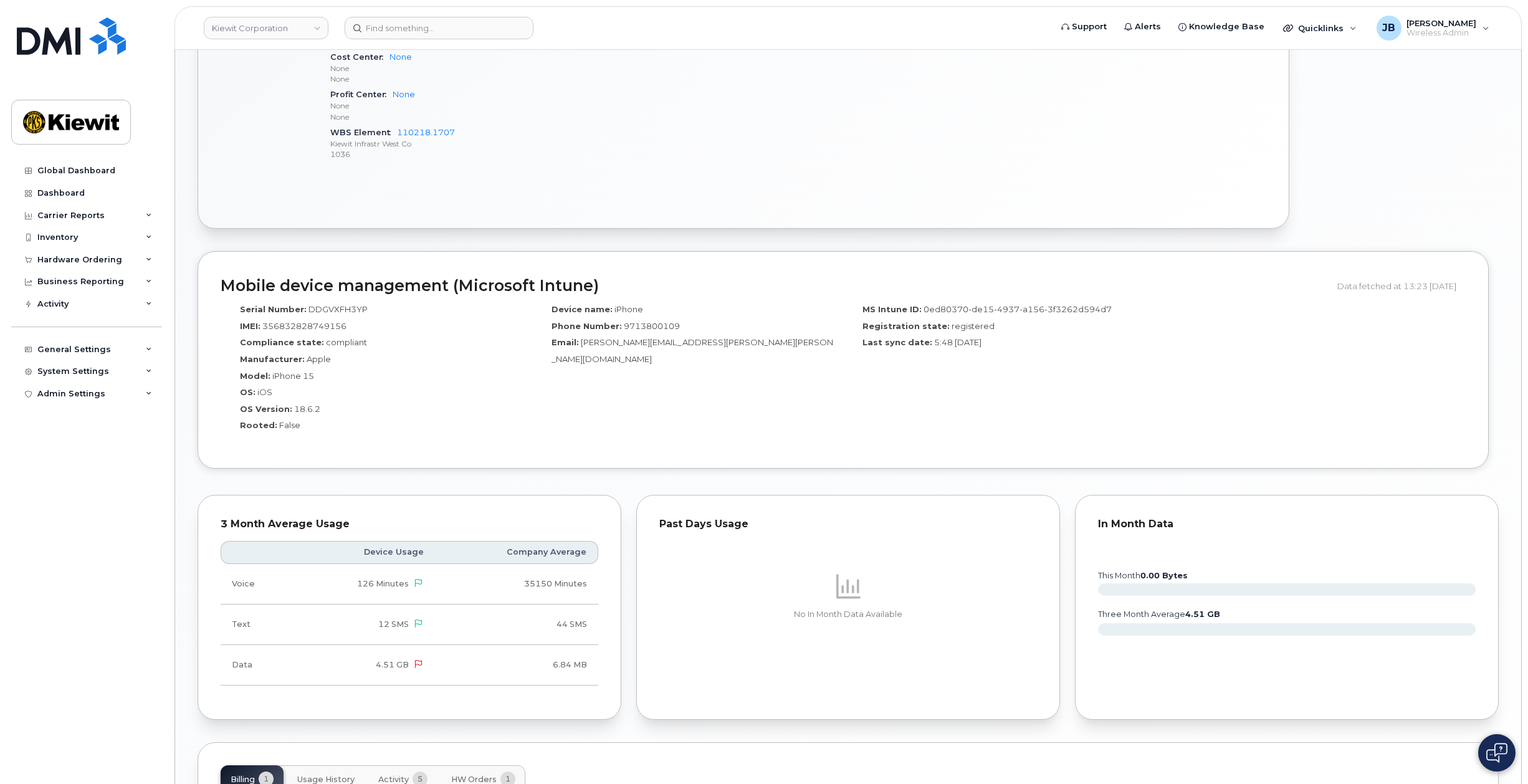
drag, startPoint x: 590, startPoint y: 428, endPoint x: 592, endPoint y: 444, distance: 16.1
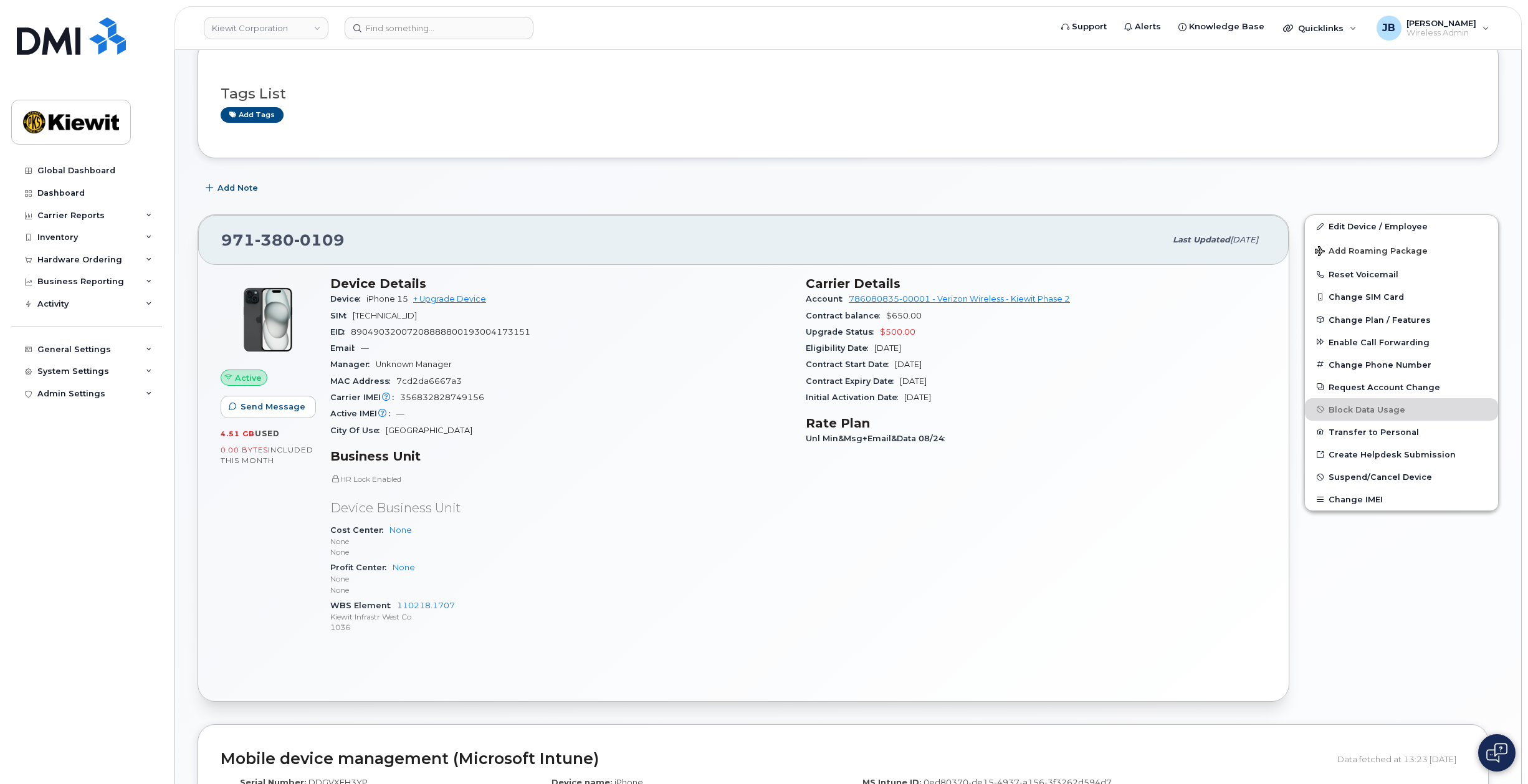
scroll to position [0, 0]
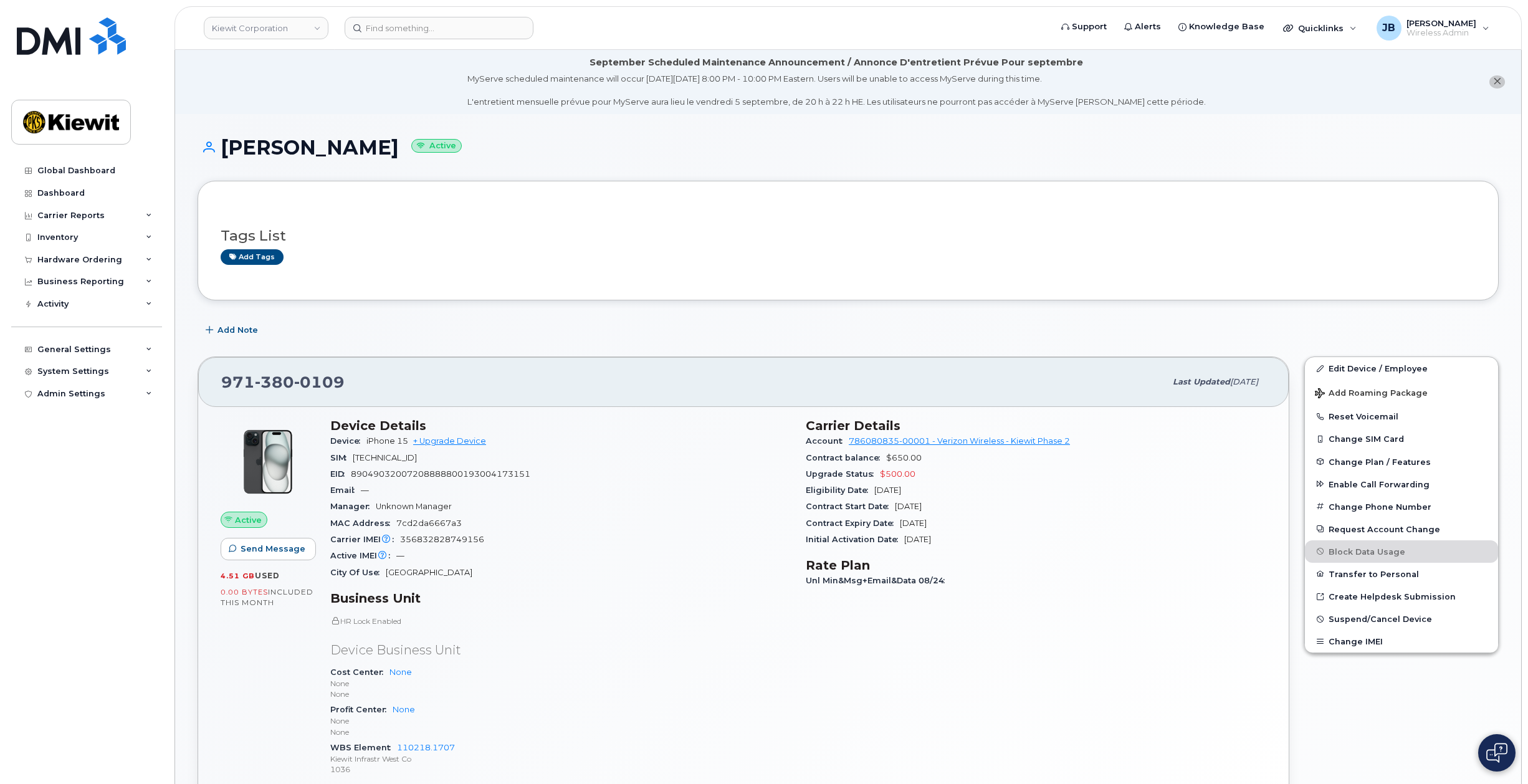
drag, startPoint x: 649, startPoint y: 590, endPoint x: 651, endPoint y: 396, distance: 194.0
click at [441, 29] on input at bounding box center [439, 28] width 189 height 22
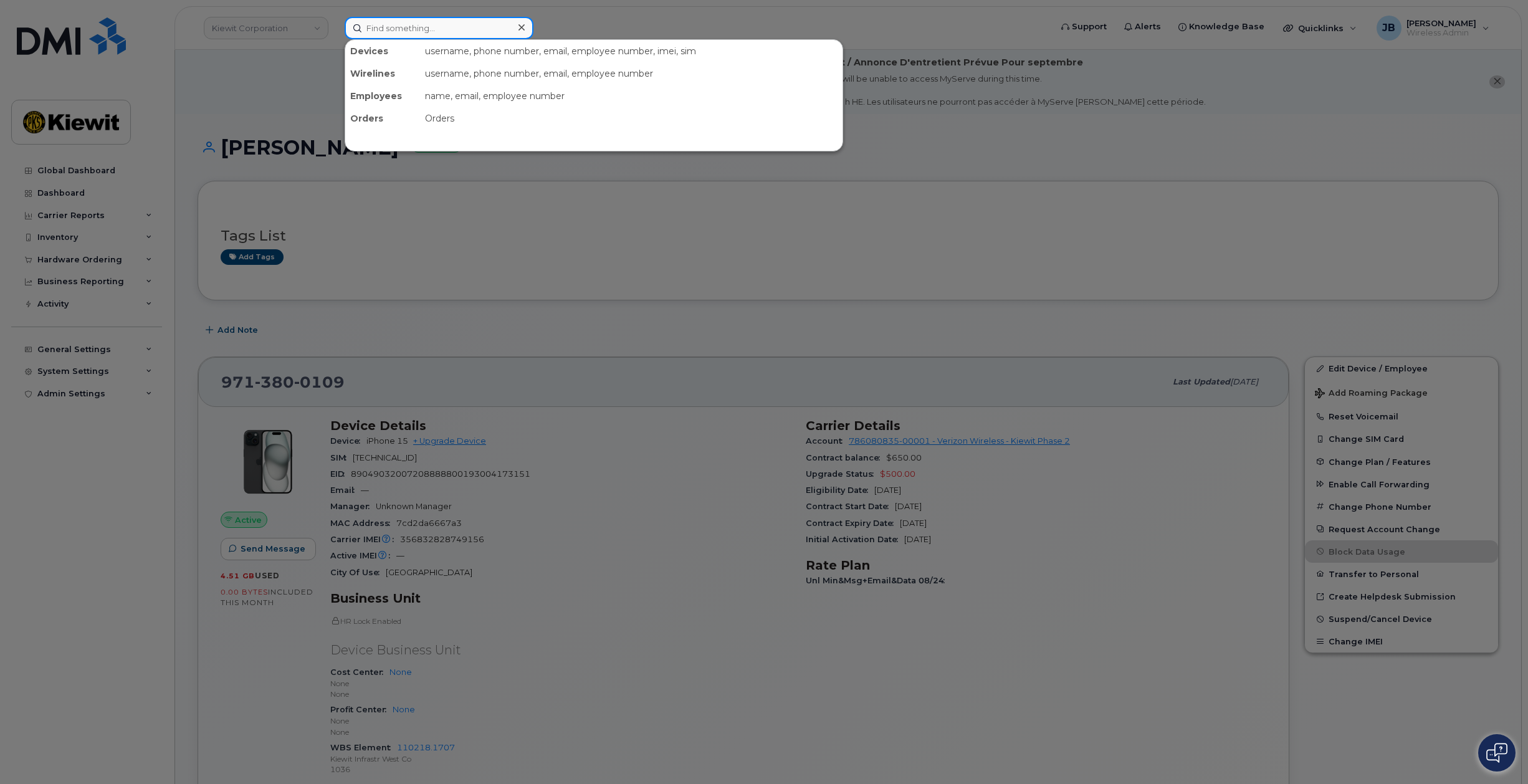
click at [421, 27] on input at bounding box center [439, 28] width 189 height 22
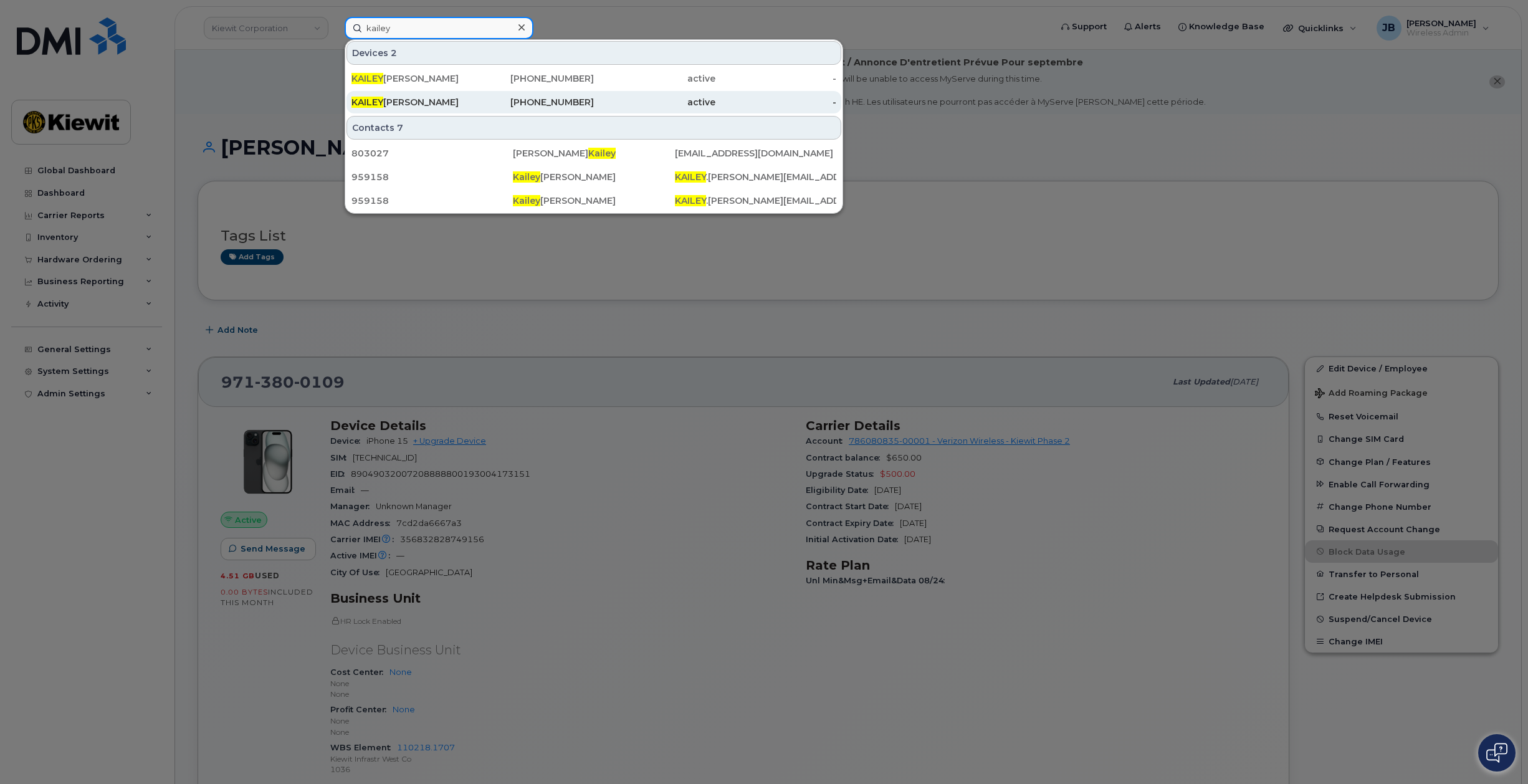
type input "kailey"
click at [436, 99] on div "[PERSON_NAME]" at bounding box center [412, 102] width 122 height 13
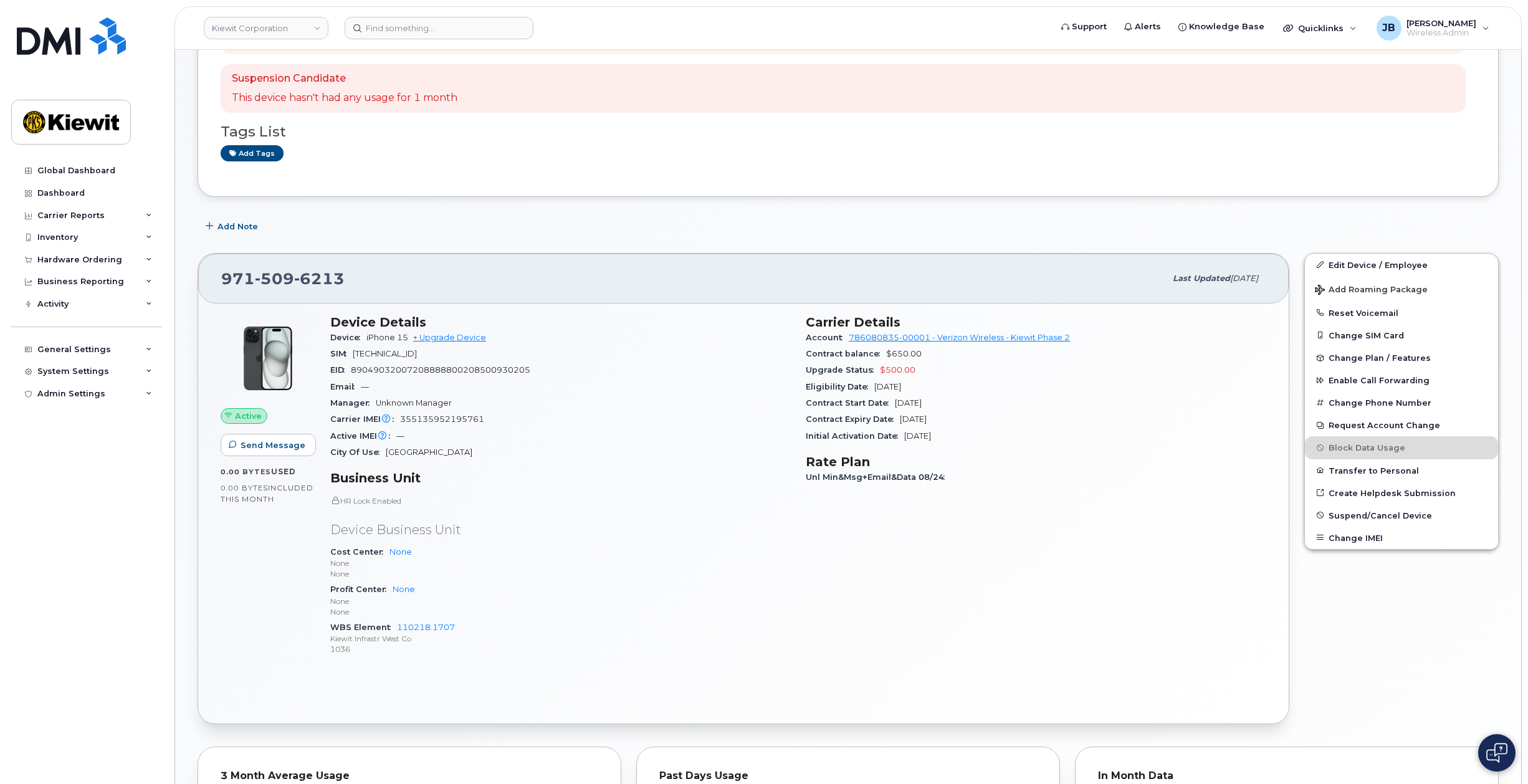
scroll to position [193, 0]
drag, startPoint x: 689, startPoint y: 367, endPoint x: 683, endPoint y: 381, distance: 15.2
drag, startPoint x: 491, startPoint y: 418, endPoint x: 397, endPoint y: 417, distance: 94.0
click at [397, 417] on div "Carrier IMEI Carrier IMEI is reported during the last billing cycle or change o…" at bounding box center [560, 417] width 460 height 16
copy span "355135952195761"
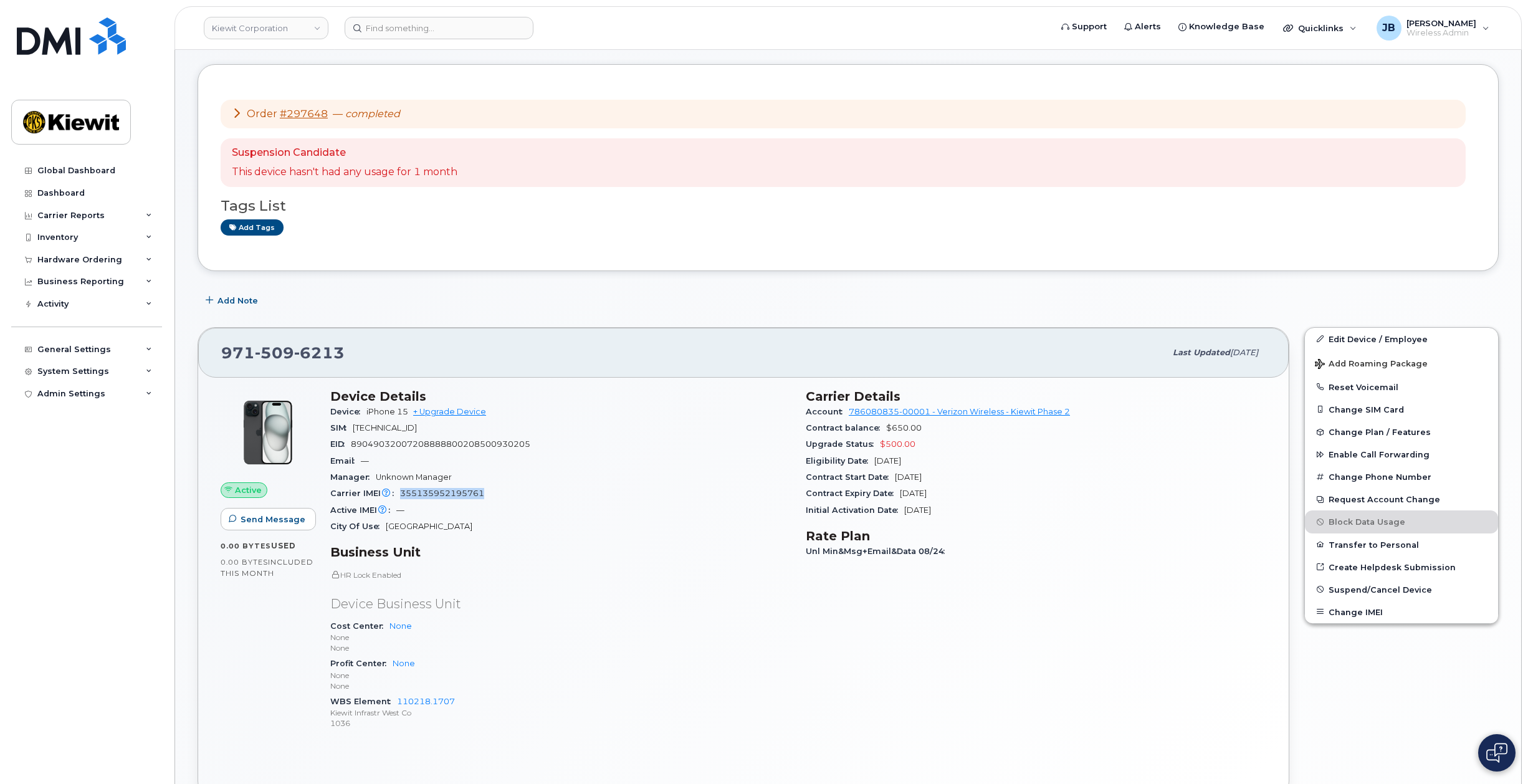
scroll to position [116, 0]
click at [443, 495] on span "355135952195761" at bounding box center [442, 493] width 84 height 10
click at [234, 116] on icon at bounding box center [237, 113] width 10 height 10
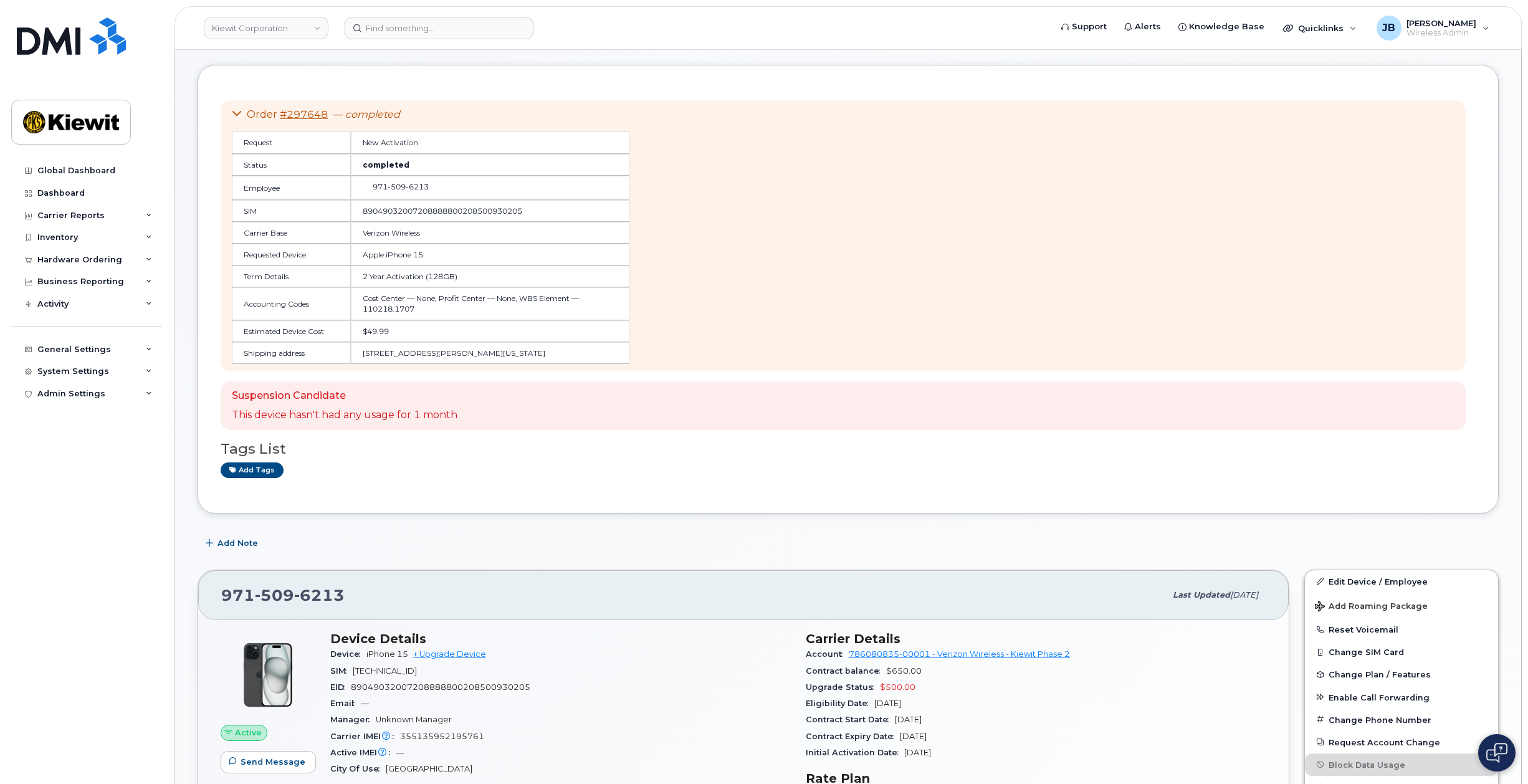
click at [234, 116] on icon at bounding box center [237, 113] width 10 height 10
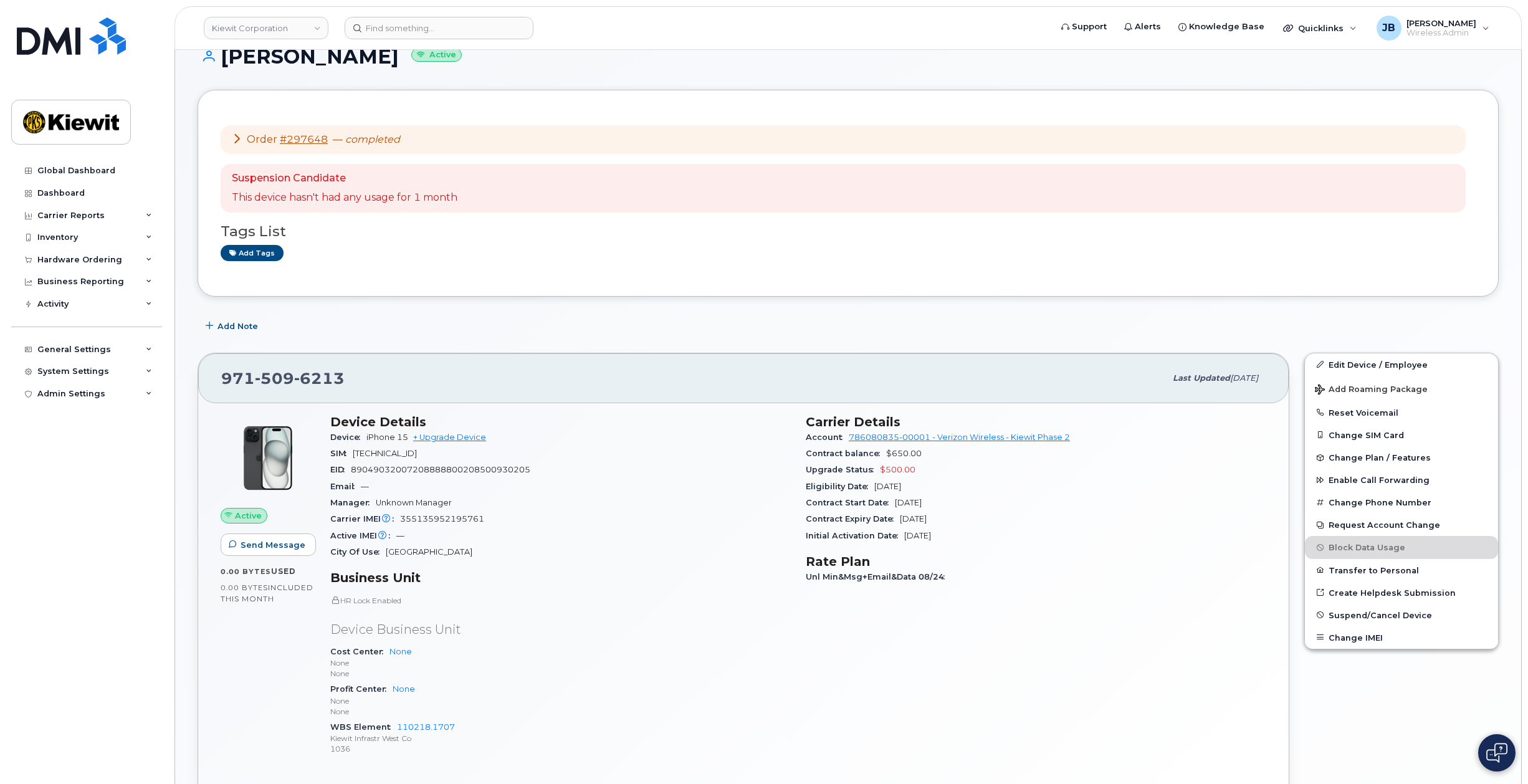
scroll to position [63, 0]
drag, startPoint x: 664, startPoint y: 384, endPoint x: 672, endPoint y: 411, distance: 28.2
click at [417, 455] on span "[TECHNICAL_ID]" at bounding box center [384, 454] width 64 height 10
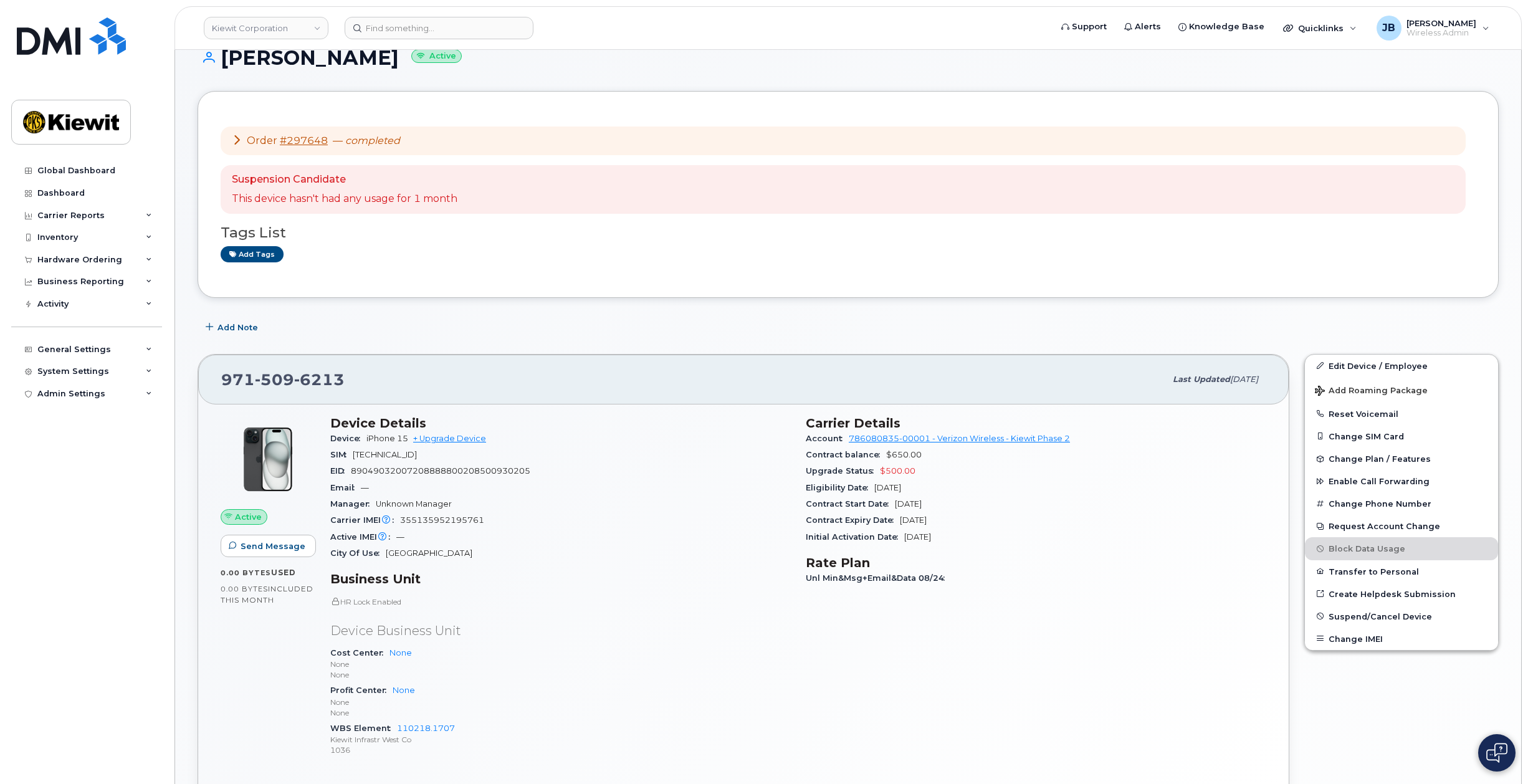
click at [457, 516] on span "355135952195761" at bounding box center [442, 520] width 84 height 10
copy span "355135952195761"
click at [401, 25] on input at bounding box center [439, 28] width 189 height 22
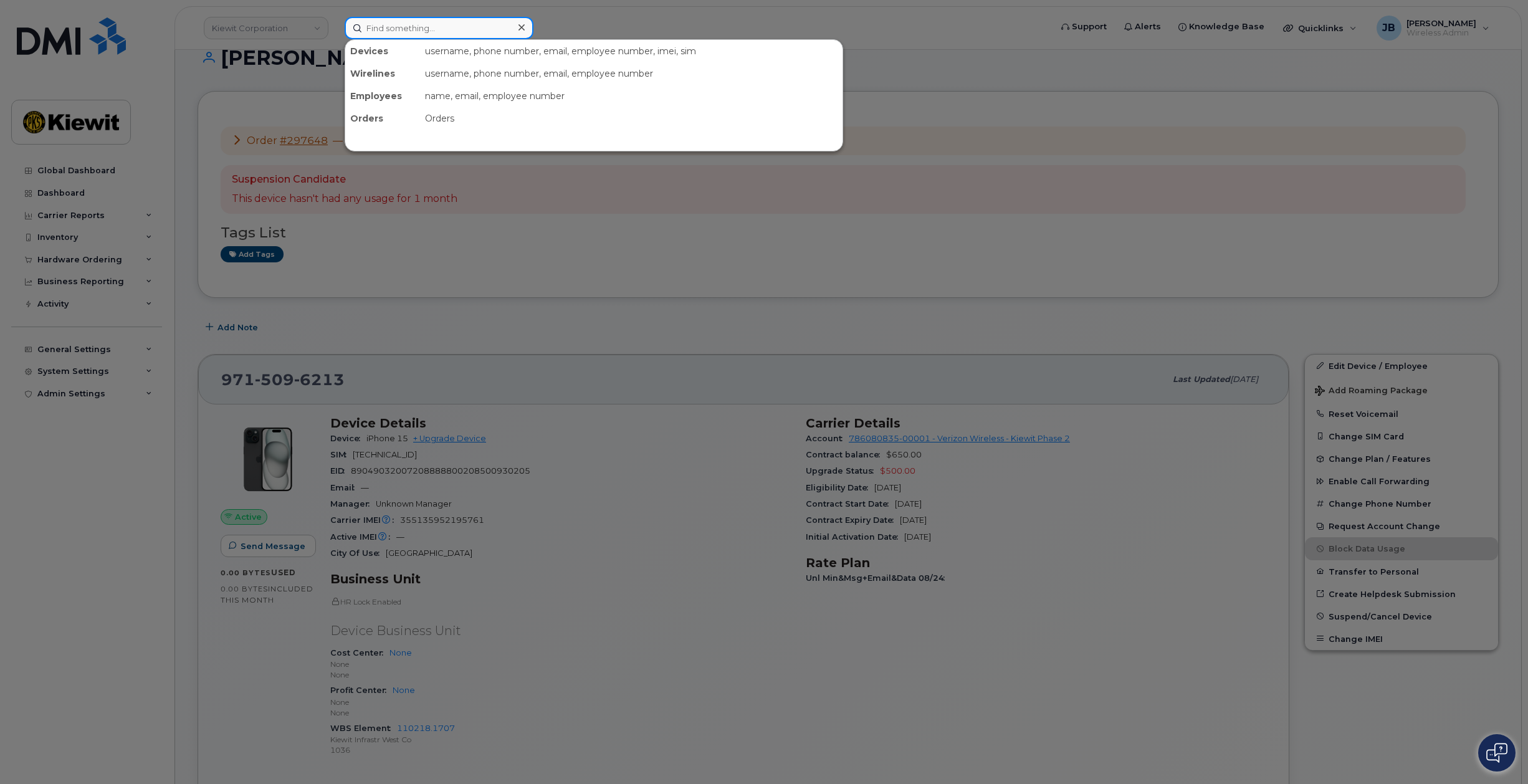
paste input "2062760017"
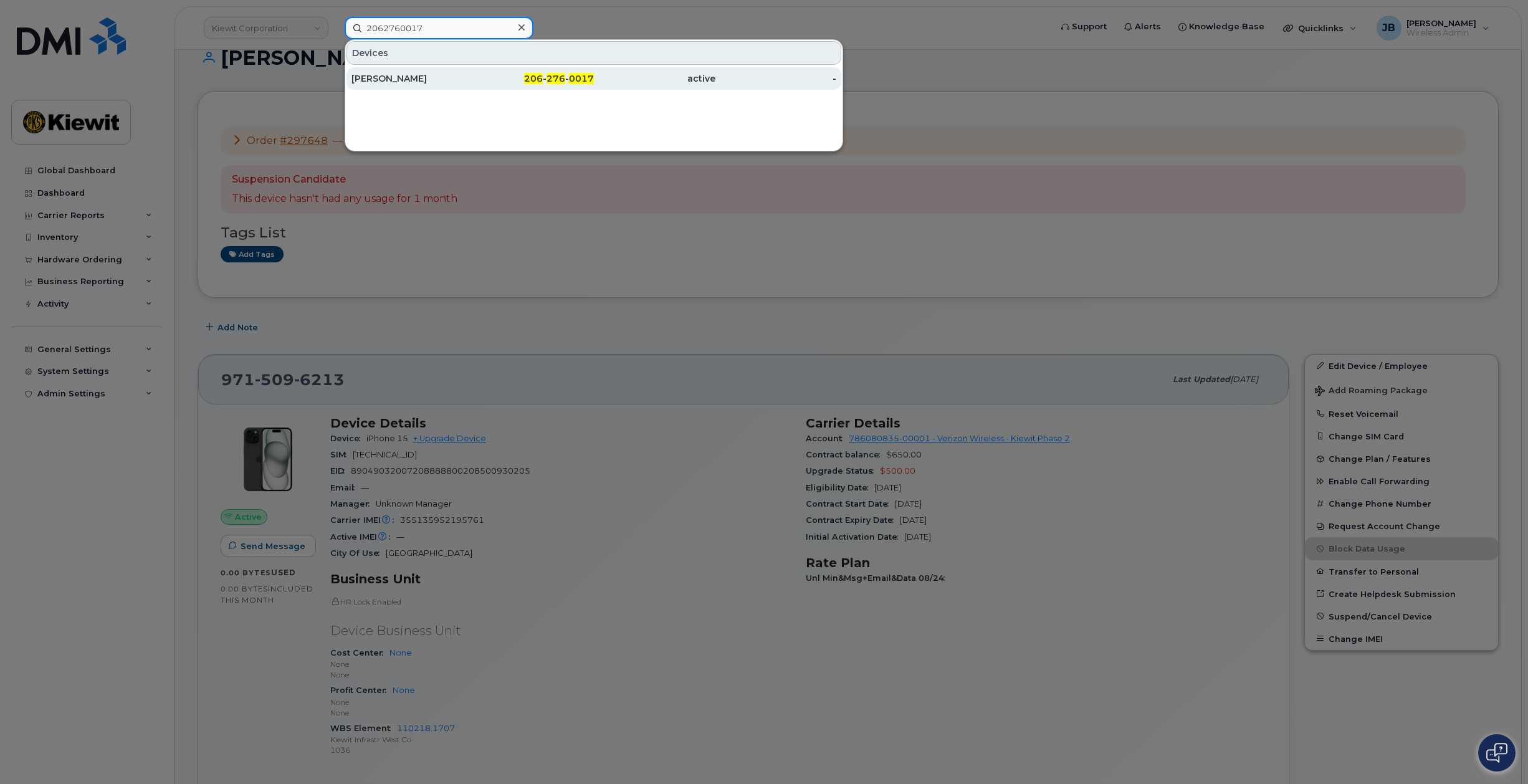
type input "2062760017"
click at [408, 77] on div "[PERSON_NAME]" at bounding box center [412, 78] width 122 height 13
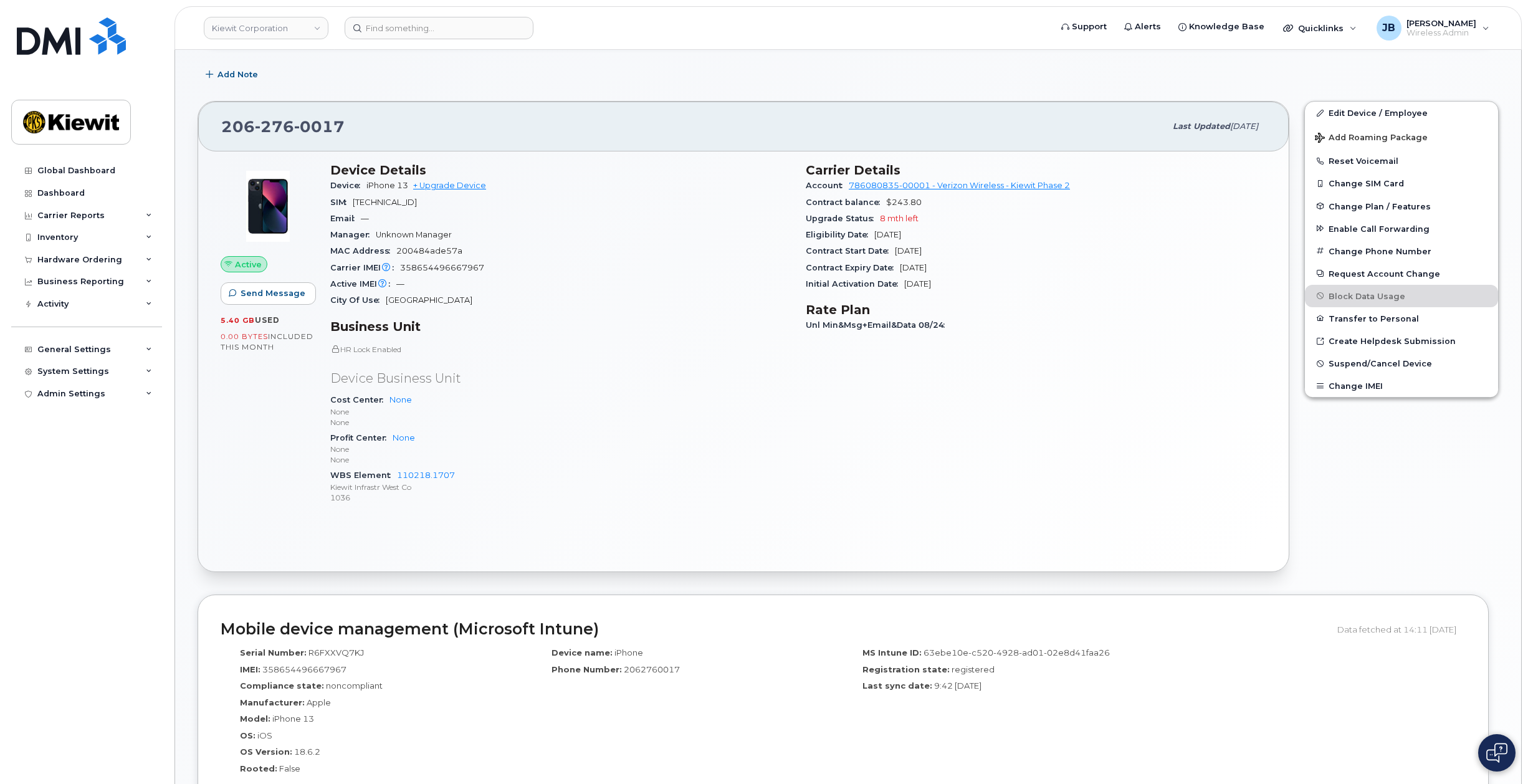
scroll to position [261, 0]
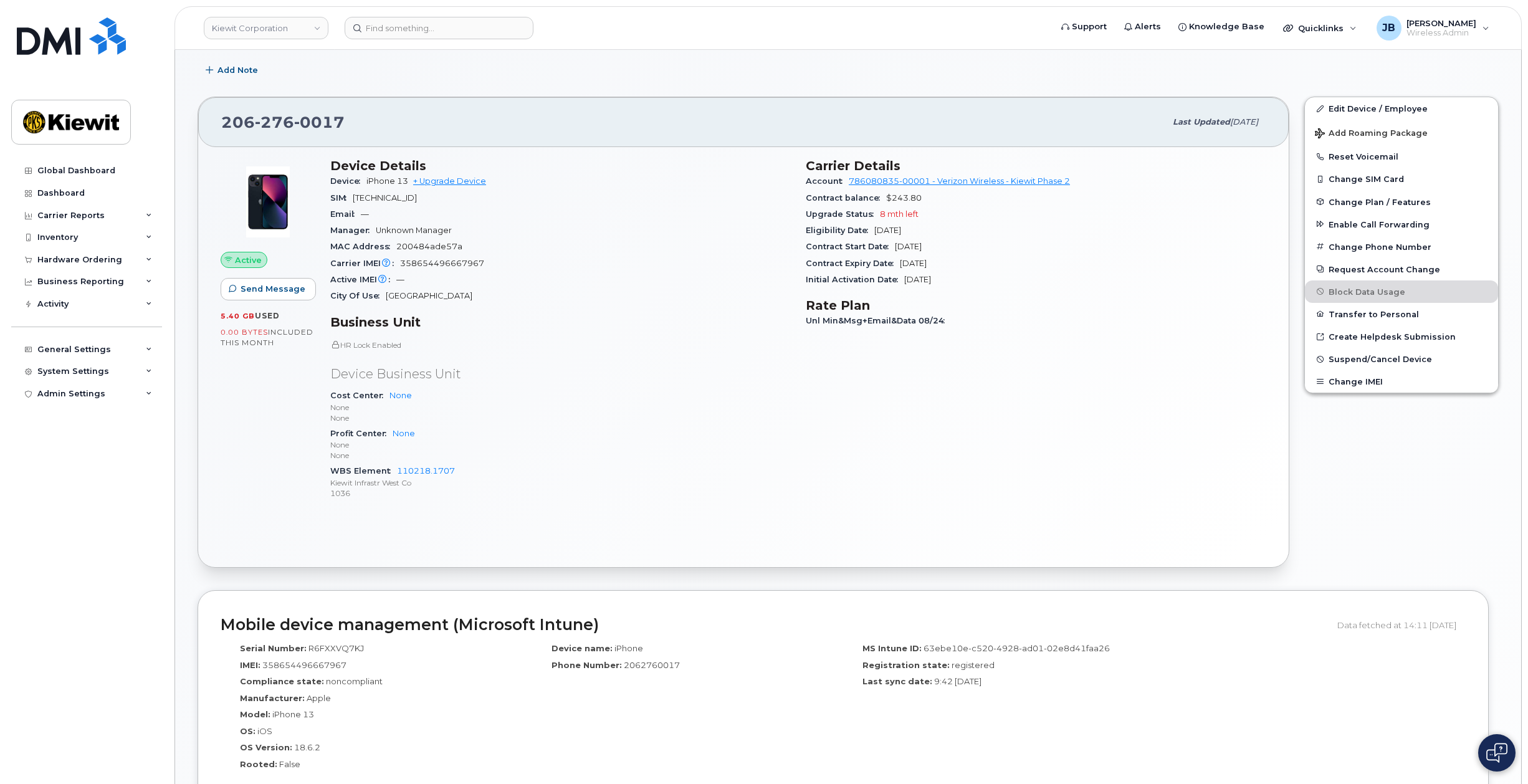
drag, startPoint x: 667, startPoint y: 239, endPoint x: 667, endPoint y: 261, distance: 22.0
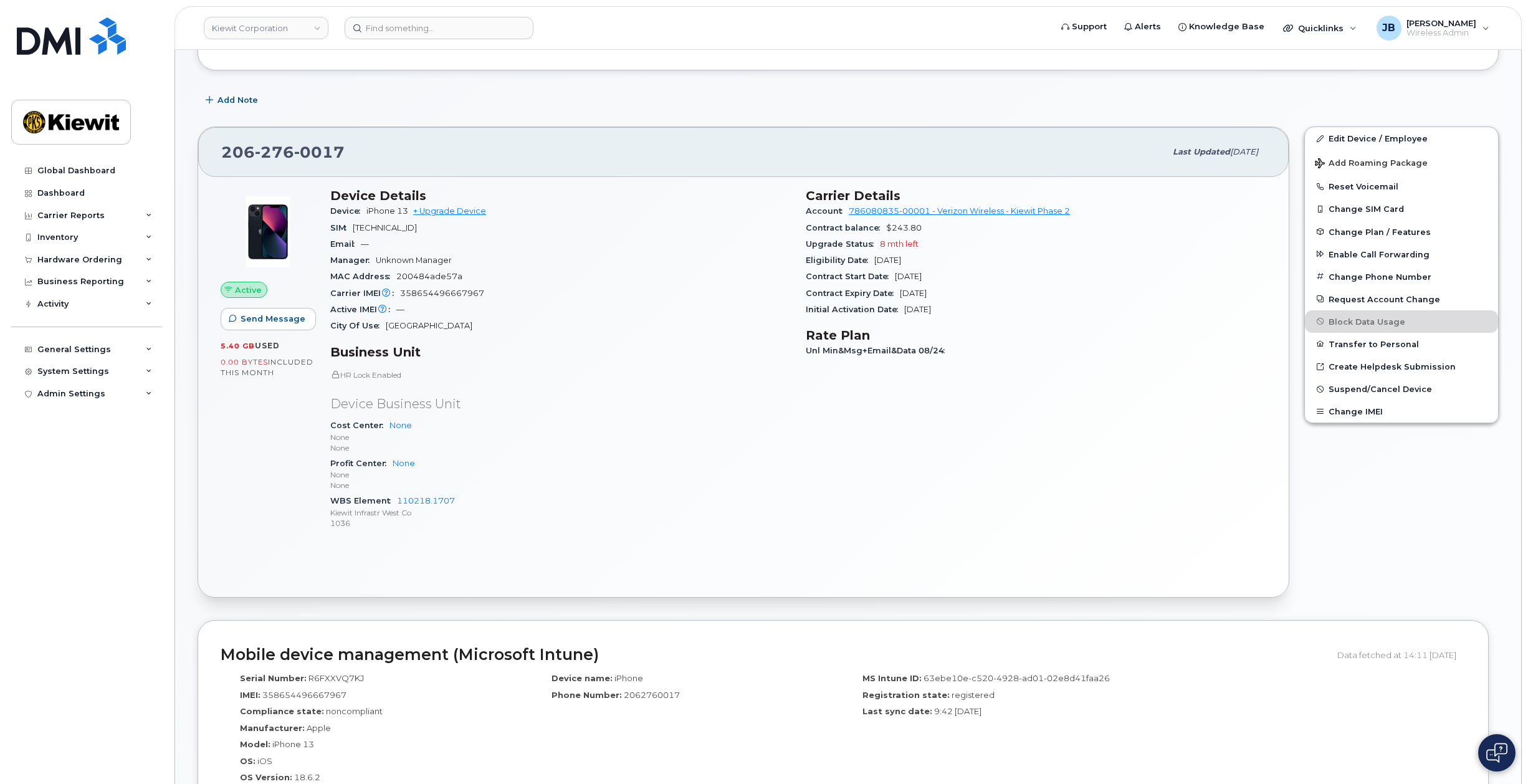
scroll to position [213, 0]
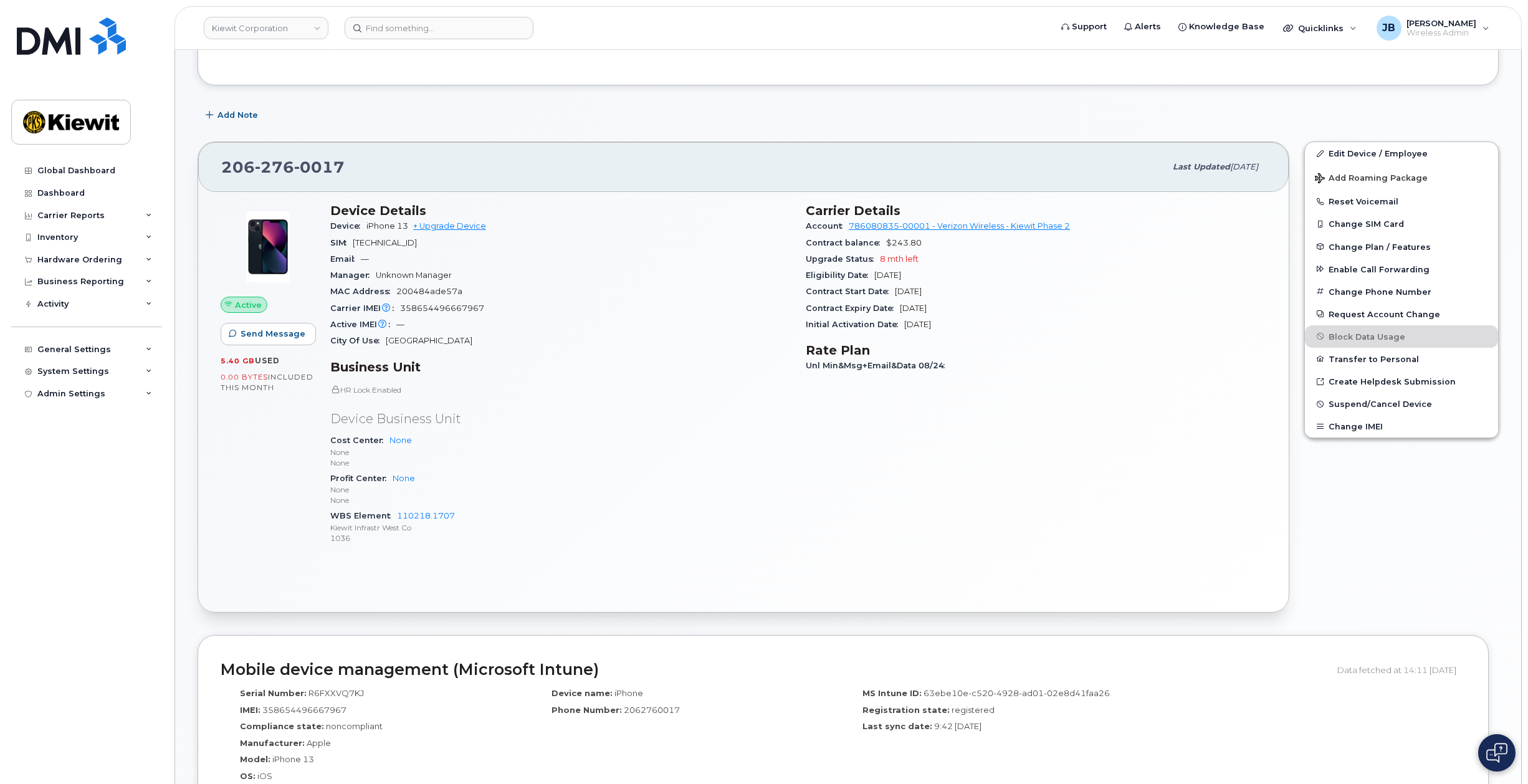
drag, startPoint x: 667, startPoint y: 261, endPoint x: 667, endPoint y: 232, distance: 29.0
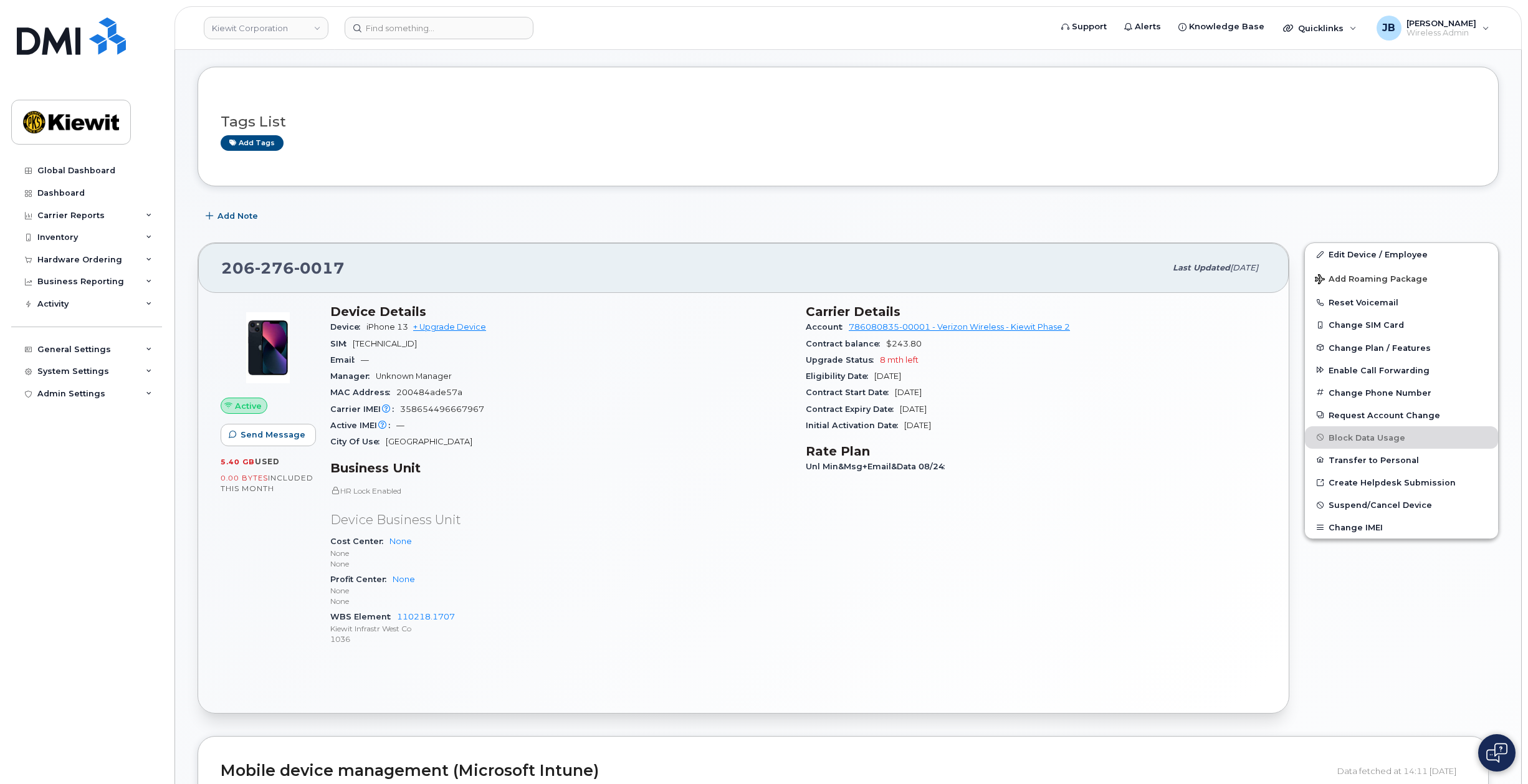
scroll to position [0, 0]
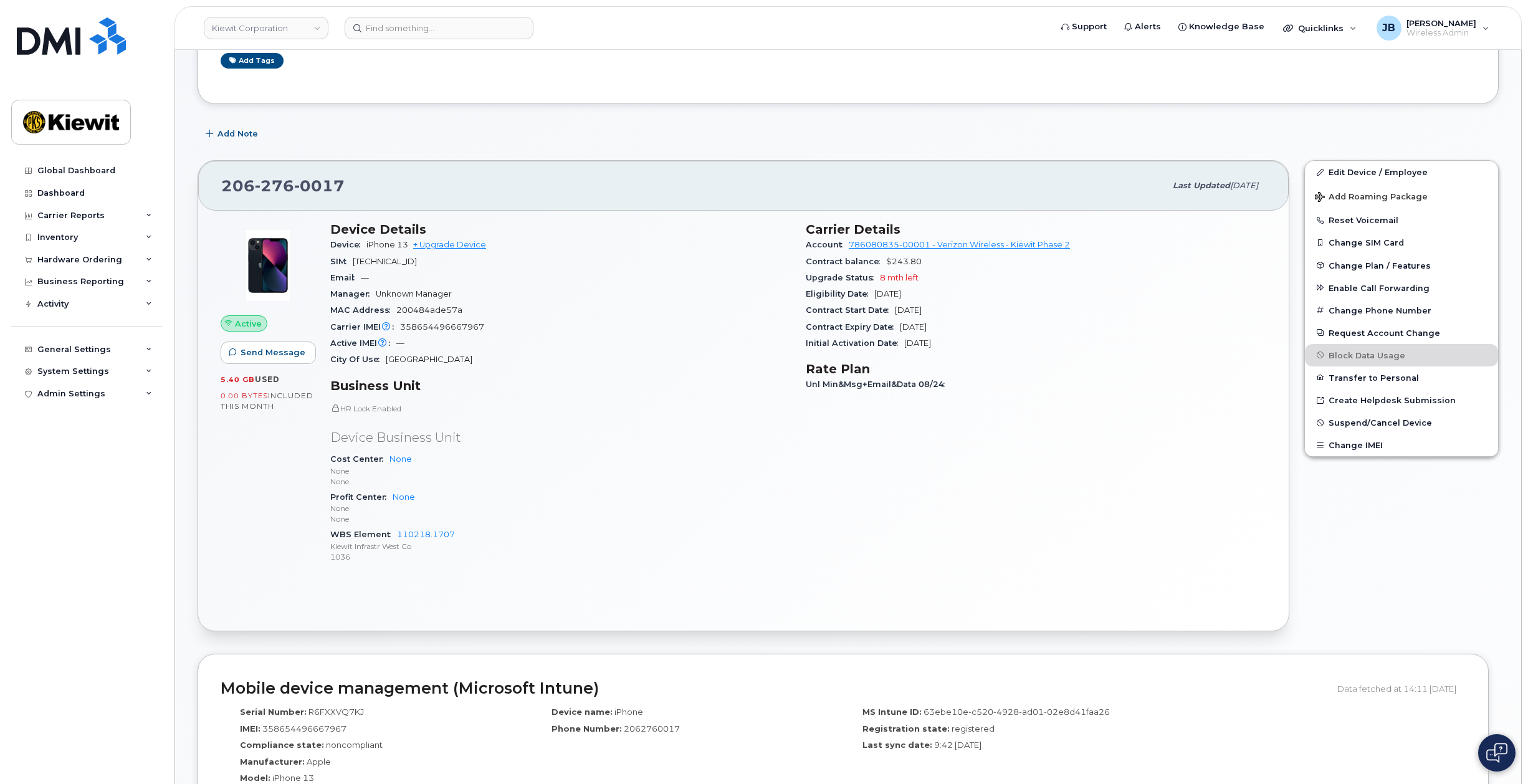
drag, startPoint x: 665, startPoint y: 278, endPoint x: 666, endPoint y: 294, distance: 16.0
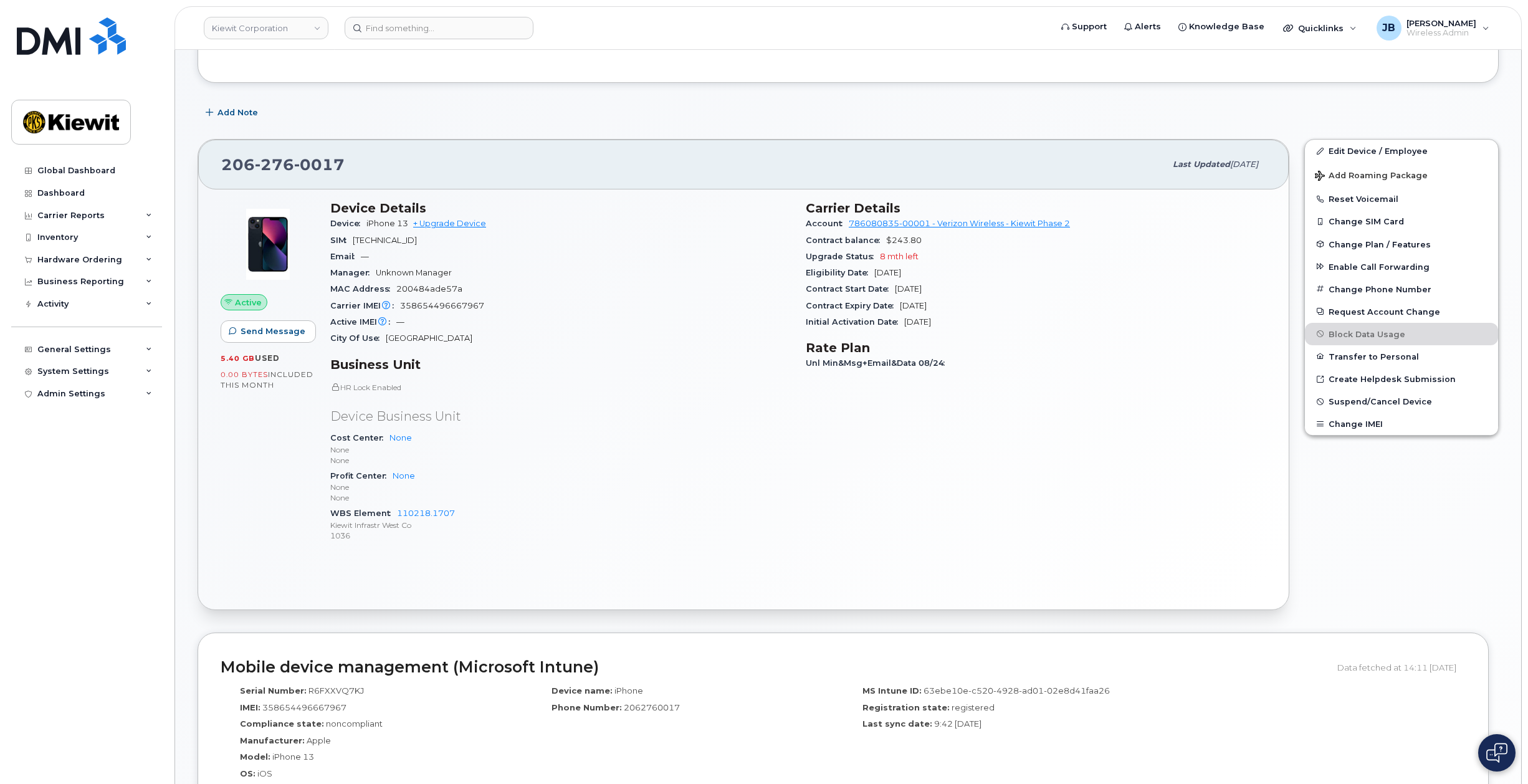
drag, startPoint x: 666, startPoint y: 279, endPoint x: 665, endPoint y: 307, distance: 28.0
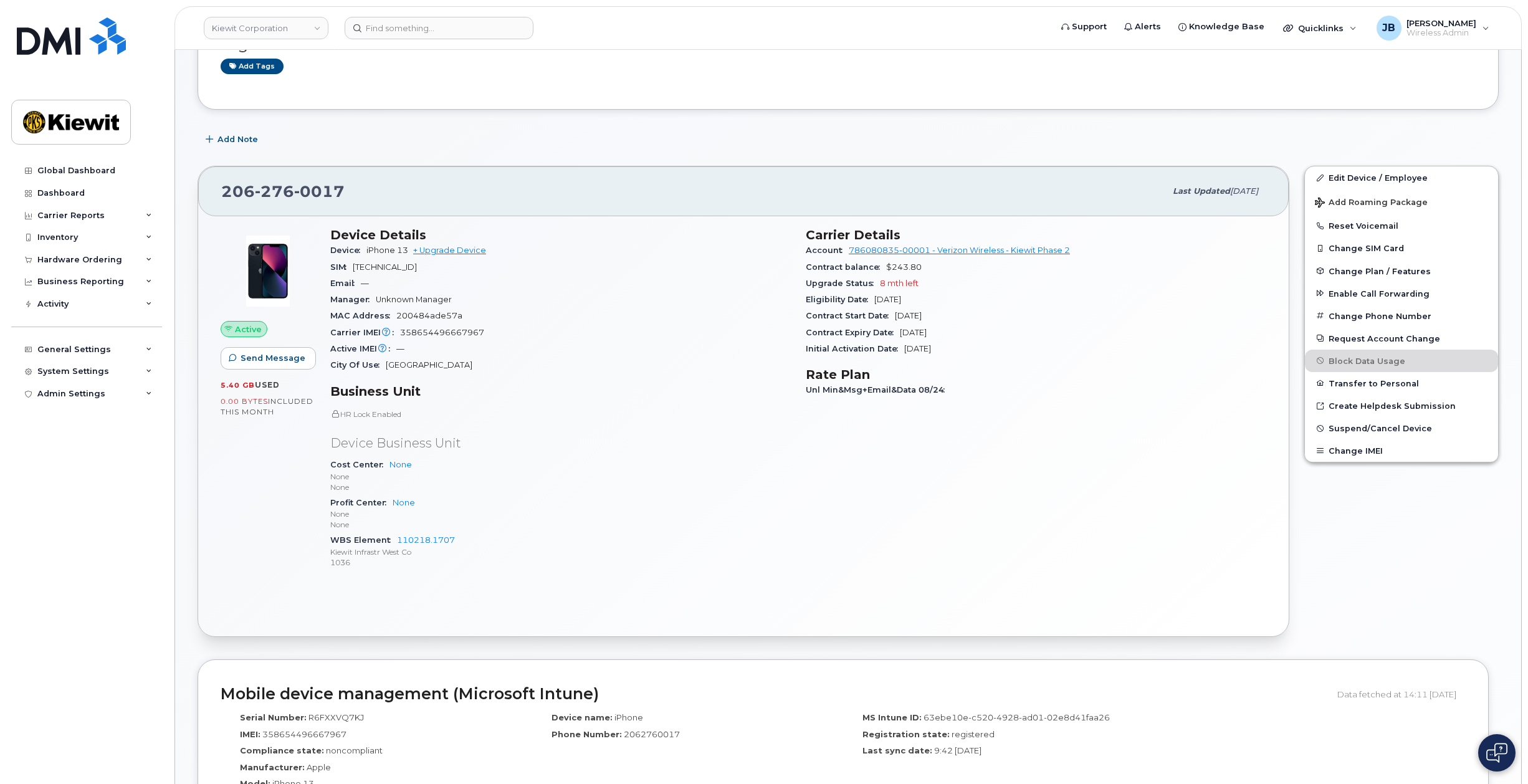
drag, startPoint x: 665, startPoint y: 307, endPoint x: 663, endPoint y: 285, distance: 22.1
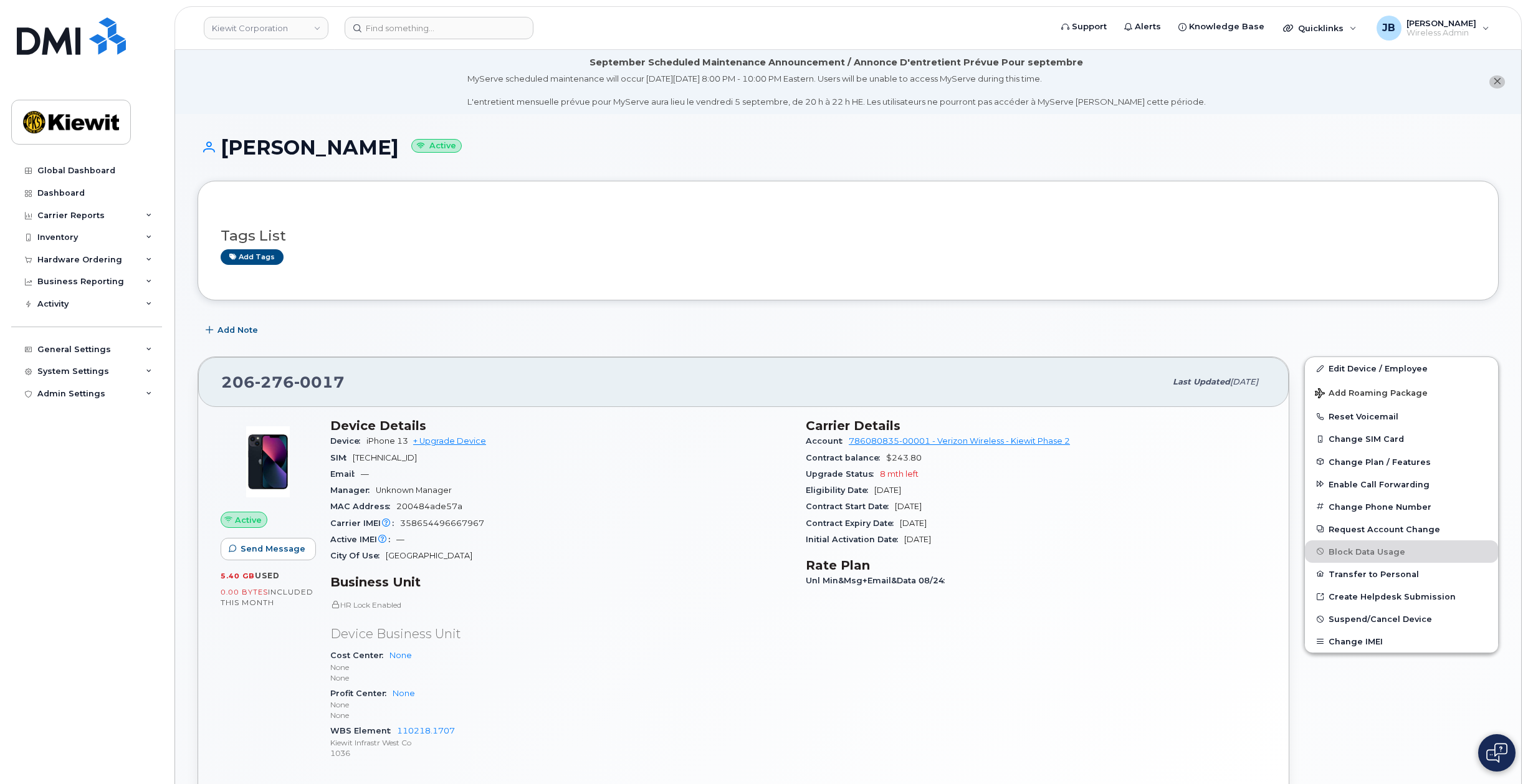
drag, startPoint x: 666, startPoint y: 444, endPoint x: 658, endPoint y: 298, distance: 146.2
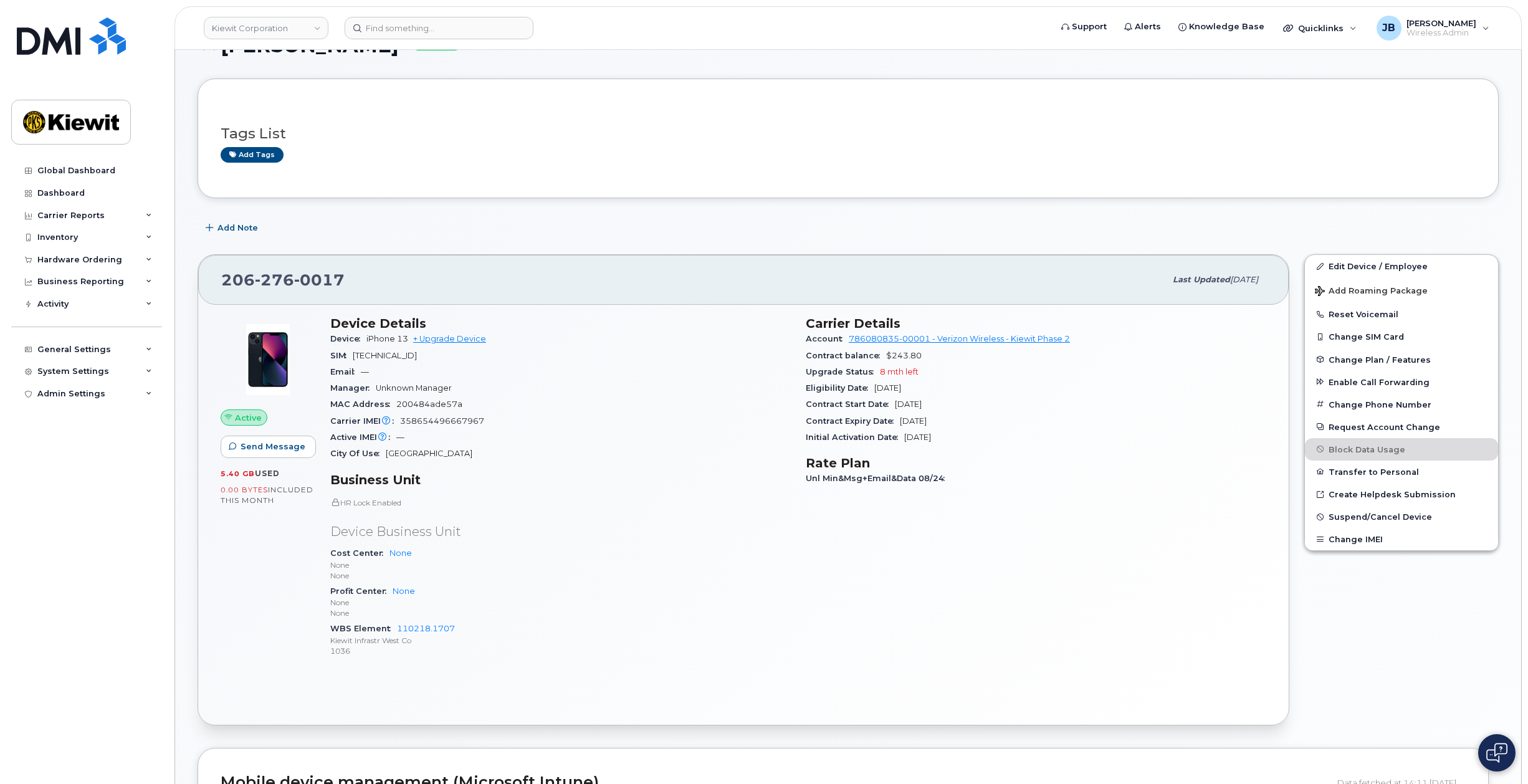
drag, startPoint x: 695, startPoint y: 347, endPoint x: 695, endPoint y: 386, distance: 39.0
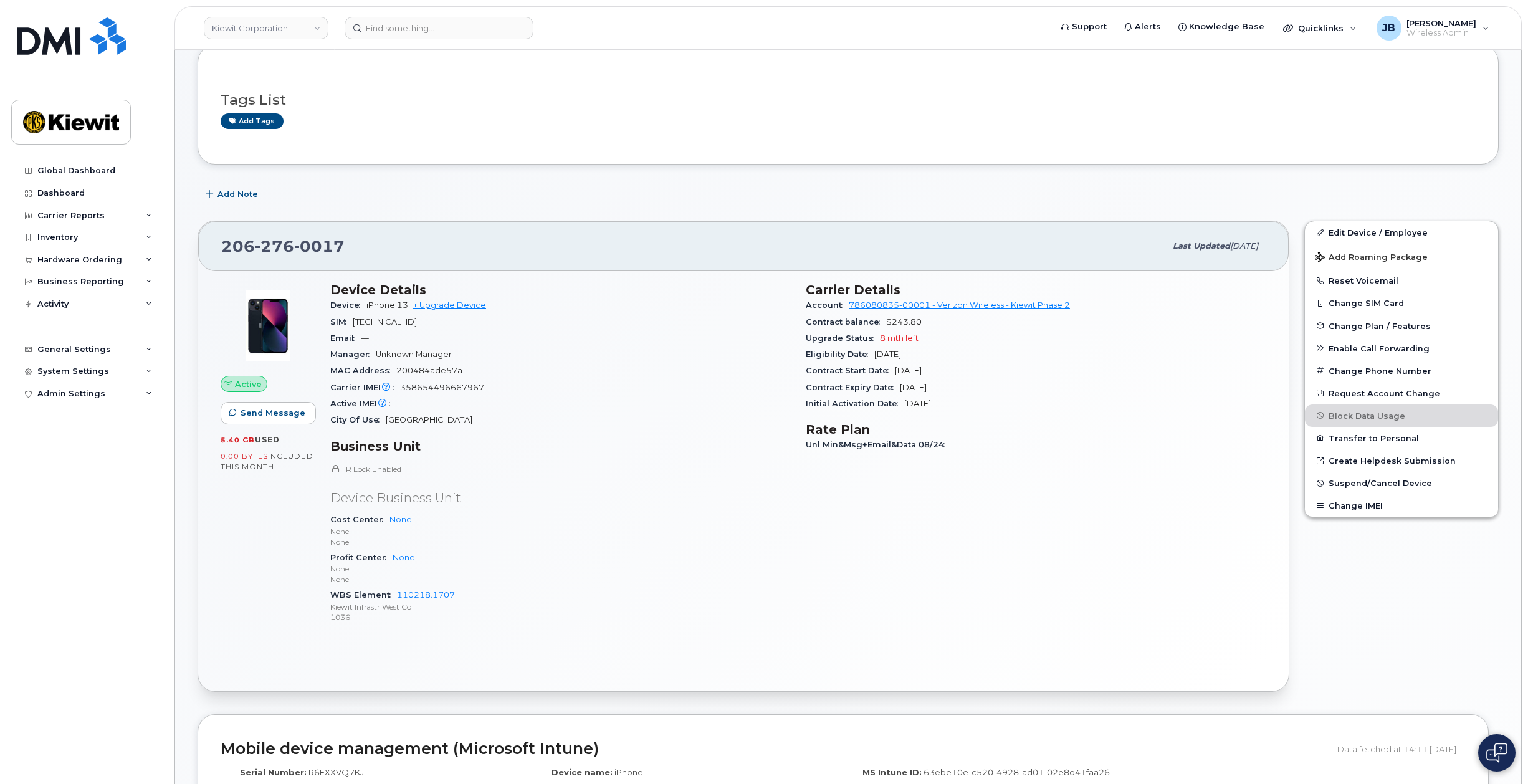
drag, startPoint x: 694, startPoint y: 353, endPoint x: 701, endPoint y: 383, distance: 30.8
drag, startPoint x: 688, startPoint y: 398, endPoint x: 673, endPoint y: 390, distance: 17.0
click at [673, 390] on section "Device Details Device iPhone 13 + Upgrade Device SIM [TECHNICAL_ID] Email — Man…" at bounding box center [560, 352] width 460 height 146
click at [676, 406] on div "Active IMEI Active IMEI is refreshed daily with a delay of up to 48 hours follo…" at bounding box center [560, 400] width 460 height 16
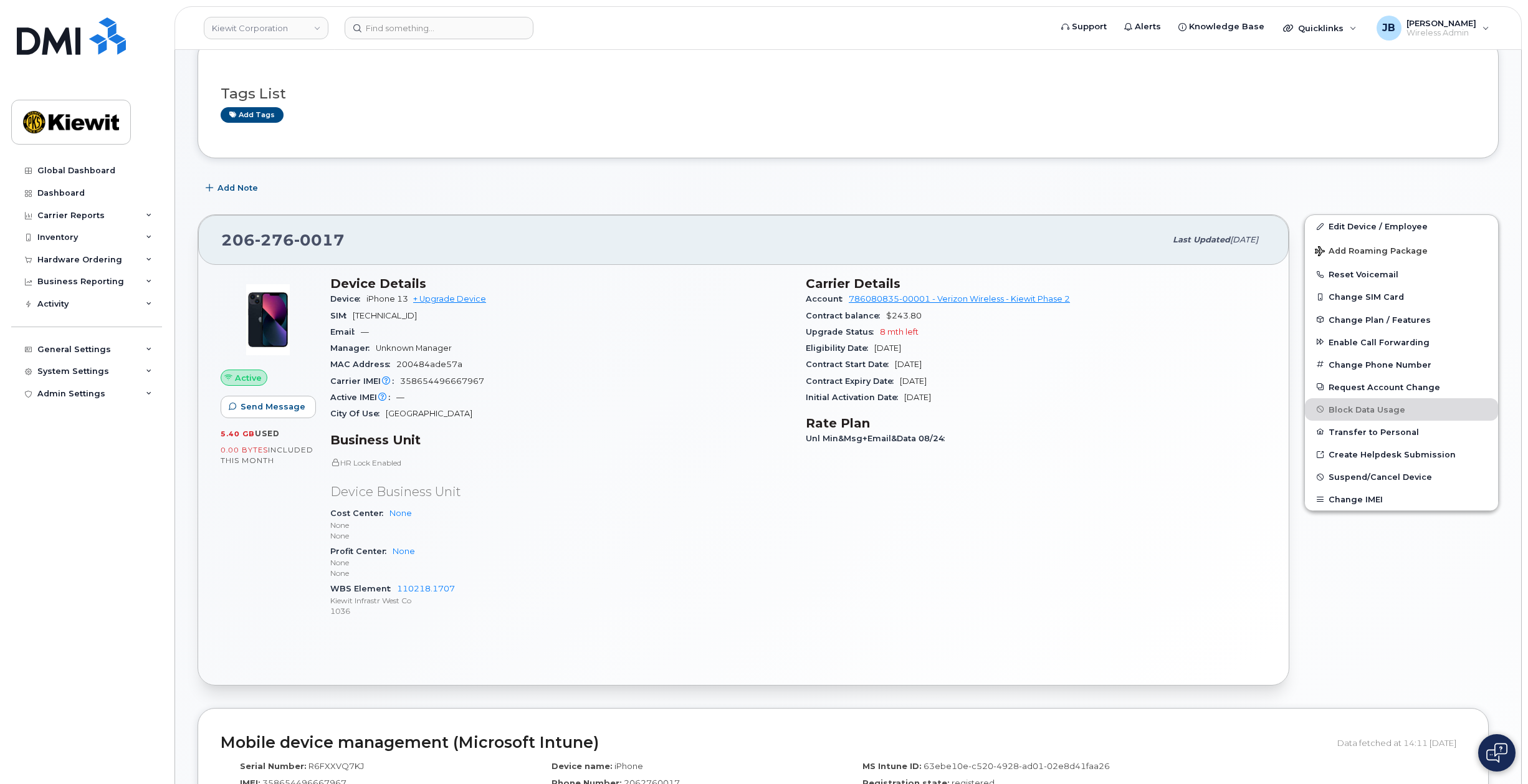
drag, startPoint x: 666, startPoint y: 377, endPoint x: 675, endPoint y: 391, distance: 16.6
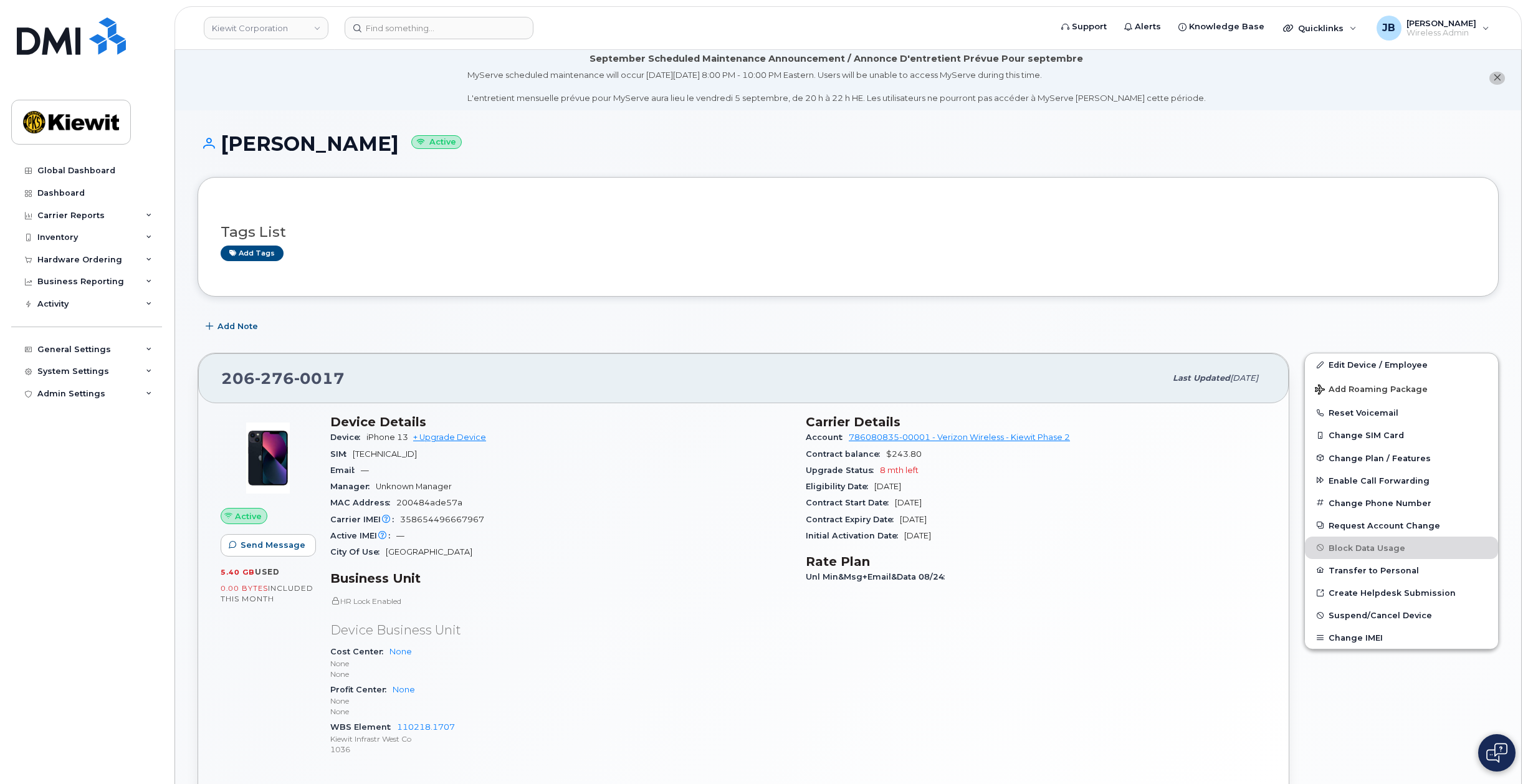
scroll to position [0, 0]
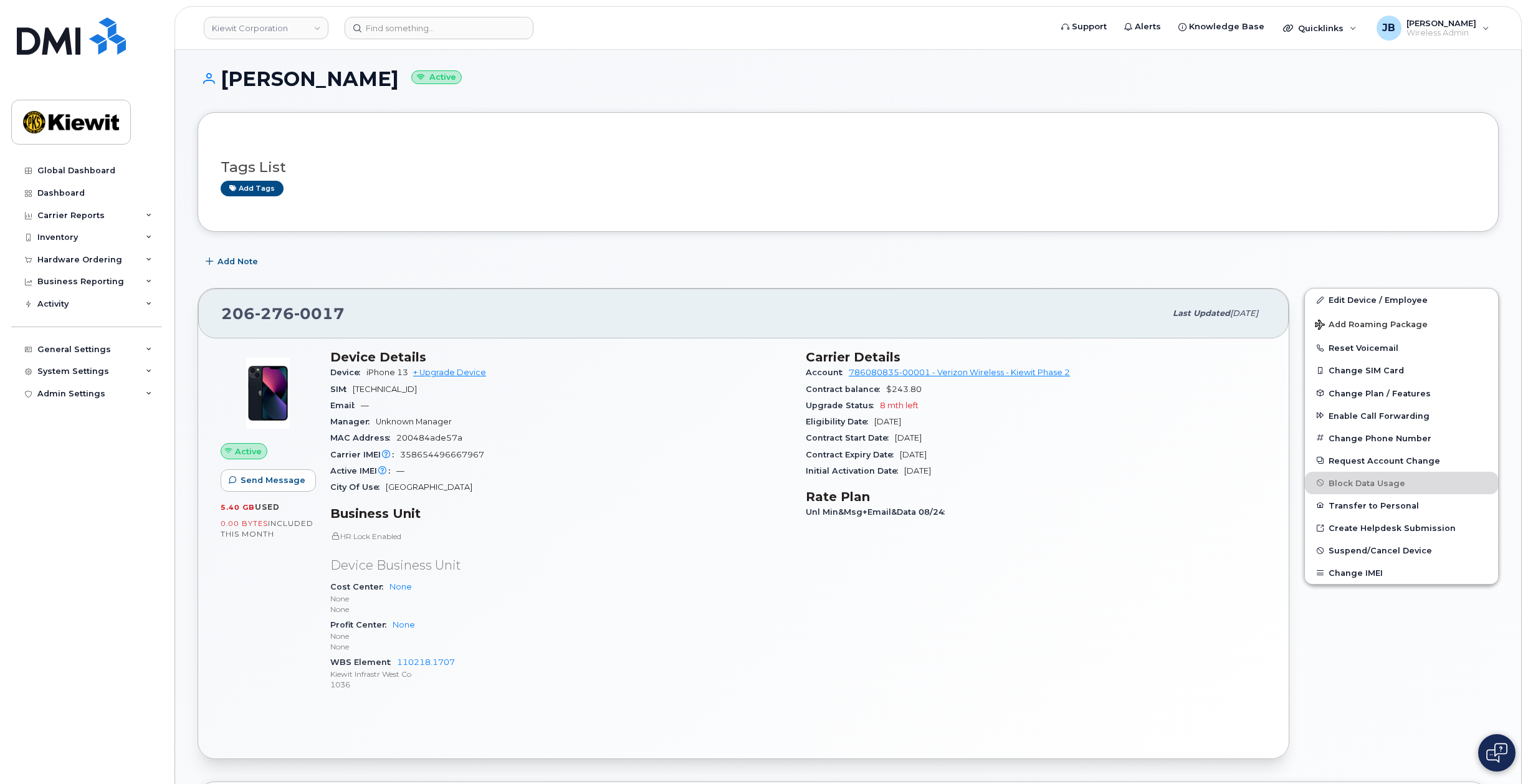
drag, startPoint x: 671, startPoint y: 380, endPoint x: 660, endPoint y: 427, distance: 48.3
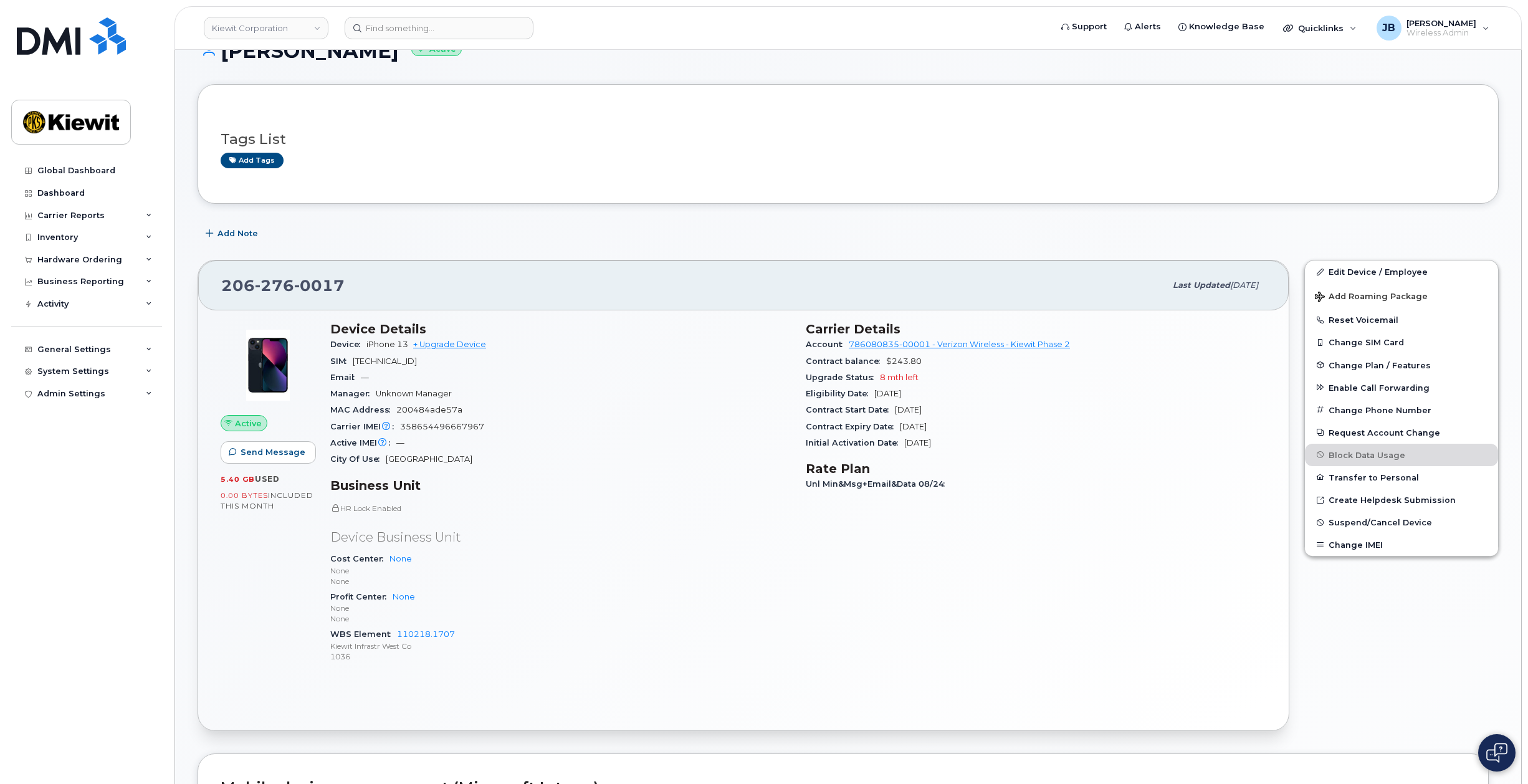
scroll to position [103, 0]
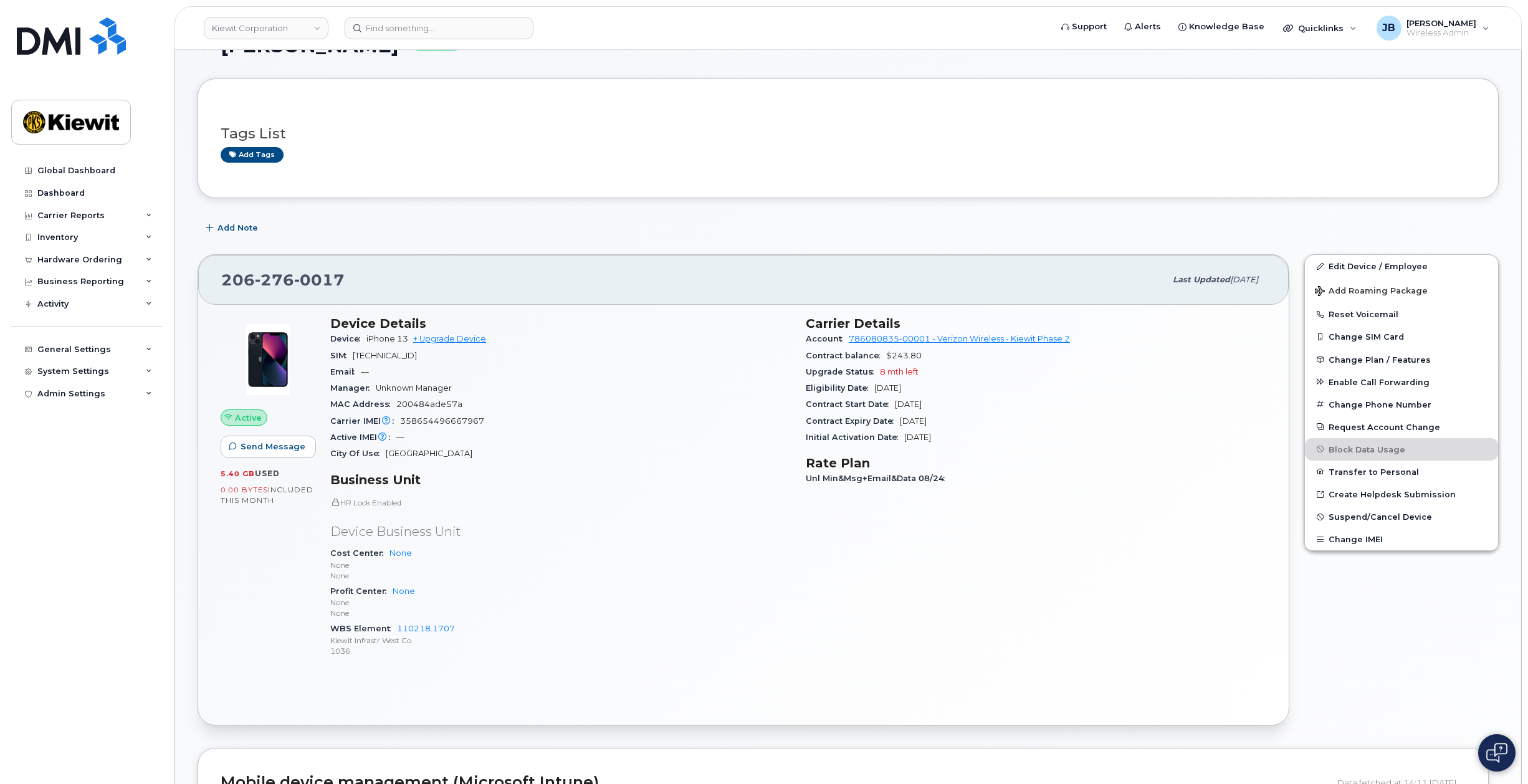
drag, startPoint x: 696, startPoint y: 290, endPoint x: 700, endPoint y: 309, distance: 19.4
drag, startPoint x: 852, startPoint y: 191, endPoint x: 979, endPoint y: 124, distance: 143.6
click at [852, 191] on div "Tags List Add tags" at bounding box center [848, 138] width 1301 height 120
